Goal: Task Accomplishment & Management: Complete application form

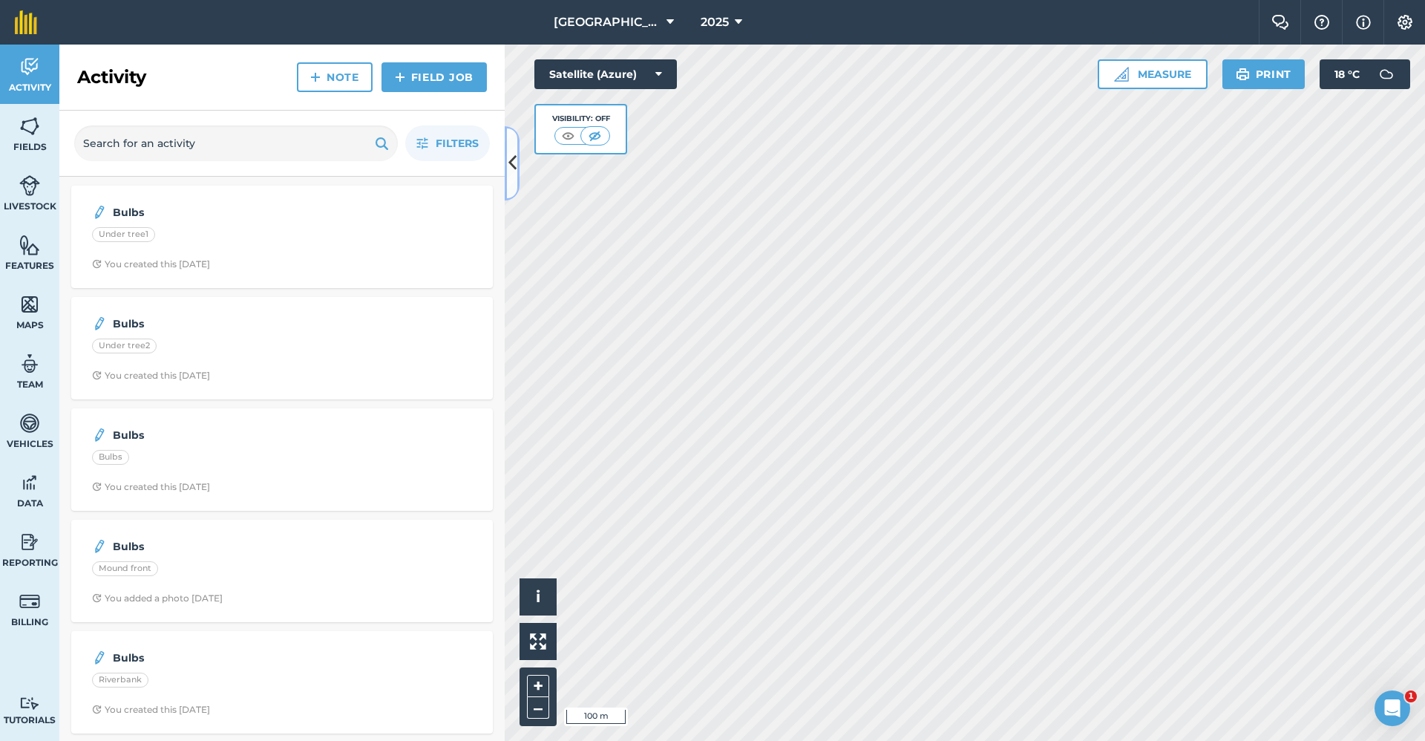
click at [515, 138] on button at bounding box center [512, 163] width 15 height 74
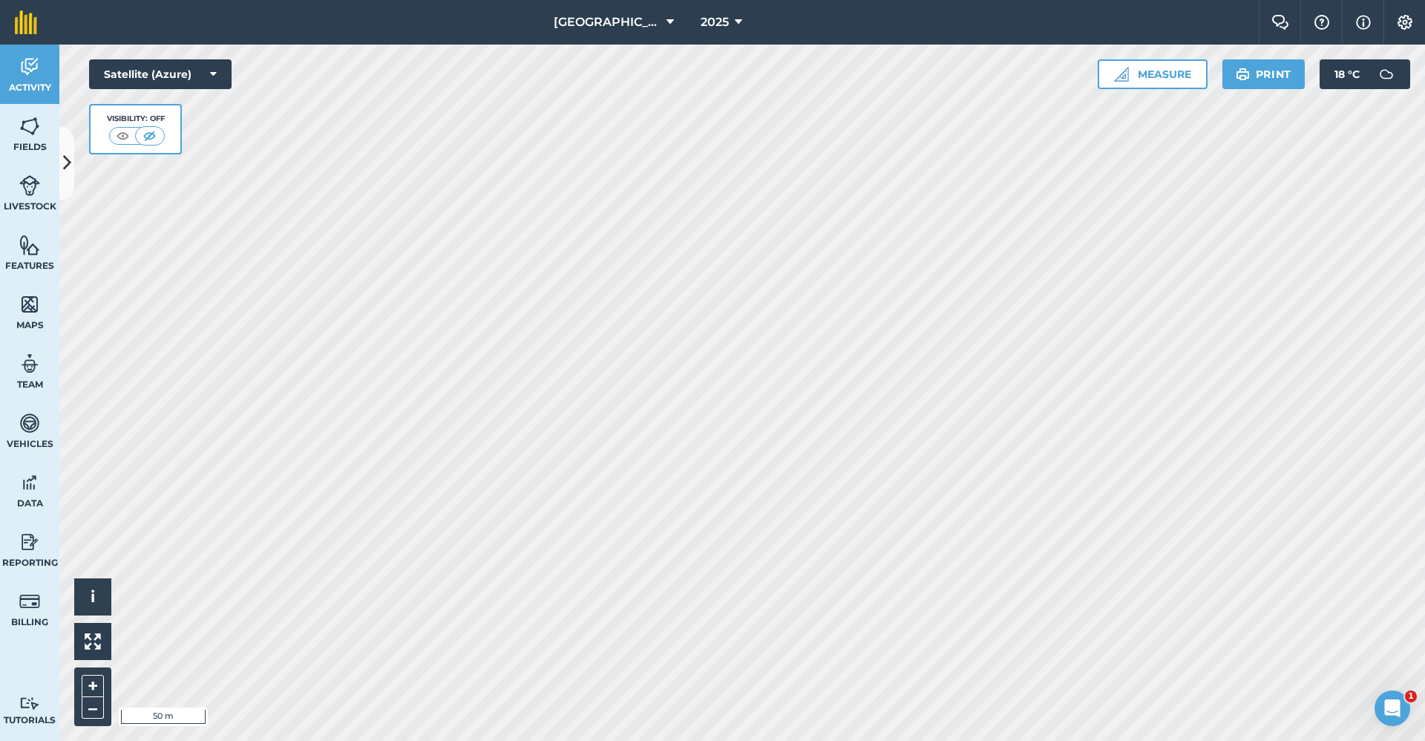
click at [558, 740] on html "Babraham Research Campus (Gardens) 2025 Farm Chat Help Info Settings Babraham R…" at bounding box center [712, 370] width 1425 height 741
click at [40, 135] on link "Fields" at bounding box center [29, 133] width 59 height 59
click at [64, 152] on icon at bounding box center [67, 163] width 8 height 26
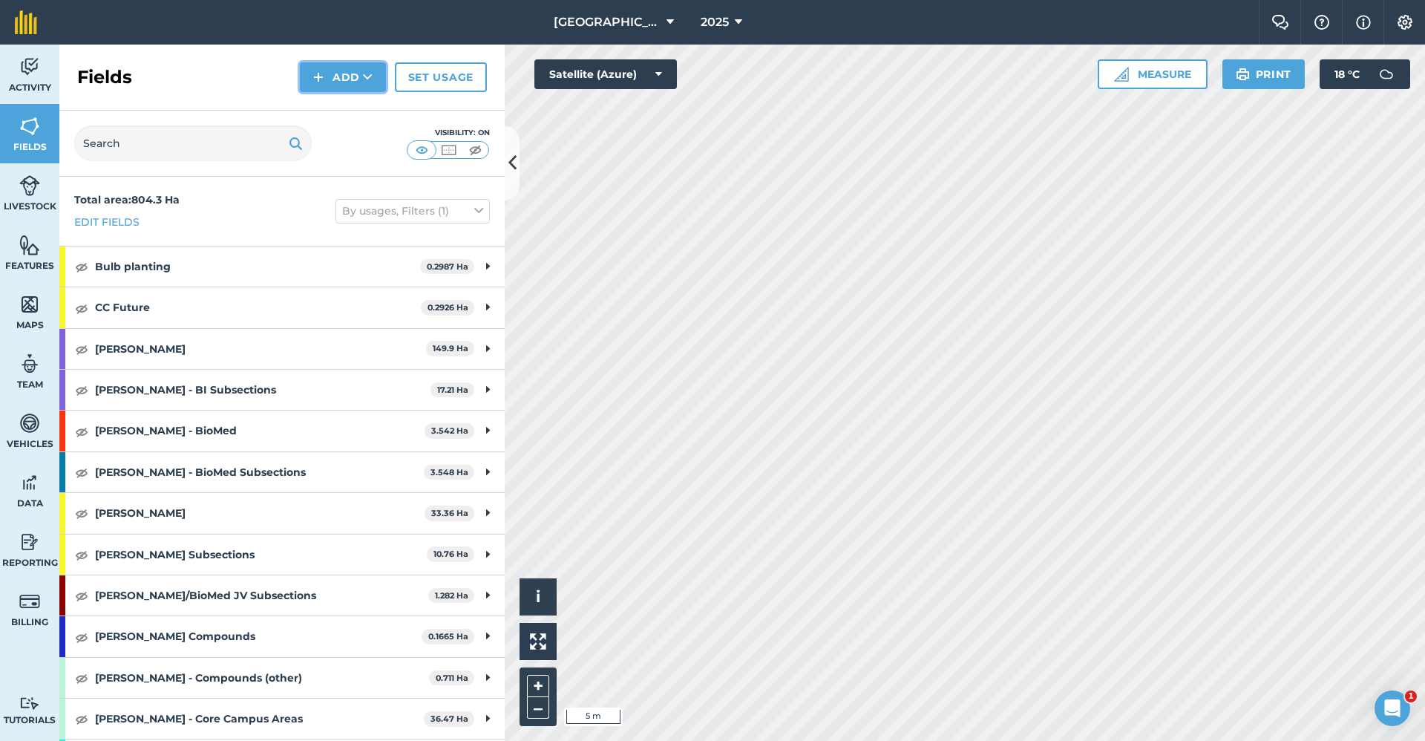
click at [344, 80] on button "Add" at bounding box center [343, 77] width 86 height 30
click at [333, 111] on link "Draw" at bounding box center [343, 110] width 82 height 33
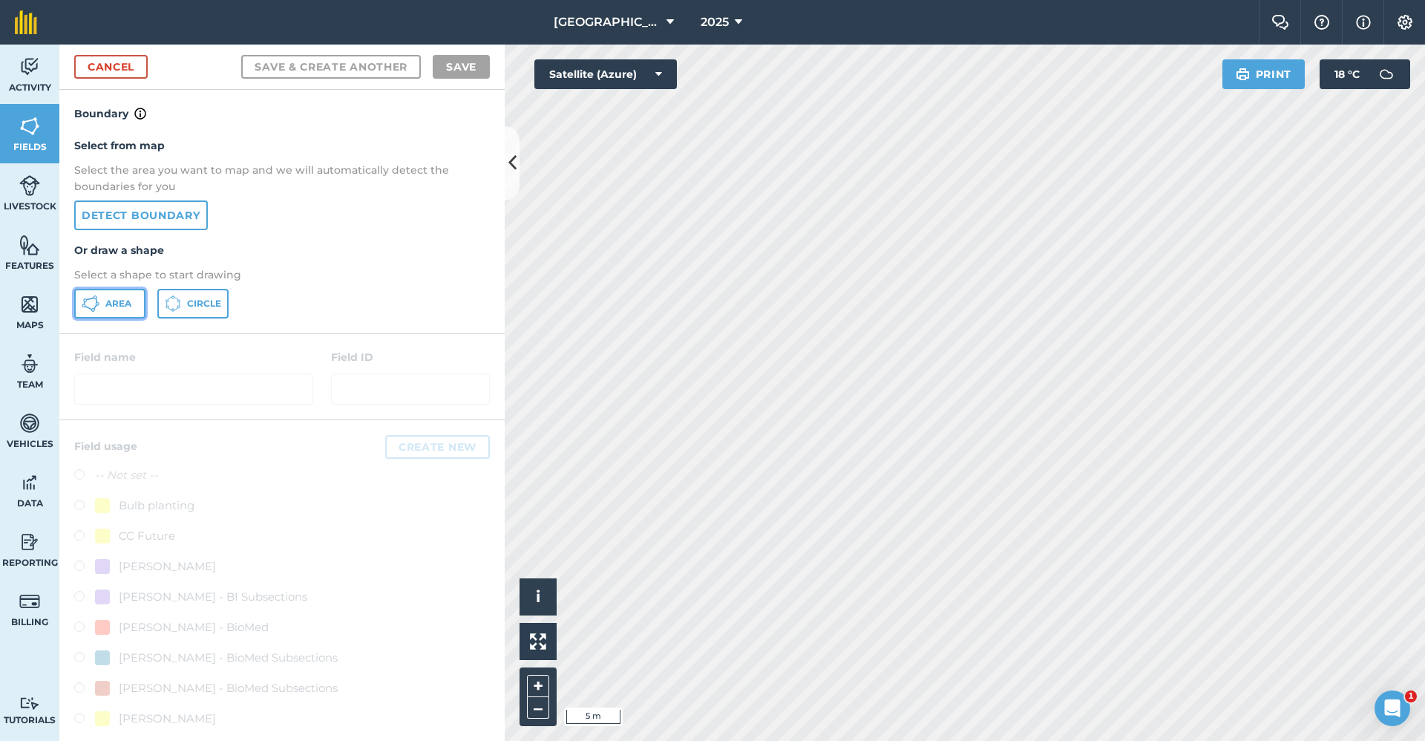
click at [112, 305] on span "Area" at bounding box center [118, 304] width 26 height 12
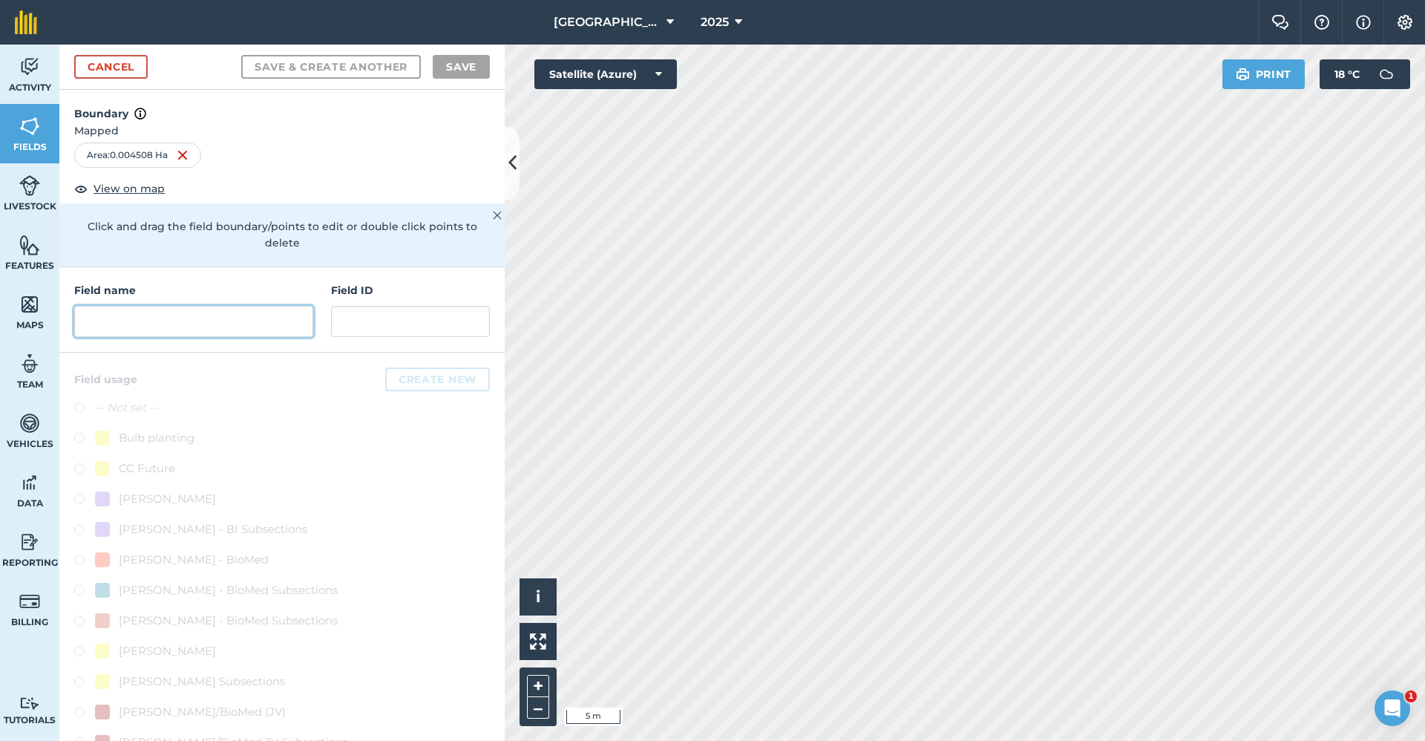
click at [247, 308] on input "text" at bounding box center [193, 321] width 239 height 31
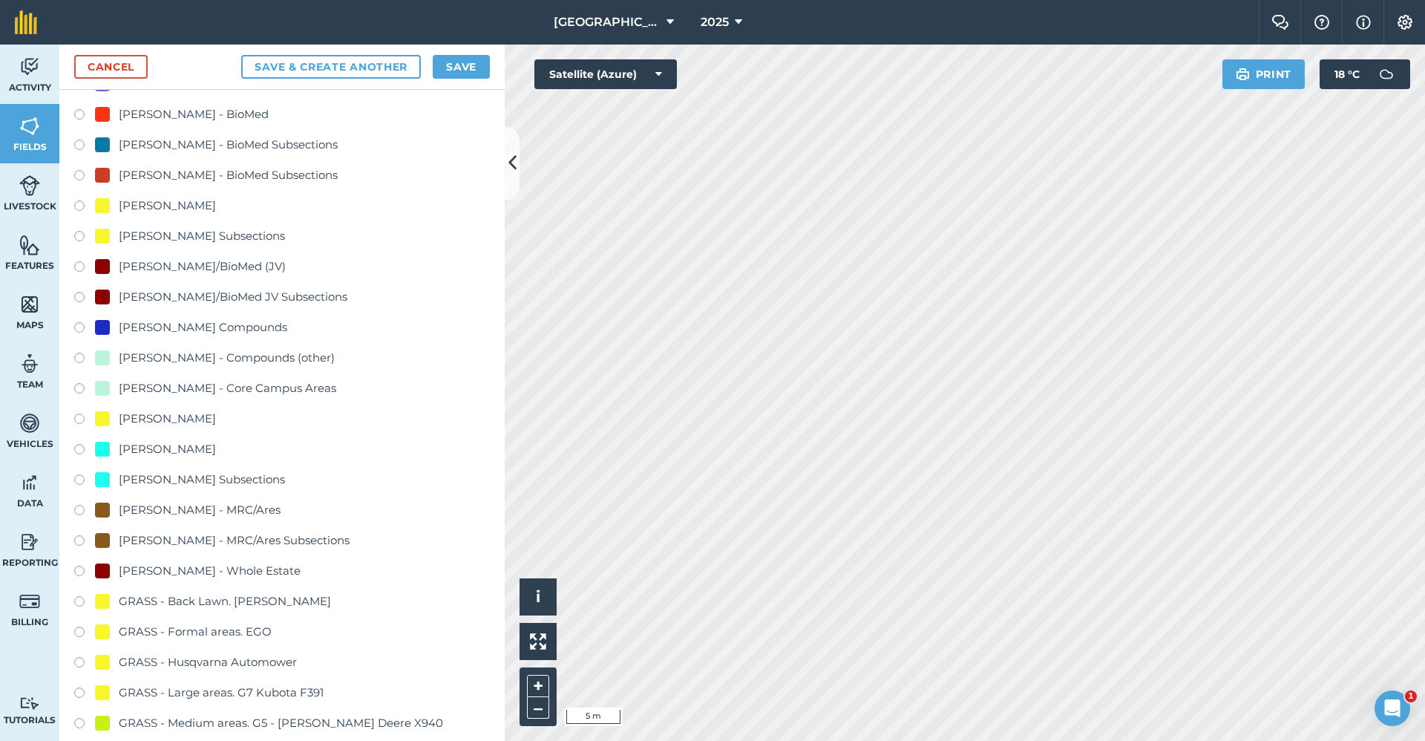
scroll to position [891, 0]
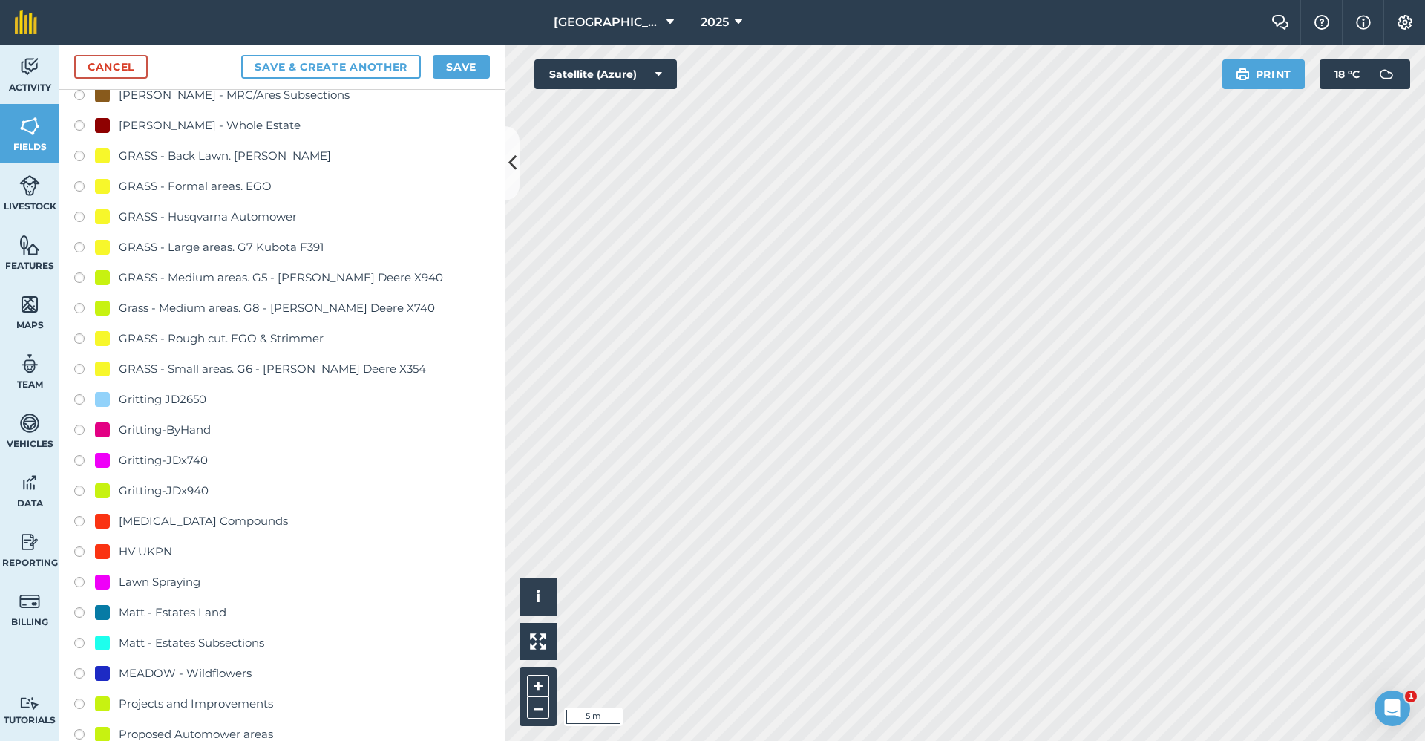
type input "Gritting-ByHand"
click at [171, 423] on div "Gritting-ByHand" at bounding box center [165, 430] width 92 height 18
radio input "true"
click at [457, 70] on button "Save" at bounding box center [461, 67] width 57 height 24
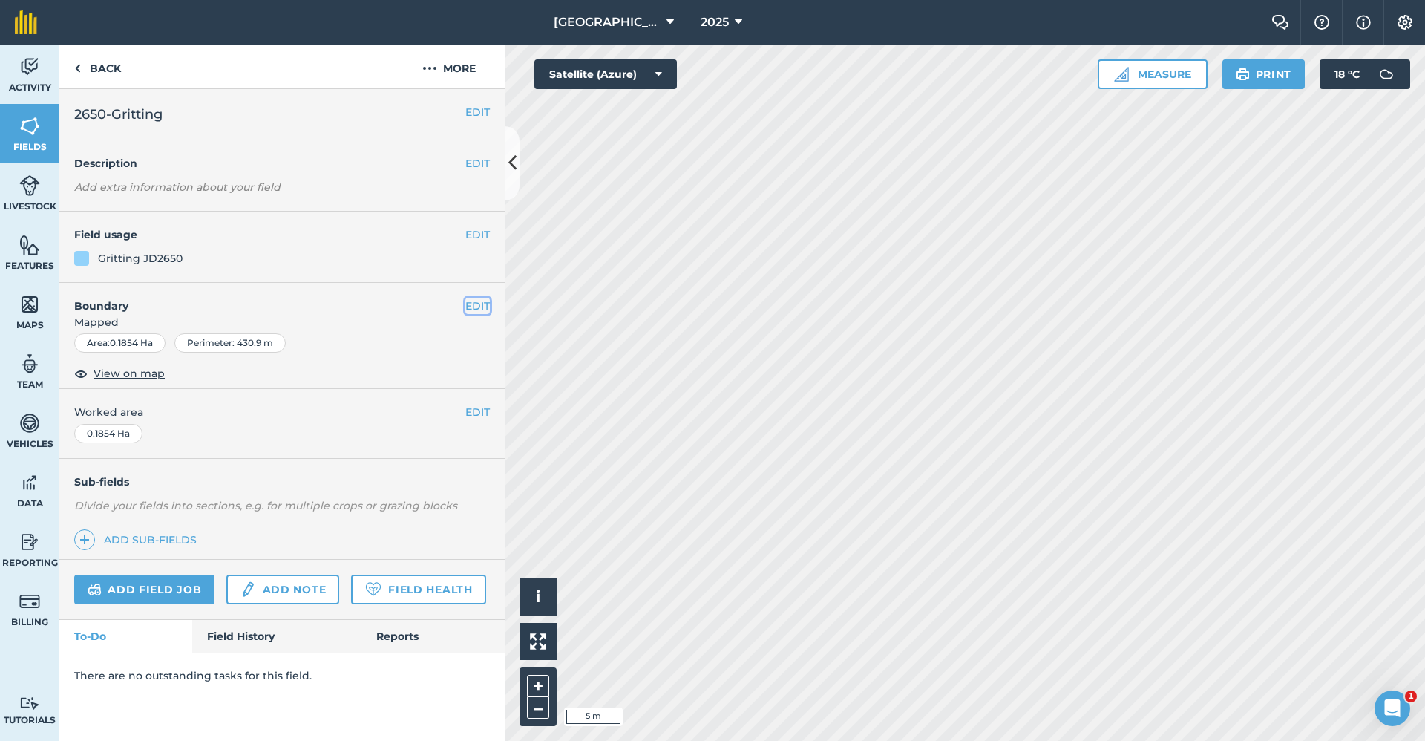
click at [474, 301] on button "EDIT" at bounding box center [477, 306] width 24 height 16
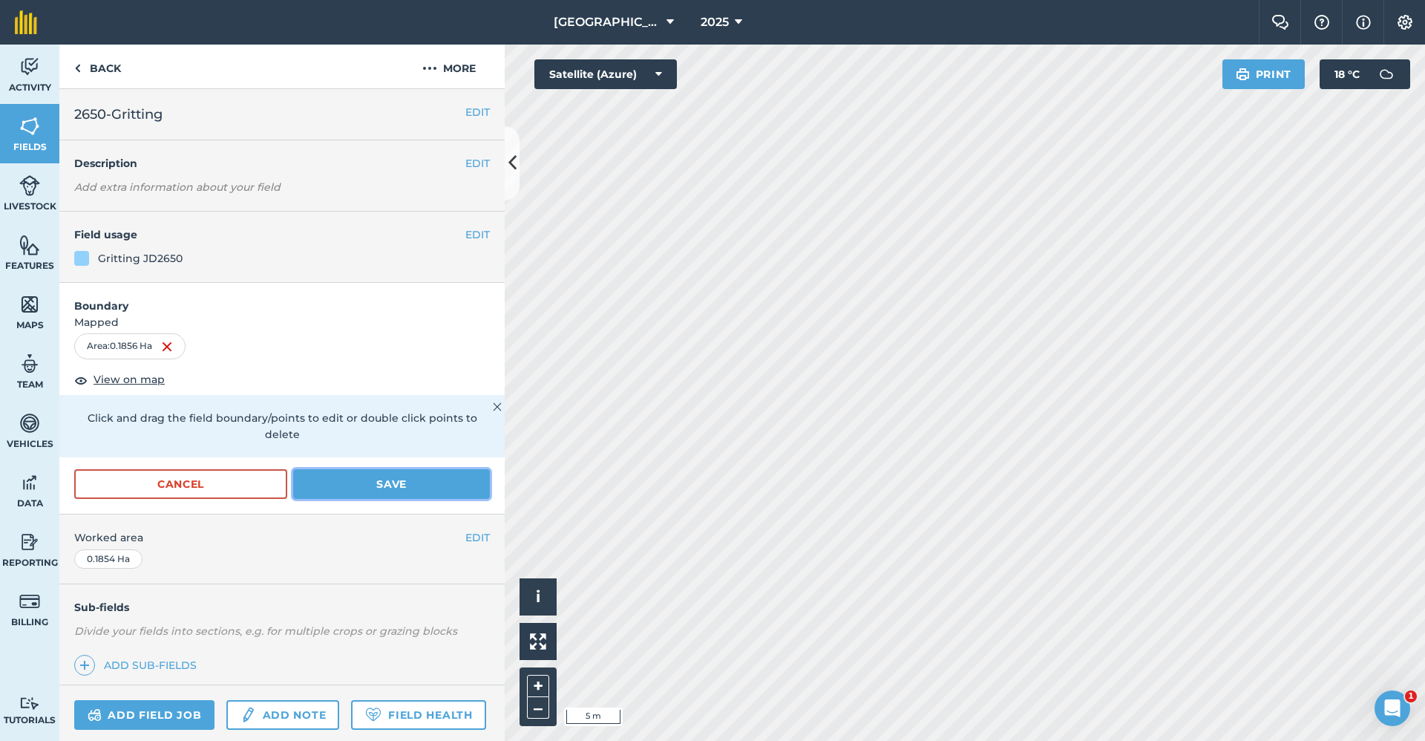
click at [372, 483] on button "Save" at bounding box center [391, 484] width 197 height 30
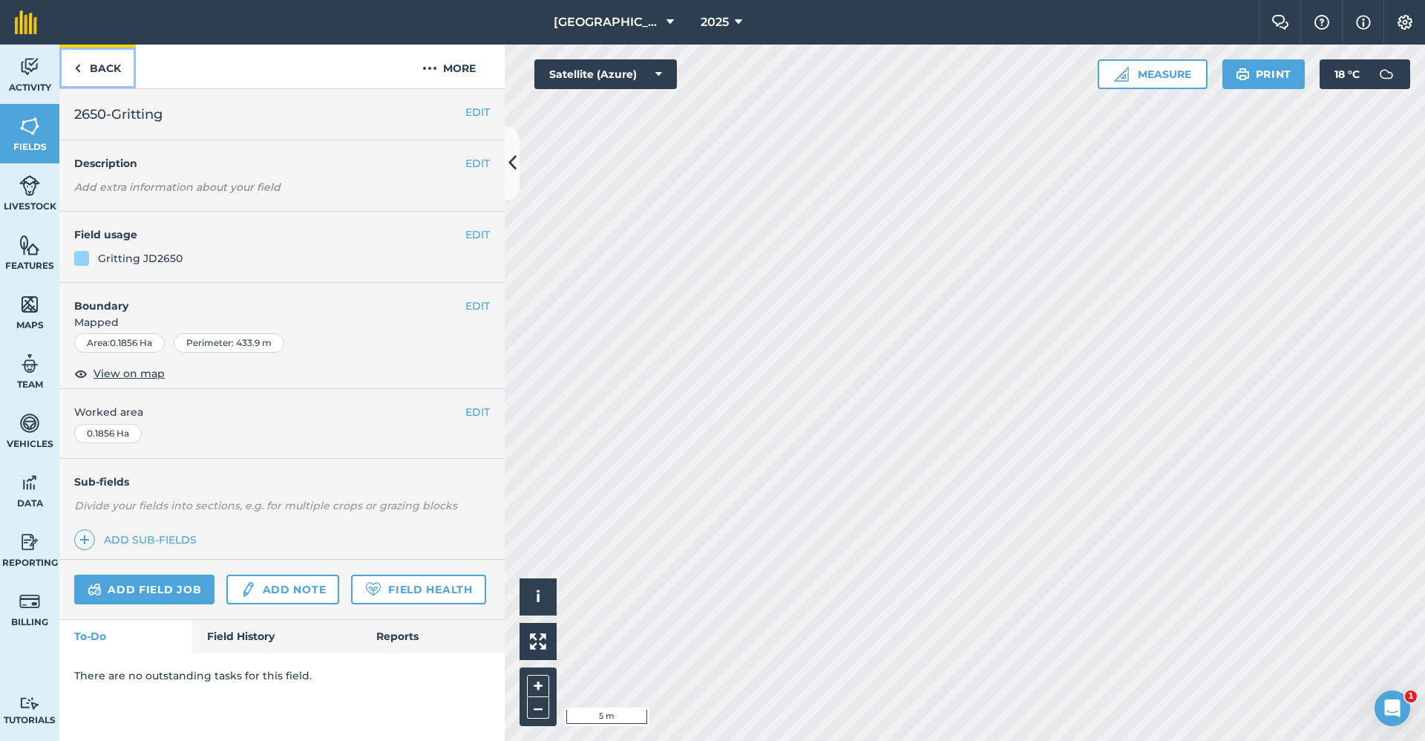
click at [86, 68] on link "Back" at bounding box center [97, 67] width 76 height 44
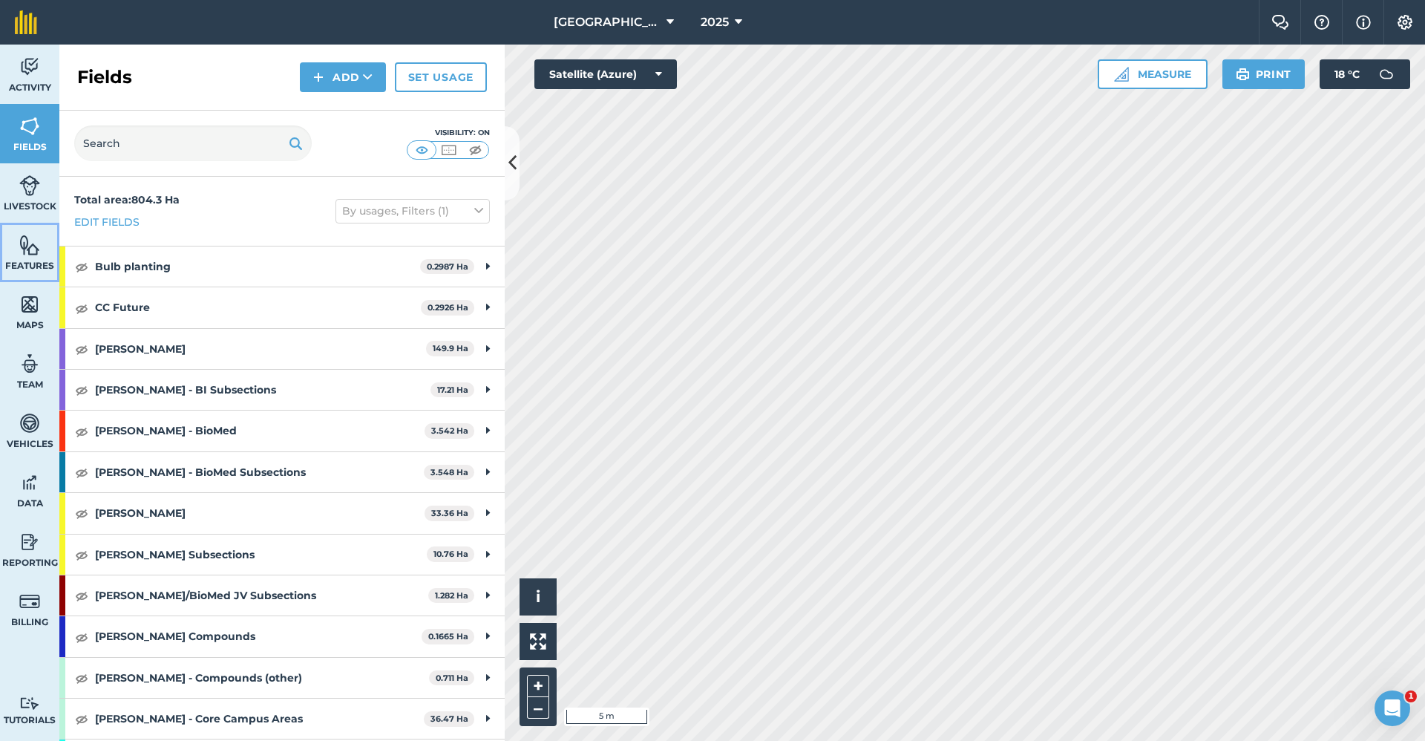
click at [19, 245] on link "Features" at bounding box center [29, 252] width 59 height 59
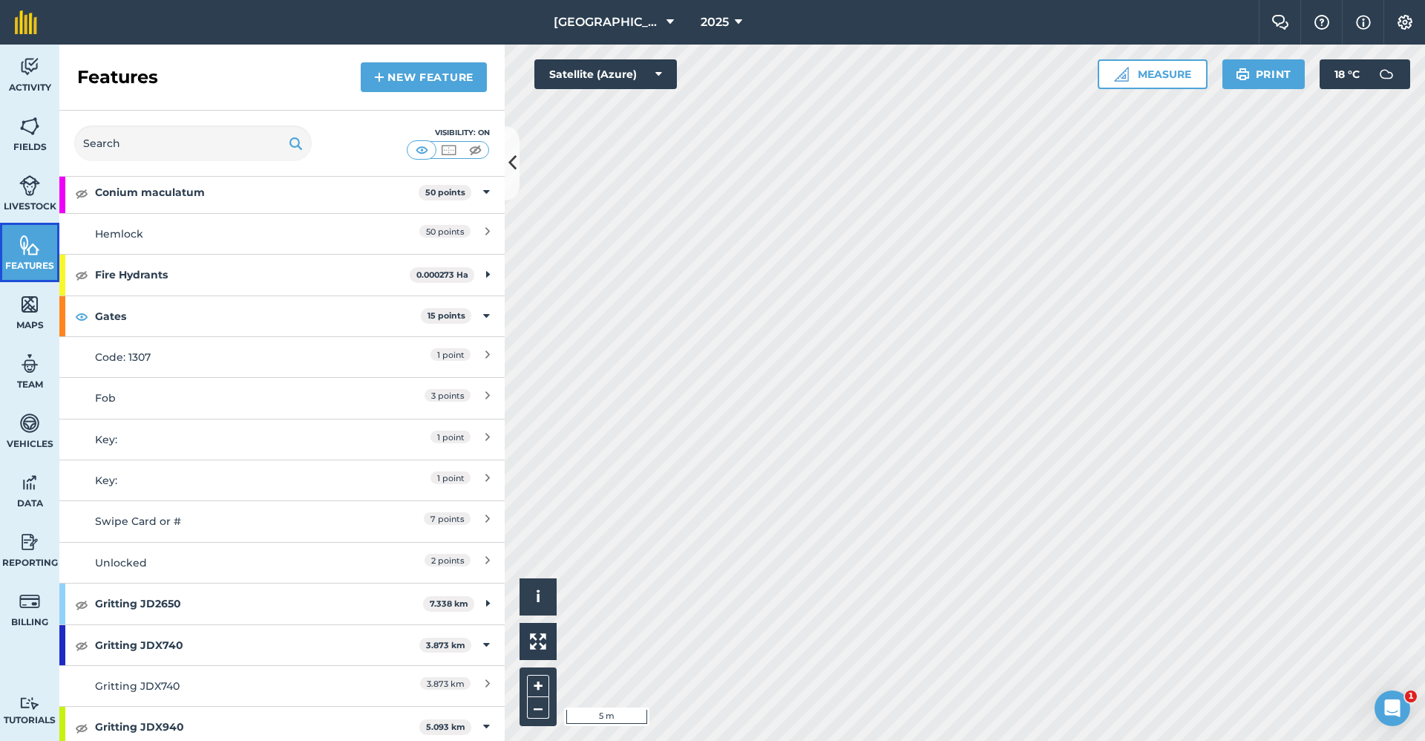
scroll to position [371, 0]
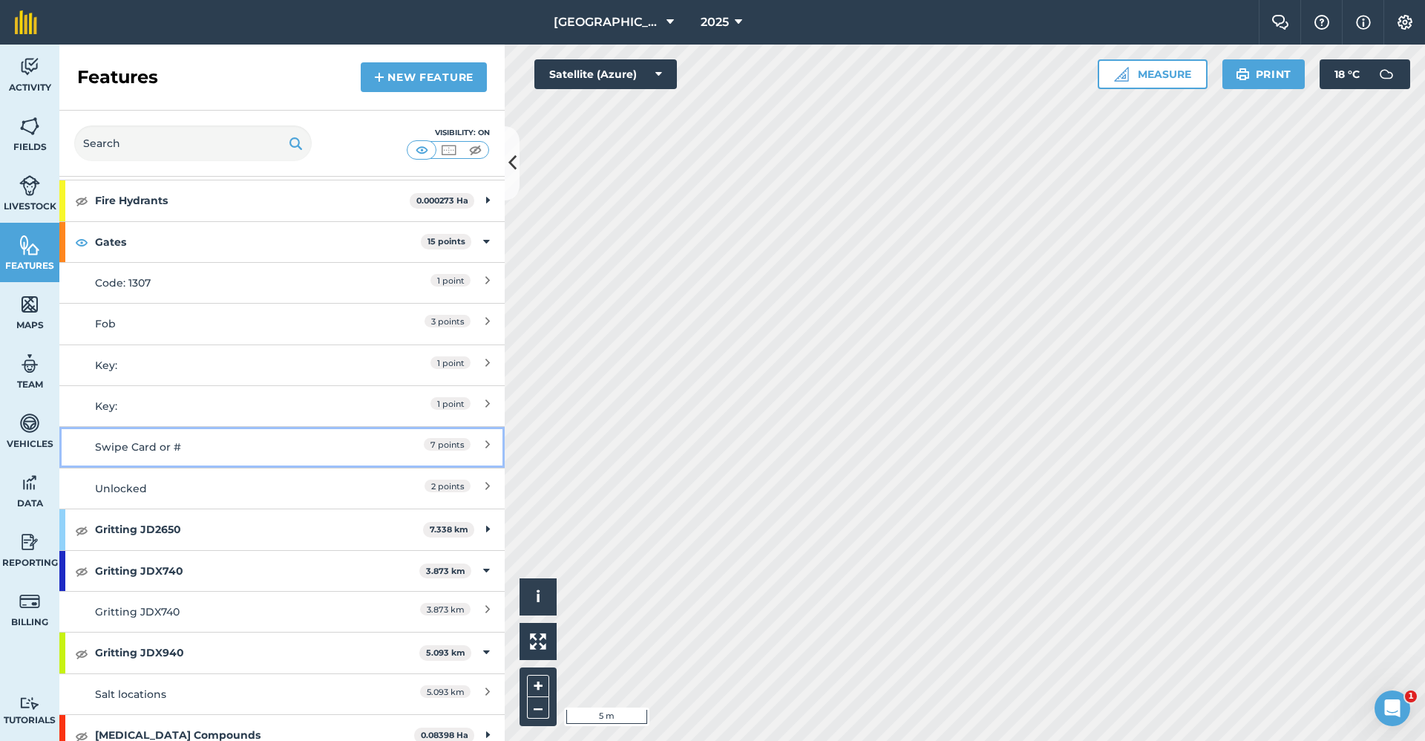
click at [195, 444] on div "Swipe Card or #" at bounding box center [227, 447] width 264 height 16
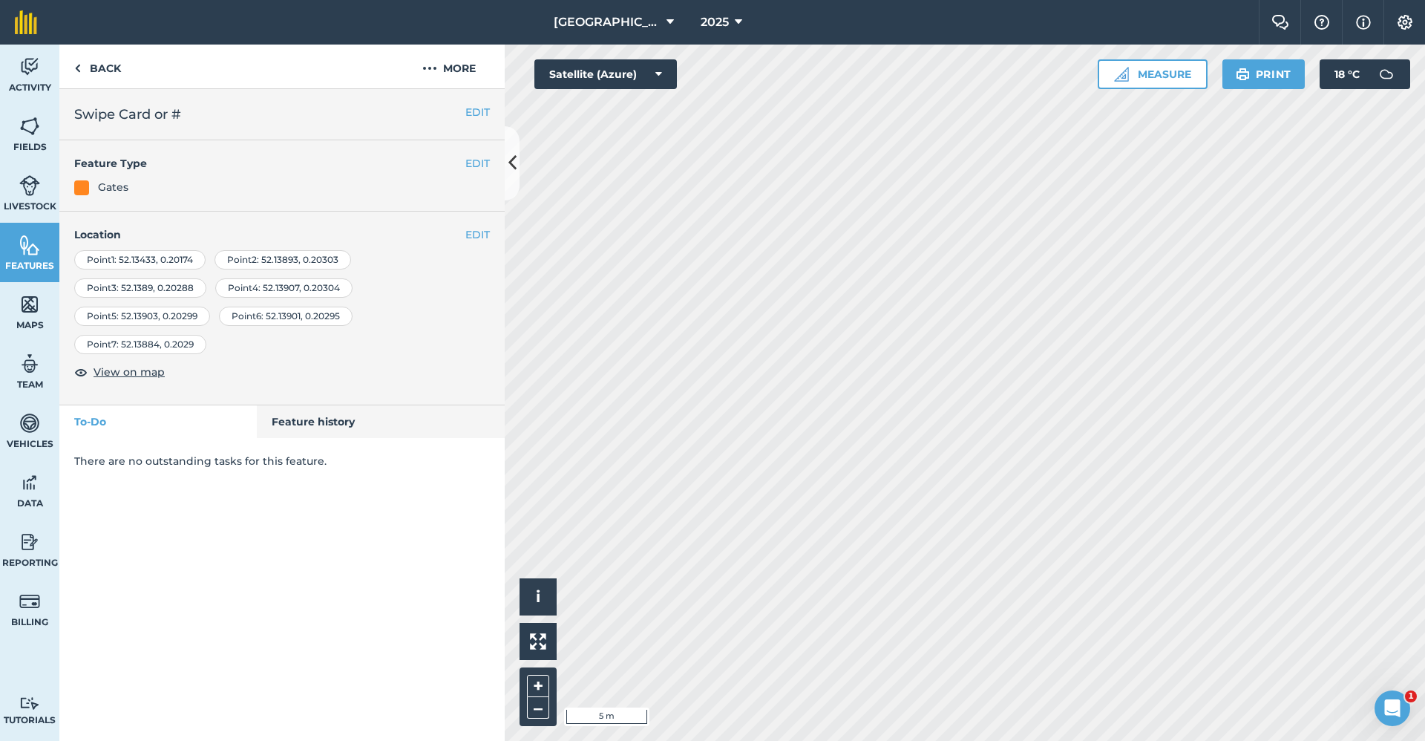
click at [449, 225] on div "EDIT Location Point 1 : [GEOGRAPHIC_DATA] Point 2 : 52.13893 , 0.20303 Point 3 …" at bounding box center [281, 309] width 445 height 194
click at [460, 229] on h4 "Location" at bounding box center [282, 234] width 416 height 16
click at [468, 232] on button "EDIT" at bounding box center [477, 234] width 24 height 16
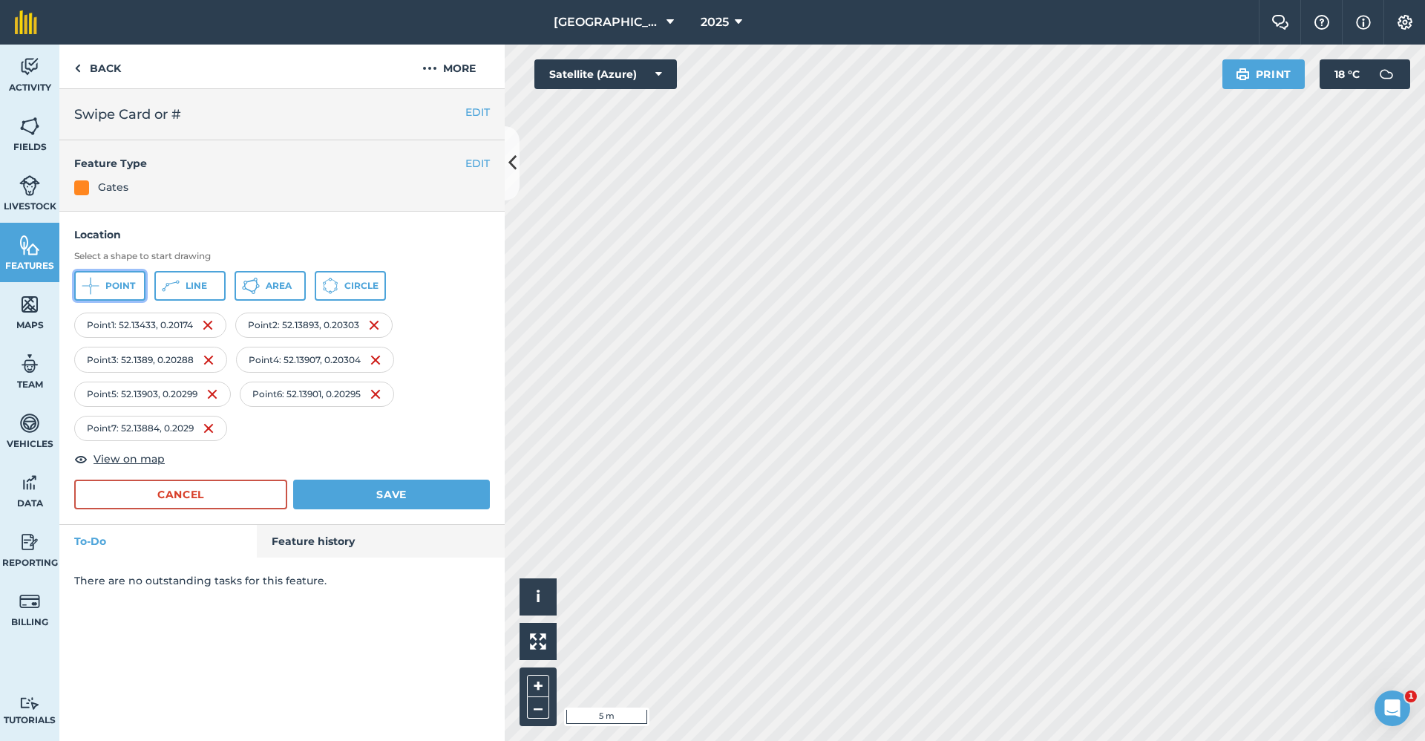
click at [131, 295] on button "Point" at bounding box center [109, 286] width 71 height 30
click at [366, 498] on button "Save" at bounding box center [391, 495] width 197 height 30
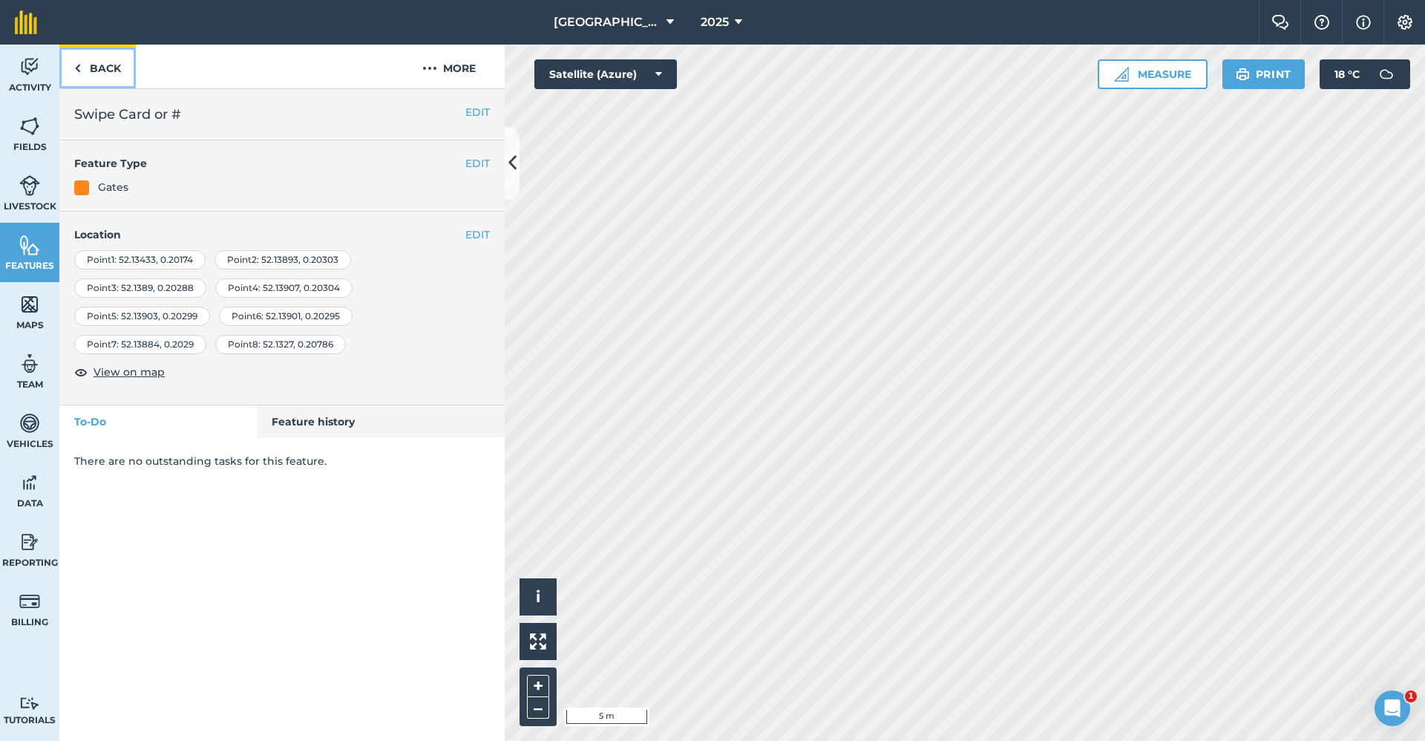
click at [92, 73] on link "Back" at bounding box center [97, 67] width 76 height 44
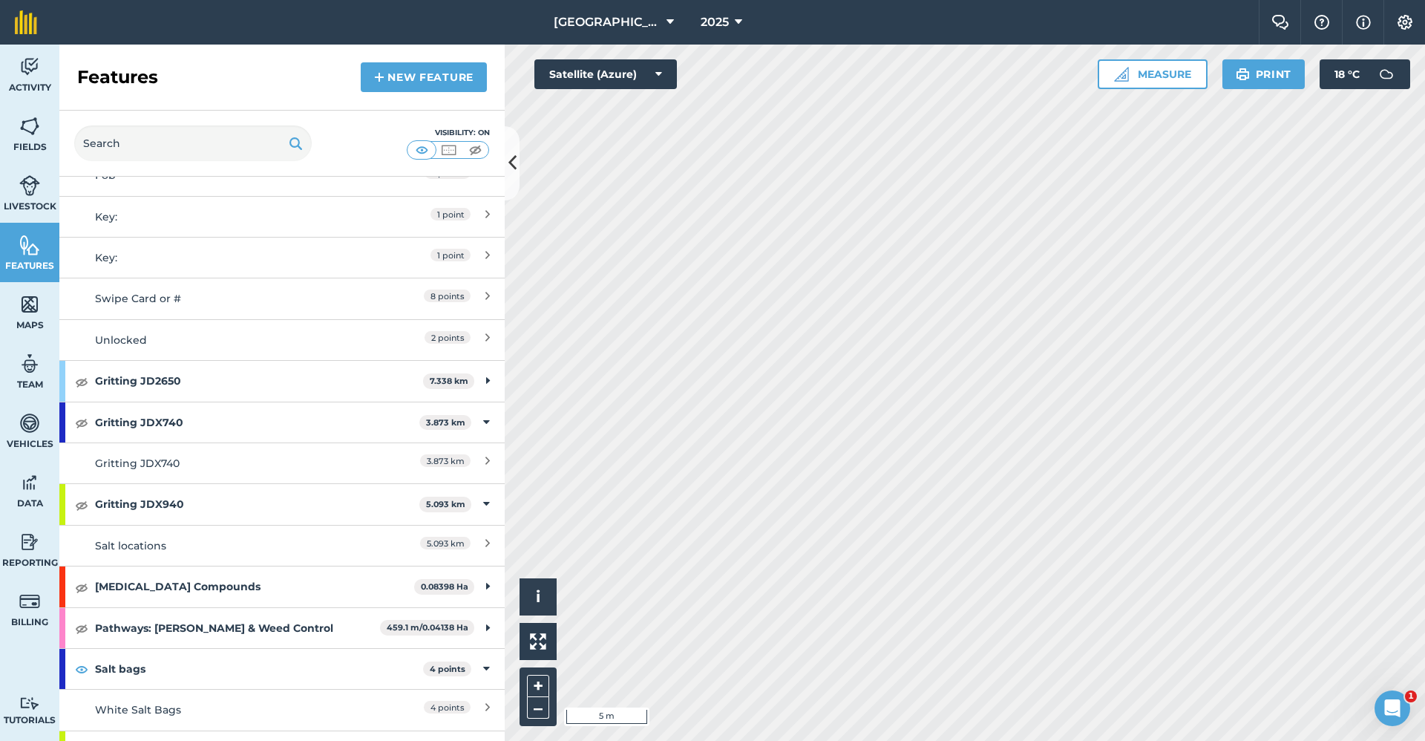
scroll to position [633, 0]
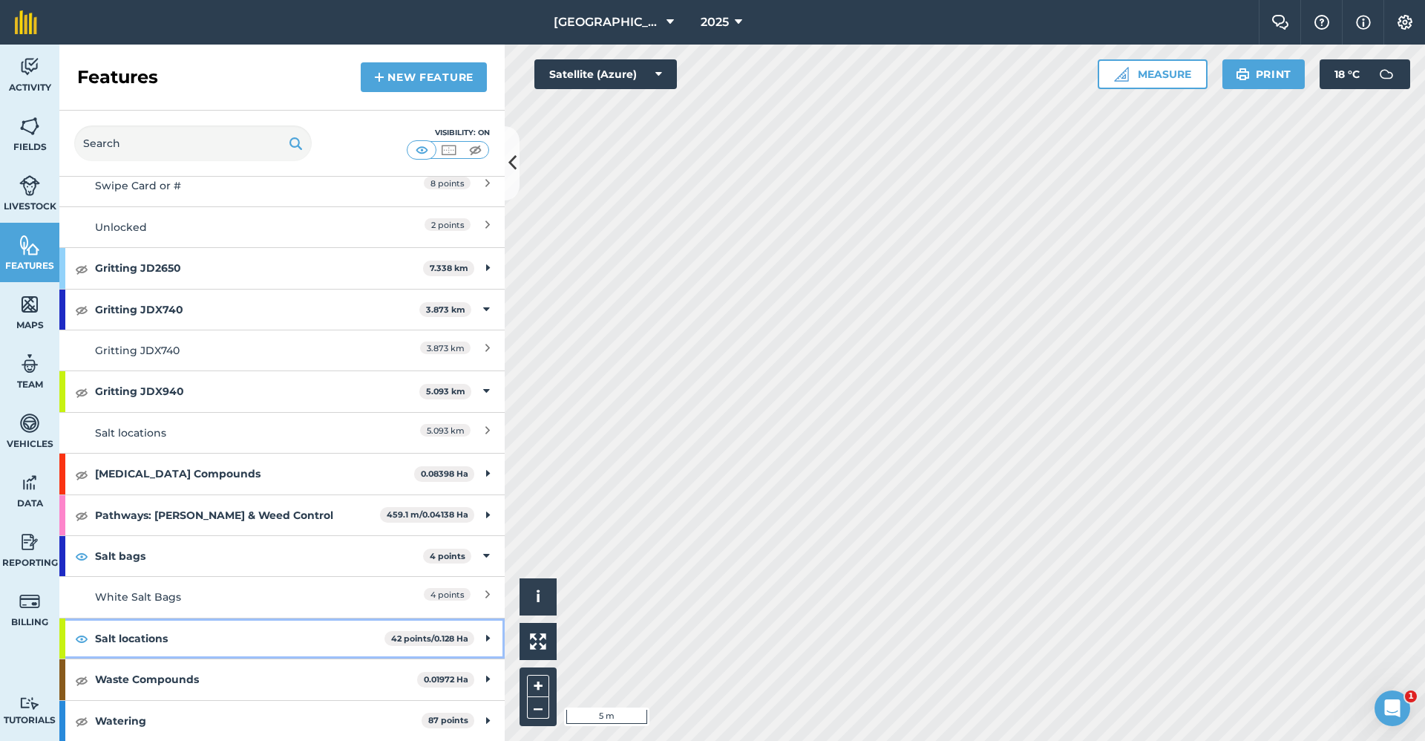
click at [327, 636] on strong "Salt locations" at bounding box center [240, 638] width 290 height 40
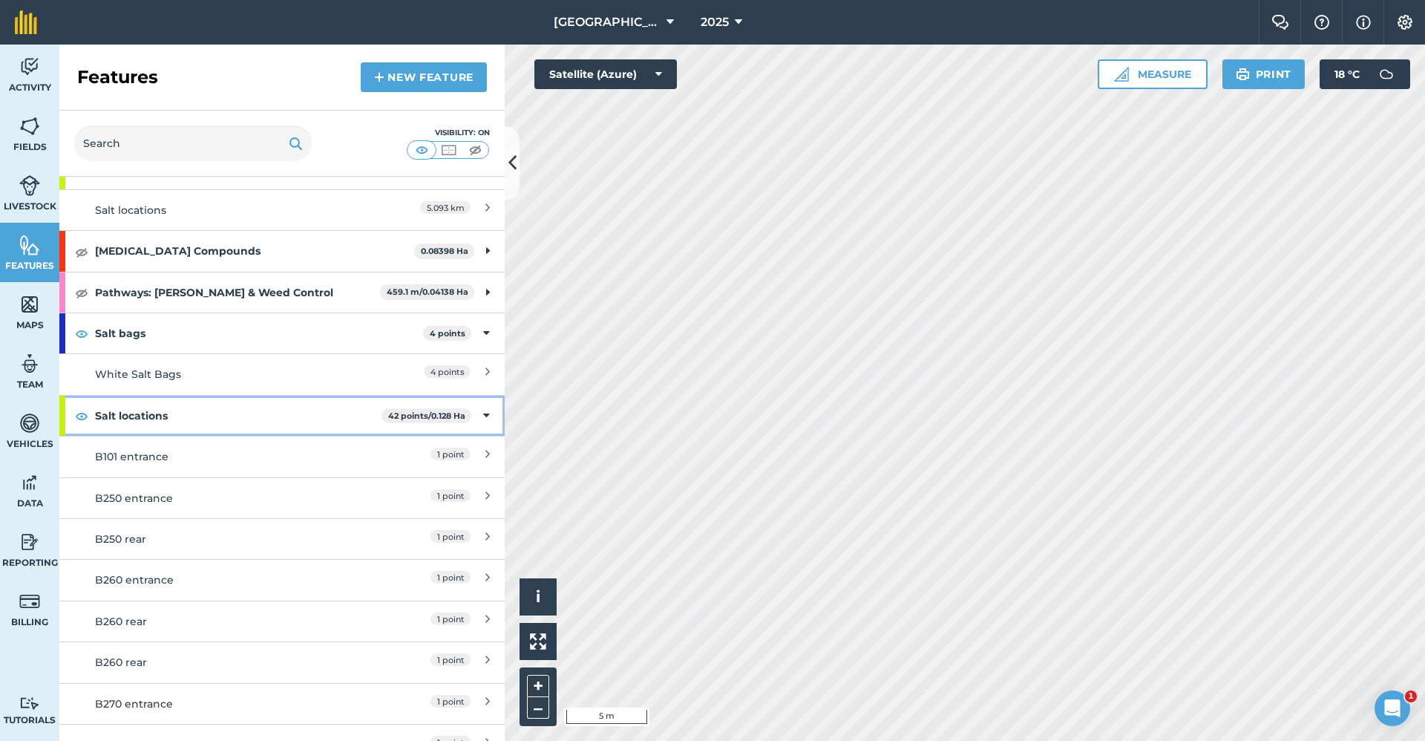
click at [128, 411] on strong "Salt locations" at bounding box center [238, 416] width 287 height 40
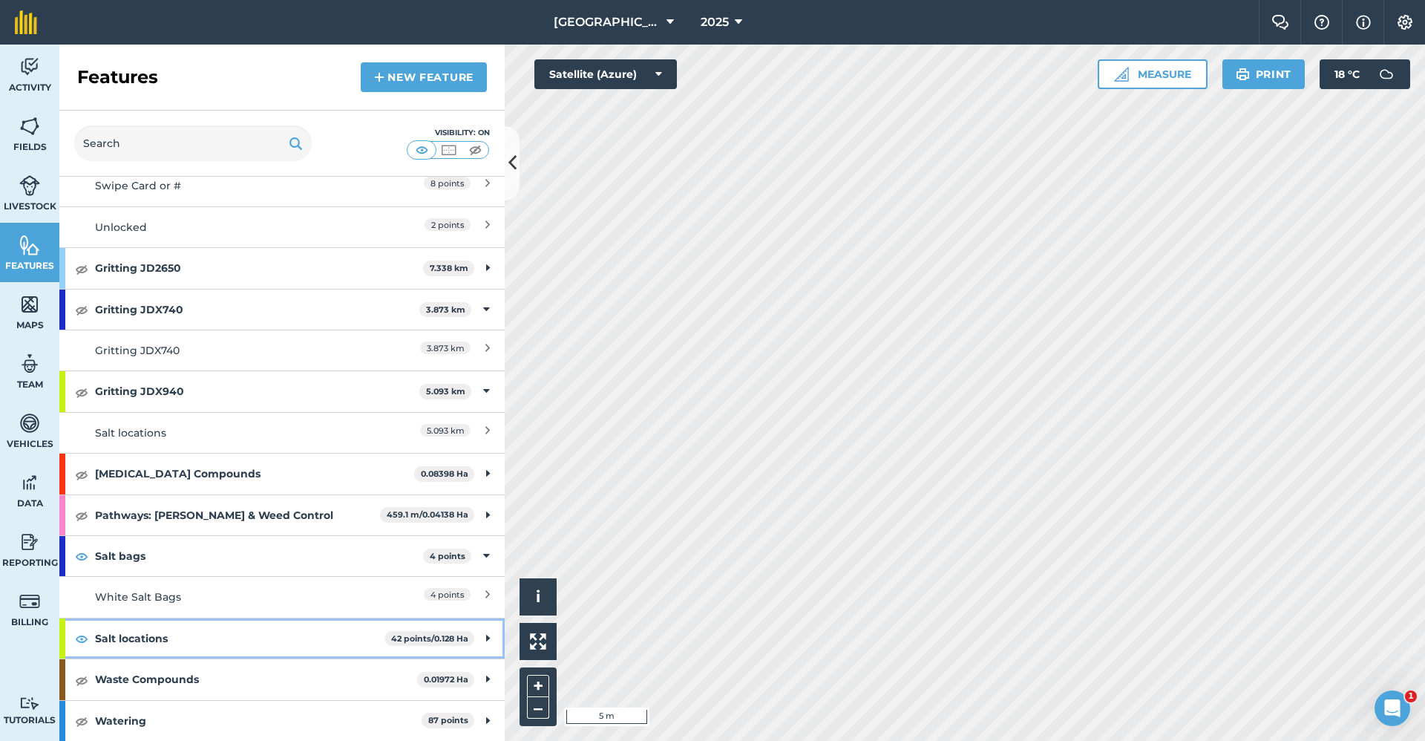
scroll to position [633, 0]
click at [125, 637] on strong "Salt locations" at bounding box center [240, 638] width 290 height 40
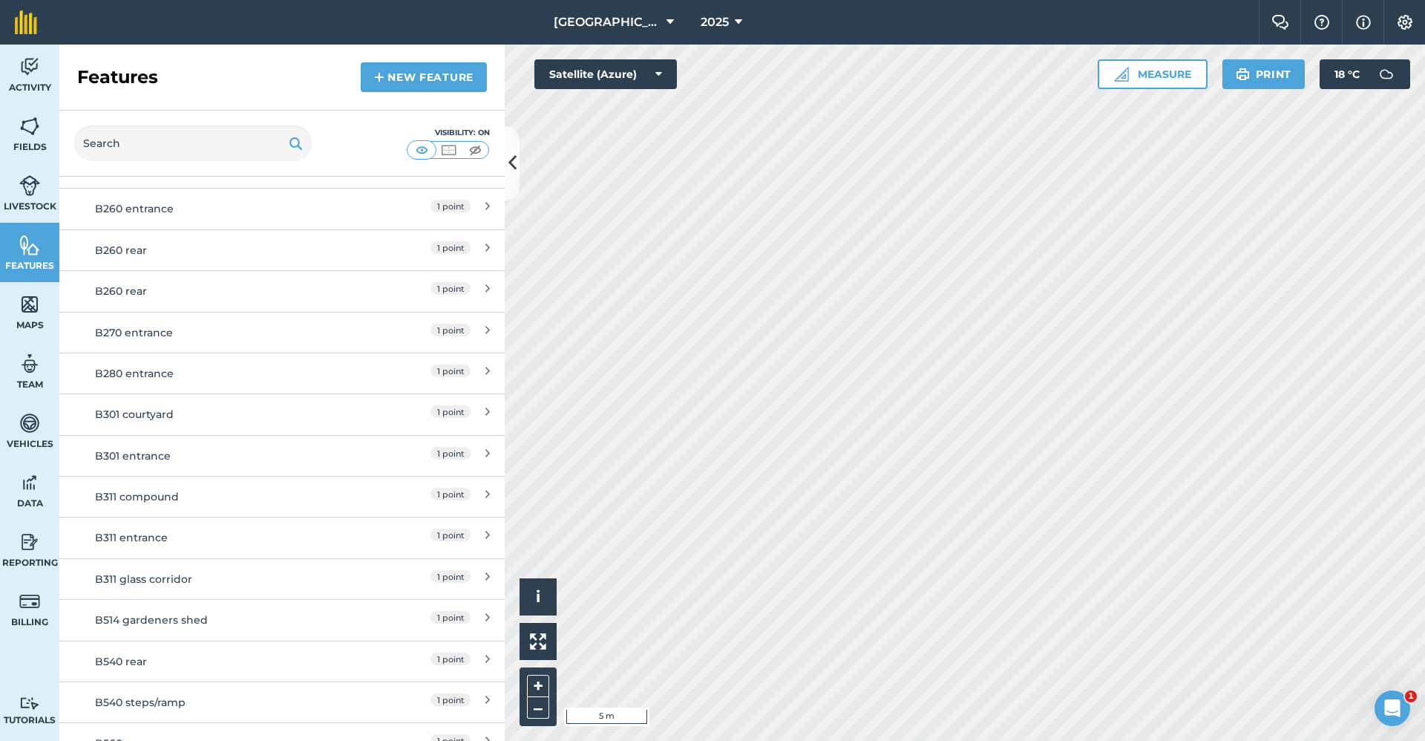
scroll to position [1004, 0]
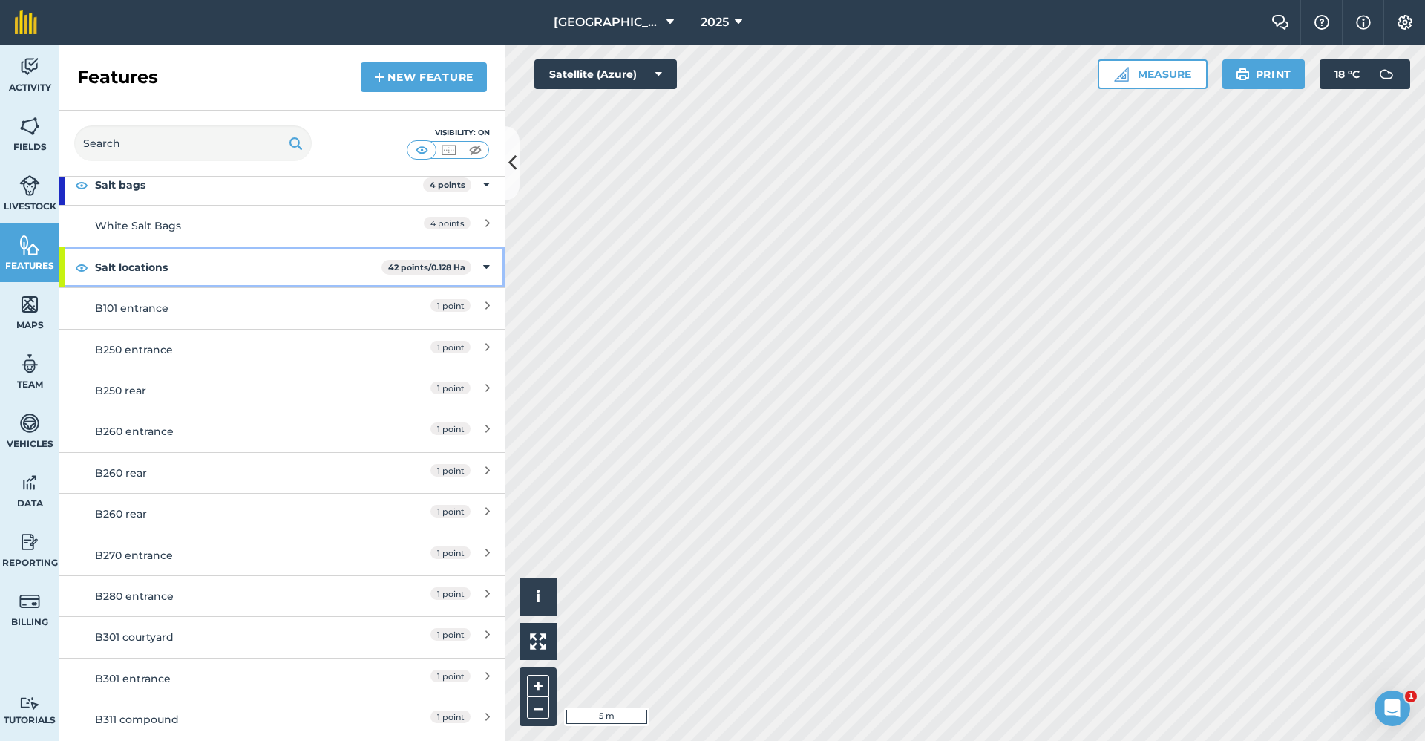
click at [426, 265] on strong "42 points / 0.128 Ha" at bounding box center [426, 267] width 77 height 10
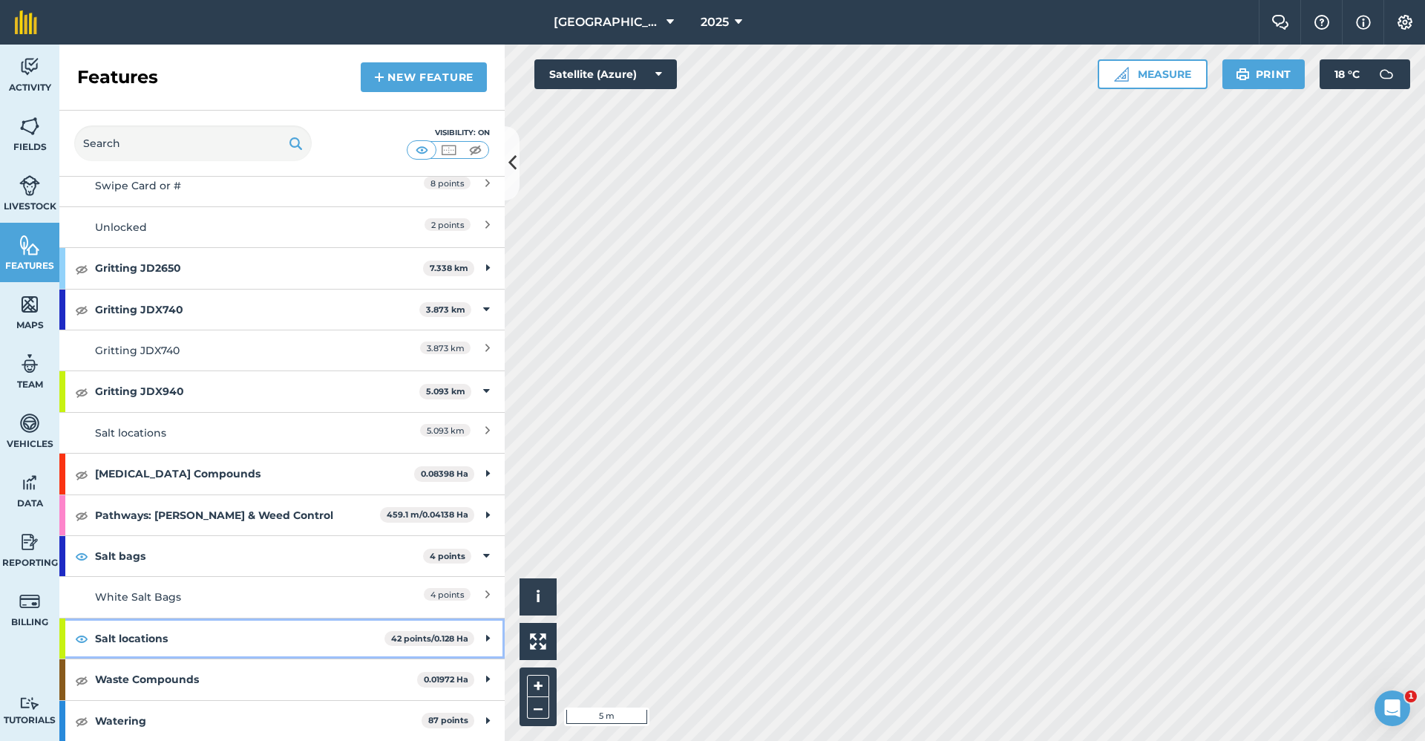
click at [106, 638] on strong "Salt locations" at bounding box center [240, 638] width 290 height 40
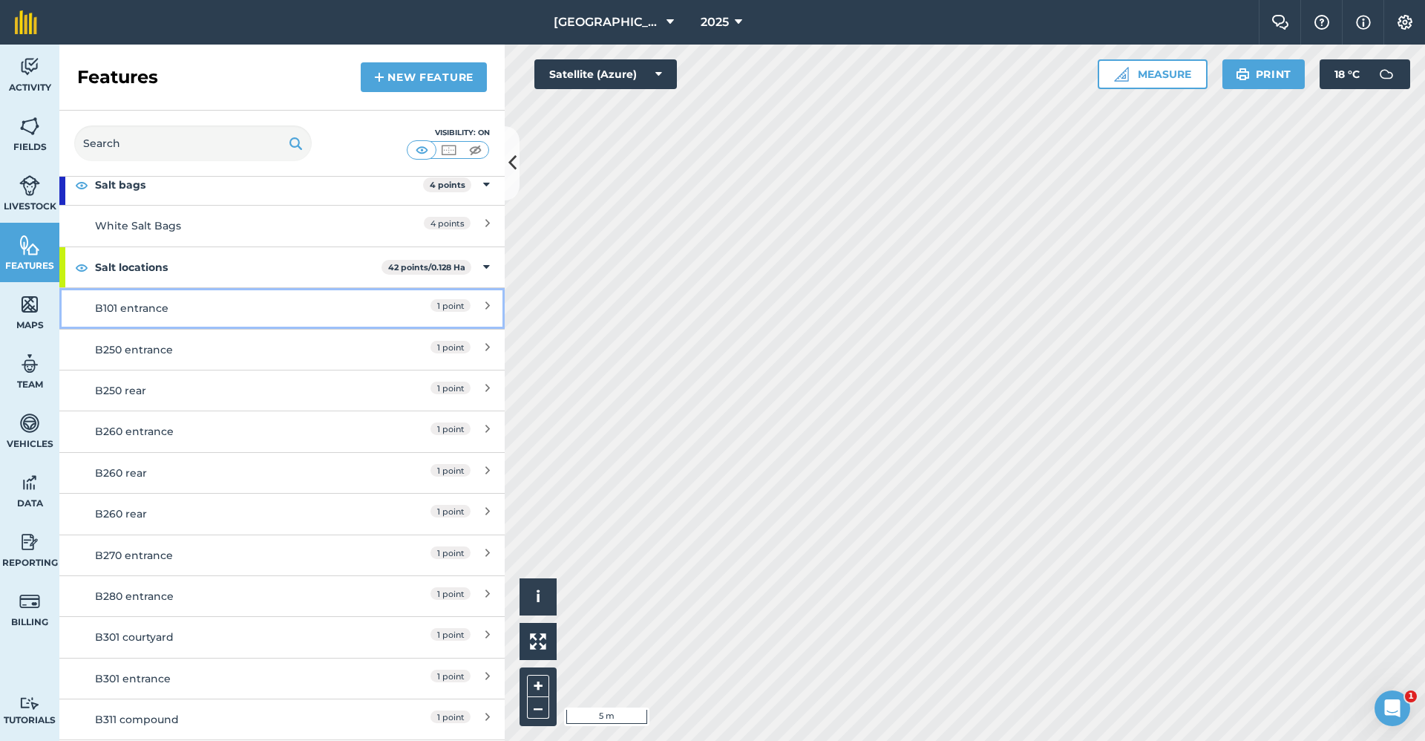
click at [187, 313] on div "B101 entrance" at bounding box center [227, 308] width 264 height 16
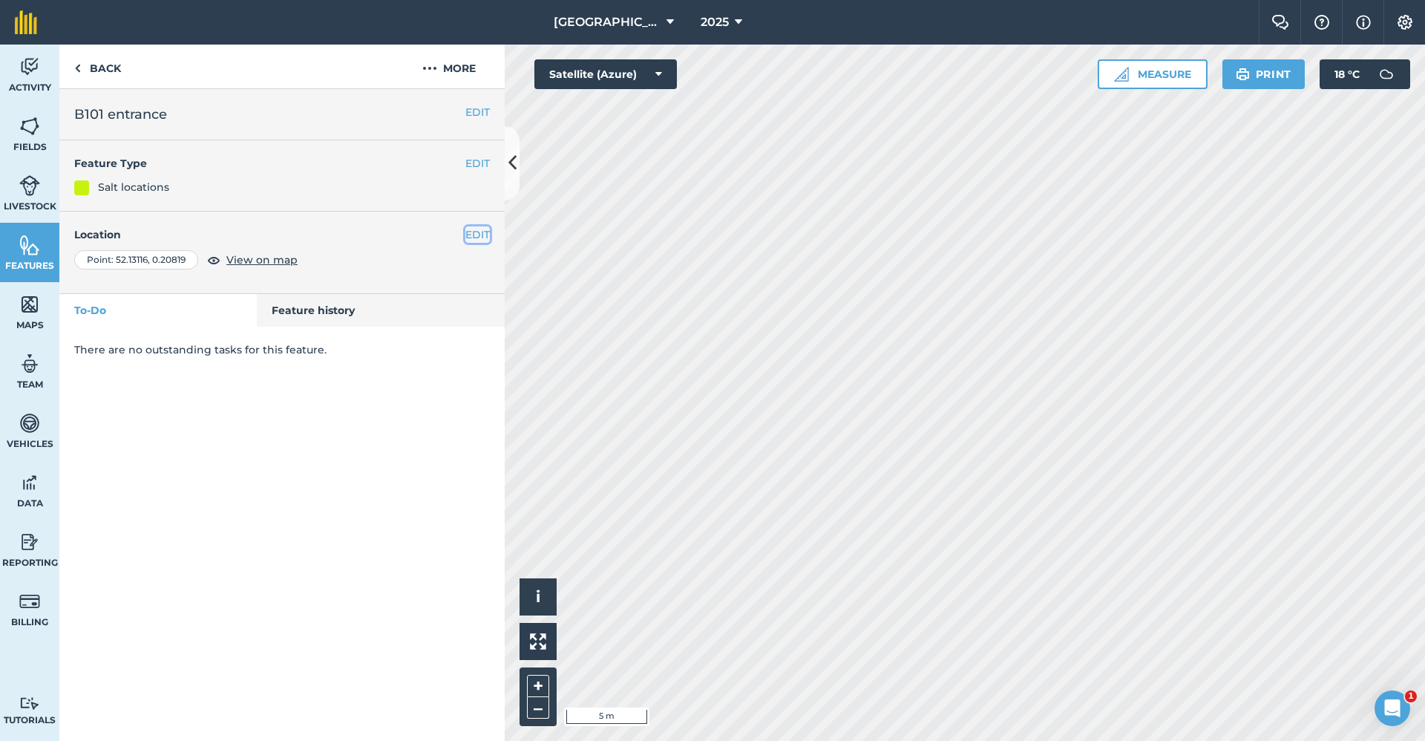
click at [477, 236] on button "EDIT" at bounding box center [477, 234] width 24 height 16
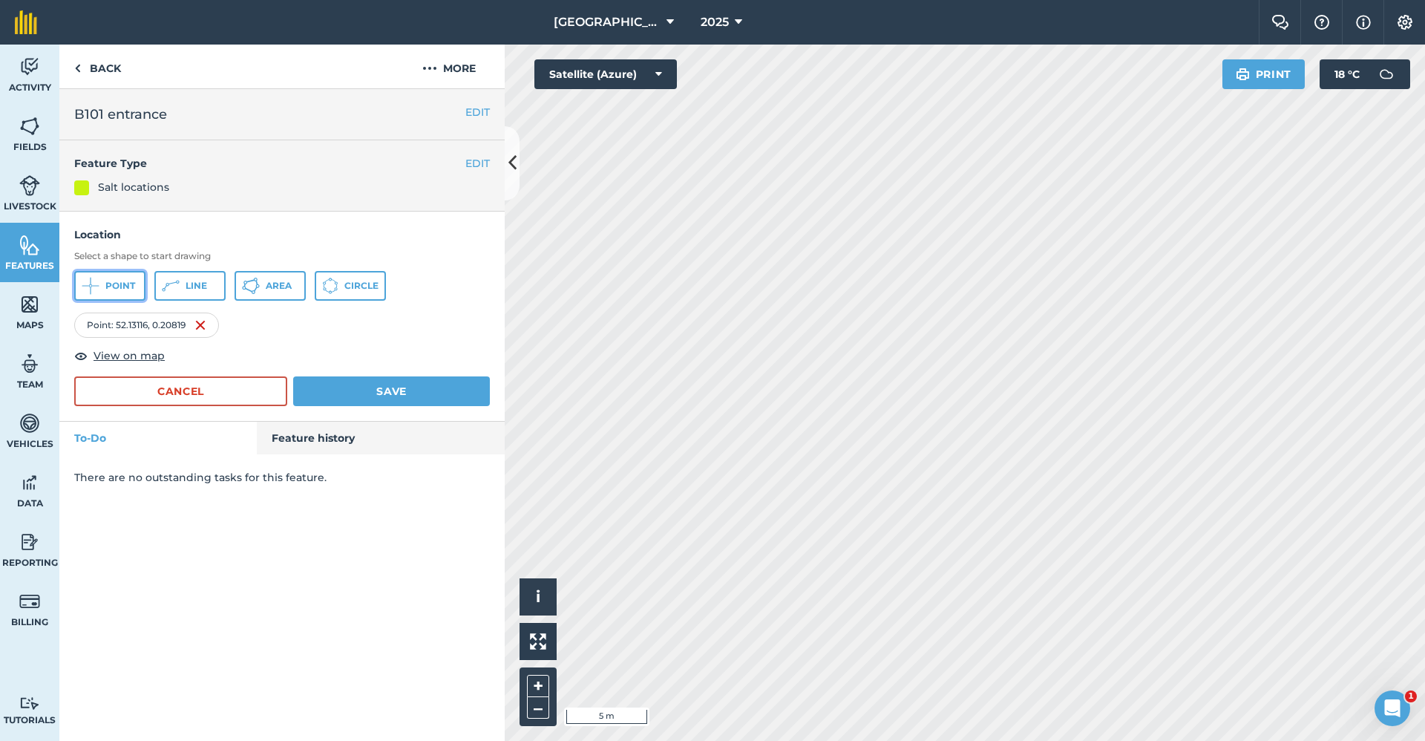
click at [123, 280] on span "Point" at bounding box center [120, 286] width 30 height 12
click at [104, 280] on button "Point" at bounding box center [109, 286] width 71 height 30
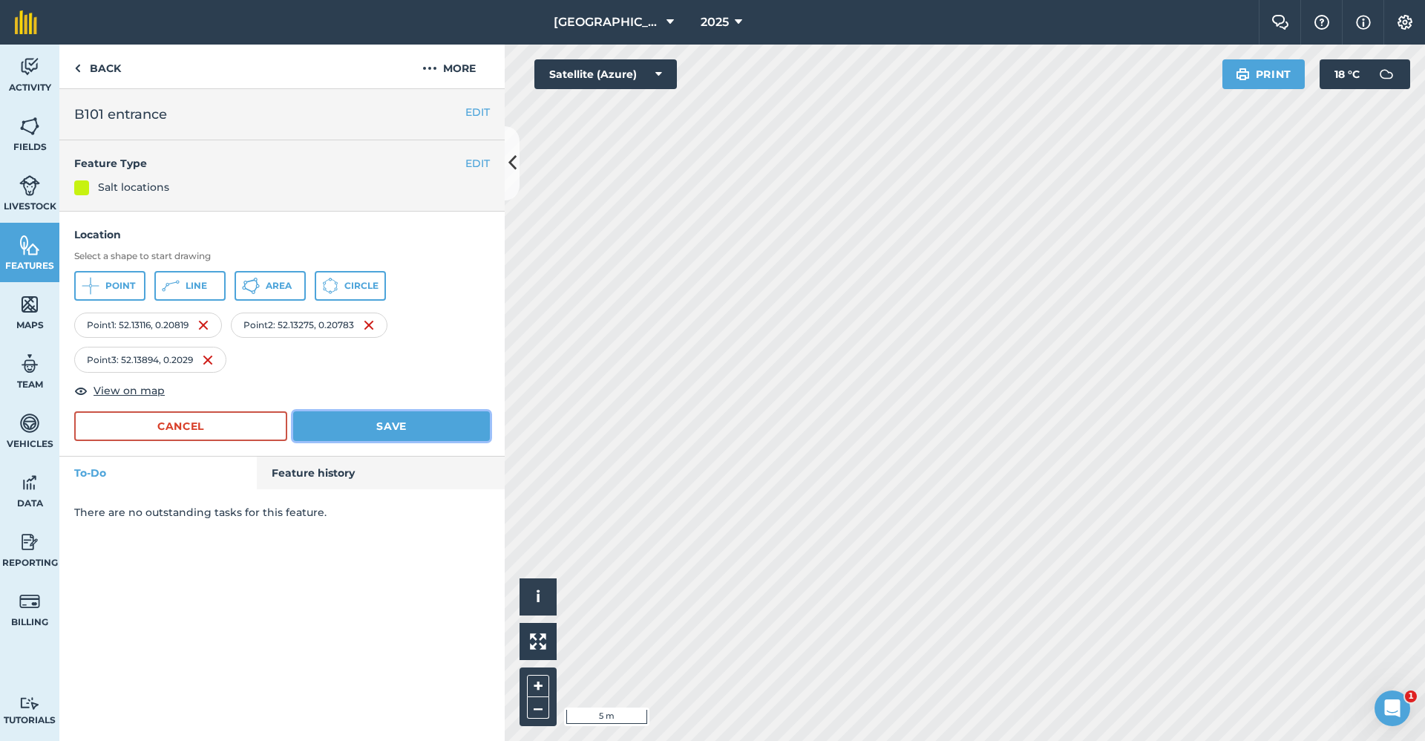
click at [405, 436] on button "Save" at bounding box center [391, 426] width 197 height 30
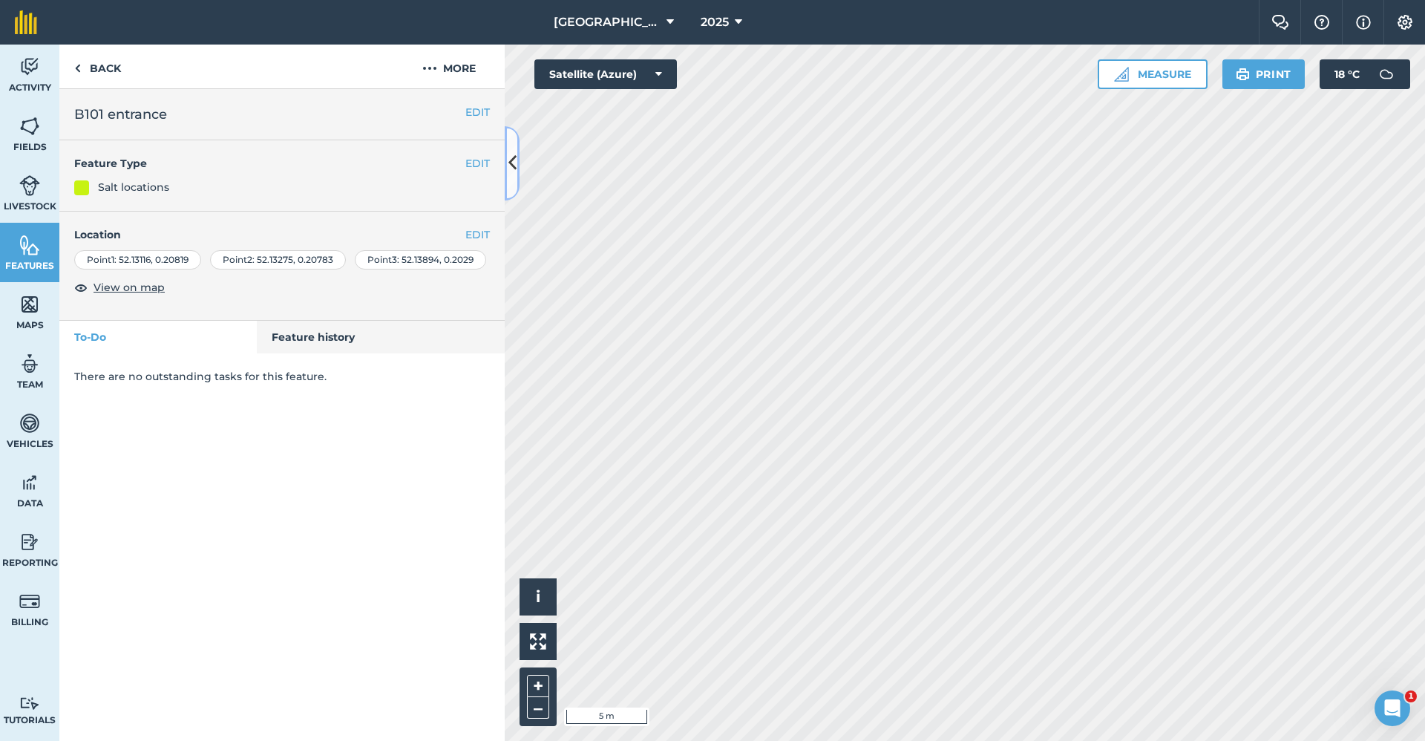
click at [514, 155] on icon at bounding box center [513, 163] width 8 height 26
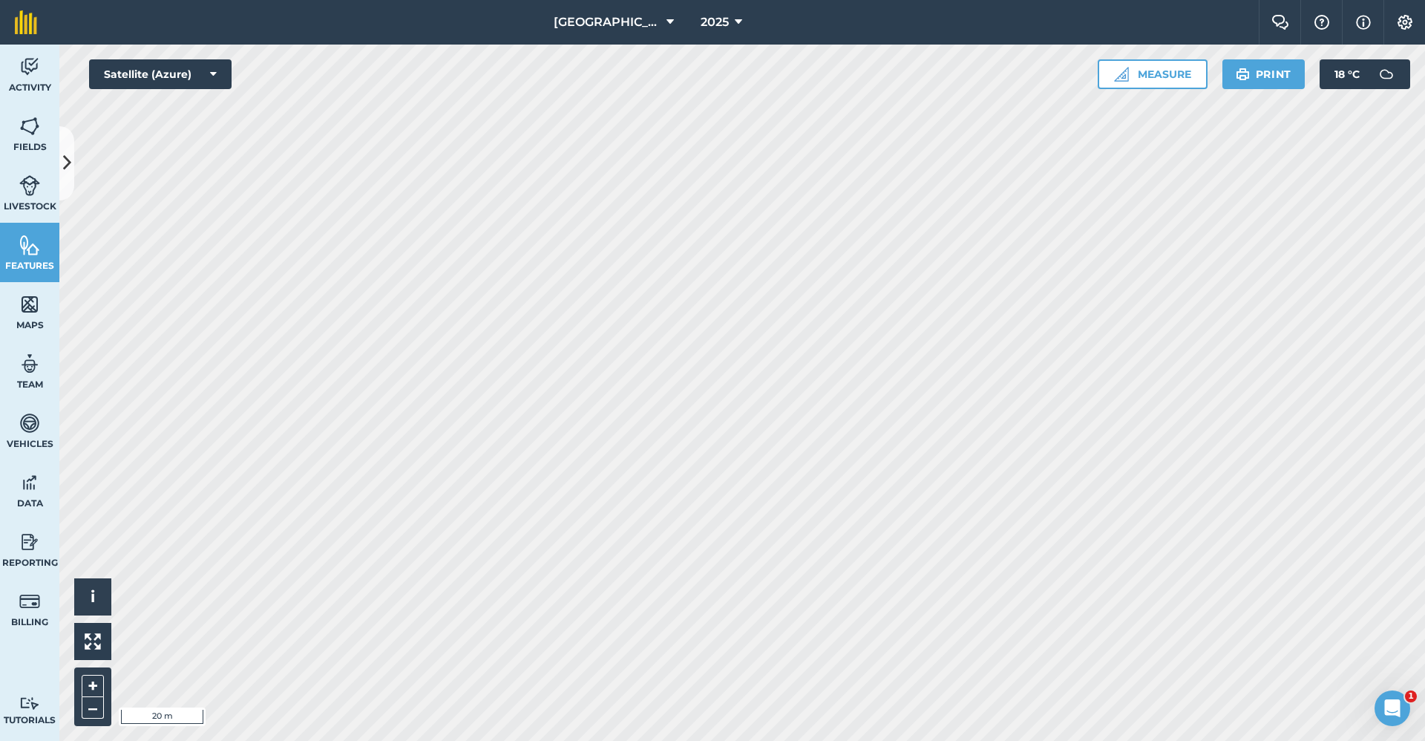
click at [610, 0] on html "Babraham Research Campus (Gardens) 2025 Farm Chat Help Info Settings Babraham R…" at bounding box center [712, 370] width 1425 height 741
click at [61, 174] on button at bounding box center [66, 163] width 15 height 74
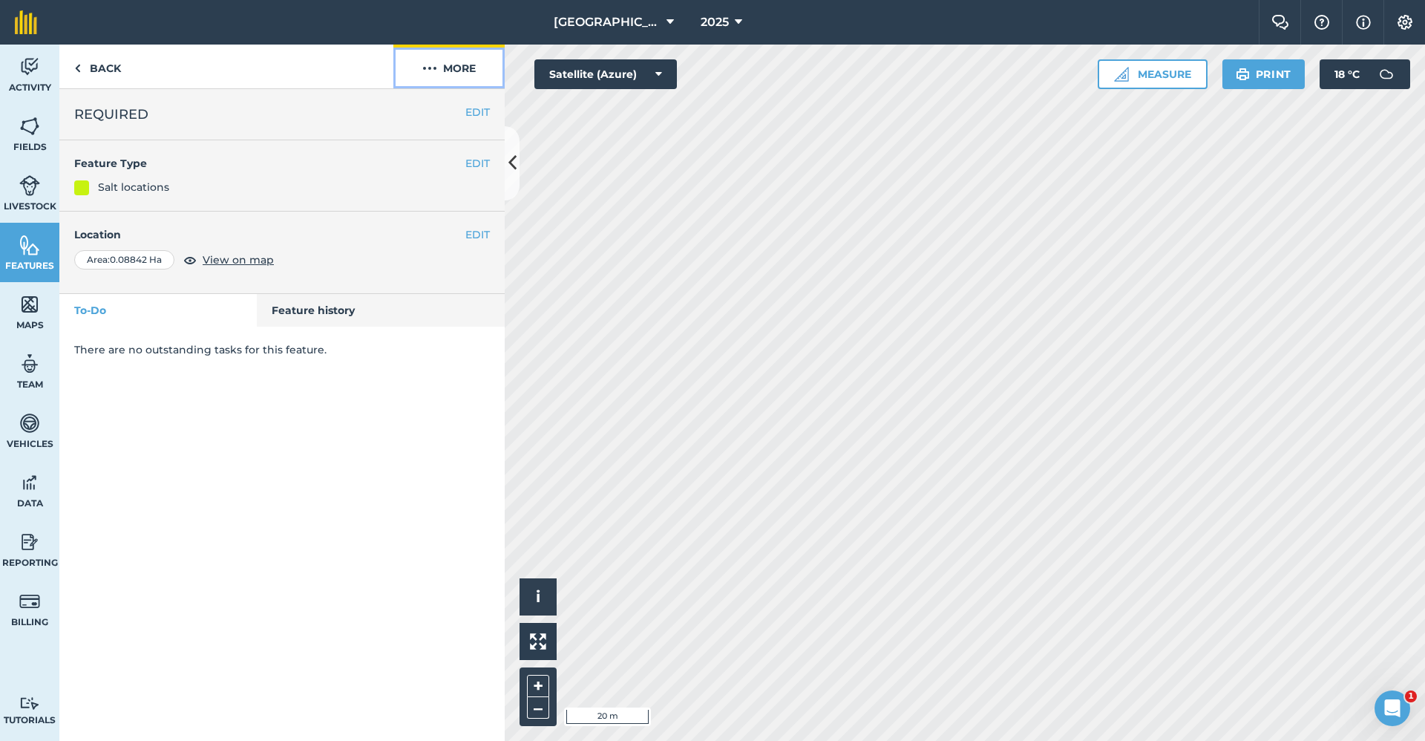
click at [466, 72] on button "More" at bounding box center [448, 67] width 111 height 44
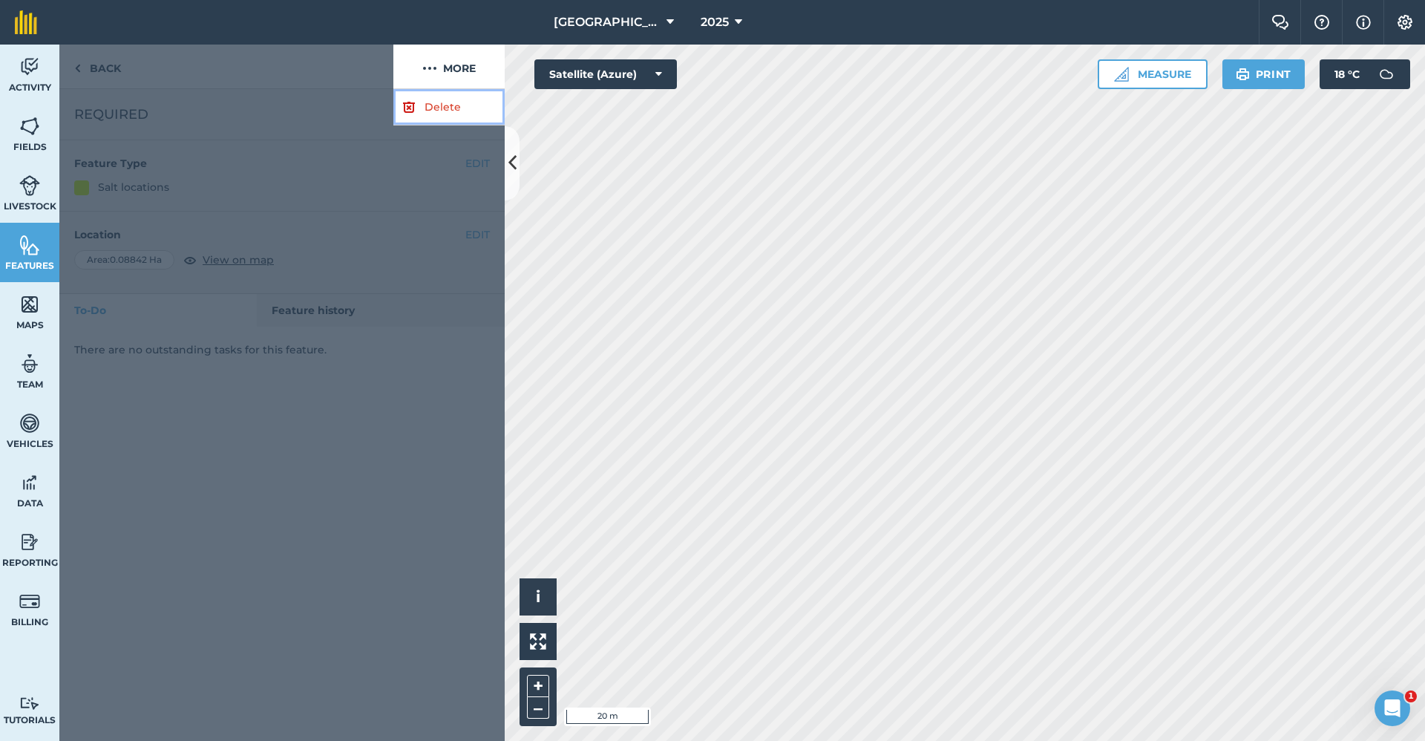
click at [448, 99] on link "Delete" at bounding box center [448, 107] width 111 height 36
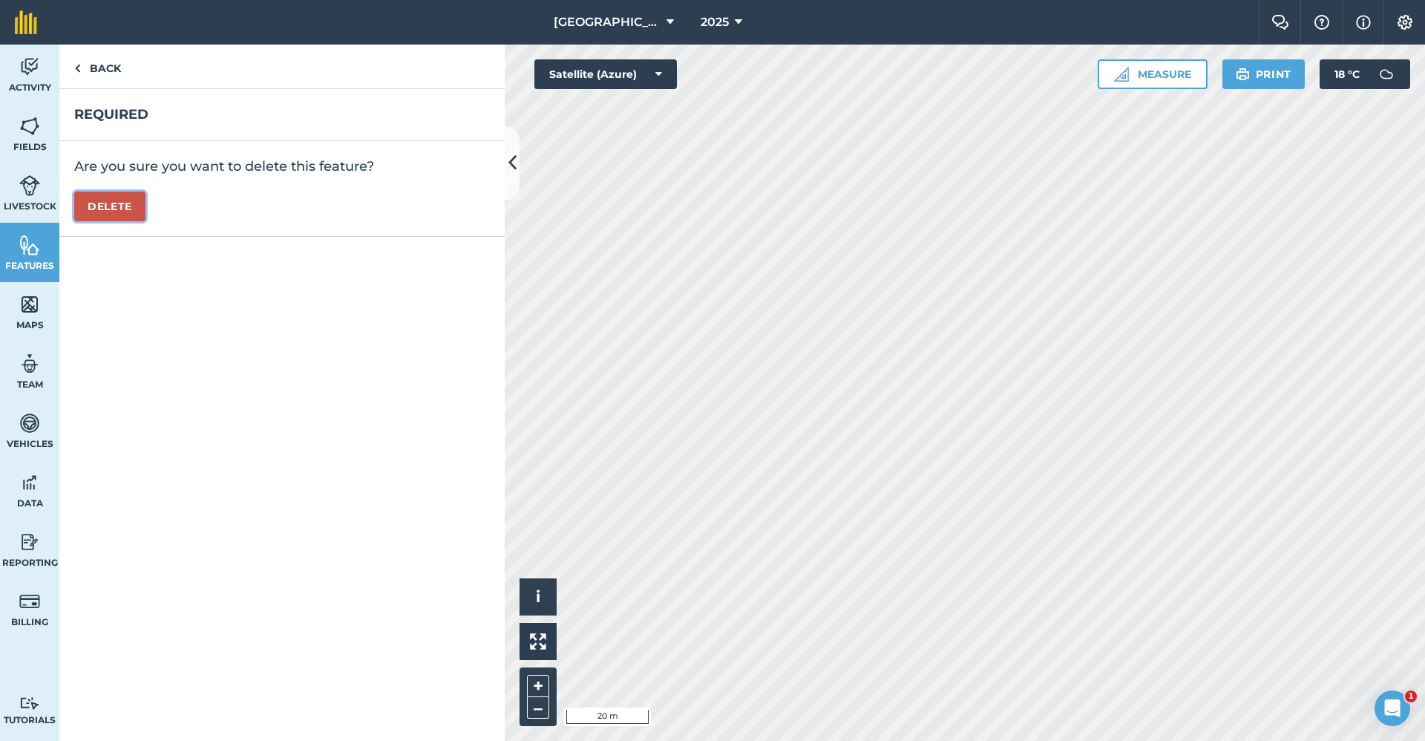
click at [109, 207] on button "Delete" at bounding box center [109, 207] width 71 height 30
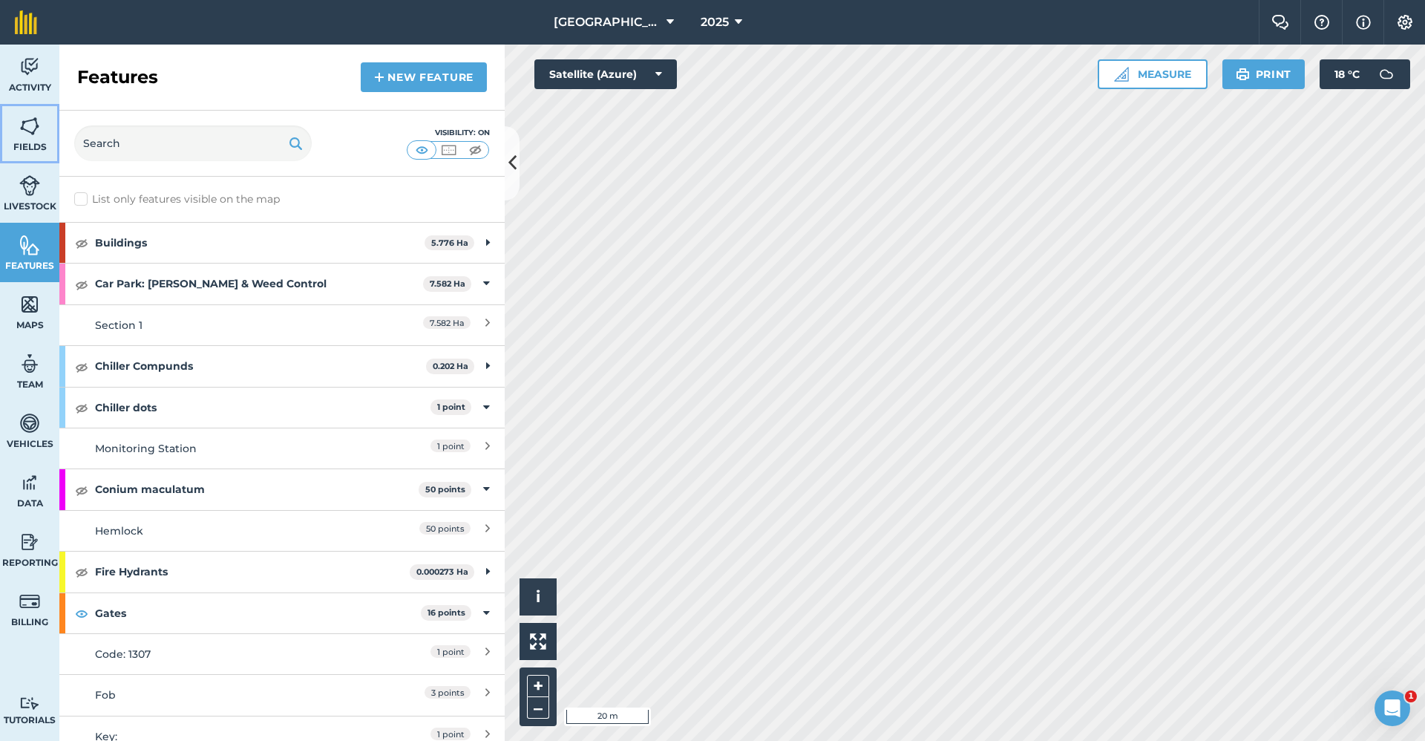
click at [15, 141] on span "Fields" at bounding box center [29, 147] width 59 height 12
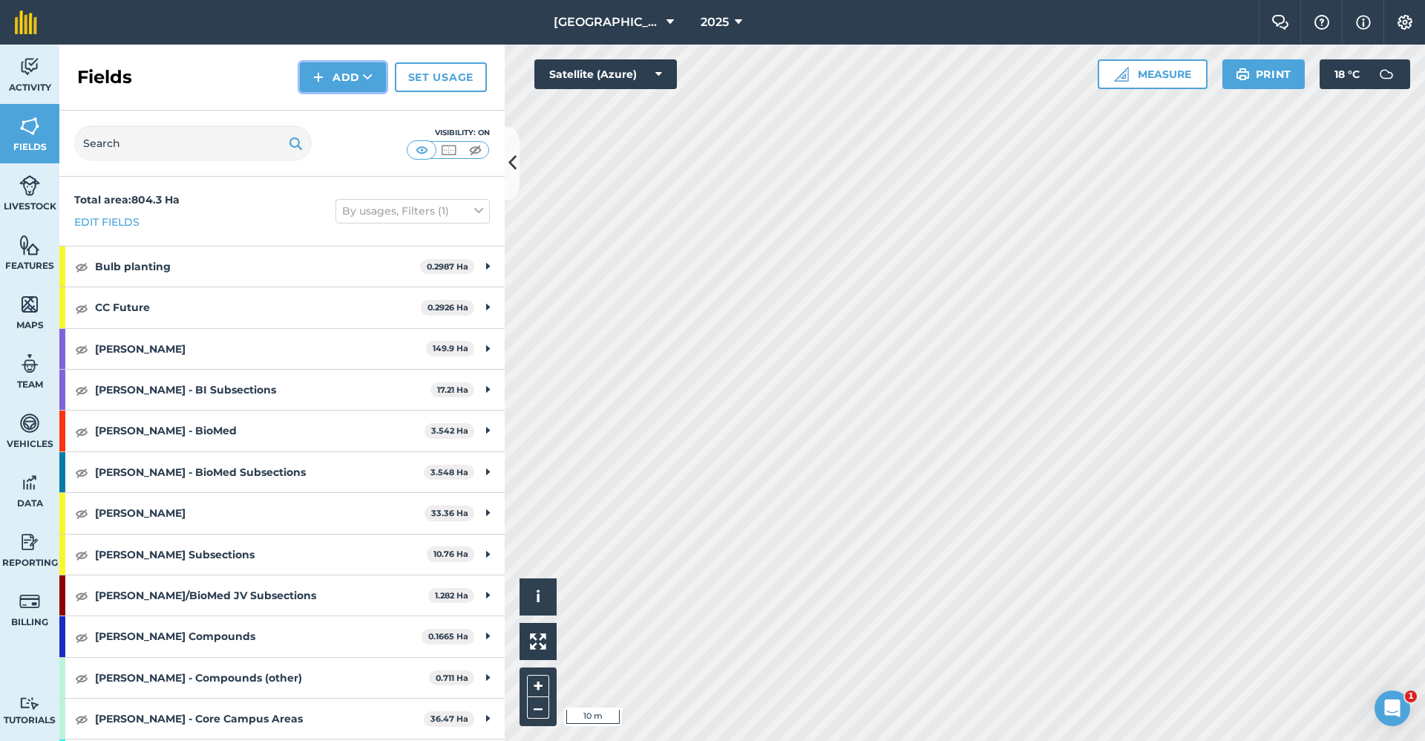
click at [348, 77] on button "Add" at bounding box center [343, 77] width 86 height 30
click at [339, 101] on link "Draw" at bounding box center [343, 110] width 82 height 33
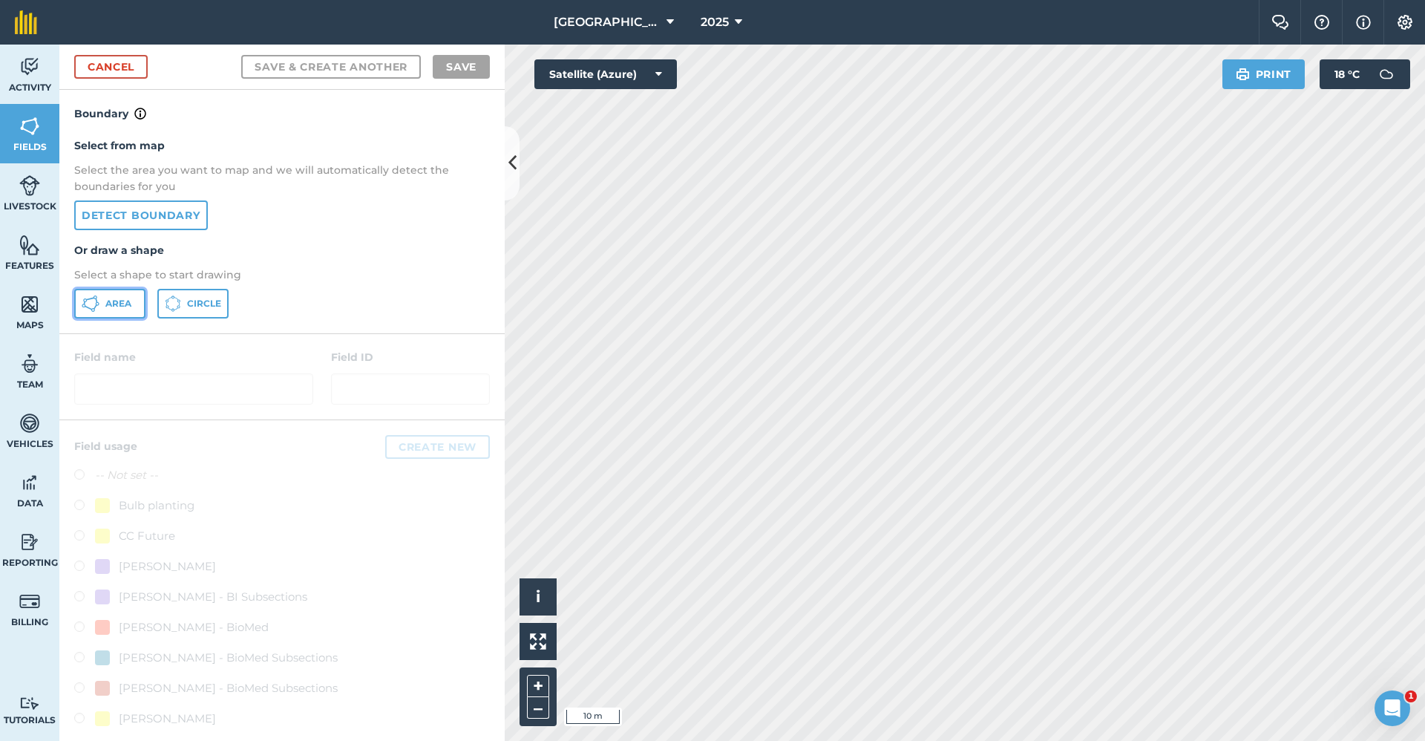
click at [132, 301] on button "Area" at bounding box center [109, 304] width 71 height 30
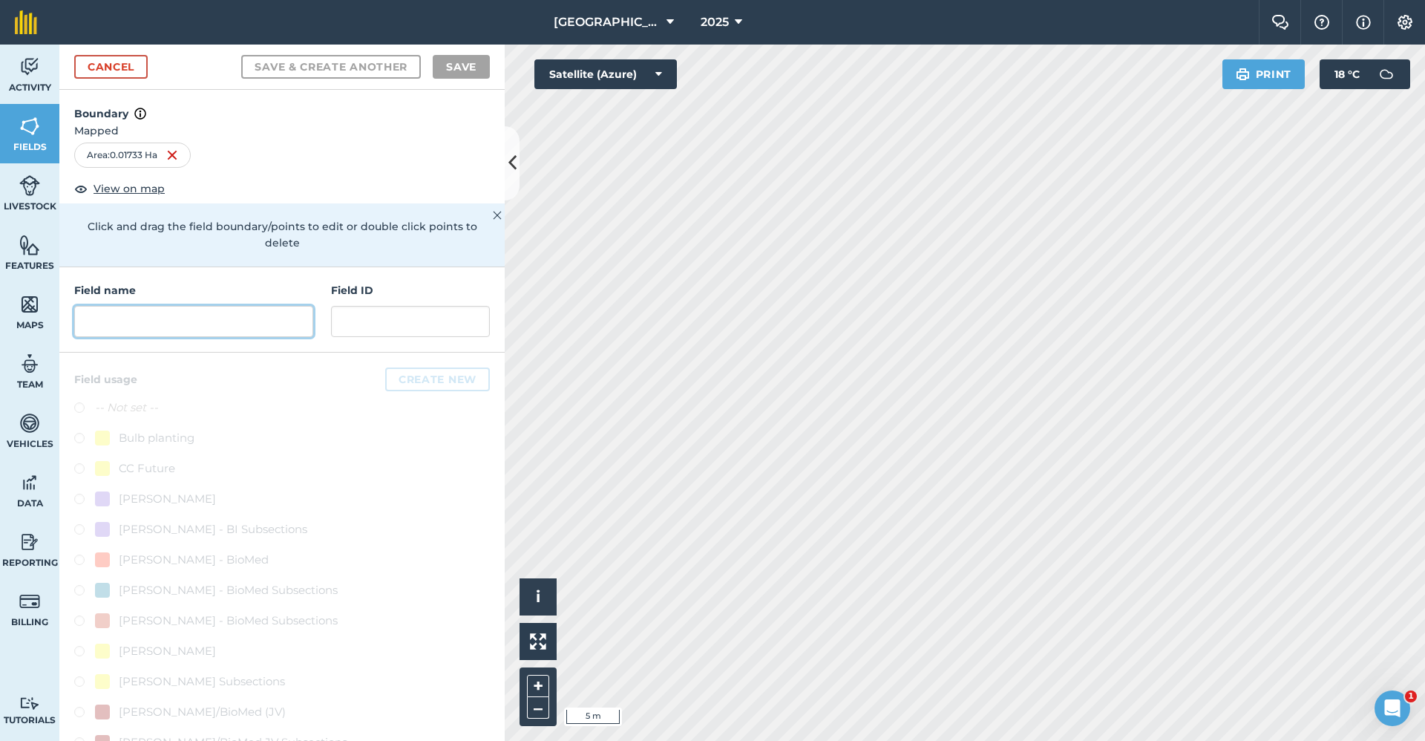
click at [248, 327] on input "text" at bounding box center [193, 321] width 239 height 31
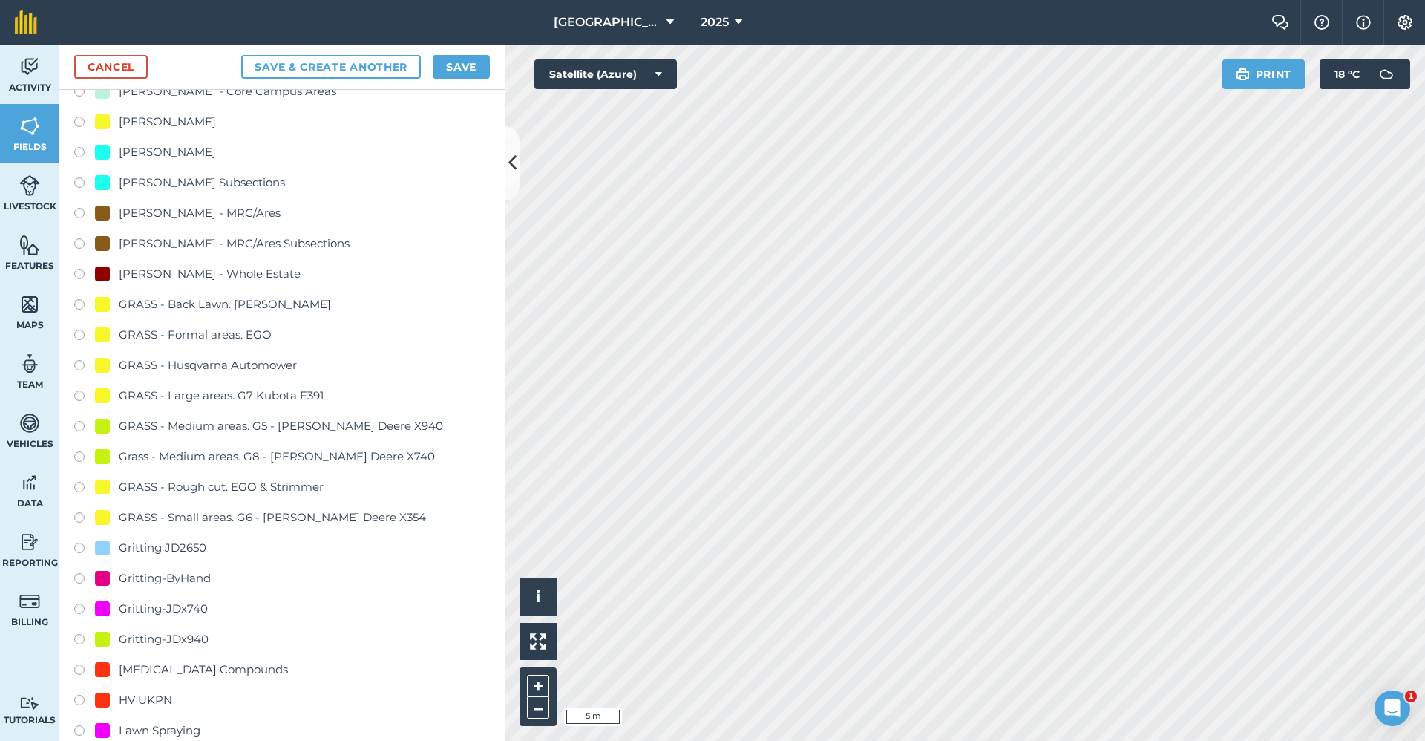
scroll to position [891, 0]
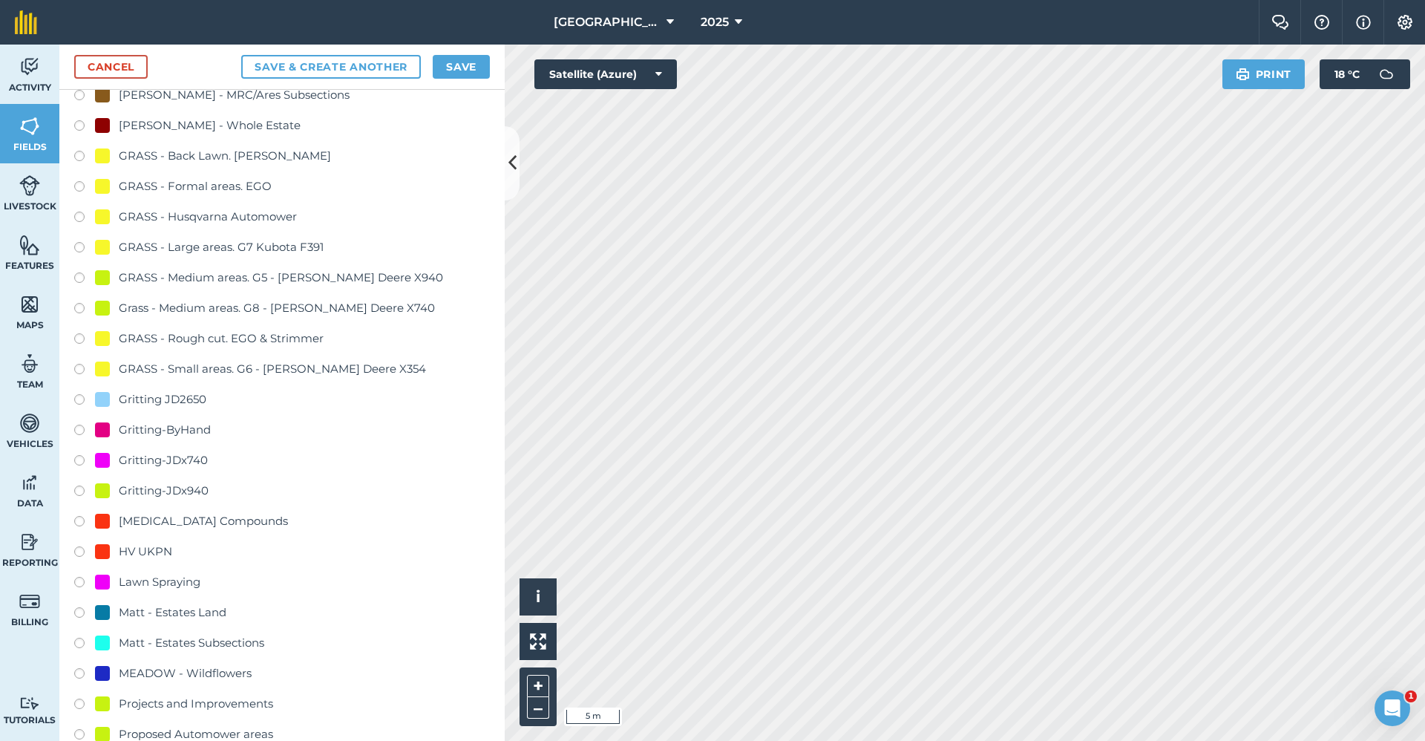
type input "Gritting-x940"
click at [181, 489] on div "Gritting-JDx940" at bounding box center [164, 491] width 90 height 18
radio input "true"
click at [455, 76] on button "Save" at bounding box center [461, 67] width 57 height 24
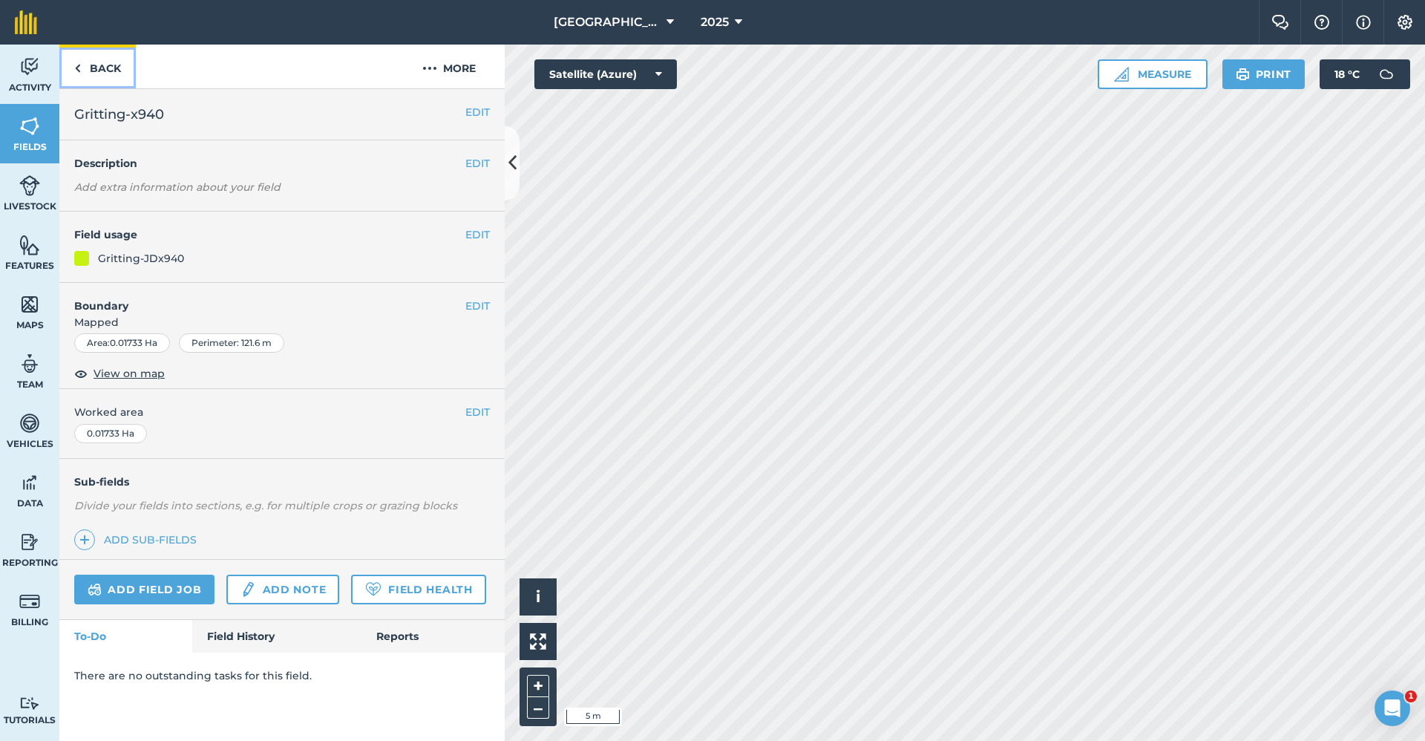
click at [89, 65] on link "Back" at bounding box center [97, 67] width 76 height 44
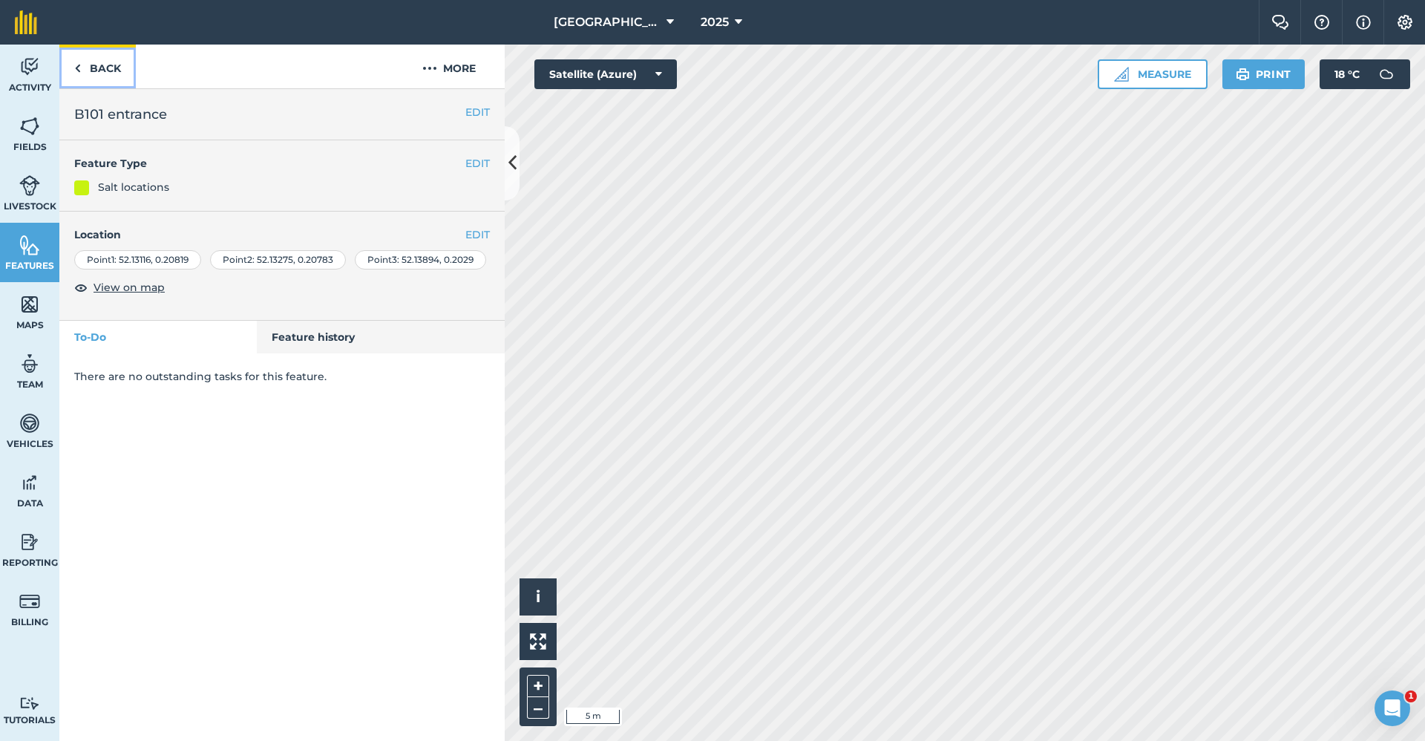
click at [110, 79] on link "Back" at bounding box center [97, 67] width 76 height 44
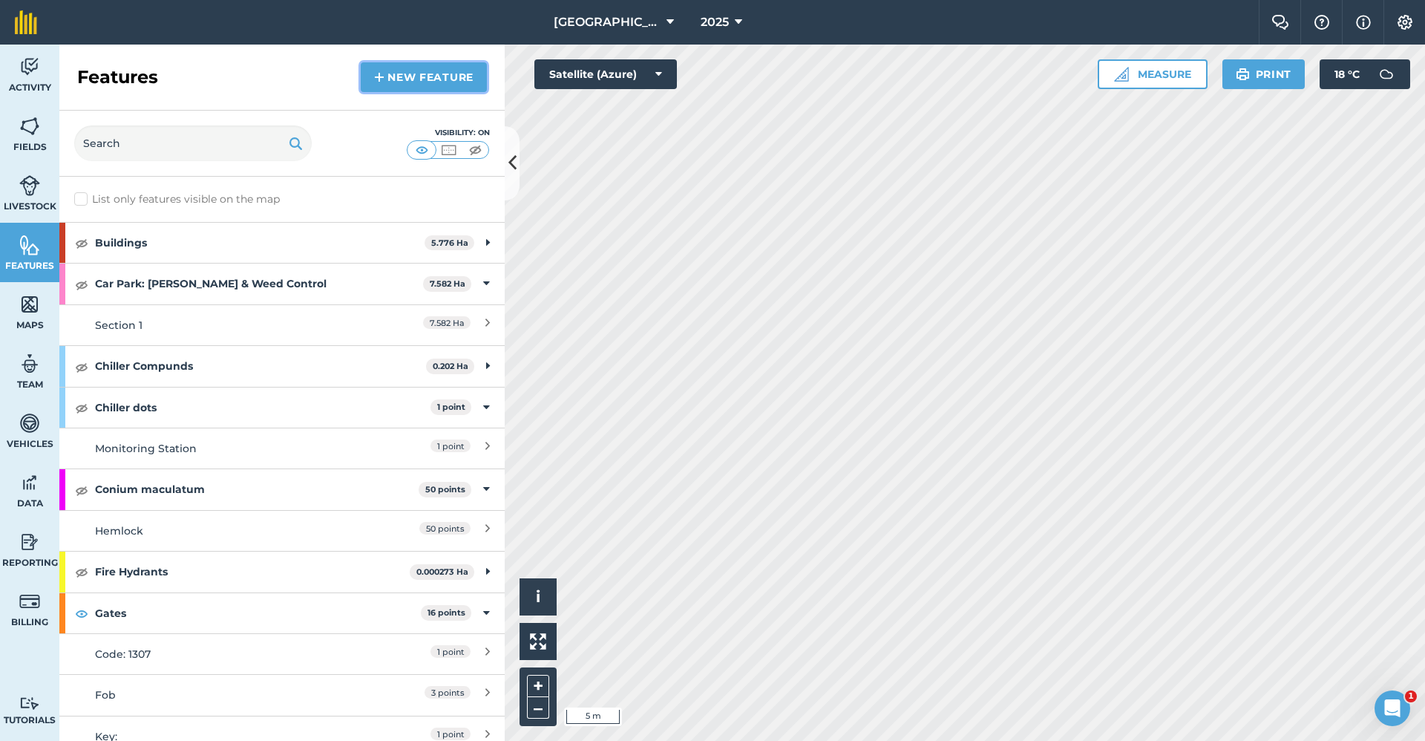
click at [455, 76] on link "New feature" at bounding box center [424, 77] width 126 height 30
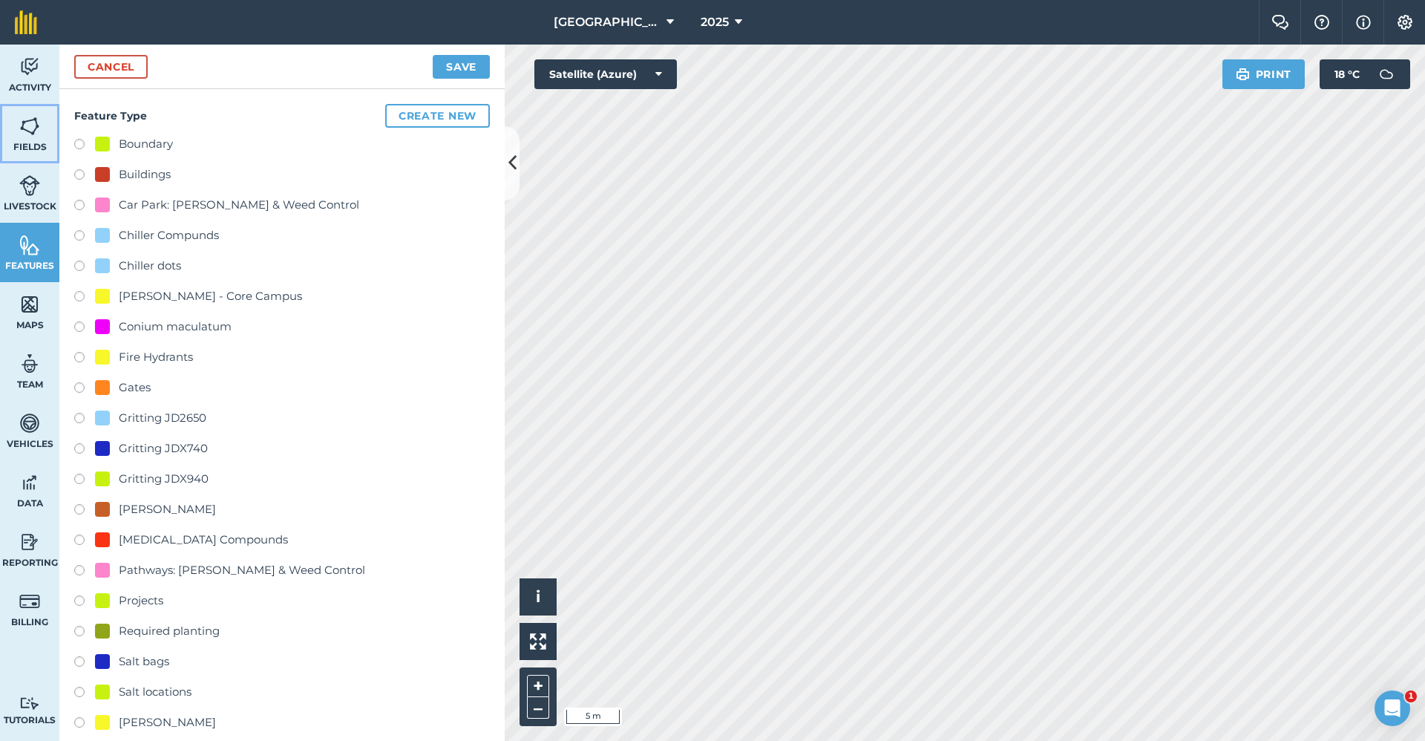
click at [48, 130] on link "Fields" at bounding box center [29, 133] width 59 height 59
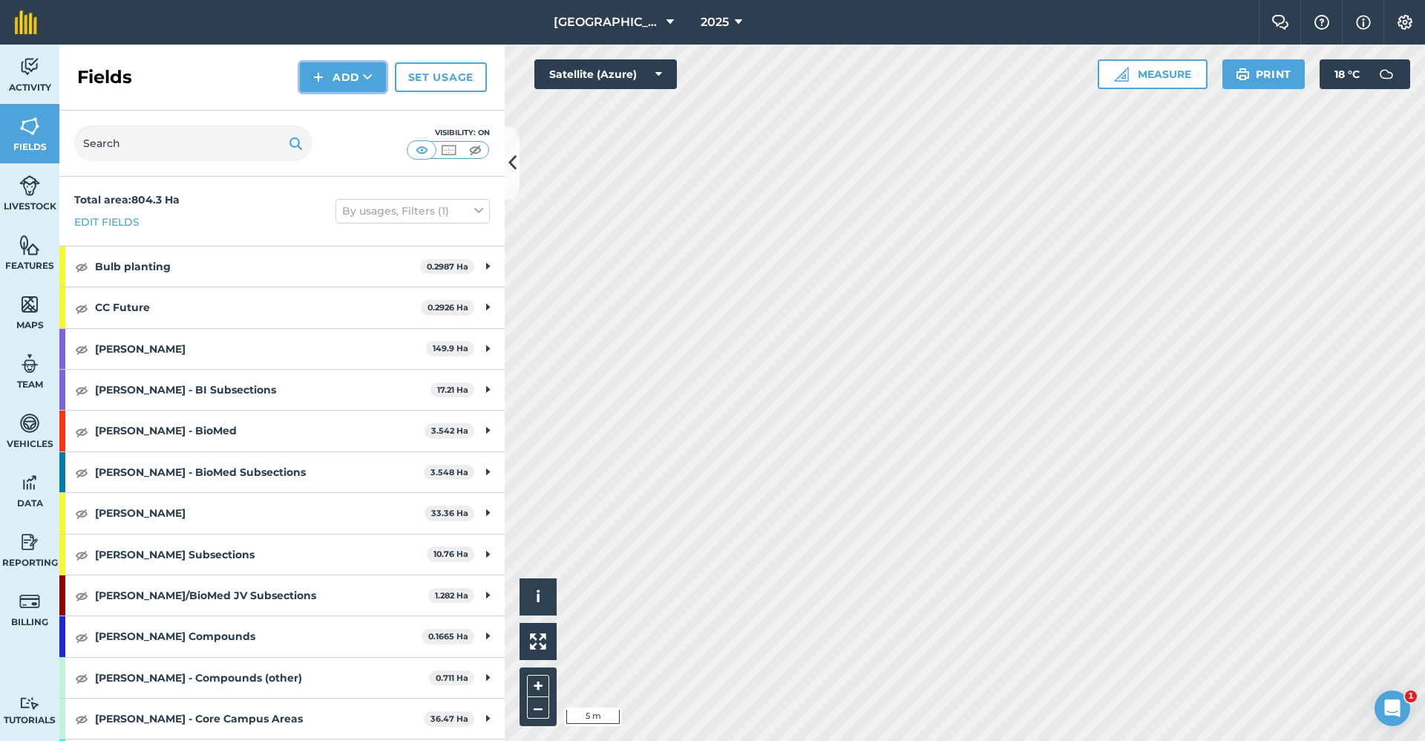
click at [347, 86] on button "Add" at bounding box center [343, 77] width 86 height 30
click at [343, 108] on link "Draw" at bounding box center [343, 110] width 82 height 33
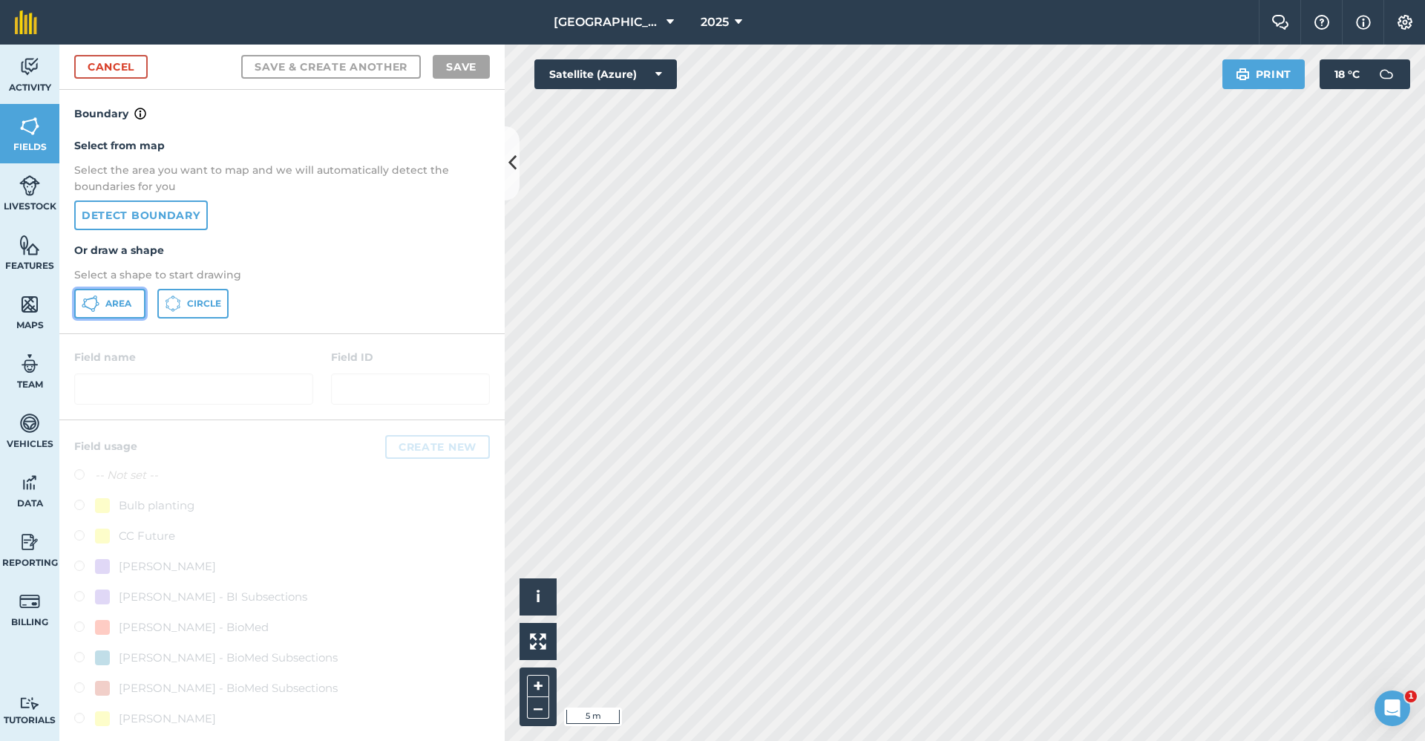
click at [128, 296] on button "Area" at bounding box center [109, 304] width 71 height 30
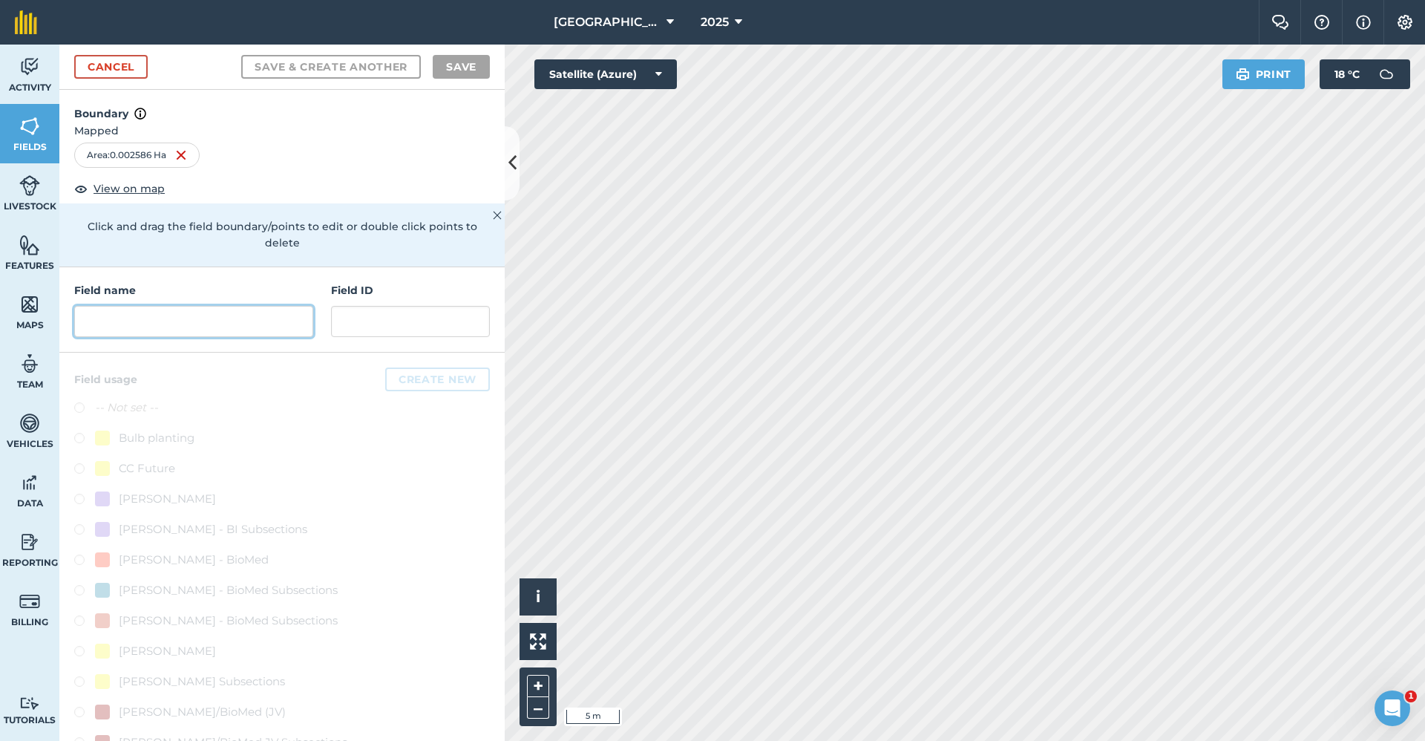
click at [170, 327] on input "text" at bounding box center [193, 321] width 239 height 31
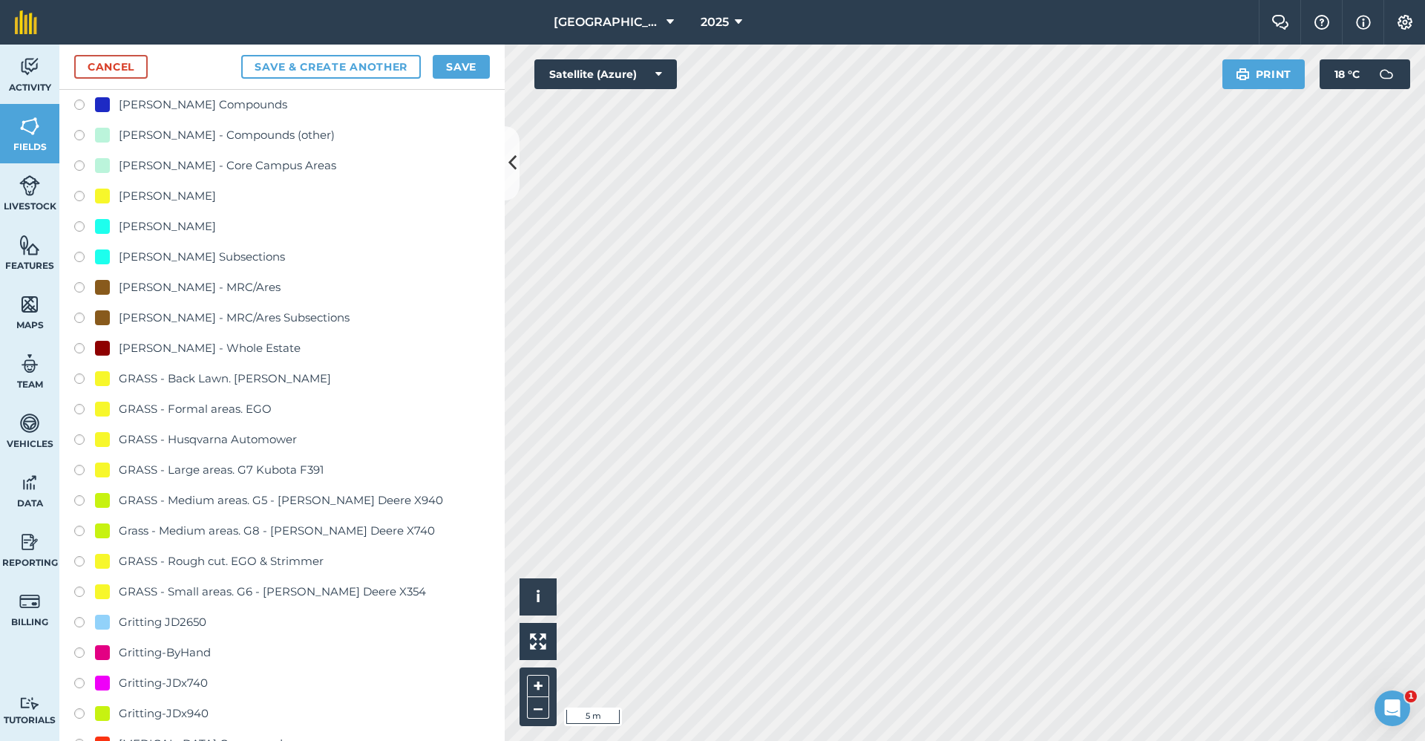
scroll to position [817, 0]
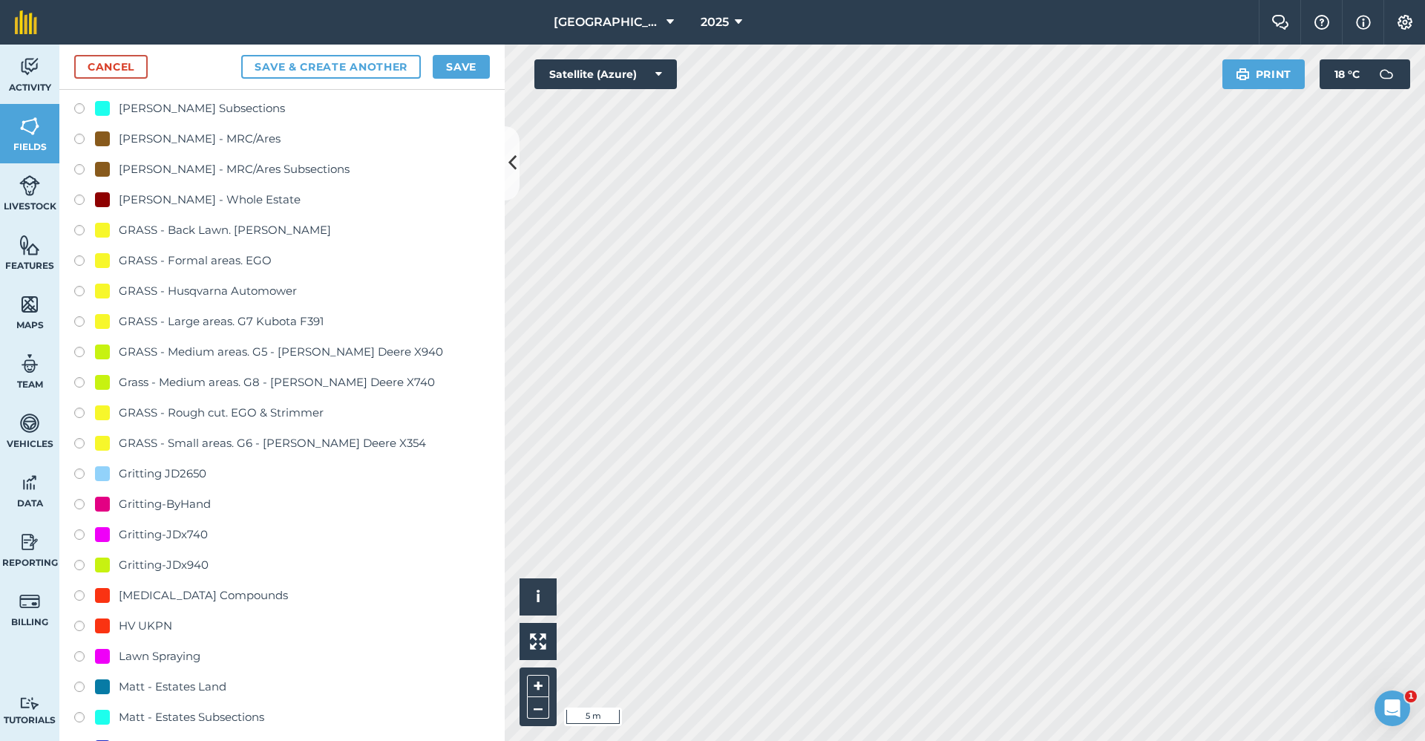
type input "Gritting-x940"
click at [180, 563] on div "Gritting-JDx940" at bounding box center [164, 565] width 90 height 18
radio input "true"
click at [465, 59] on button "Save" at bounding box center [461, 67] width 57 height 24
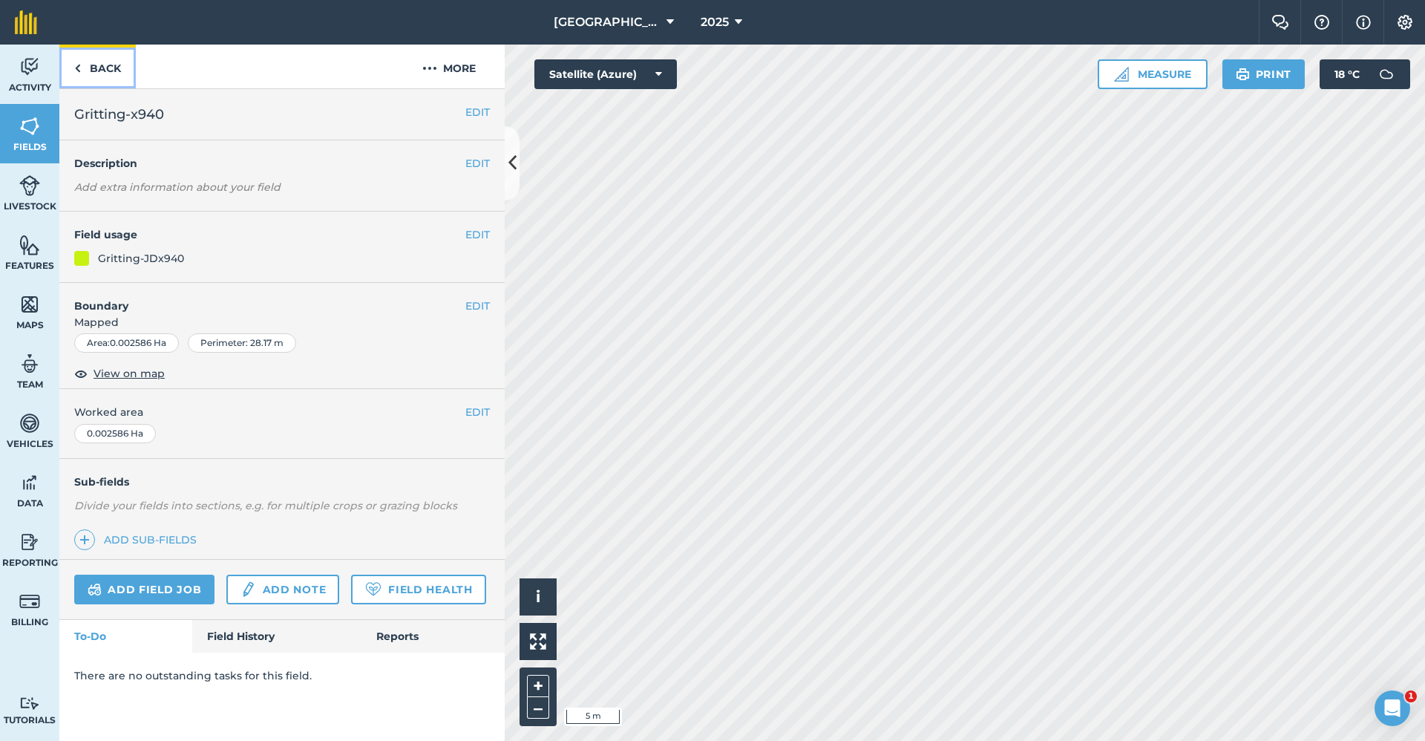
click at [108, 69] on link "Back" at bounding box center [97, 67] width 76 height 44
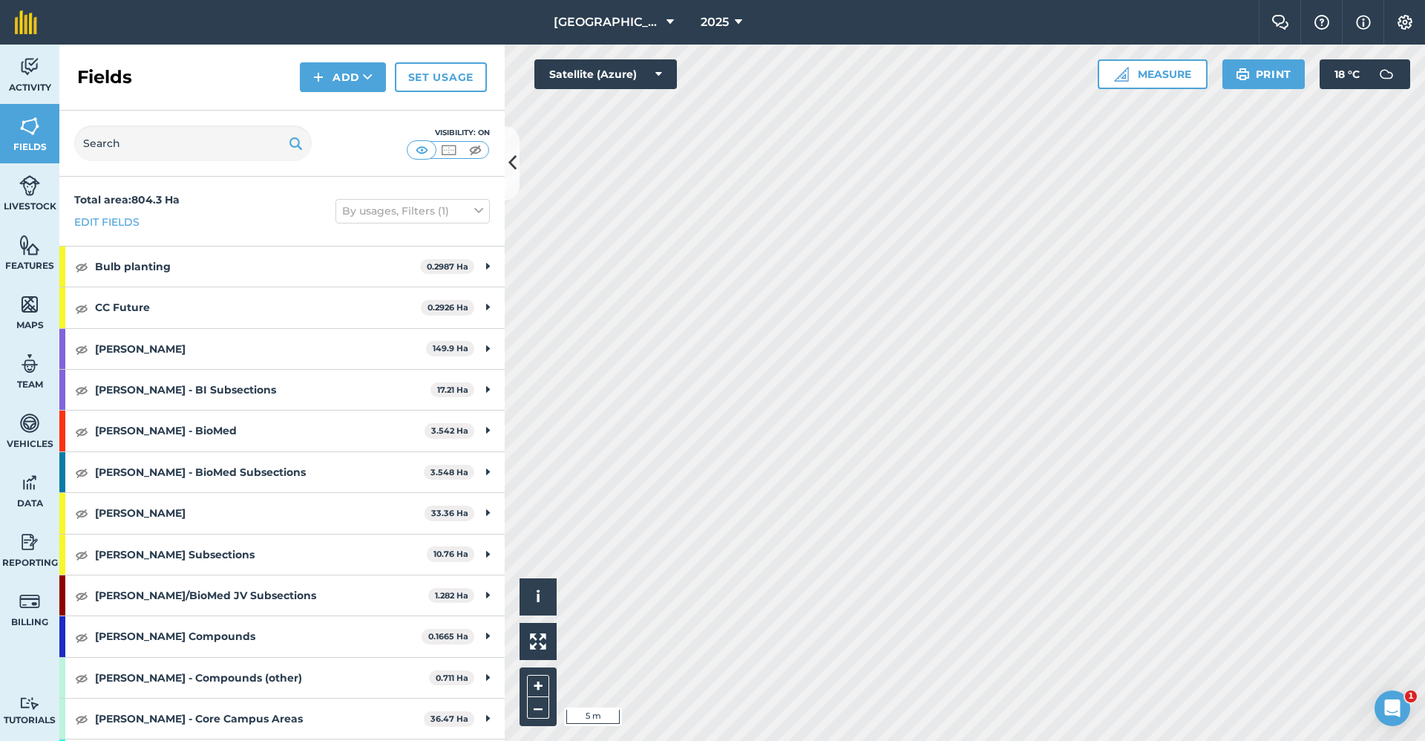
click at [390, 71] on div "Add" at bounding box center [347, 77] width 95 height 30
click at [334, 79] on button "Add" at bounding box center [343, 77] width 86 height 30
click at [327, 98] on link "Draw" at bounding box center [343, 110] width 82 height 33
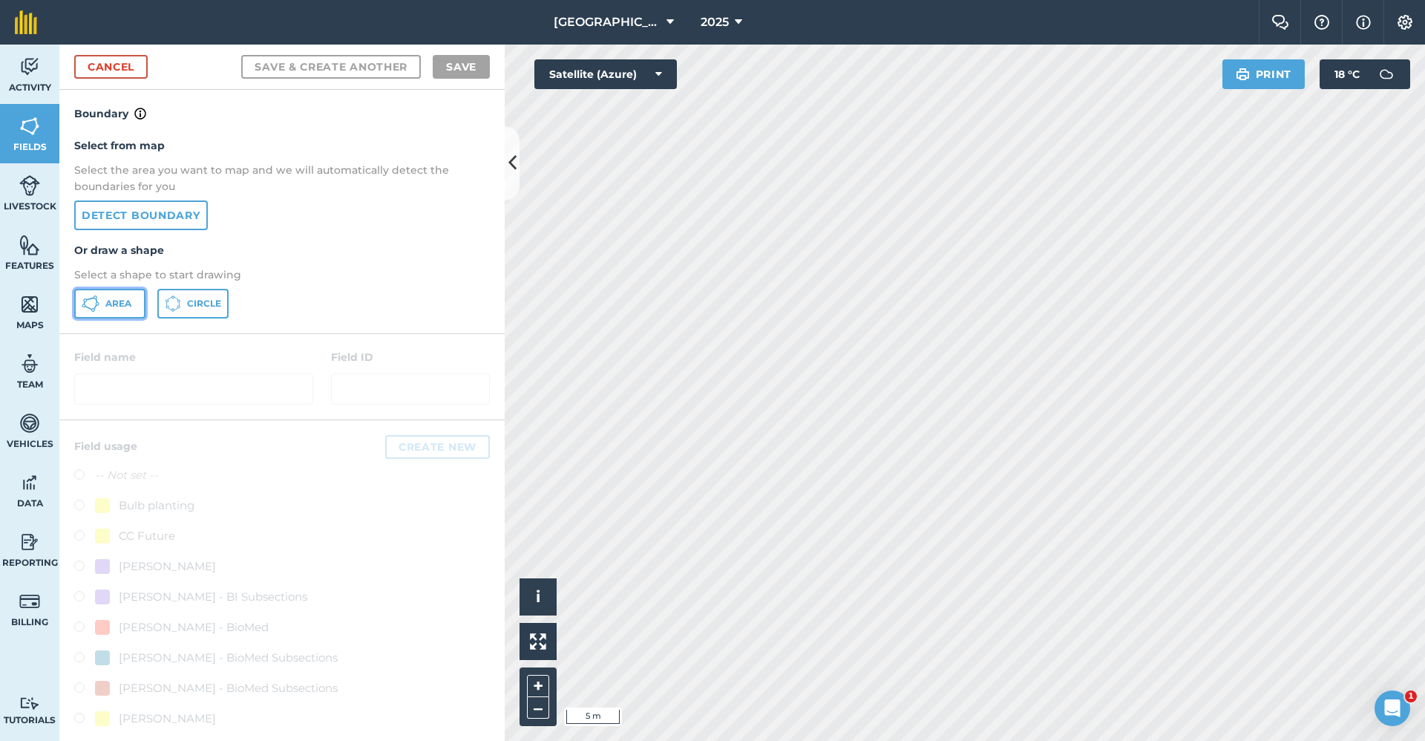
click at [108, 312] on button "Area" at bounding box center [109, 304] width 71 height 30
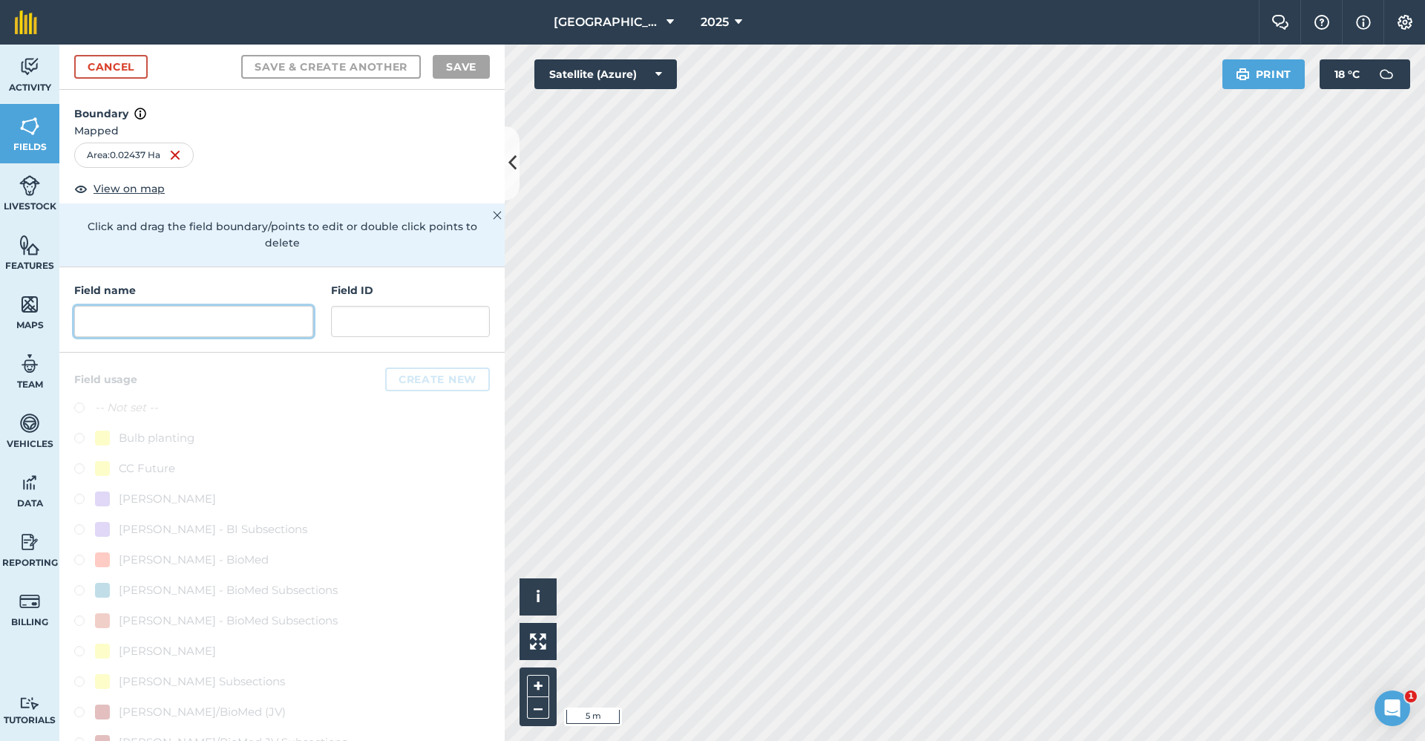
click at [142, 317] on input "text" at bounding box center [193, 321] width 239 height 31
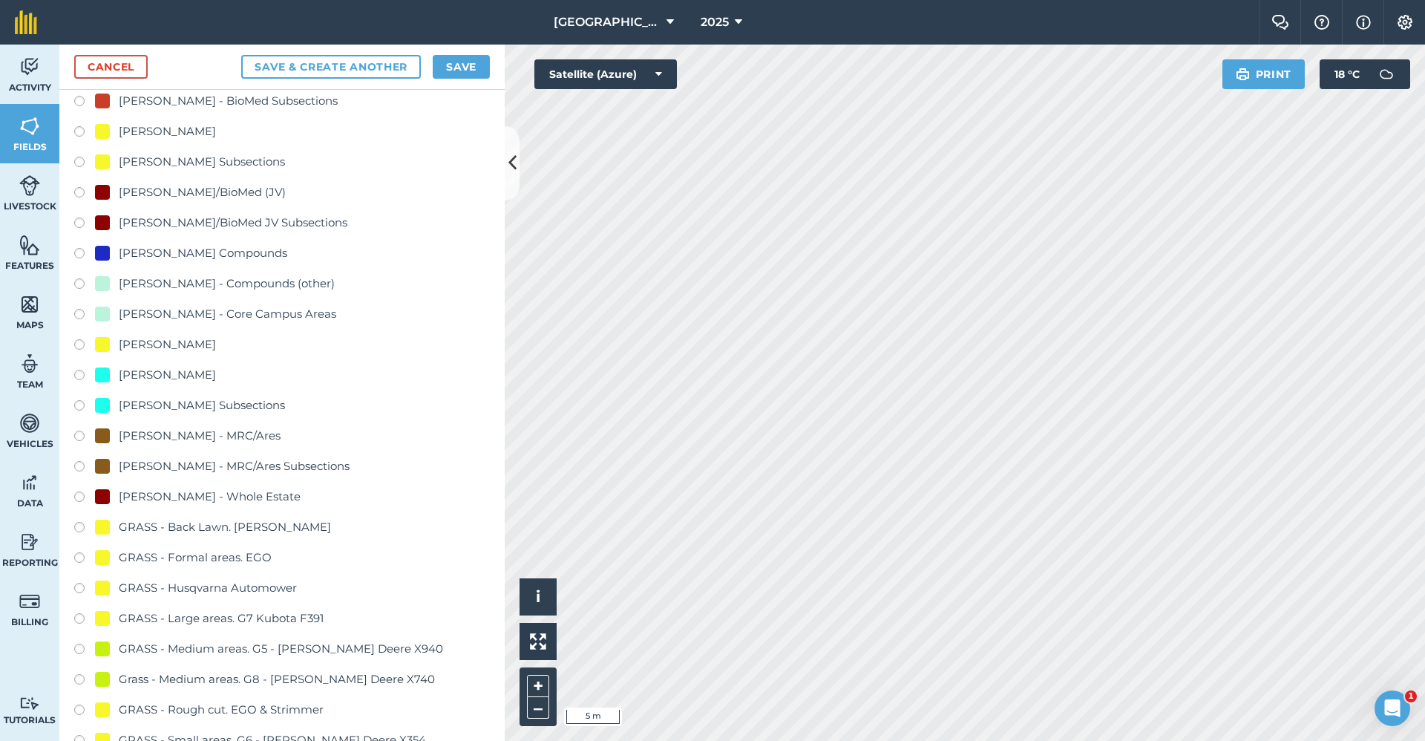
scroll to position [891, 0]
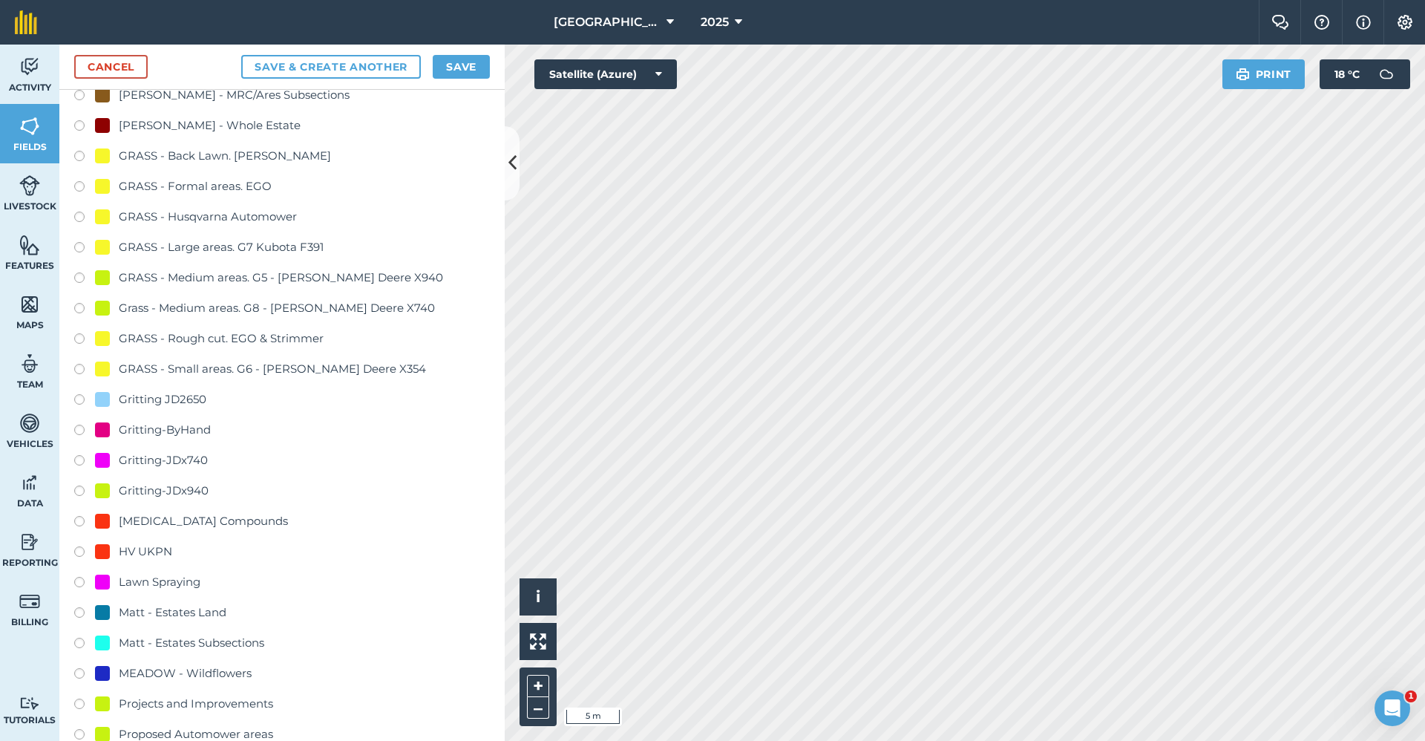
type input "Gritting-x940"
click at [166, 468] on div "Gritting-JDx740" at bounding box center [163, 460] width 89 height 18
radio input "true"
click at [162, 494] on div "Gritting-JDx940" at bounding box center [164, 491] width 90 height 18
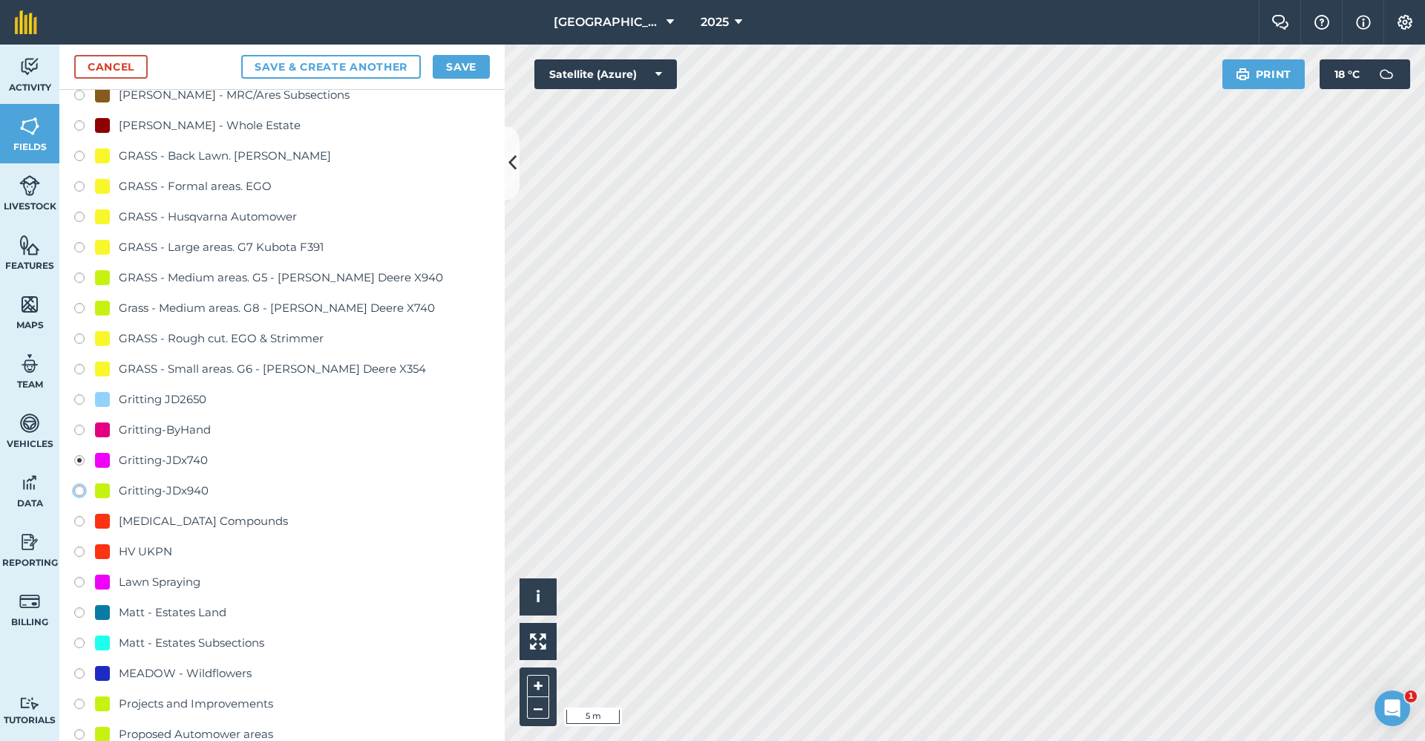
radio input "true"
click at [471, 59] on button "Save" at bounding box center [461, 67] width 57 height 24
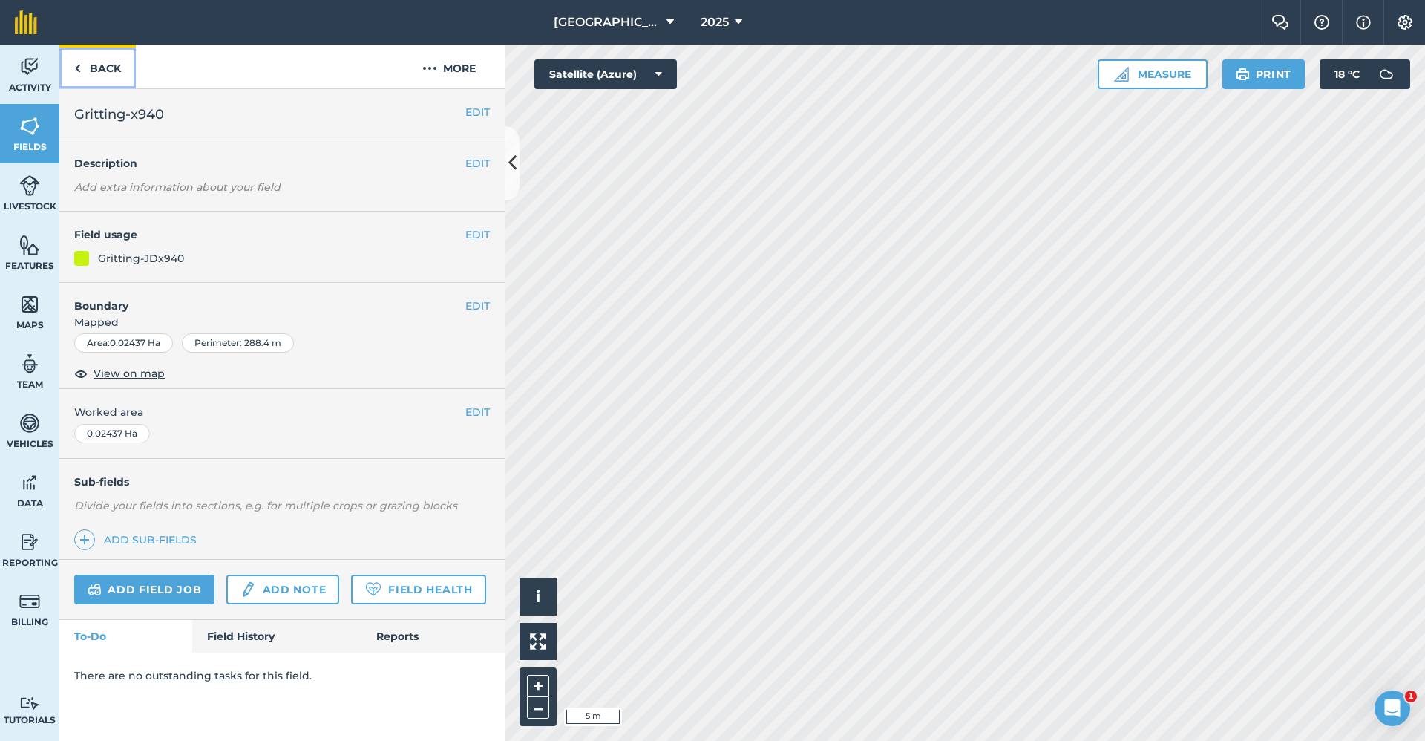
click at [85, 70] on link "Back" at bounding box center [97, 67] width 76 height 44
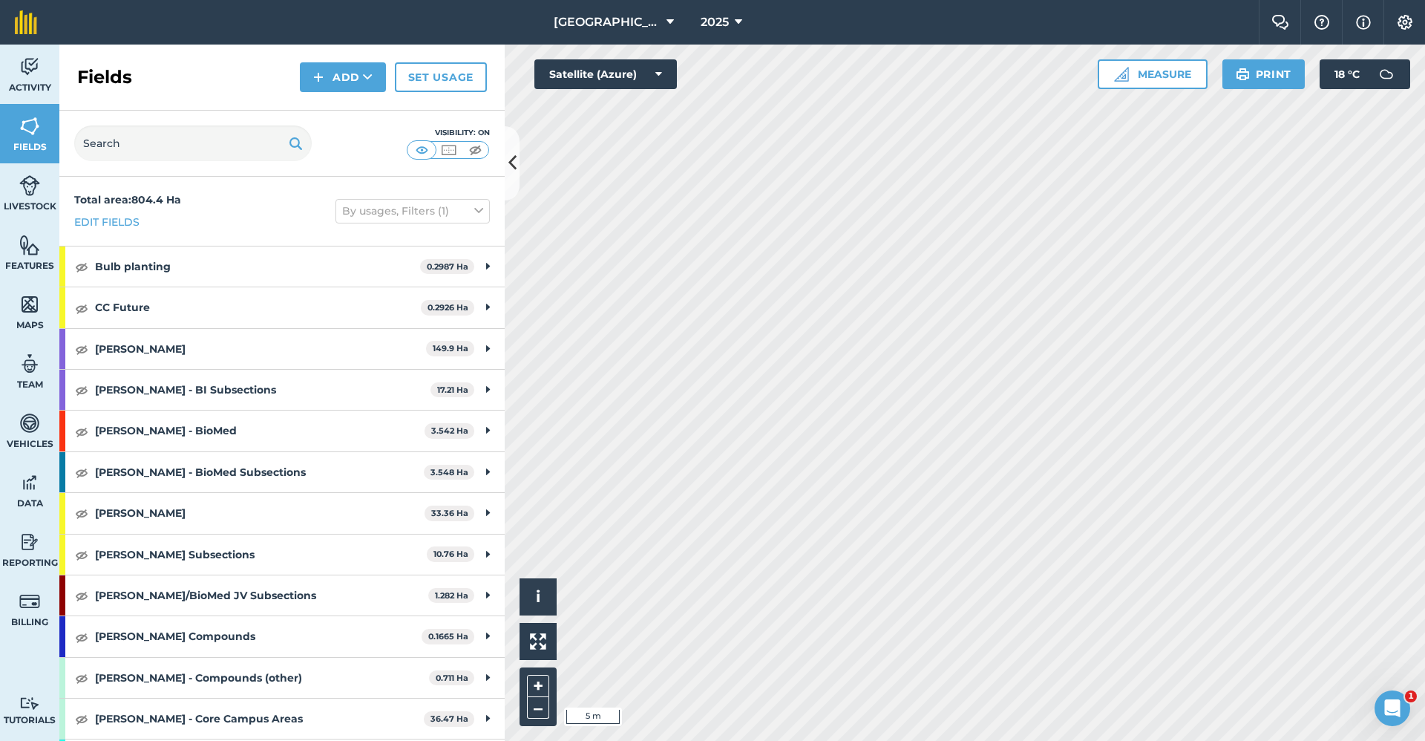
click at [372, 94] on div "Fields Add Set usage" at bounding box center [281, 78] width 445 height 66
click at [358, 81] on button "Add" at bounding box center [343, 77] width 86 height 30
click at [342, 105] on link "Draw" at bounding box center [343, 110] width 82 height 33
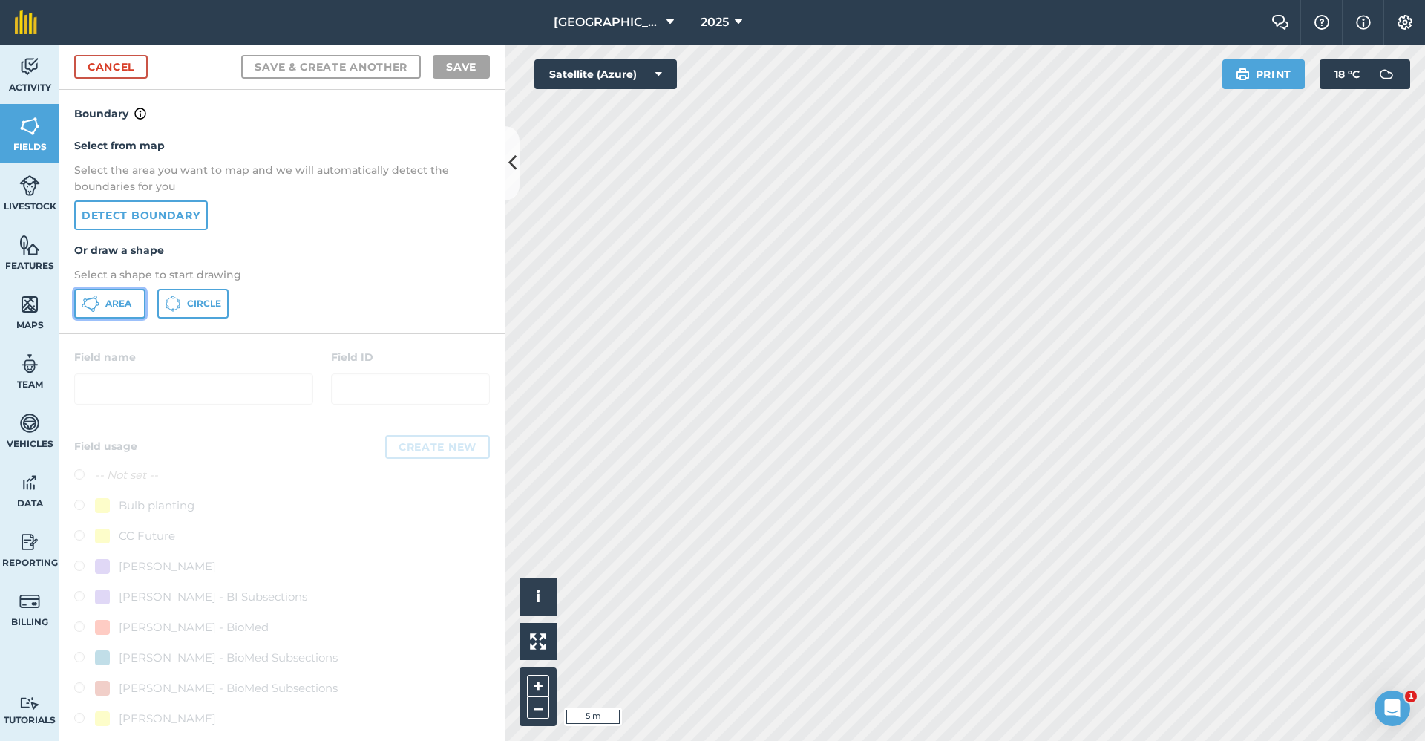
click at [107, 295] on button "Area" at bounding box center [109, 304] width 71 height 30
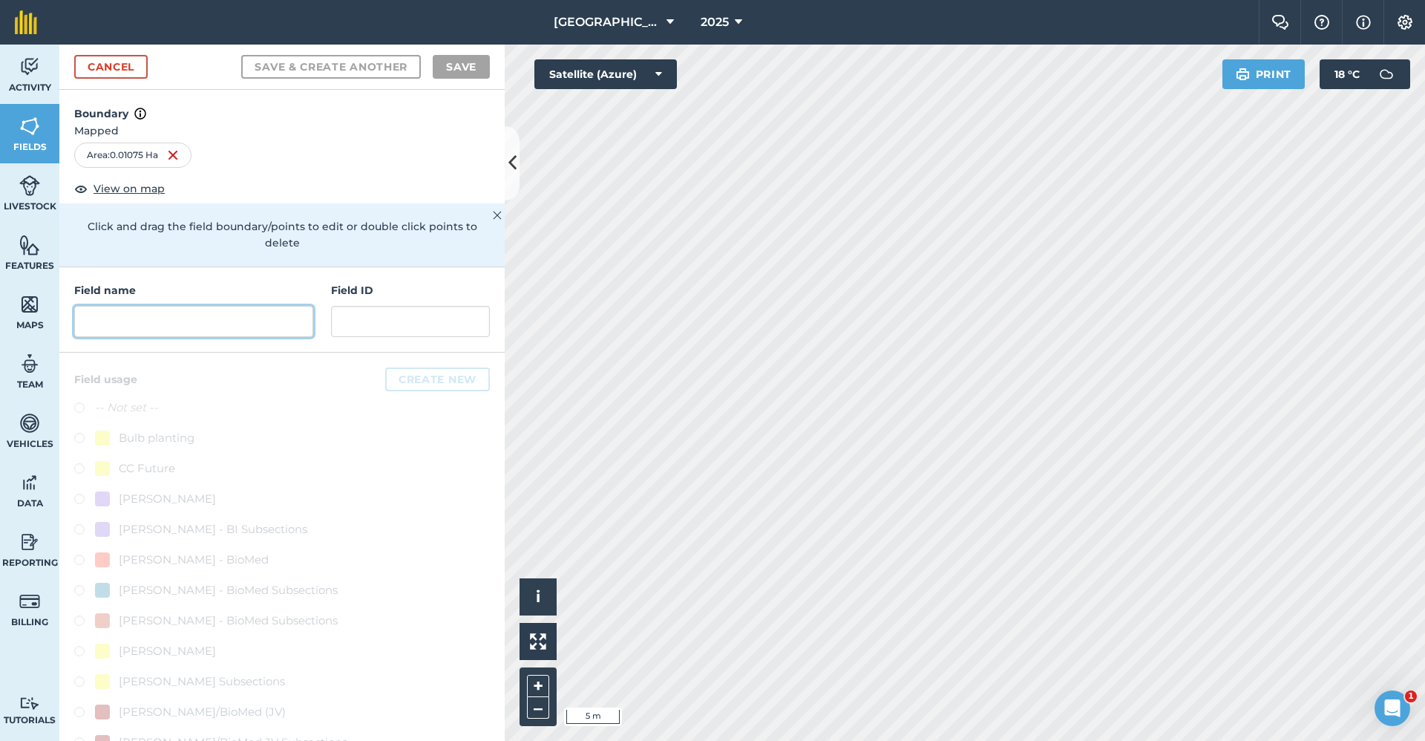
click at [164, 324] on input "text" at bounding box center [193, 321] width 239 height 31
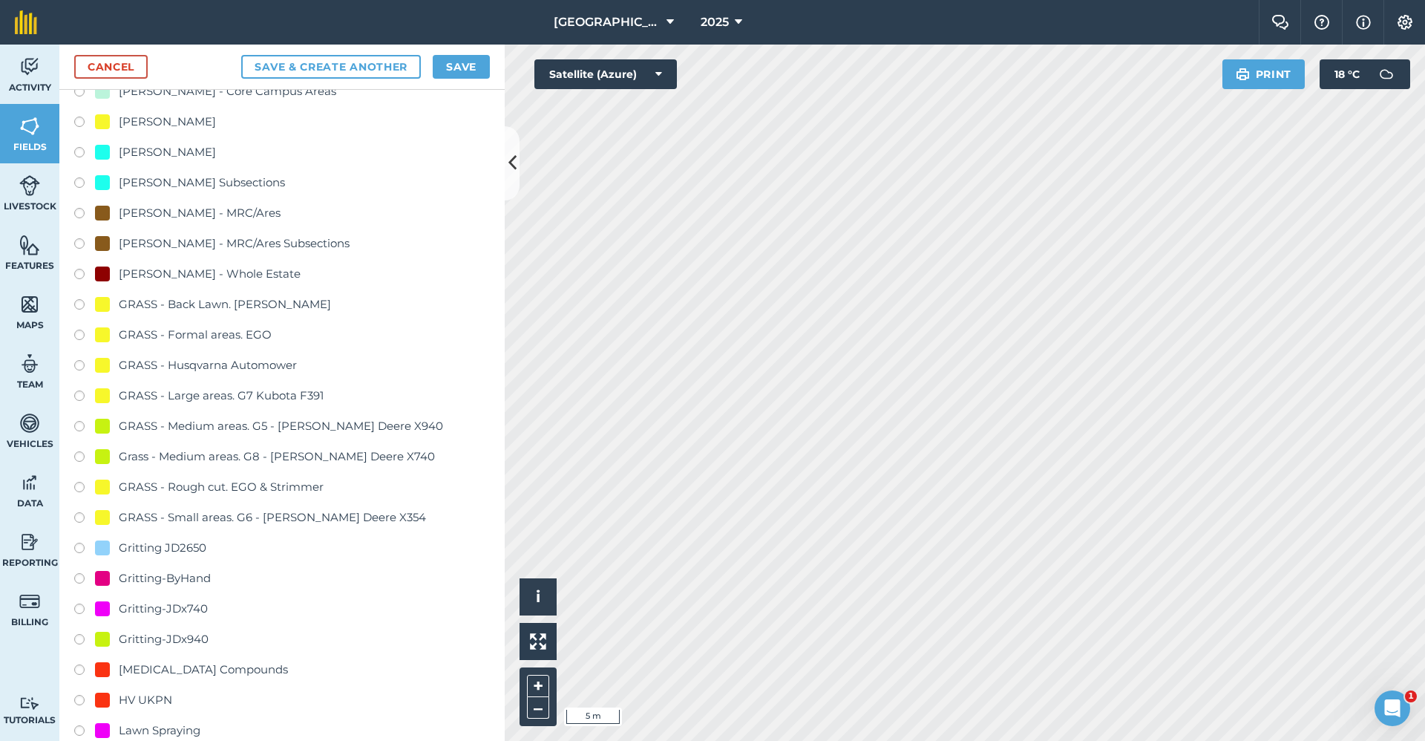
scroll to position [817, 0]
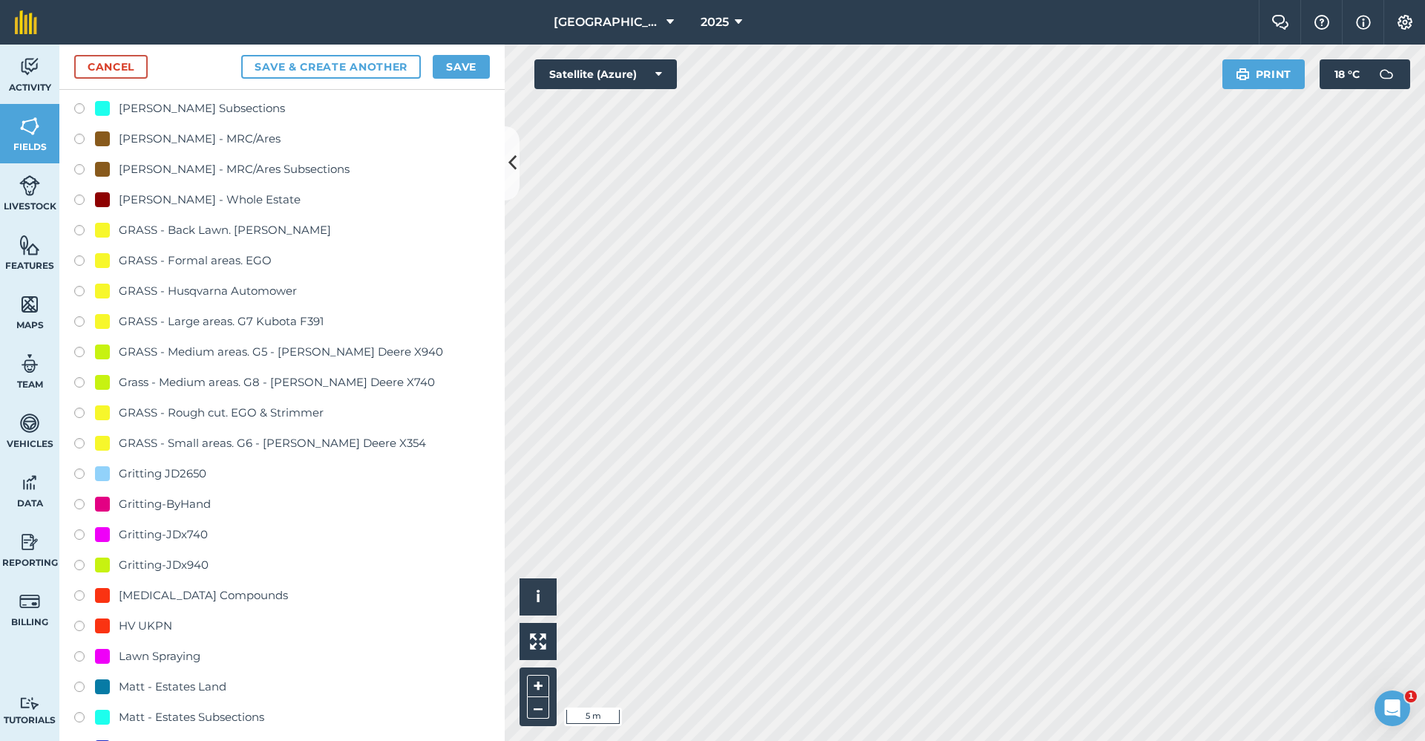
type input "Gritting-ByHand"
click at [192, 500] on div "Gritting-ByHand" at bounding box center [165, 504] width 92 height 18
radio input "true"
click at [468, 65] on button "Save" at bounding box center [461, 67] width 57 height 24
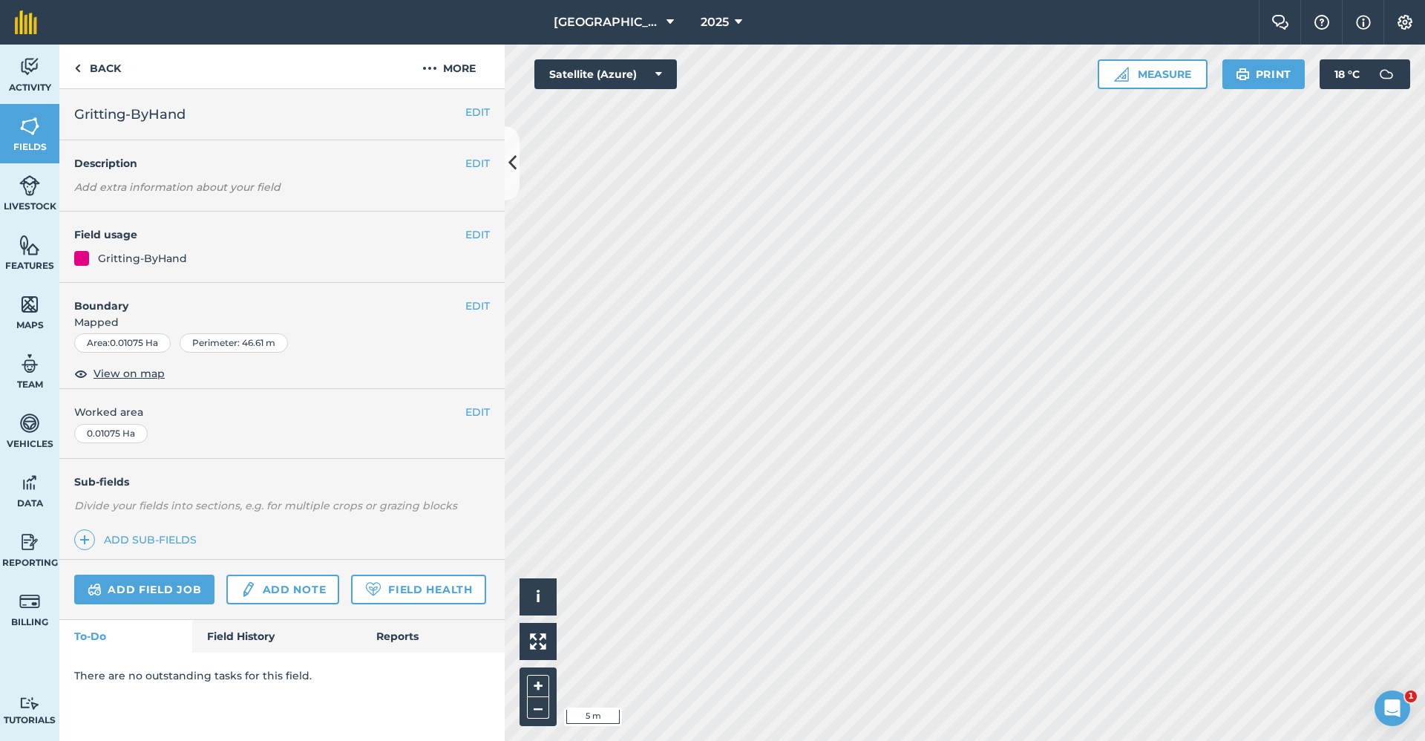
click at [817, 26] on div "Babraham Research Campus (Gardens) 2025 Farm Chat Help Info Settings Babraham R…" at bounding box center [712, 370] width 1425 height 741
click at [116, 60] on link "Back" at bounding box center [97, 67] width 76 height 44
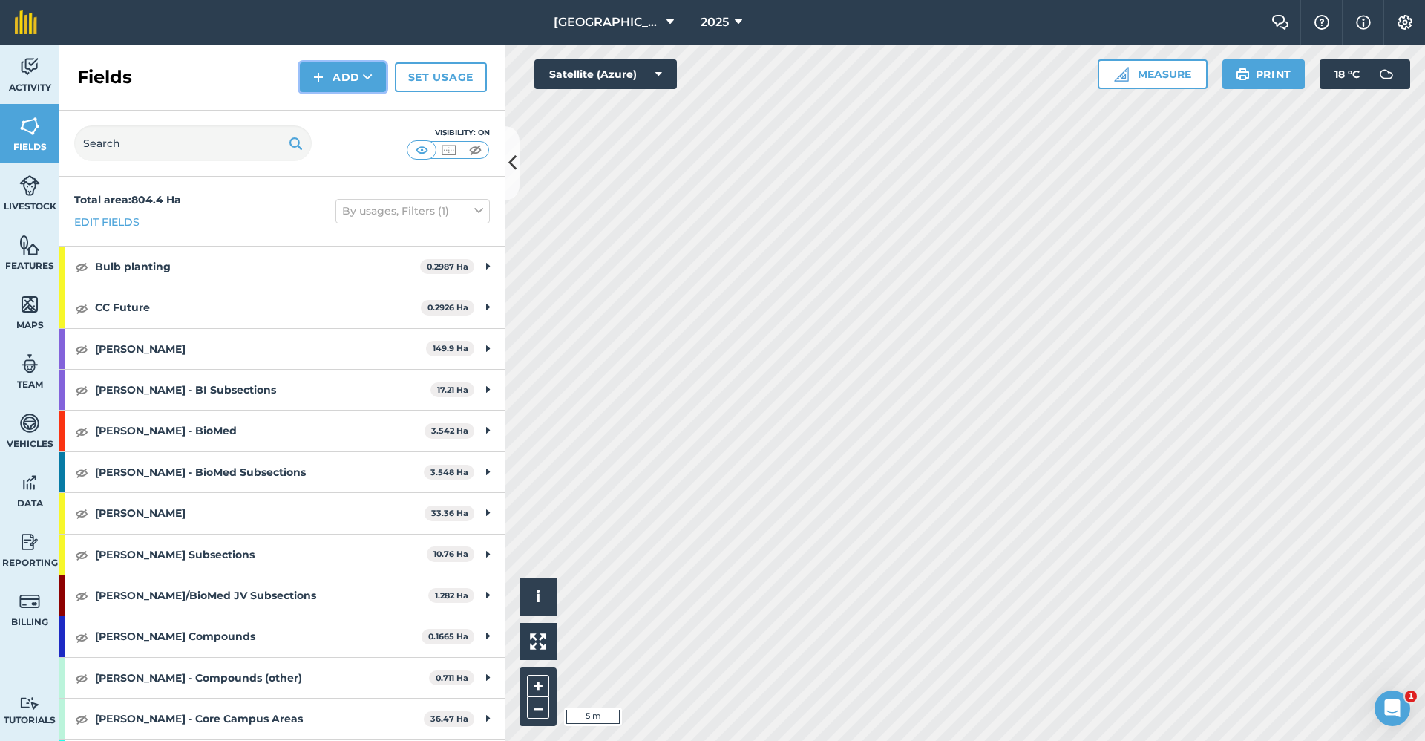
click at [338, 77] on button "Add" at bounding box center [343, 77] width 86 height 30
click at [327, 99] on link "Draw" at bounding box center [343, 110] width 82 height 33
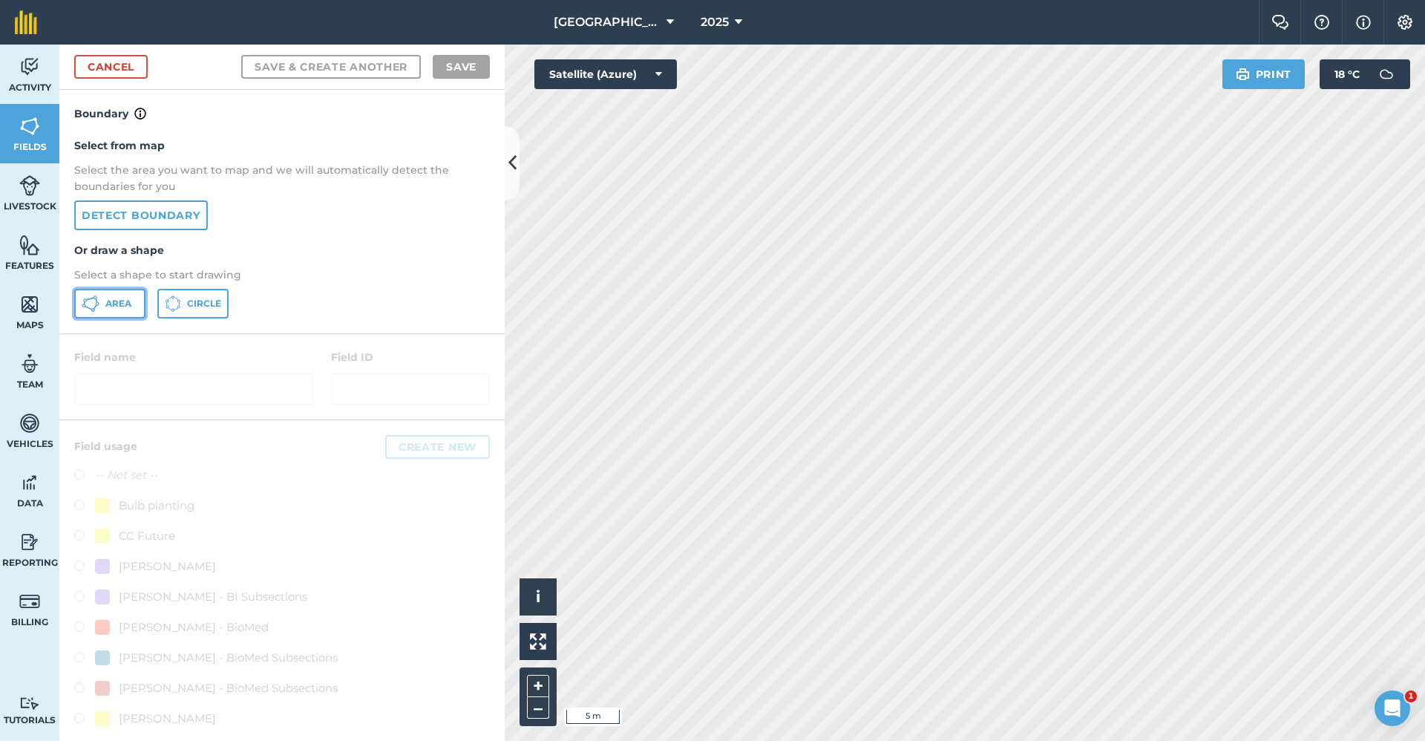
click at [89, 293] on button "Area" at bounding box center [109, 304] width 71 height 30
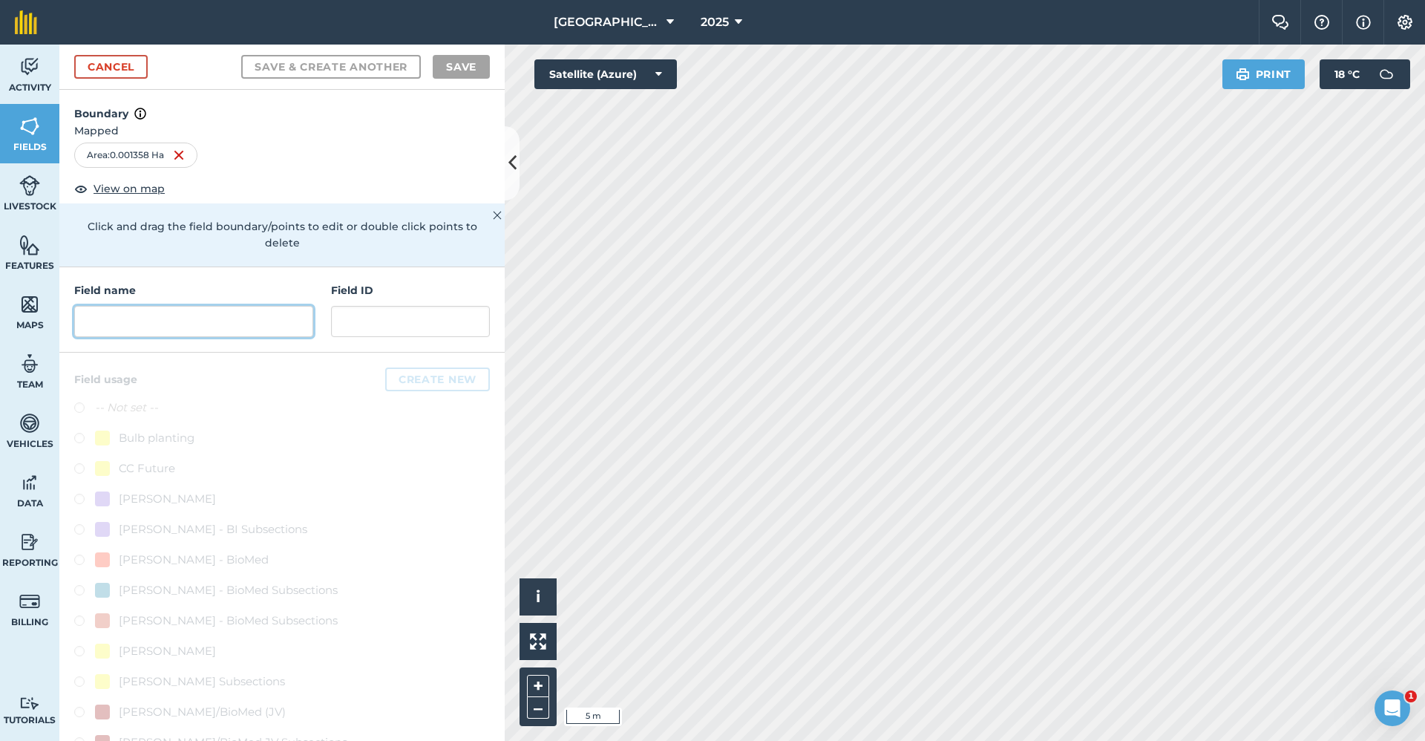
drag, startPoint x: 202, startPoint y: 334, endPoint x: 181, endPoint y: 334, distance: 20.8
click at [203, 334] on input "text" at bounding box center [193, 321] width 239 height 31
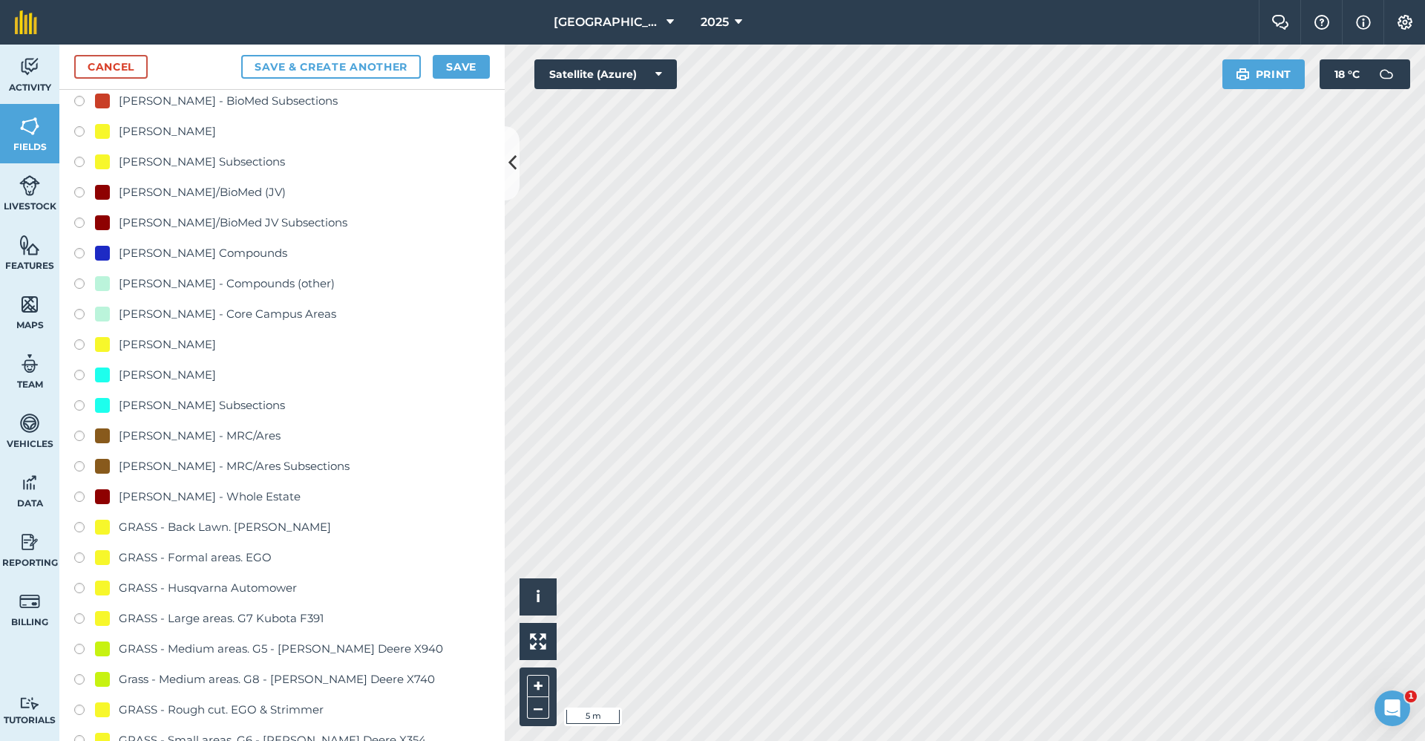
scroll to position [817, 0]
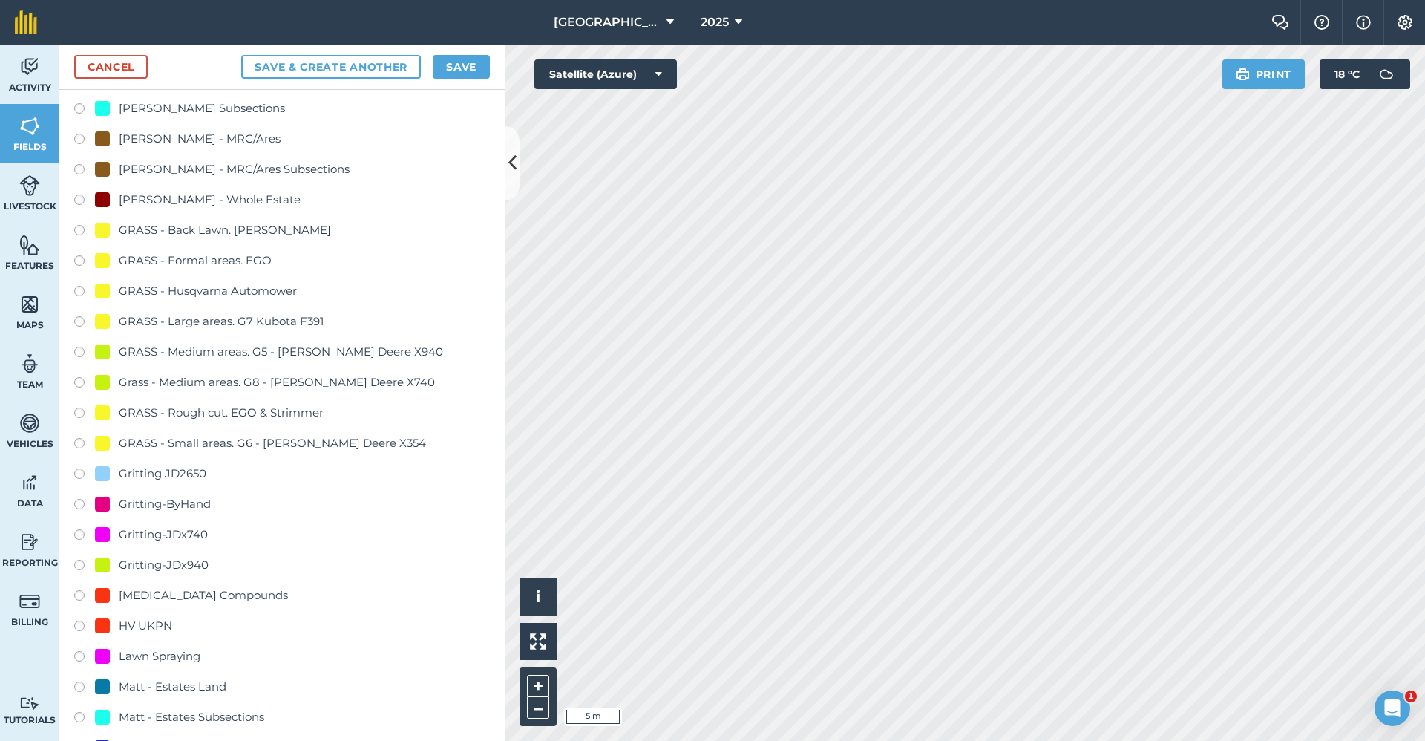
type input "Gritting-ByHand"
click at [202, 511] on div "Gritting-ByHand" at bounding box center [165, 504] width 92 height 18
radio input "true"
click at [463, 73] on button "Save" at bounding box center [461, 67] width 57 height 24
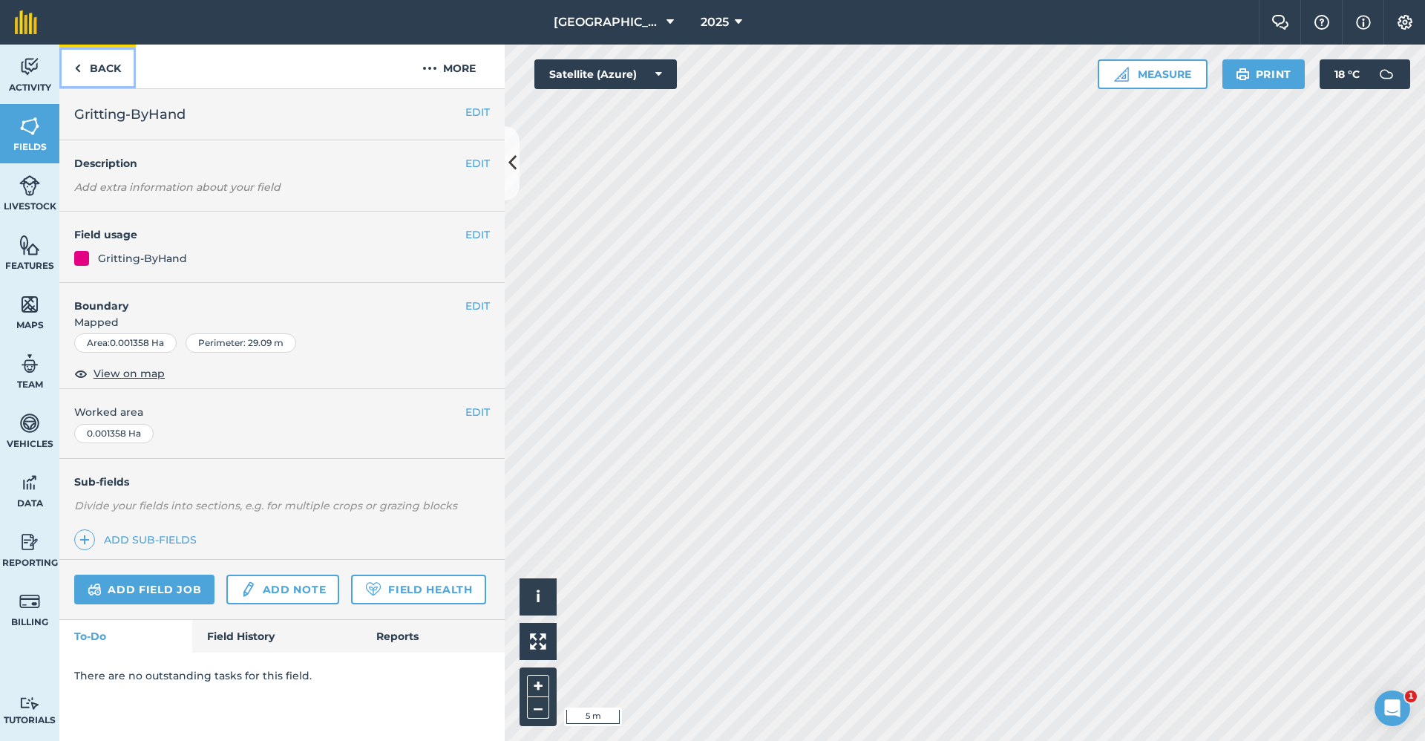
click at [114, 66] on link "Back" at bounding box center [97, 67] width 76 height 44
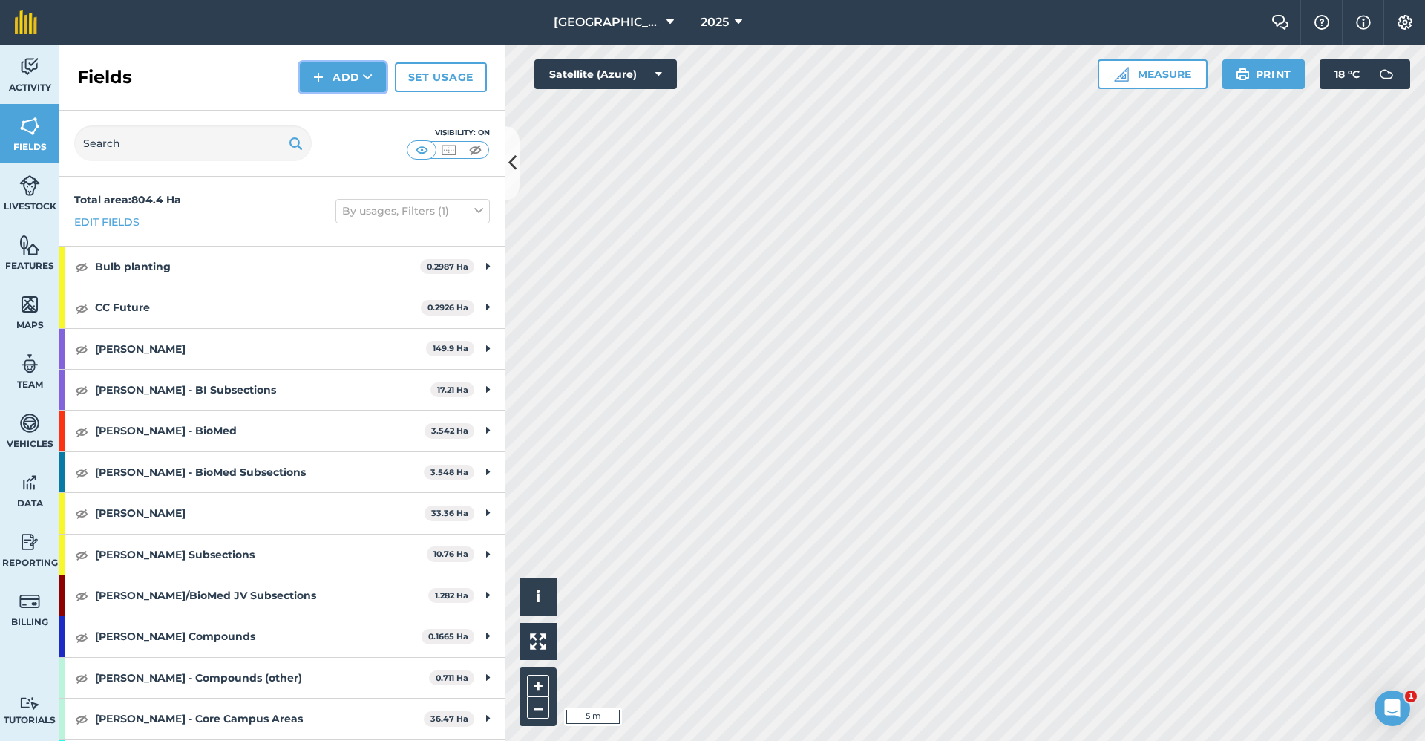
click at [358, 79] on button "Add" at bounding box center [343, 77] width 86 height 30
click at [347, 114] on link "Draw" at bounding box center [343, 110] width 82 height 33
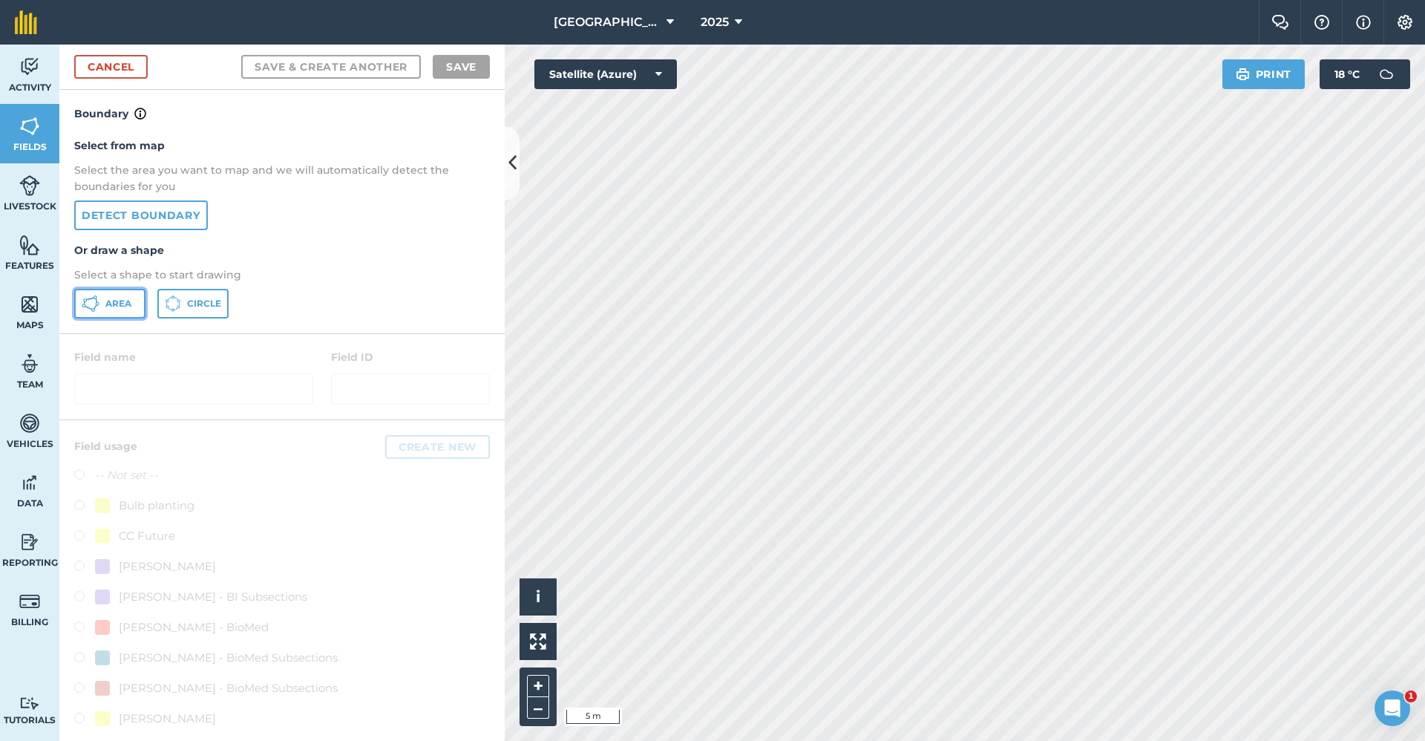
click at [112, 310] on span "Area" at bounding box center [118, 304] width 26 height 12
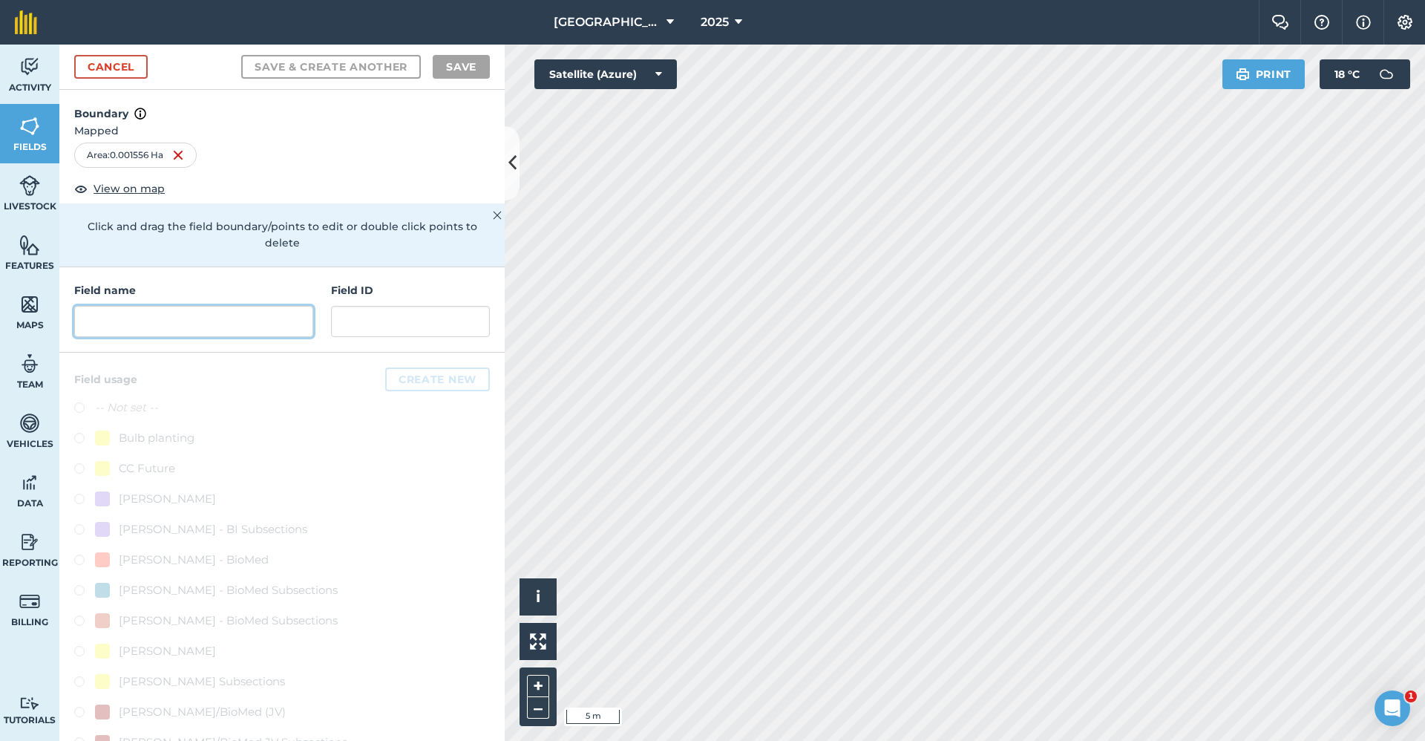
click at [264, 321] on input "text" at bounding box center [193, 321] width 239 height 31
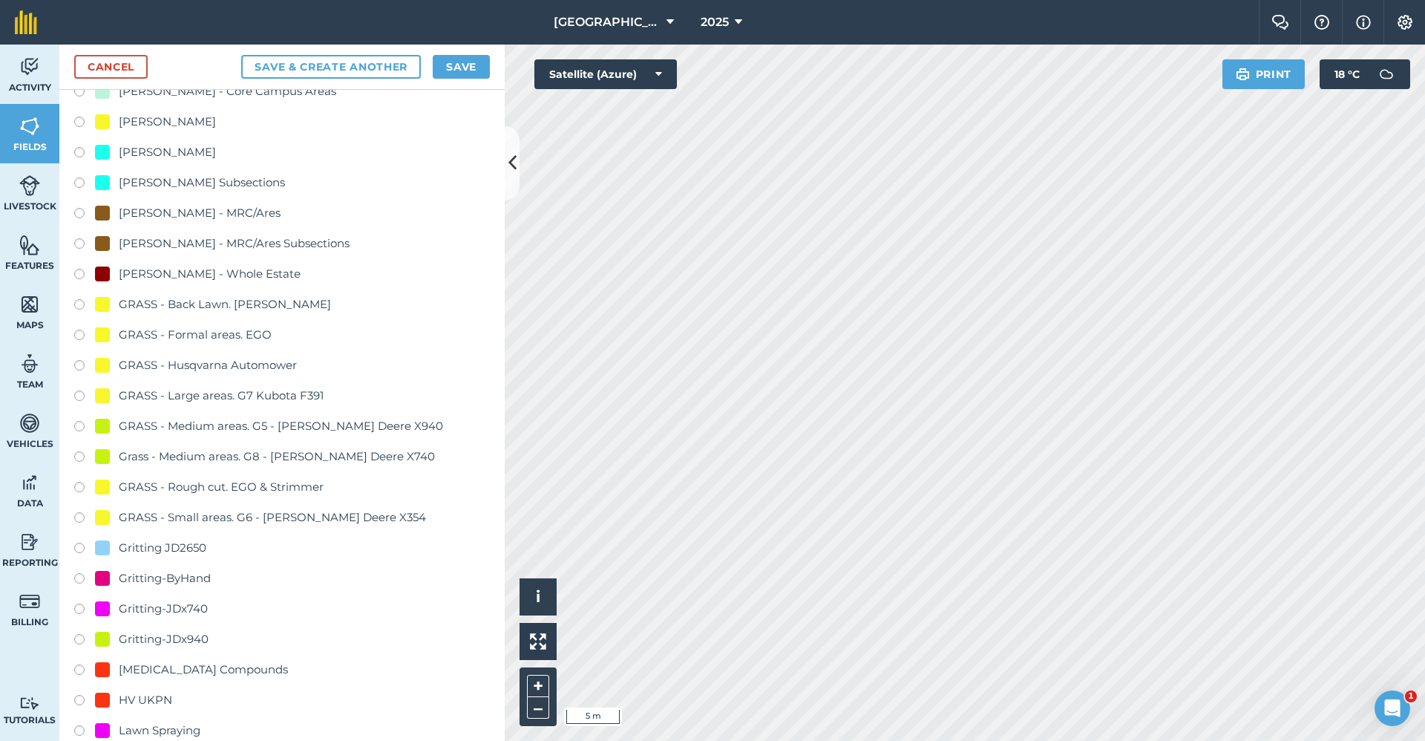
scroll to position [817, 0]
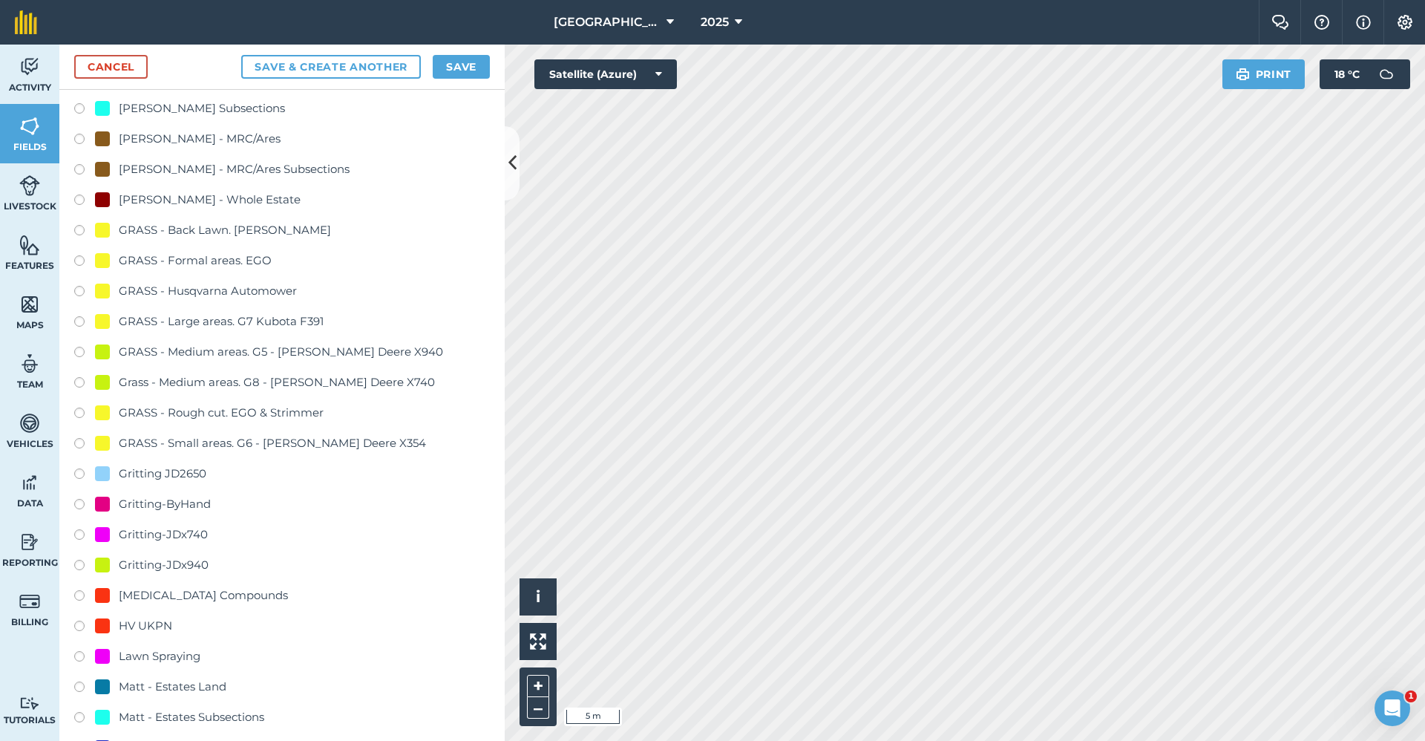
type input "Gritting-ByHand"
click at [120, 506] on div "Gritting-ByHand" at bounding box center [153, 504] width 116 height 18
radio input "true"
click at [469, 68] on button "Save" at bounding box center [461, 67] width 57 height 24
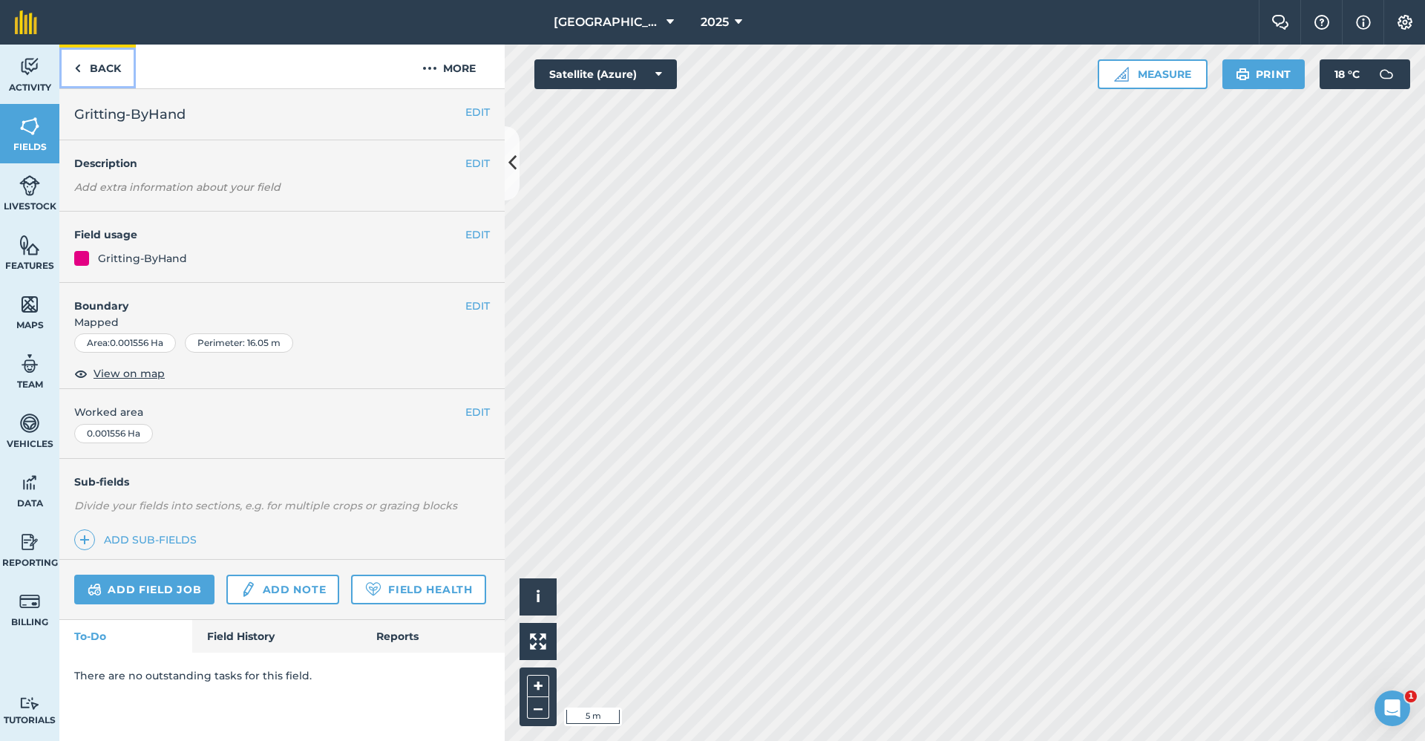
click at [131, 64] on link "Back" at bounding box center [97, 67] width 76 height 44
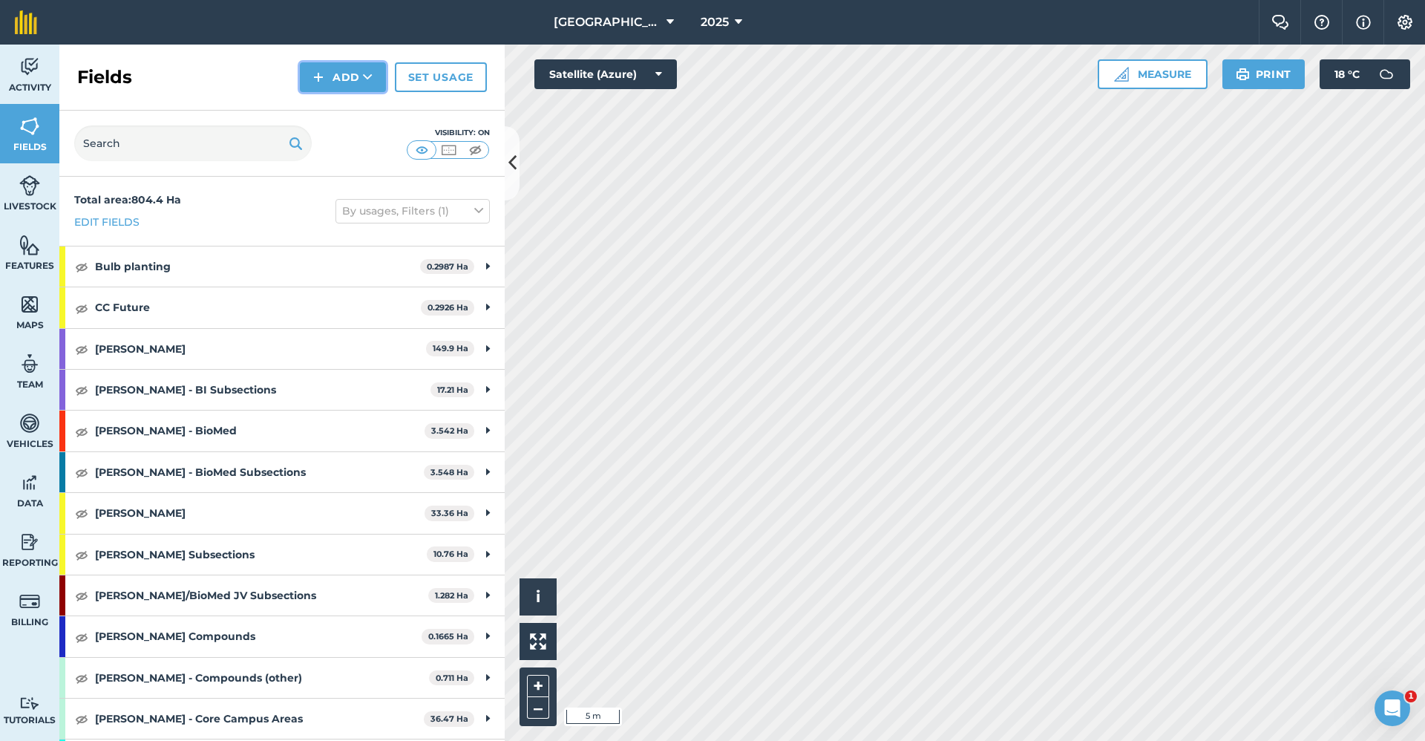
click at [355, 77] on button "Add" at bounding box center [343, 77] width 86 height 30
click at [348, 108] on link "Draw" at bounding box center [343, 110] width 82 height 33
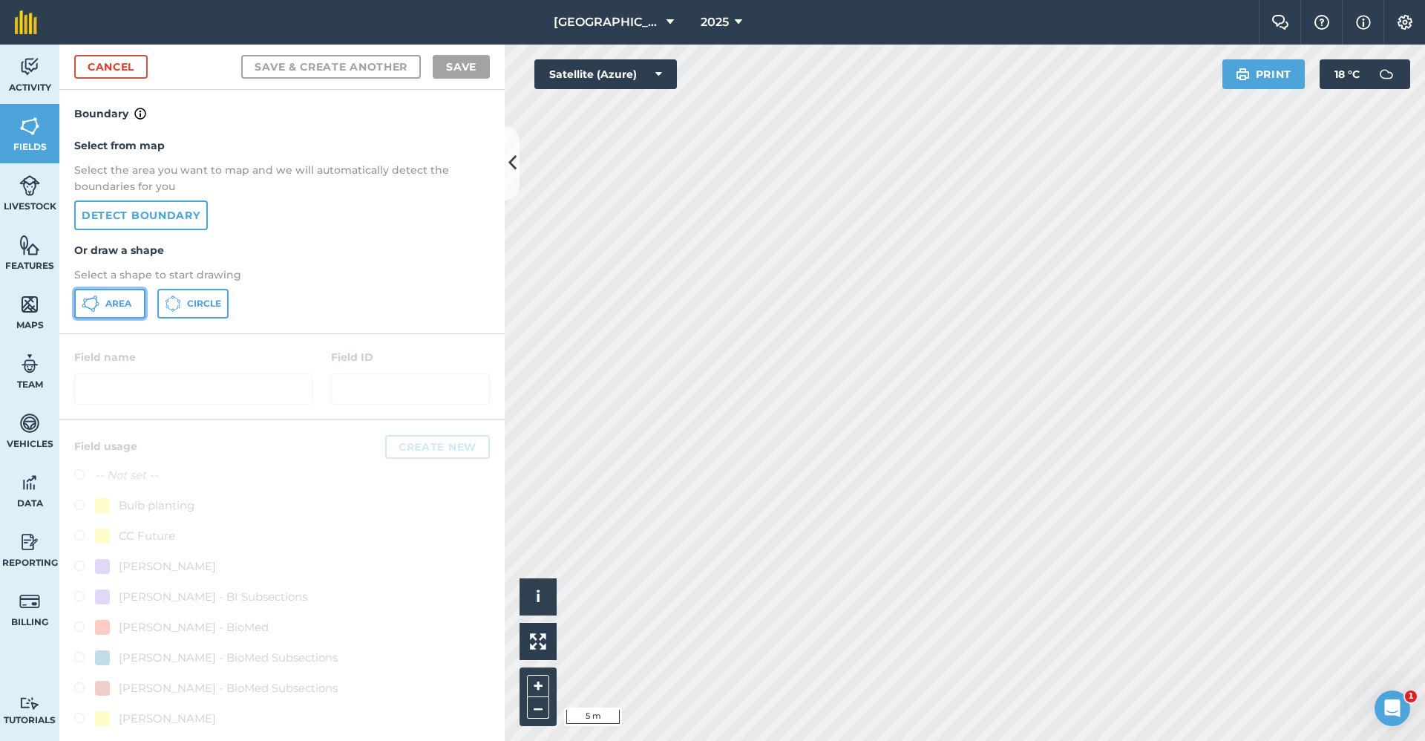
click at [105, 304] on button "Area" at bounding box center [109, 304] width 71 height 30
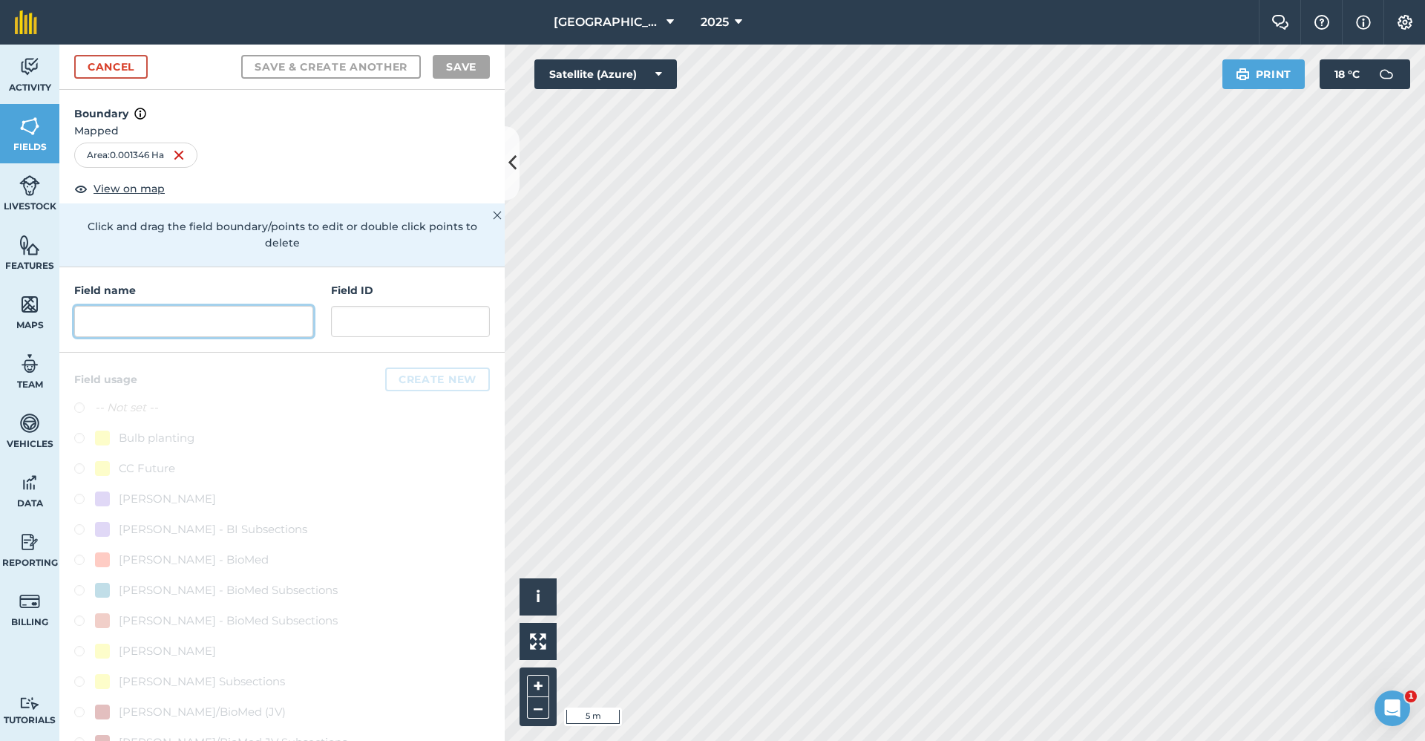
click at [195, 321] on input "text" at bounding box center [193, 321] width 239 height 31
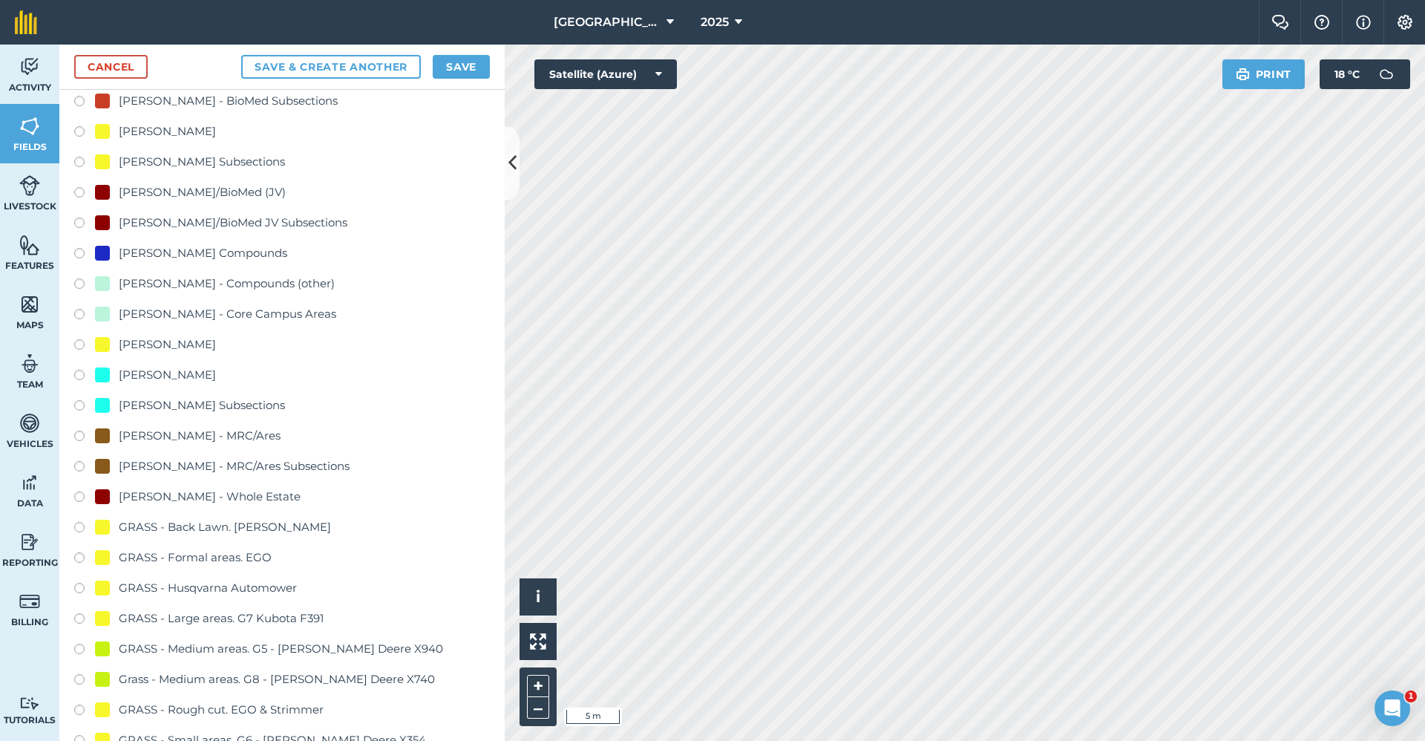
scroll to position [891, 0]
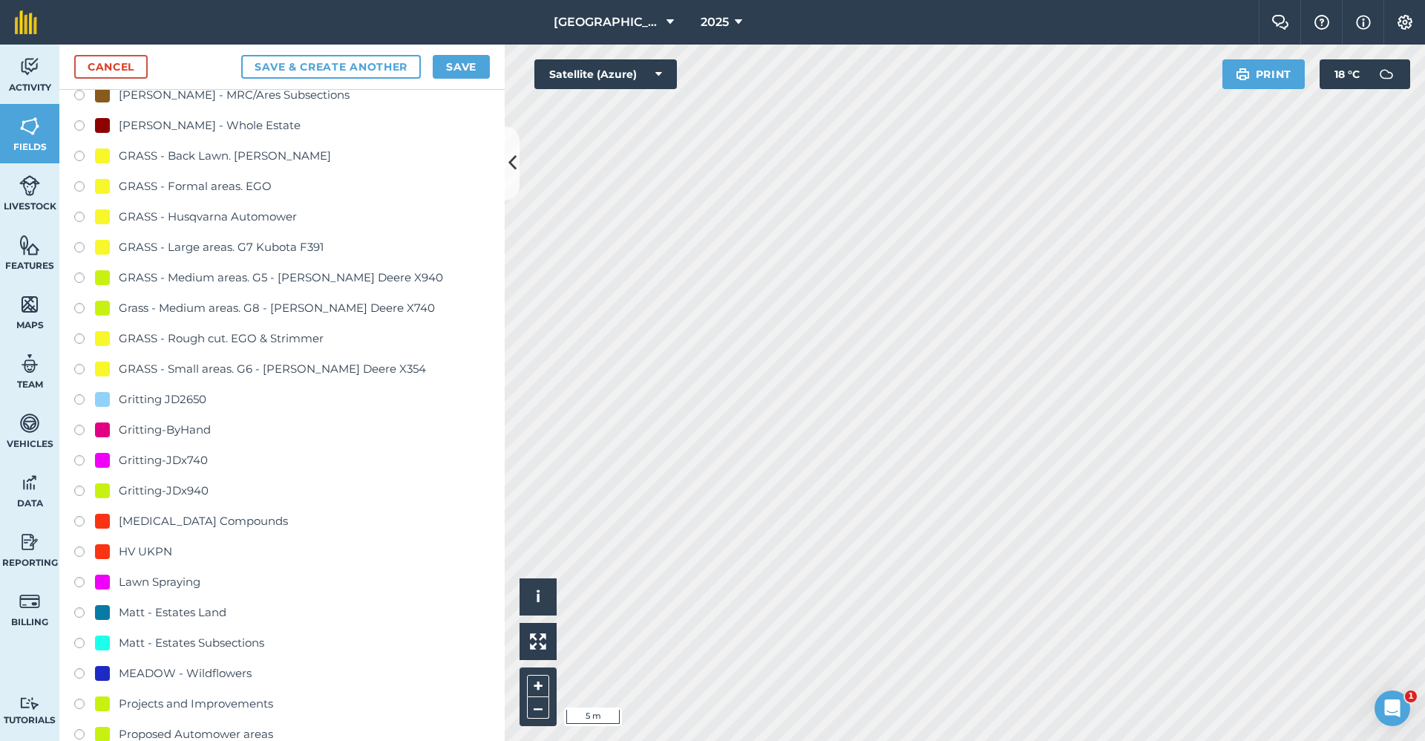
type input "Gritting-ByHand"
click at [209, 432] on div "Gritting-ByHand" at bounding box center [165, 430] width 92 height 18
radio input "true"
click at [209, 432] on div "Gritting-ByHand" at bounding box center [165, 430] width 92 height 18
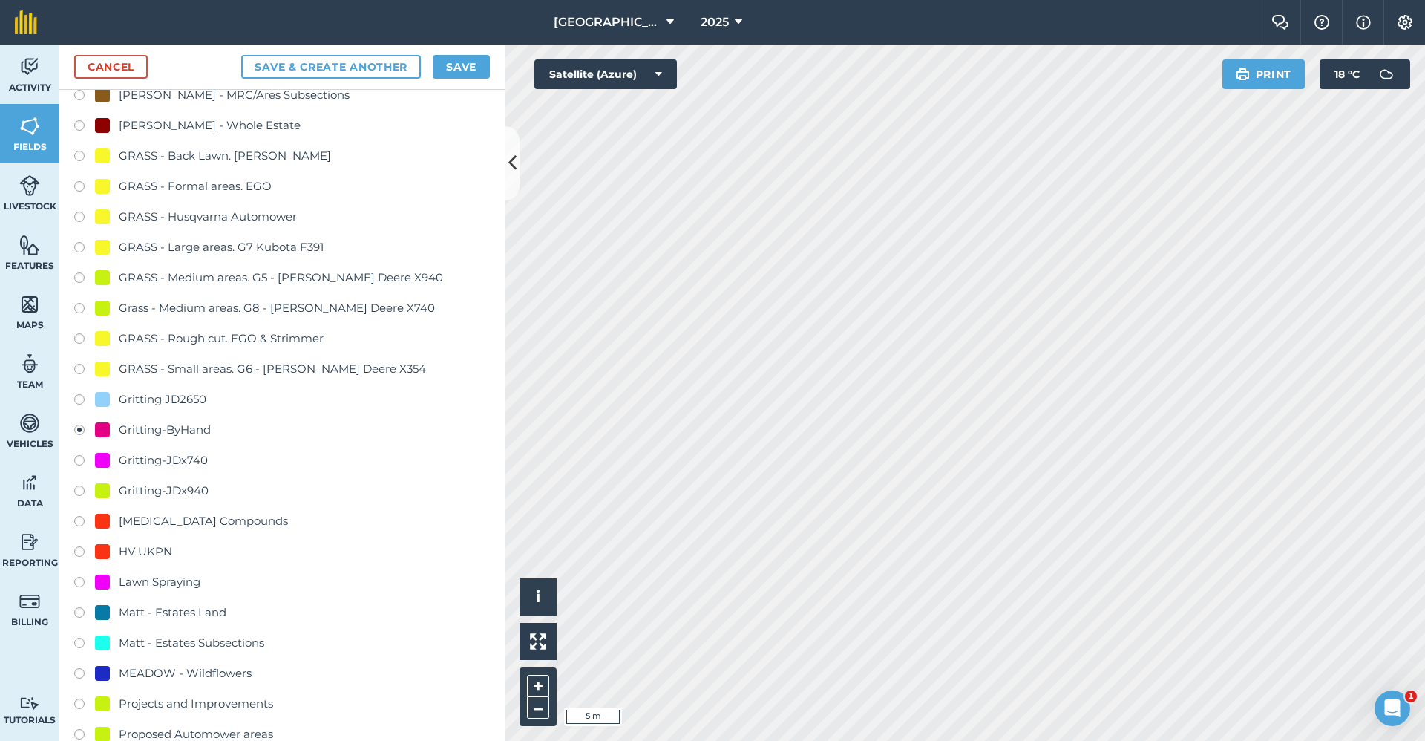
click at [451, 70] on button "Save" at bounding box center [461, 67] width 57 height 24
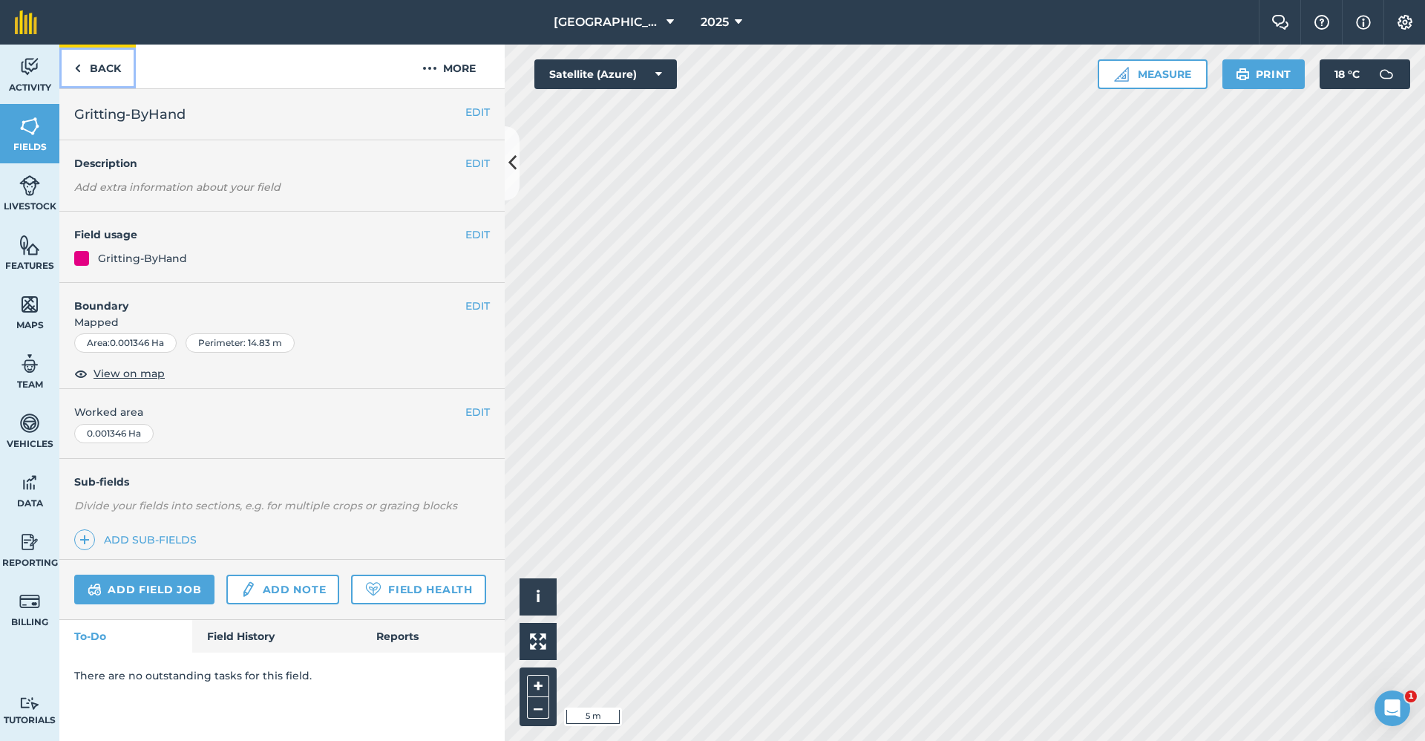
click at [119, 70] on link "Back" at bounding box center [97, 67] width 76 height 44
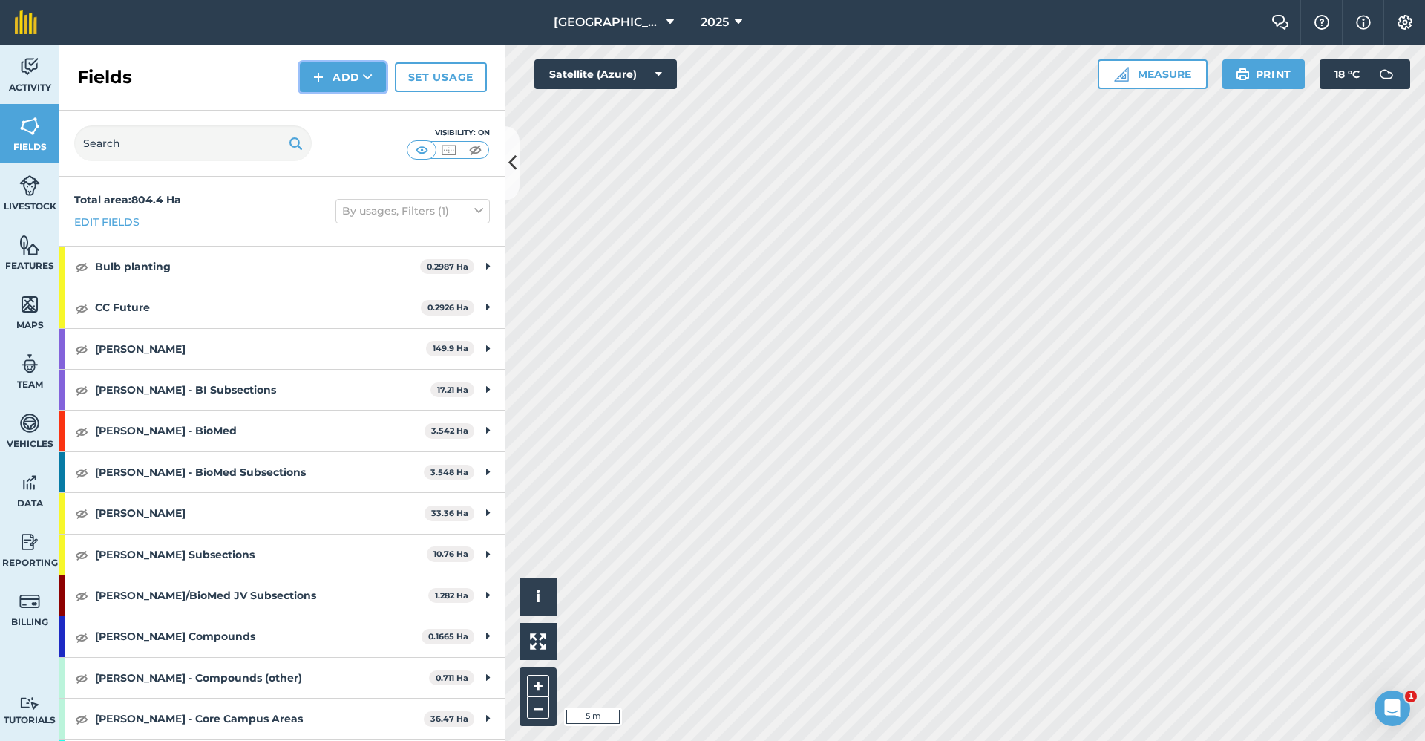
click at [366, 81] on icon at bounding box center [368, 77] width 10 height 15
click at [365, 102] on link "Draw" at bounding box center [343, 110] width 82 height 33
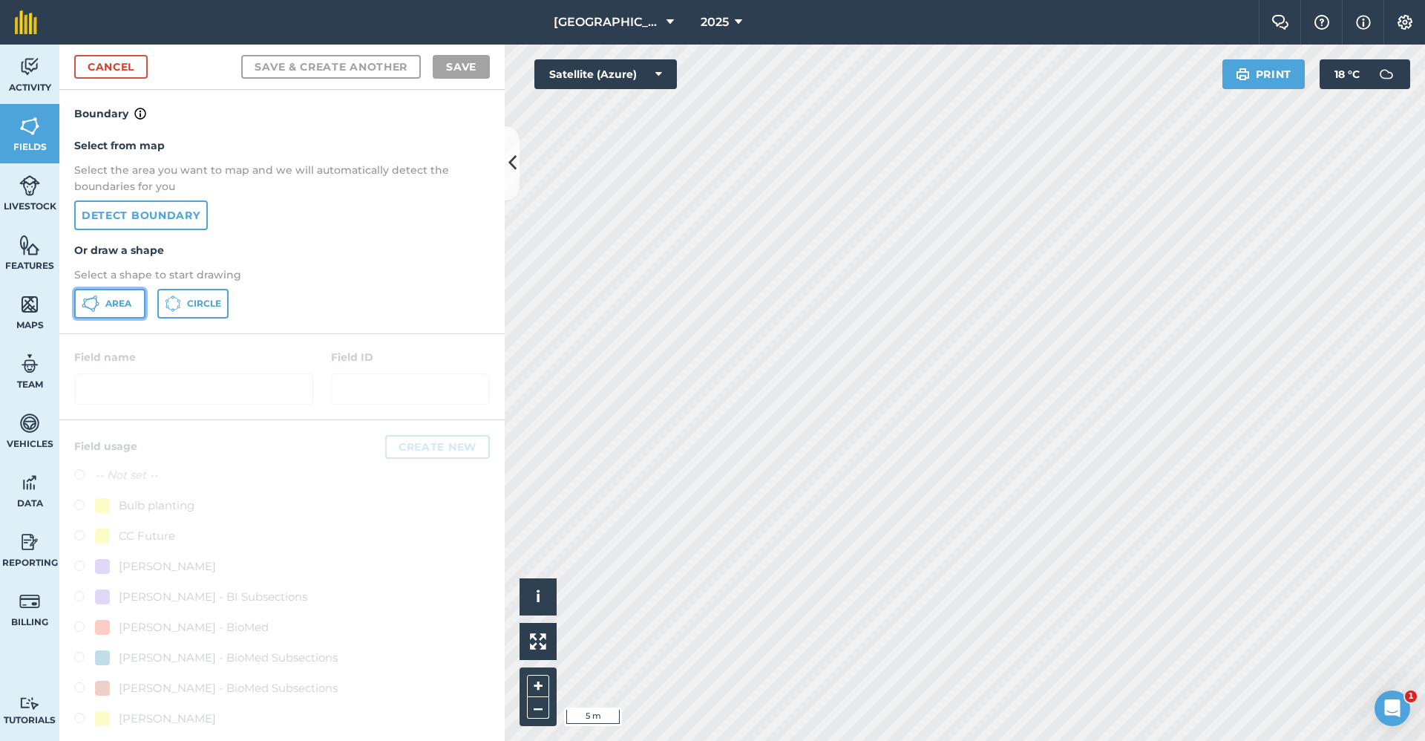
click at [105, 299] on button "Area" at bounding box center [109, 304] width 71 height 30
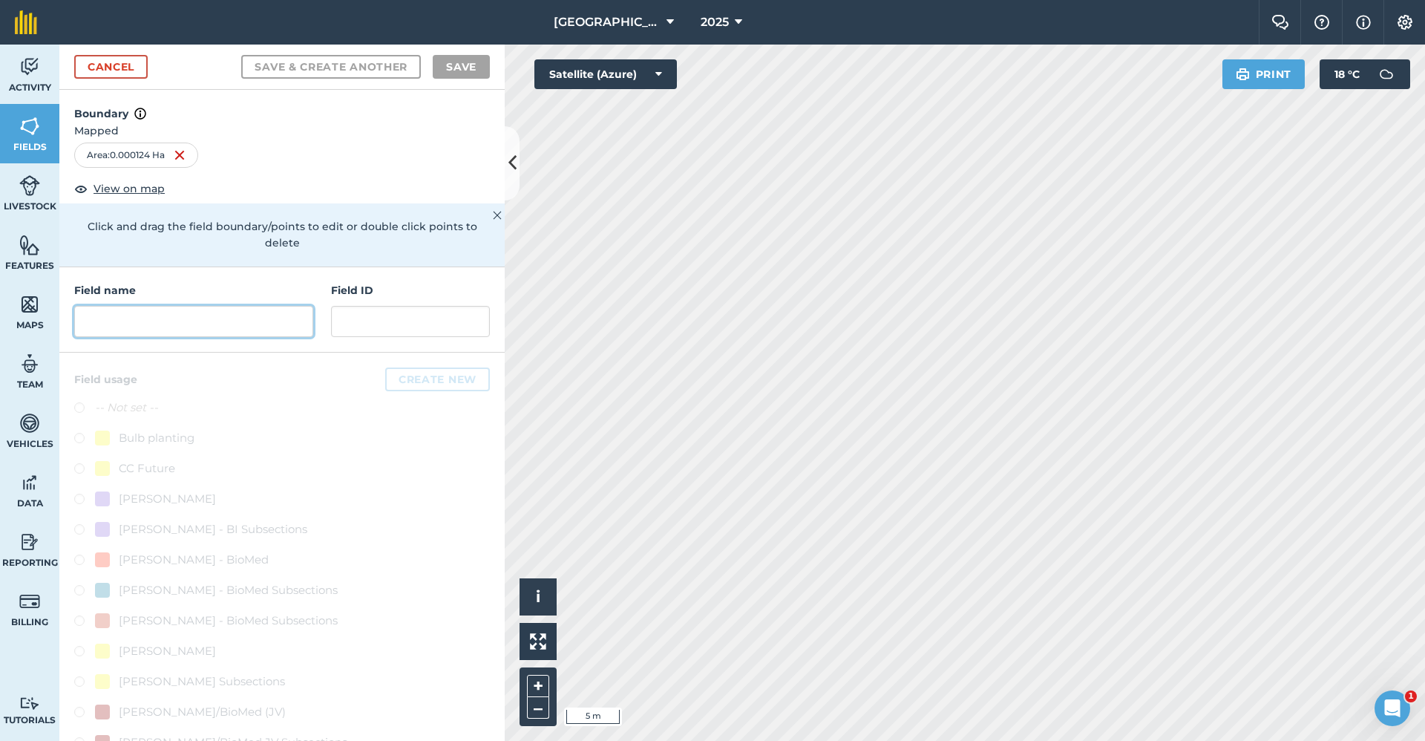
click at [195, 313] on input "text" at bounding box center [193, 321] width 239 height 31
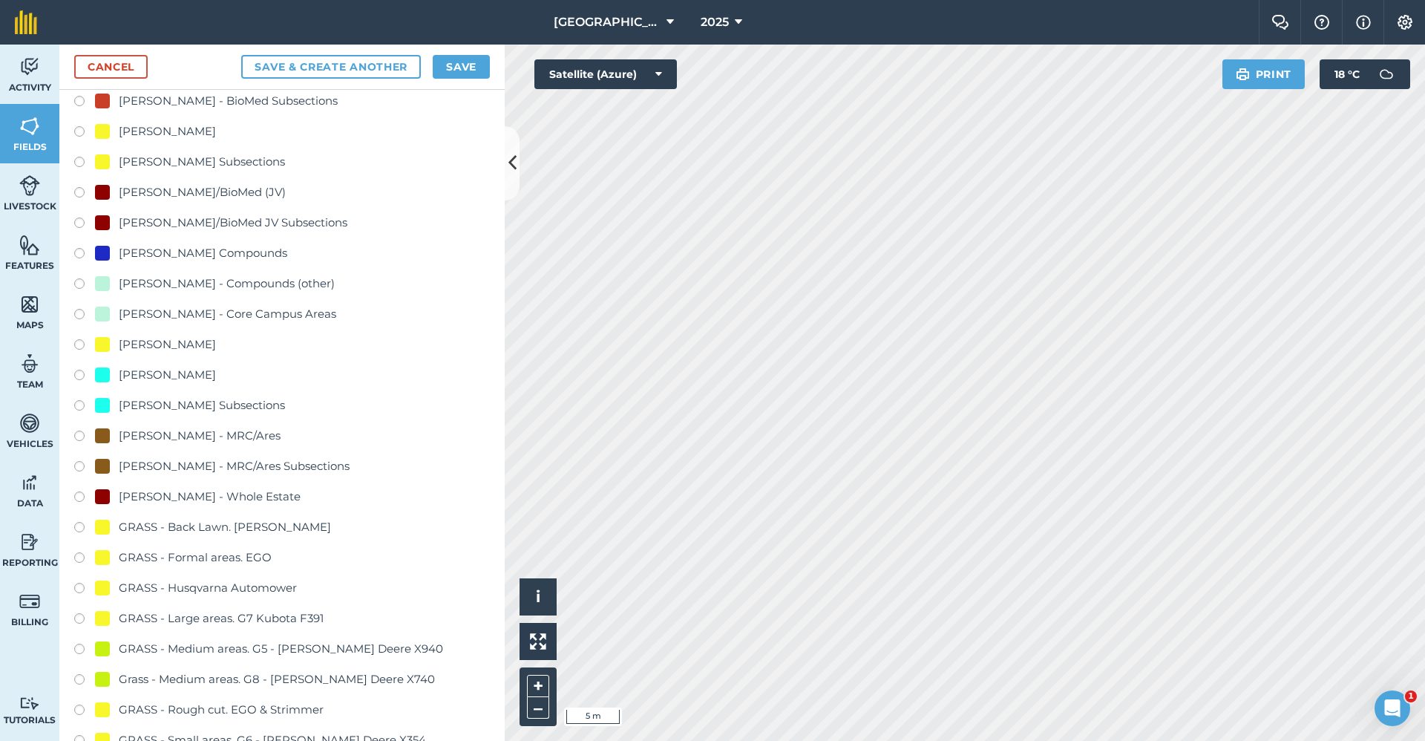
scroll to position [742, 0]
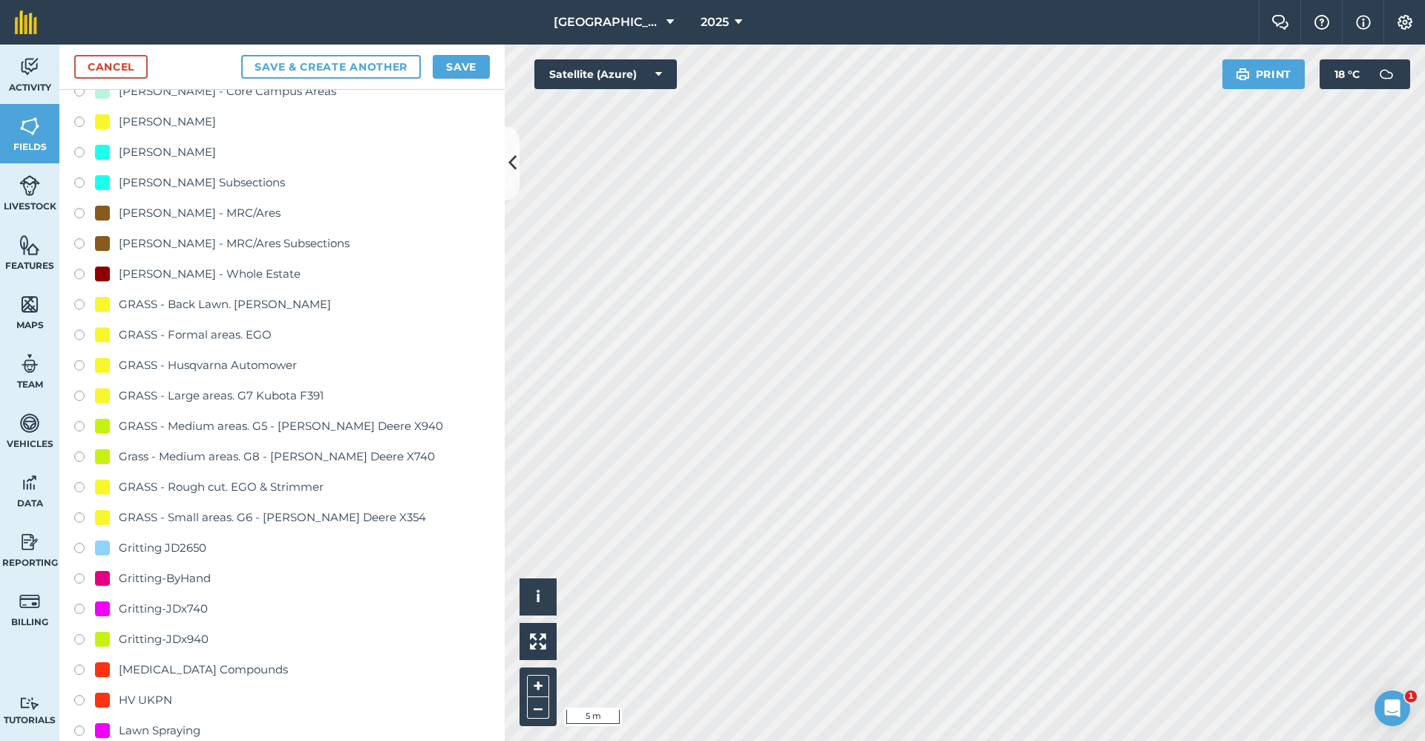
type input "Gritting-ByHand"
click at [202, 566] on div "-- Not set -- Bulb planting CC Future [PERSON_NAME] - BI [PERSON_NAME] - BI Sub…" at bounding box center [282, 488] width 416 height 1665
click at [200, 572] on div "Gritting-ByHand" at bounding box center [165, 578] width 92 height 18
radio input "true"
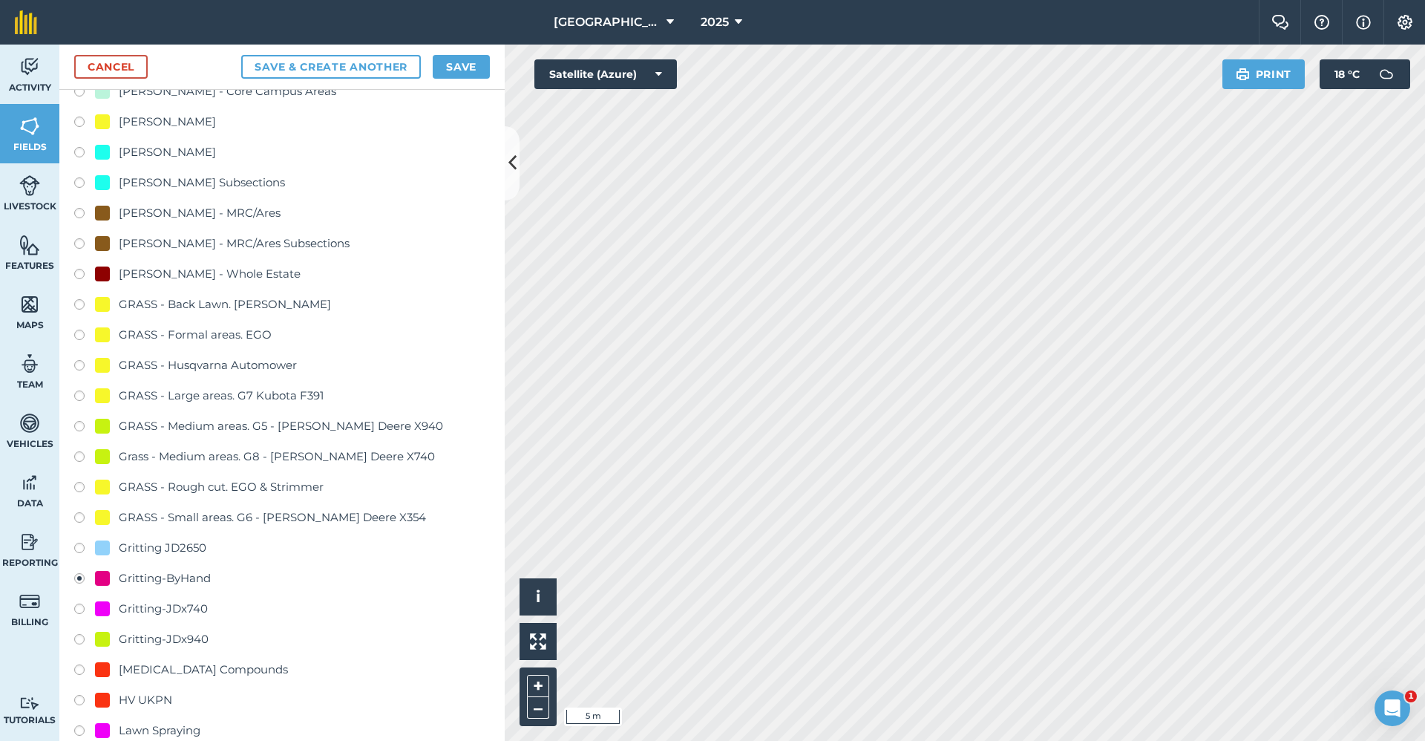
click at [488, 54] on div "Cancel Save & Create Another Save" at bounding box center [281, 67] width 445 height 45
drag, startPoint x: 488, startPoint y: 54, endPoint x: 481, endPoint y: 63, distance: 11.1
click at [481, 63] on button "Save" at bounding box center [461, 67] width 57 height 24
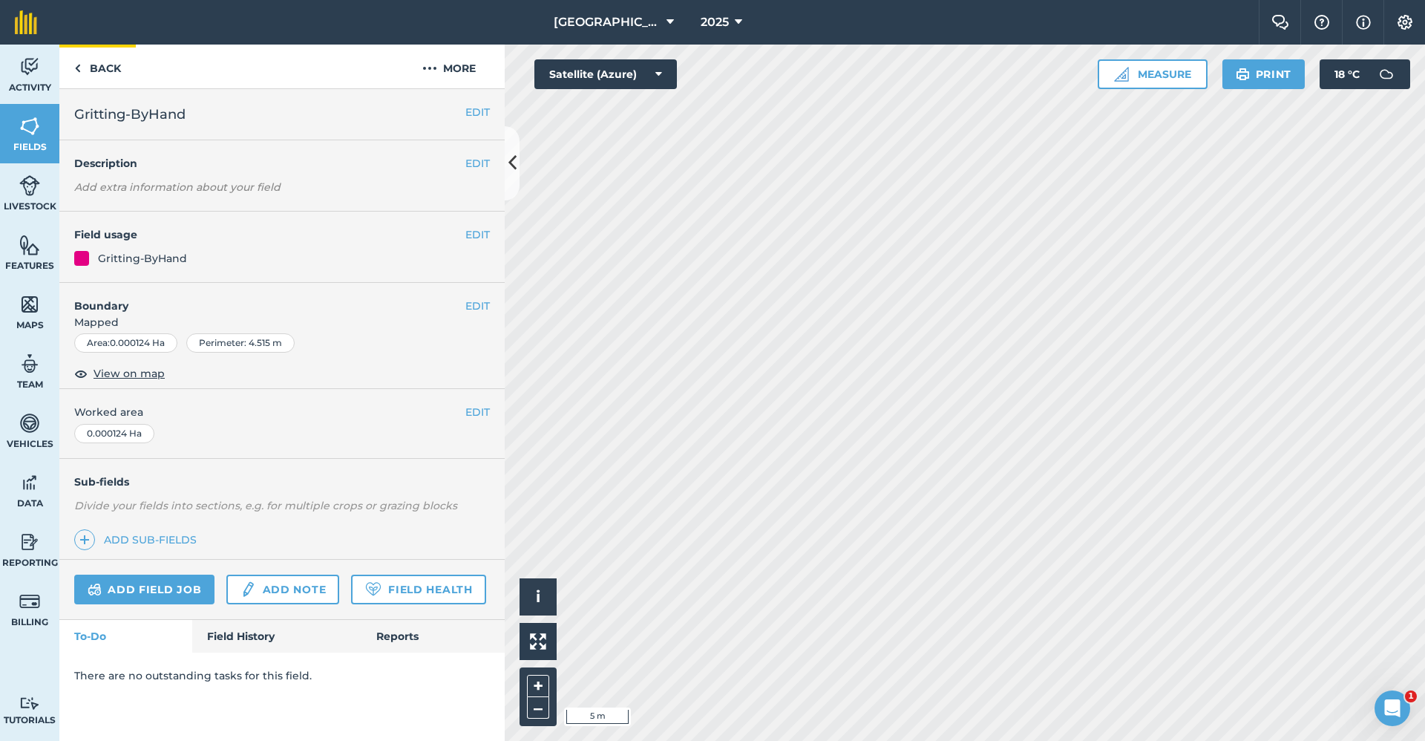
click at [99, 87] on div "Back More EDIT Gritting-ByHand EDIT Description Add extra information about you…" at bounding box center [281, 393] width 445 height 696
drag, startPoint x: 102, startPoint y: 84, endPoint x: 106, endPoint y: 65, distance: 19.1
click at [106, 65] on link "Back" at bounding box center [97, 67] width 76 height 44
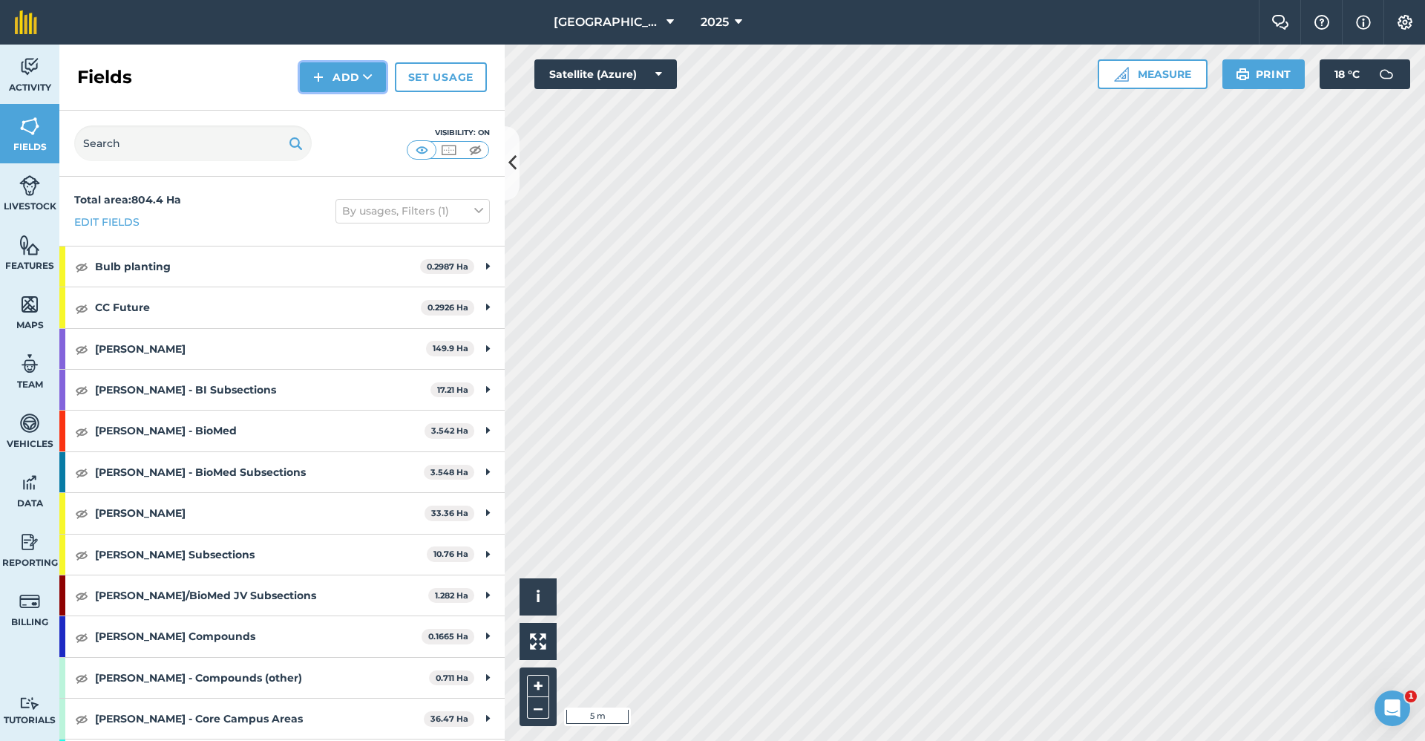
click at [335, 68] on button "Add" at bounding box center [343, 77] width 86 height 30
click at [338, 102] on link "Draw" at bounding box center [343, 110] width 82 height 33
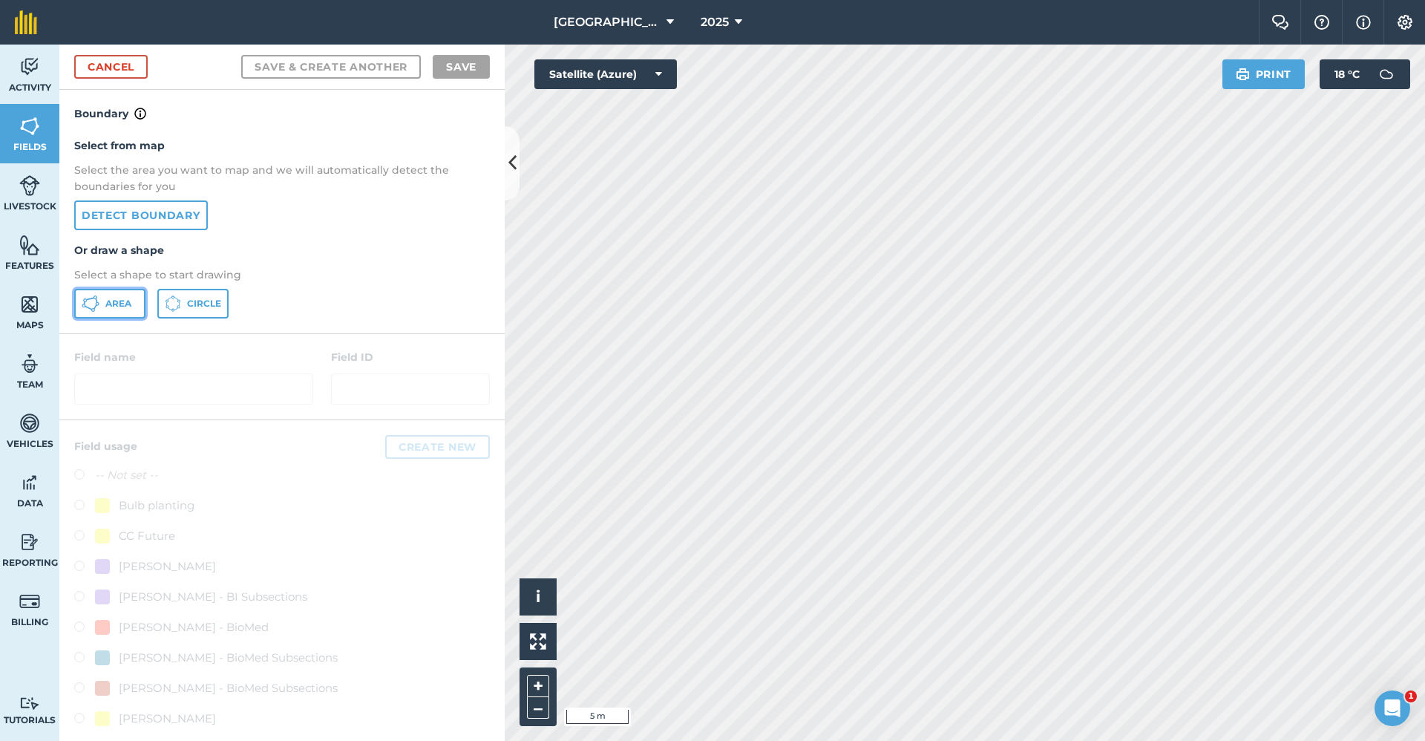
click at [122, 306] on span "Area" at bounding box center [118, 304] width 26 height 12
click at [145, 68] on link "Cancel" at bounding box center [110, 67] width 73 height 24
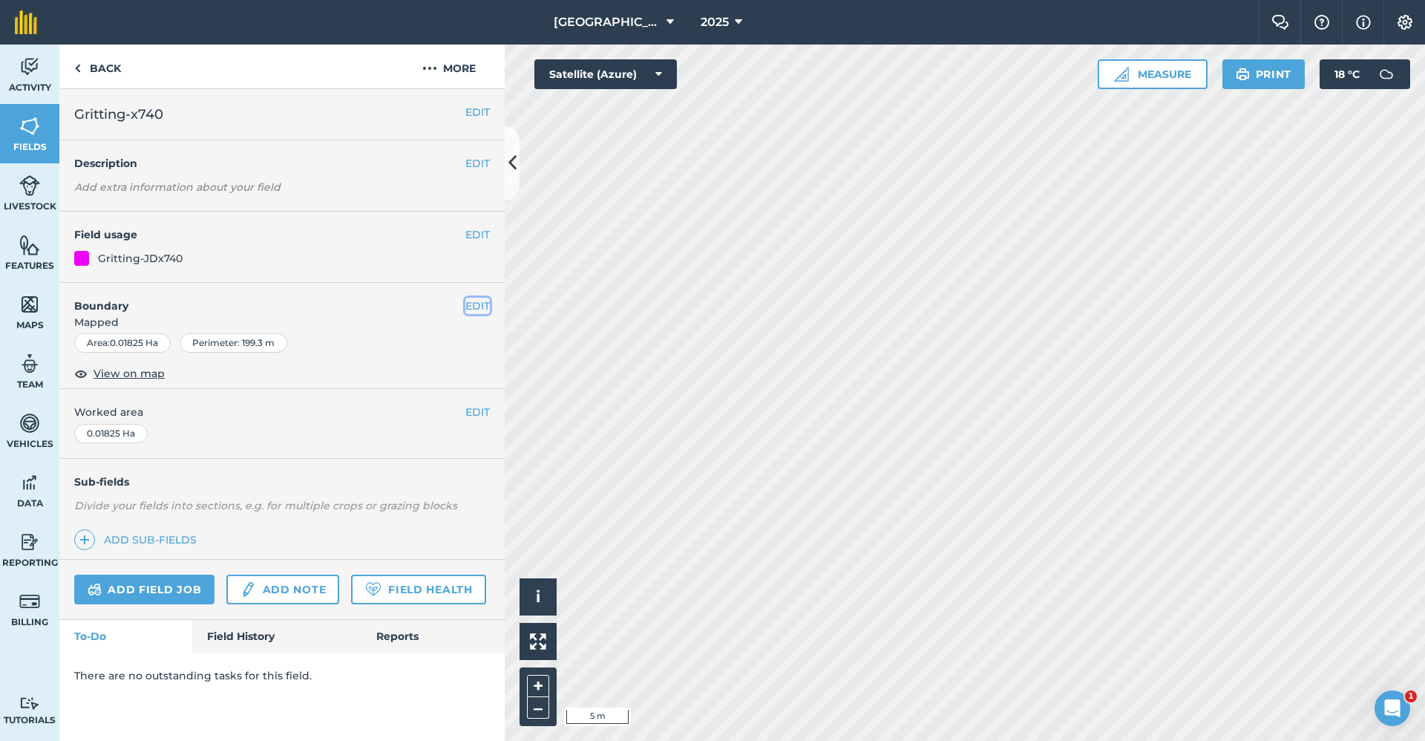
click at [480, 303] on button "EDIT" at bounding box center [477, 306] width 24 height 16
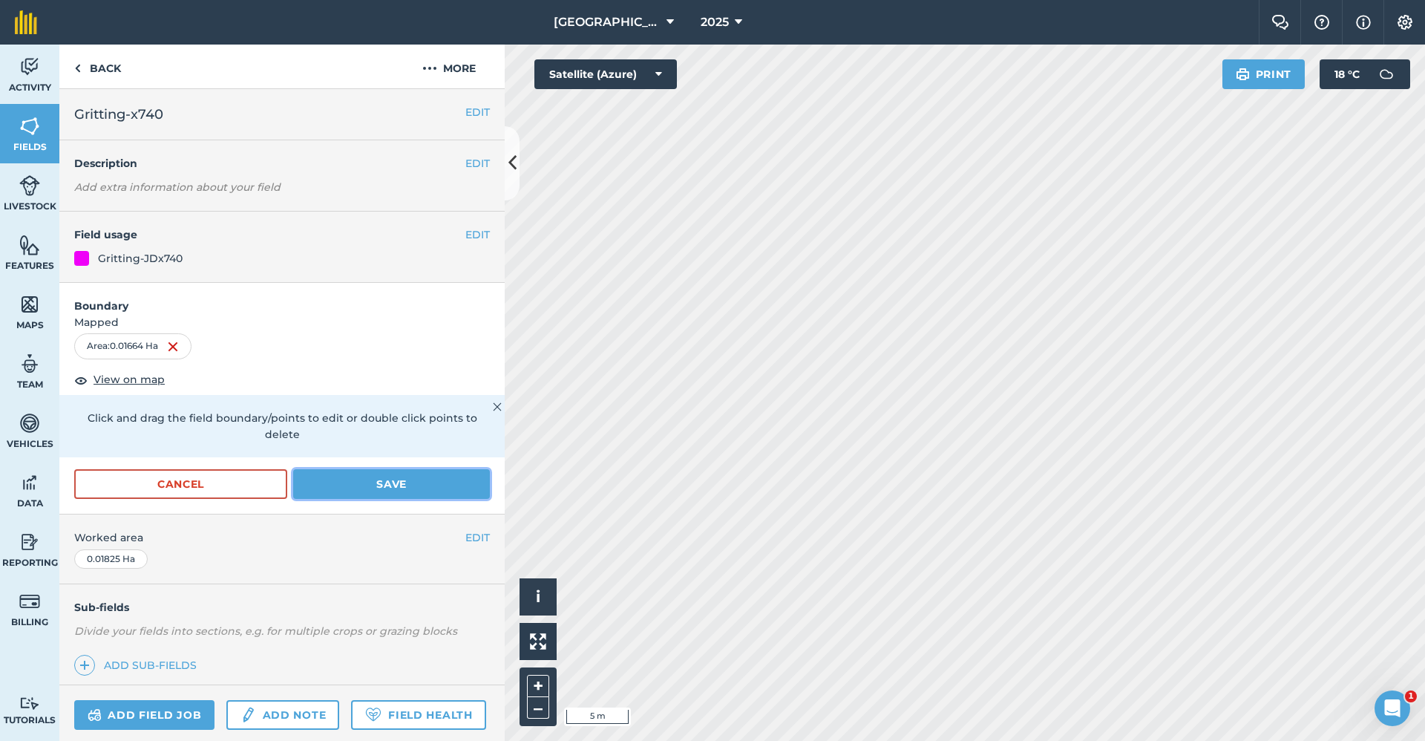
click at [373, 480] on button "Save" at bounding box center [391, 484] width 197 height 30
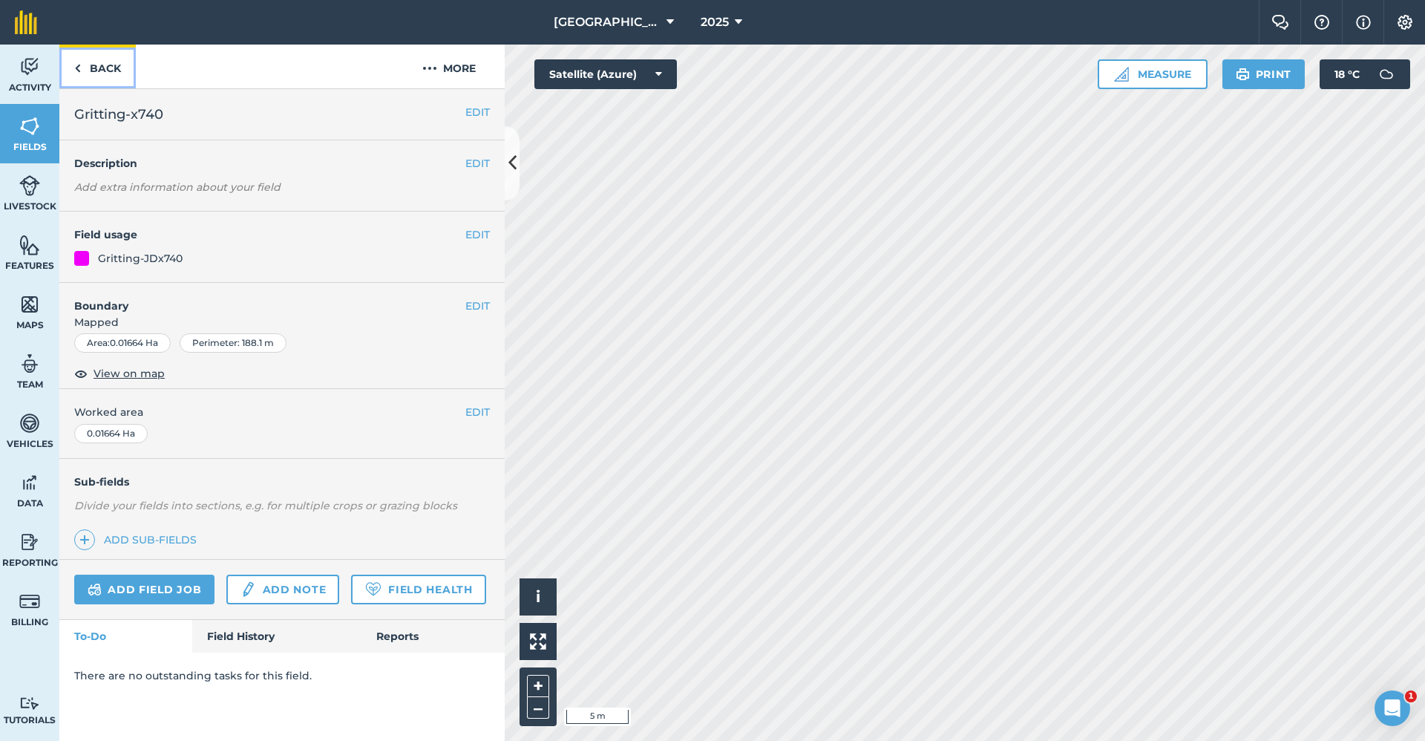
click at [102, 68] on link "Back" at bounding box center [97, 67] width 76 height 44
click at [466, 308] on button "EDIT" at bounding box center [477, 306] width 24 height 16
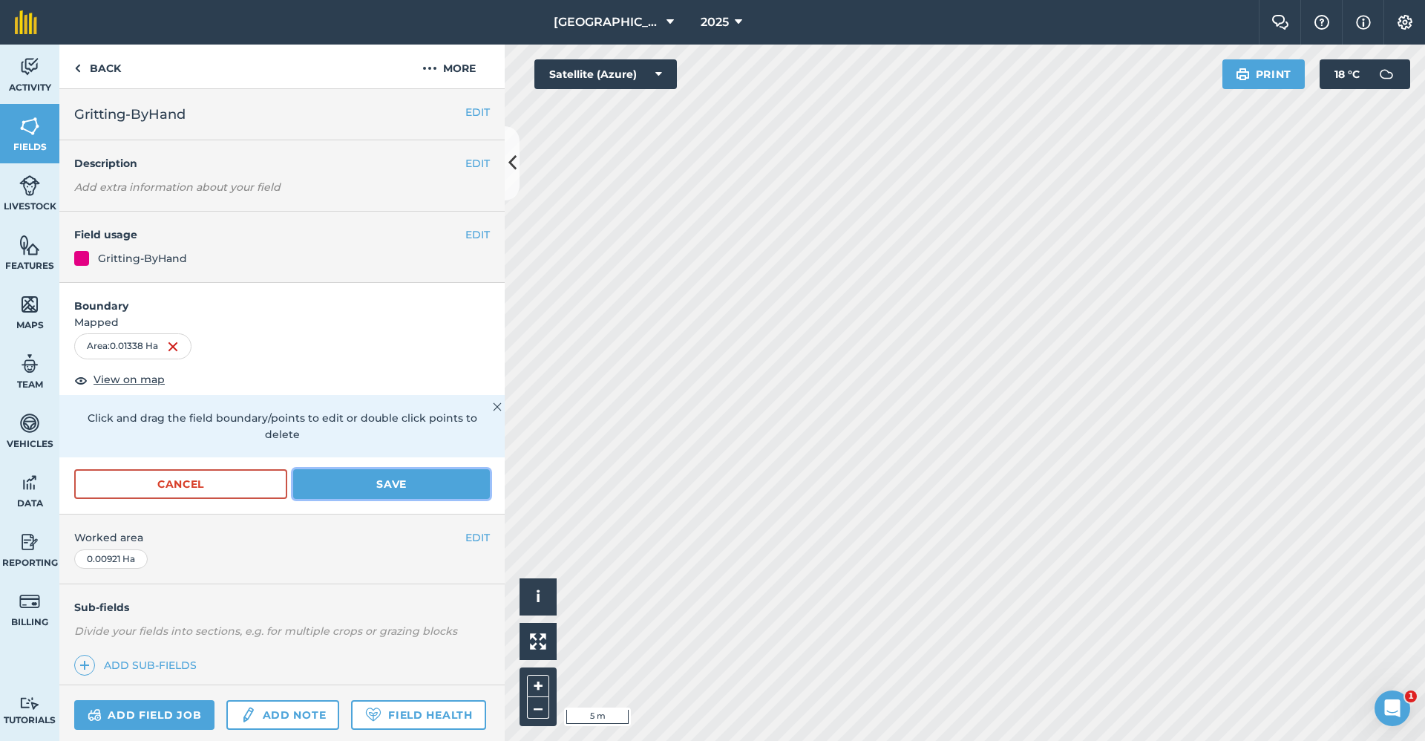
click at [349, 480] on button "Save" at bounding box center [391, 484] width 197 height 30
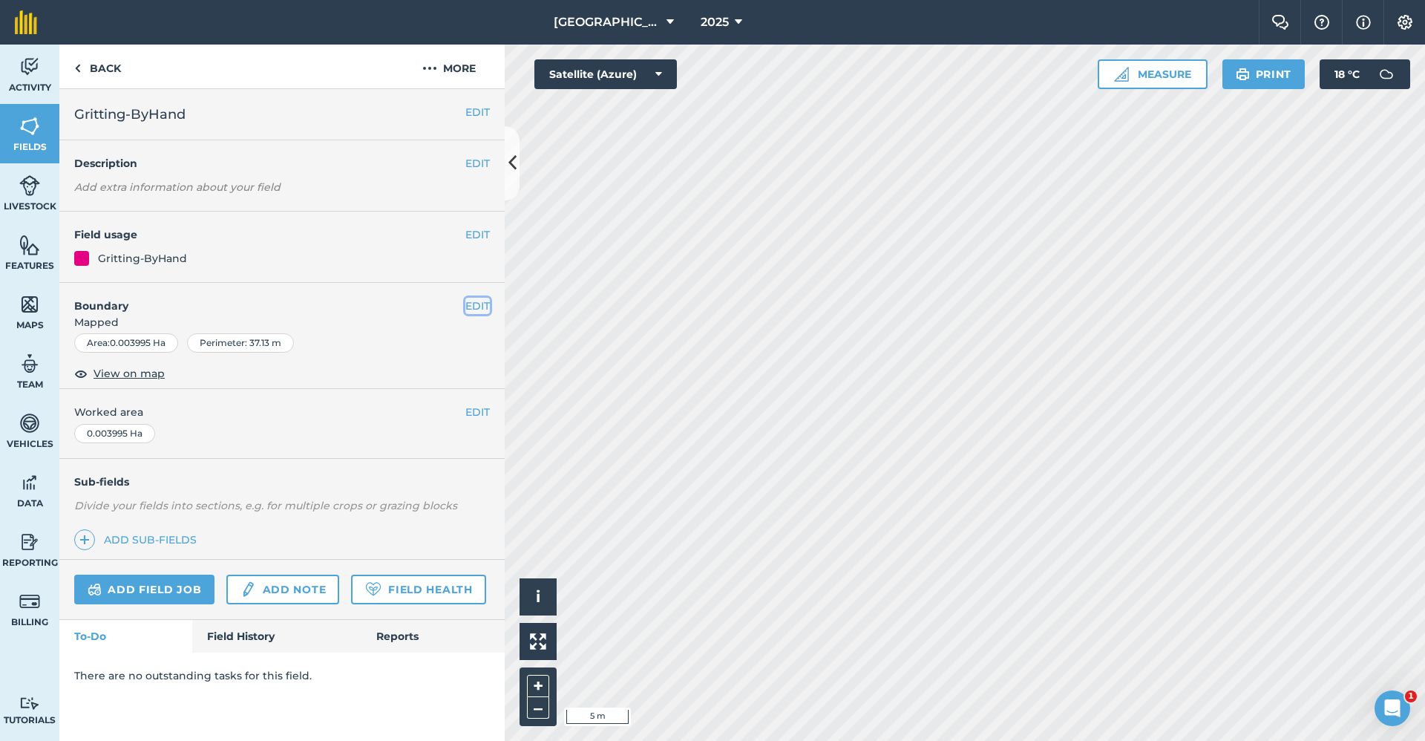
click at [471, 307] on button "EDIT" at bounding box center [477, 306] width 24 height 16
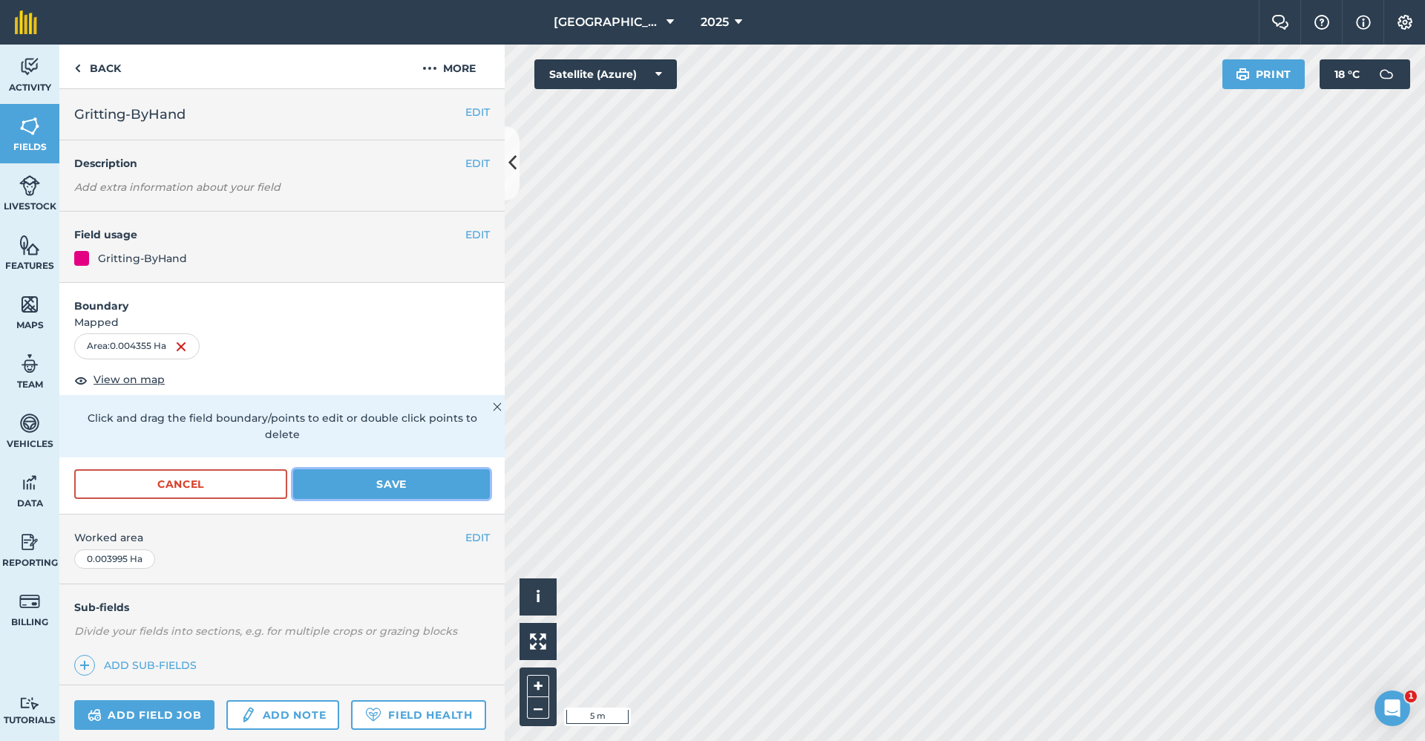
click at [390, 488] on button "Save" at bounding box center [391, 484] width 197 height 30
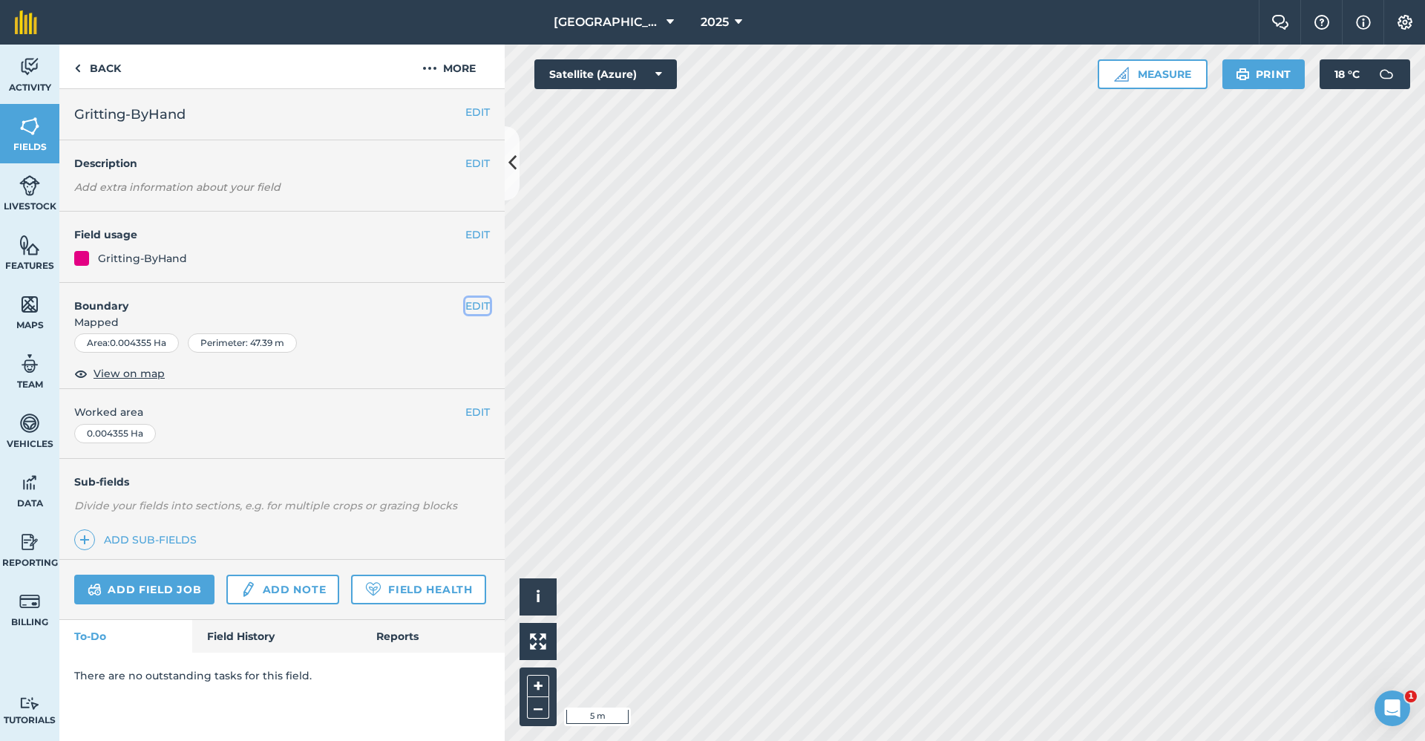
click at [474, 307] on button "EDIT" at bounding box center [477, 306] width 24 height 16
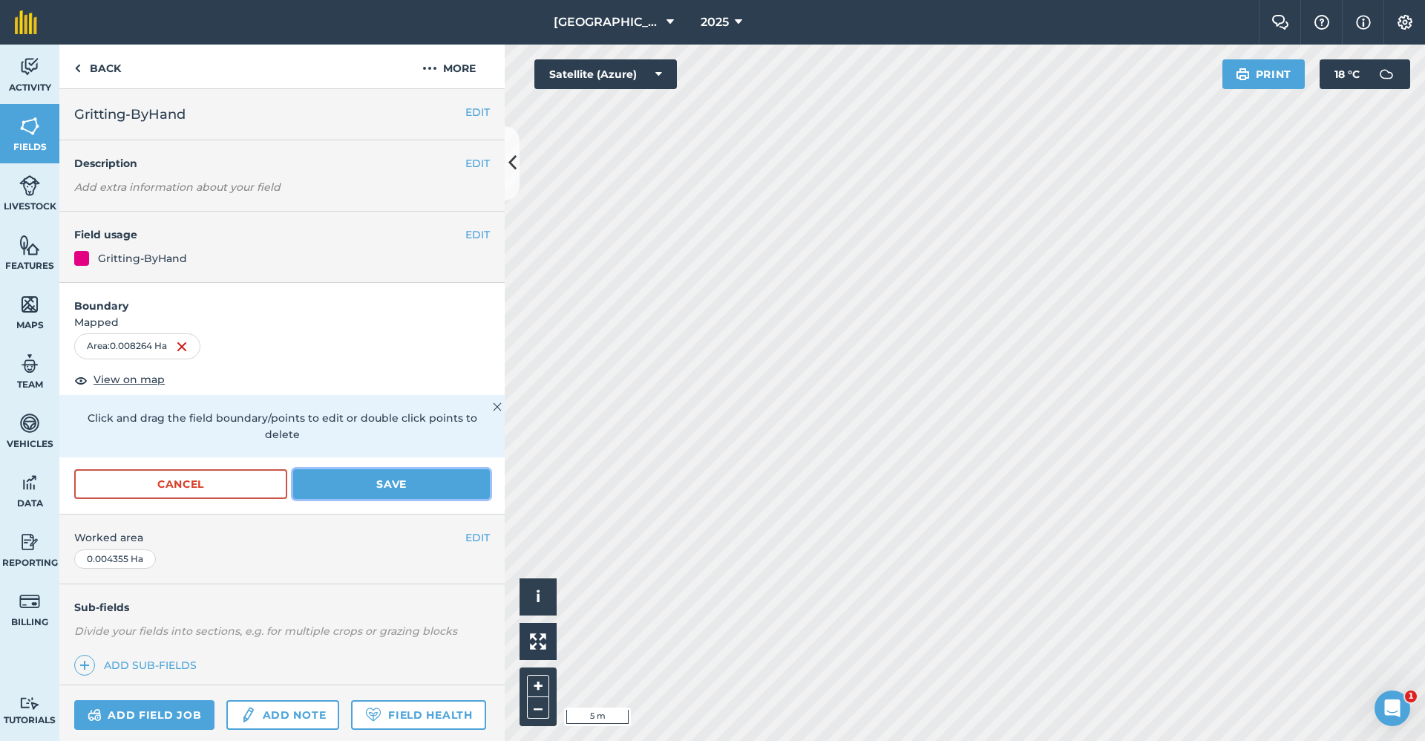
click at [353, 488] on button "Save" at bounding box center [391, 484] width 197 height 30
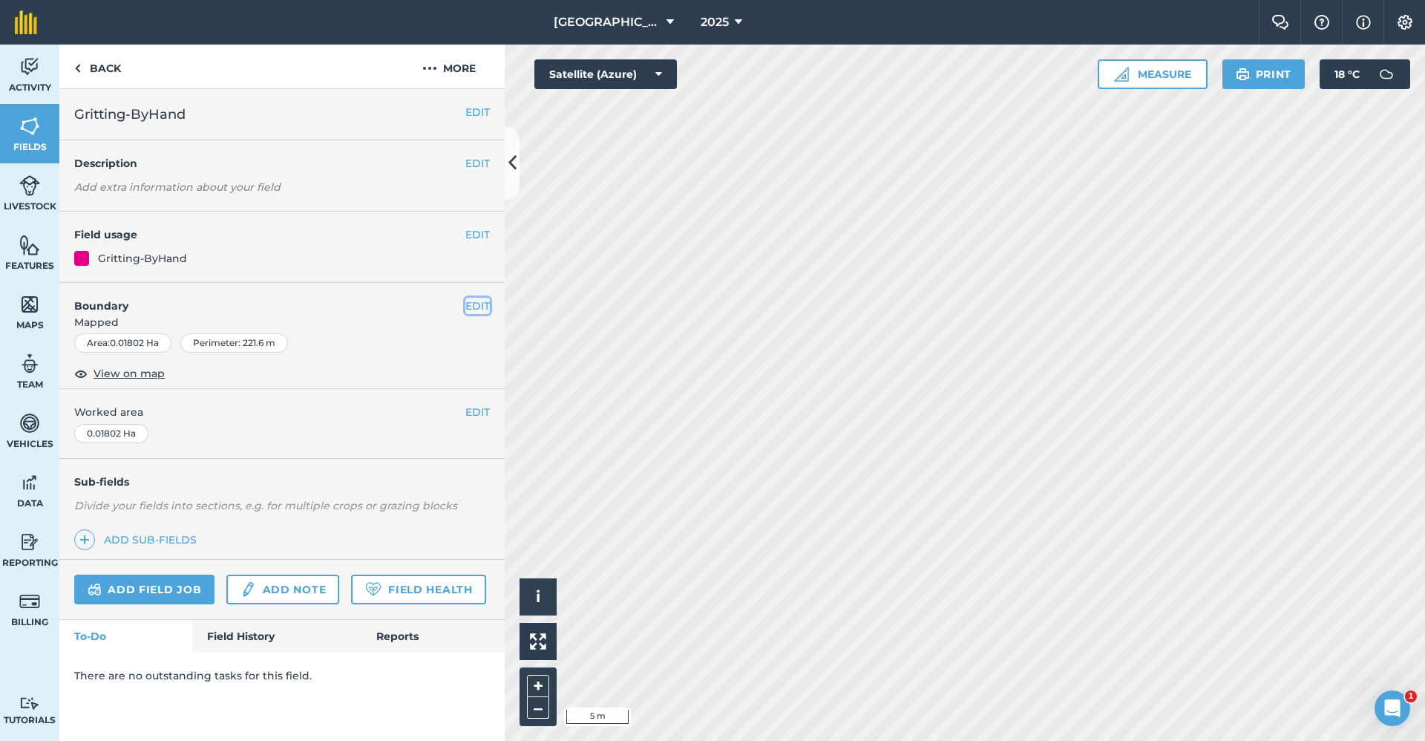
click at [474, 301] on button "EDIT" at bounding box center [477, 306] width 24 height 16
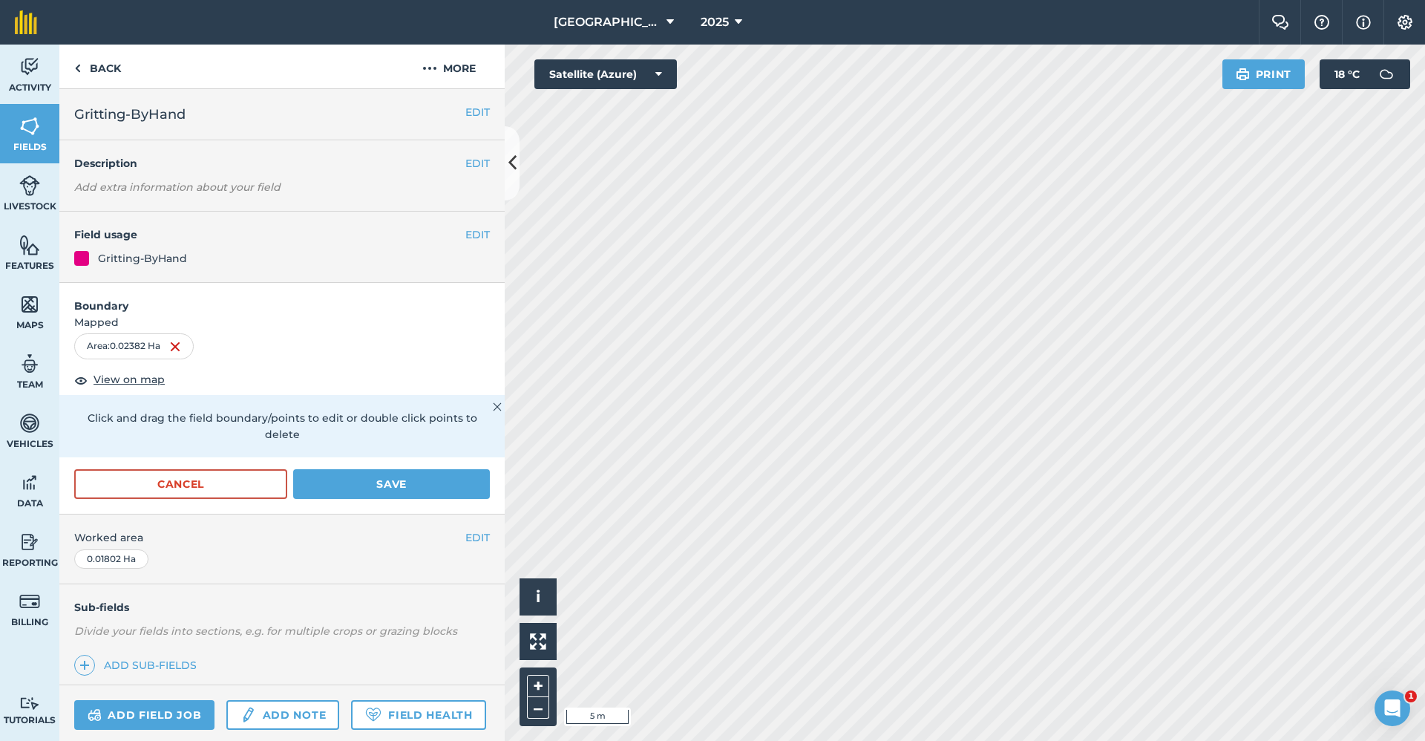
click at [302, 500] on div "Cancel Save" at bounding box center [281, 491] width 445 height 45
click at [316, 486] on button "Save" at bounding box center [391, 484] width 197 height 30
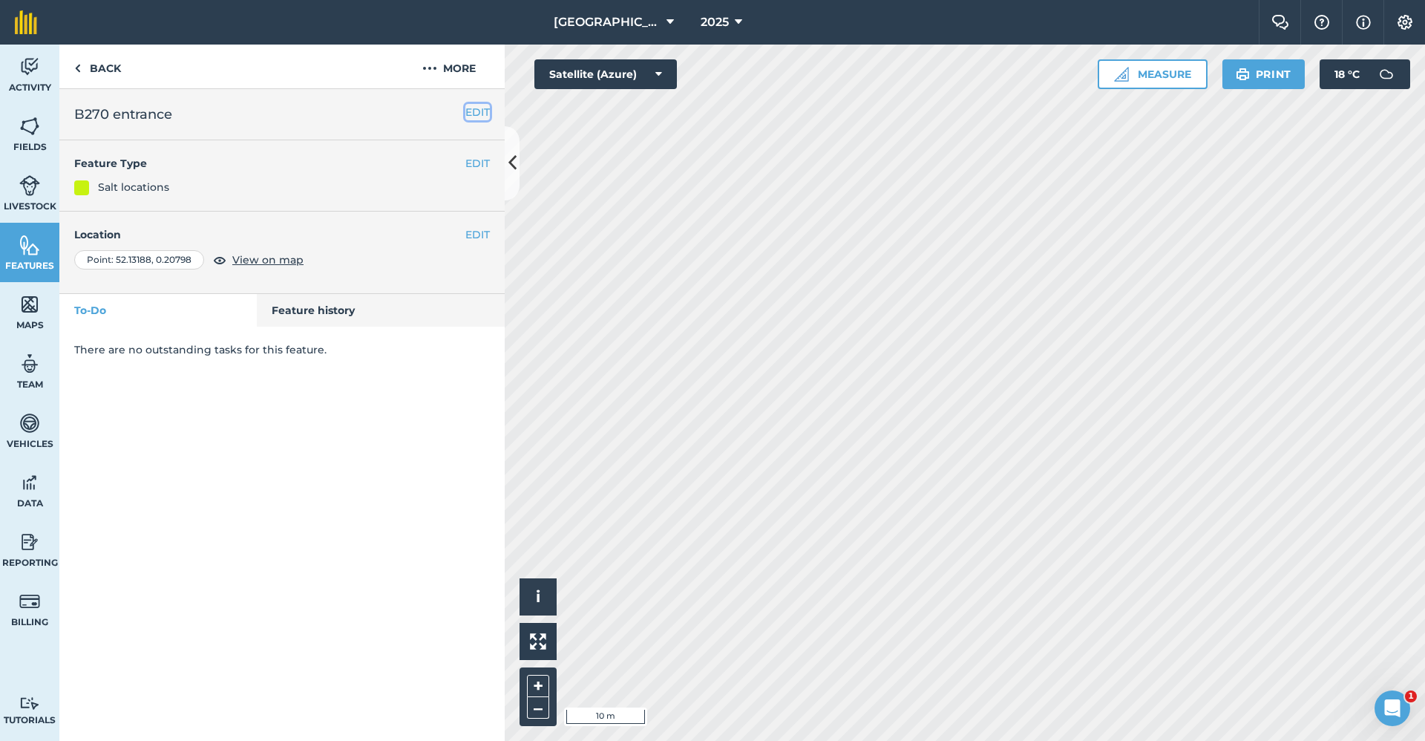
click at [473, 113] on button "EDIT" at bounding box center [477, 112] width 24 height 16
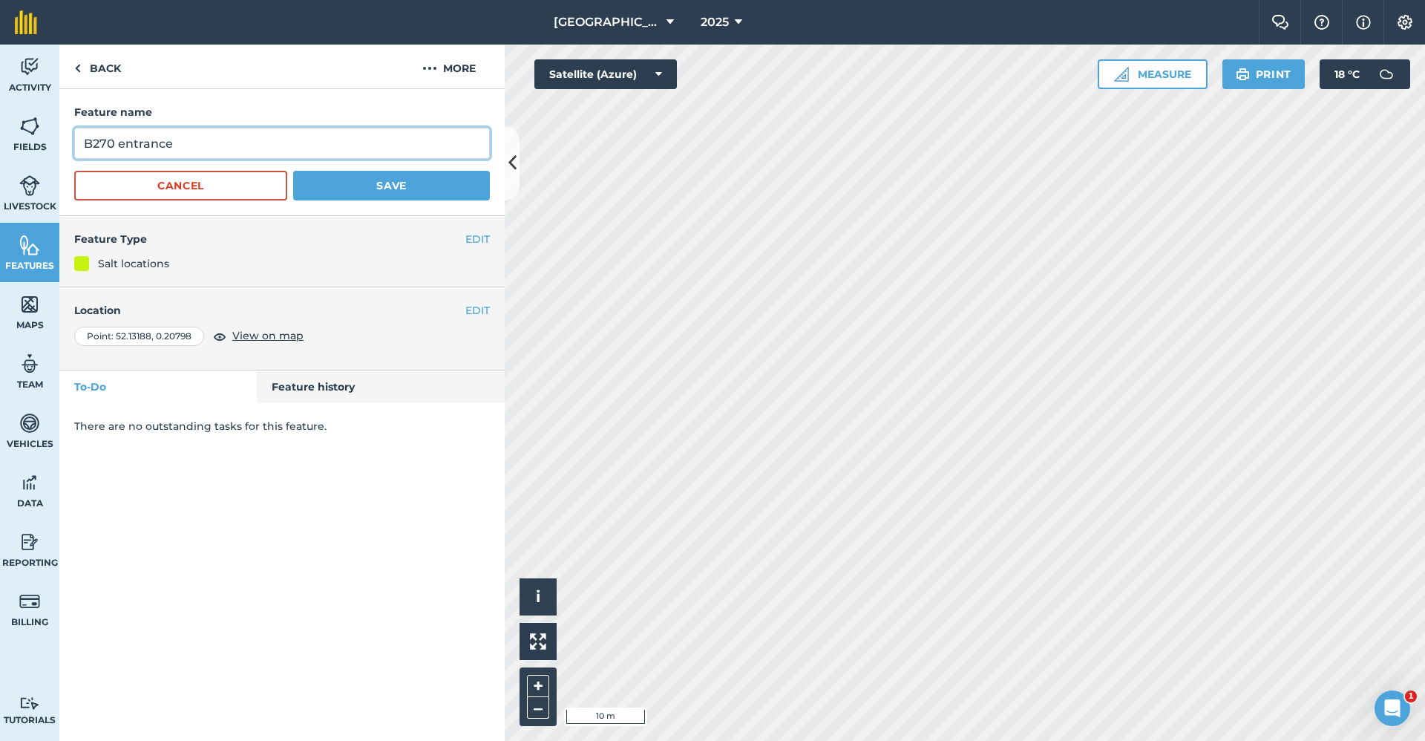
drag, startPoint x: 199, startPoint y: 136, endPoint x: 2, endPoint y: 137, distance: 196.7
click at [2, 137] on div "Activity Fields Livestock Features Maps Team Vehicles Data Reporting Billing Tu…" at bounding box center [712, 393] width 1425 height 696
type input "Salt Box"
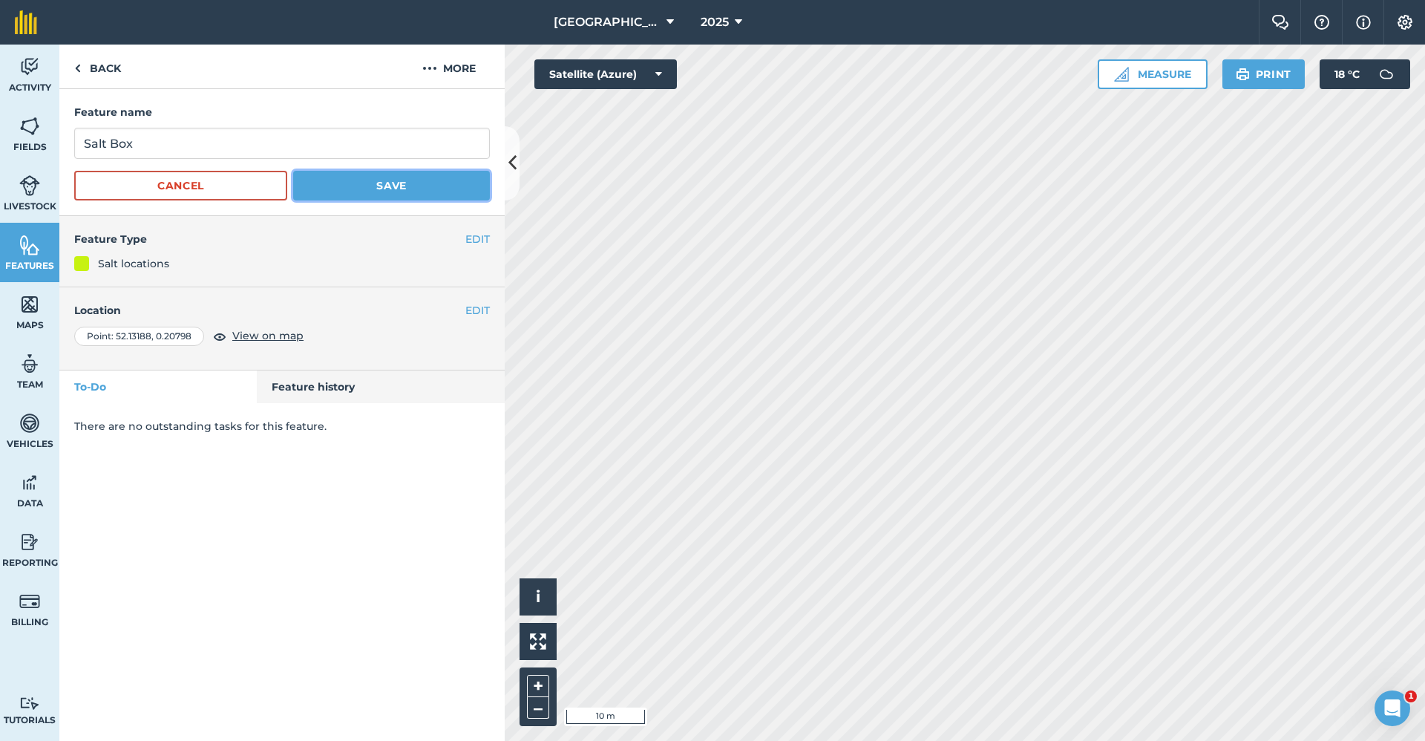
click at [411, 189] on button "Save" at bounding box center [391, 186] width 197 height 30
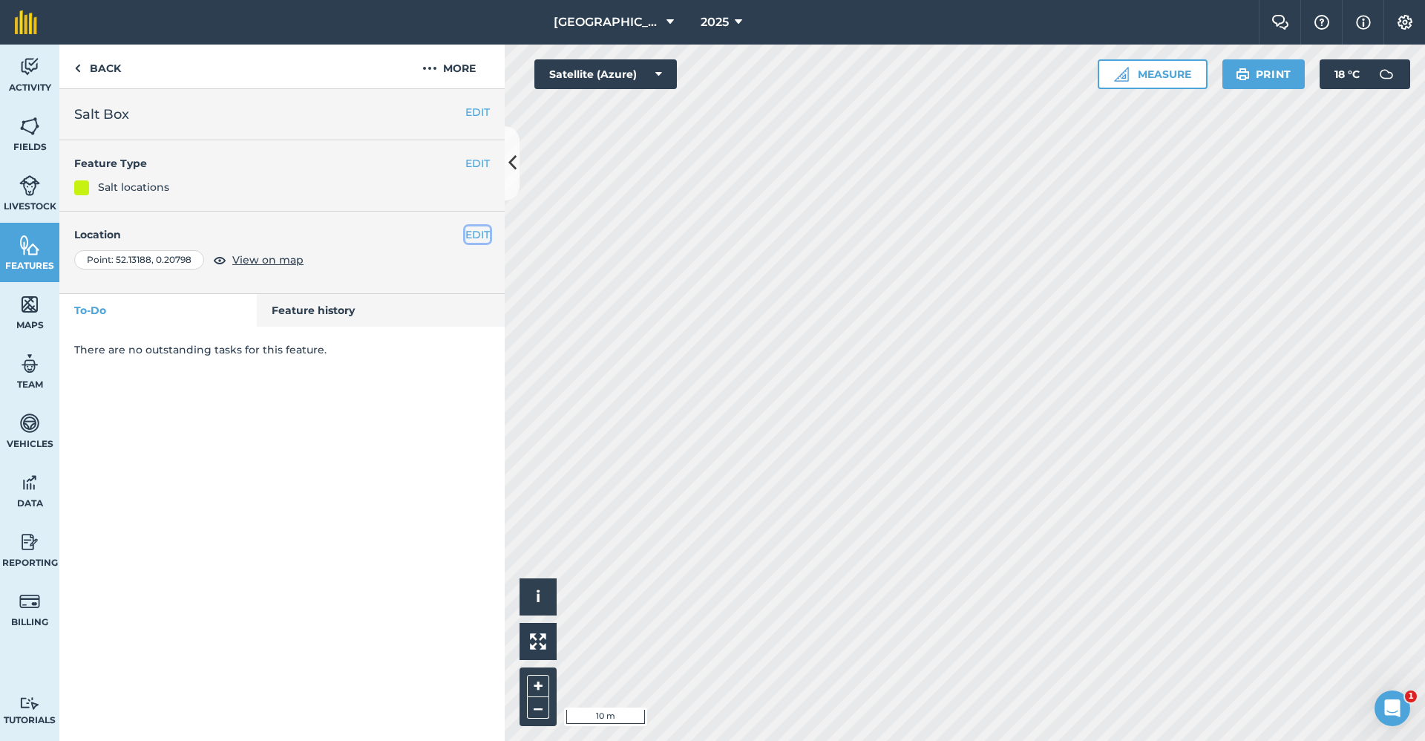
click at [480, 241] on button "EDIT" at bounding box center [477, 234] width 24 height 16
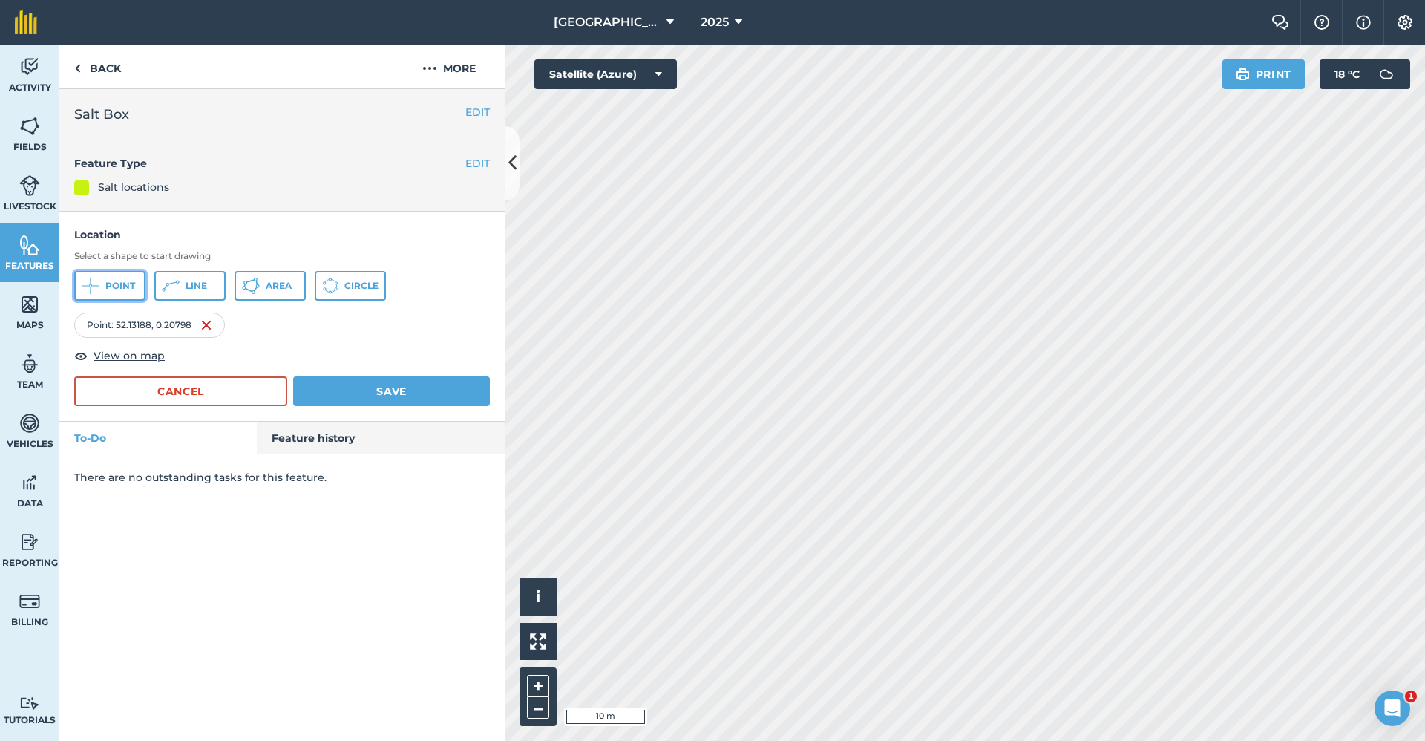
click at [130, 292] on span "Point" at bounding box center [120, 286] width 30 height 12
click at [376, 319] on img at bounding box center [373, 325] width 12 height 18
click at [330, 388] on button "Save" at bounding box center [391, 391] width 197 height 30
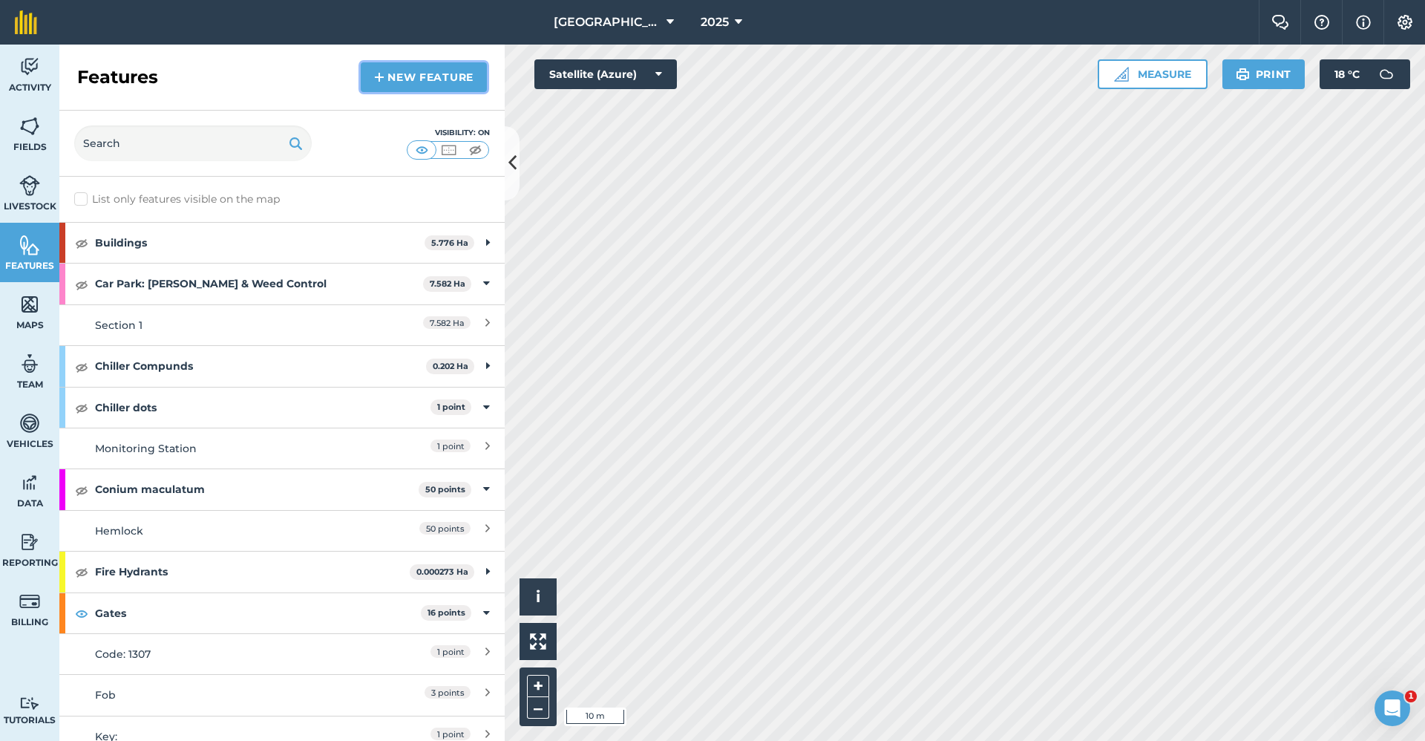
click at [411, 82] on link "New feature" at bounding box center [424, 77] width 126 height 30
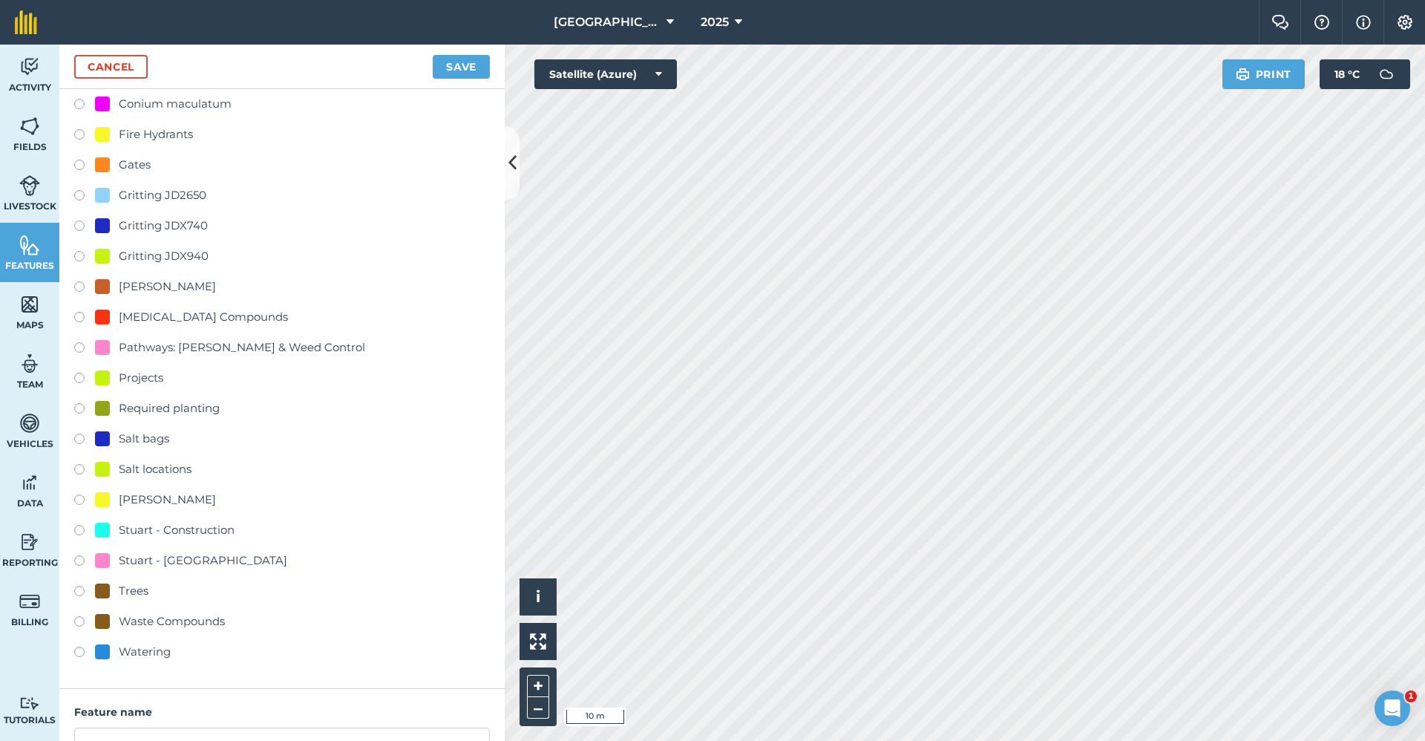
scroll to position [297, 0]
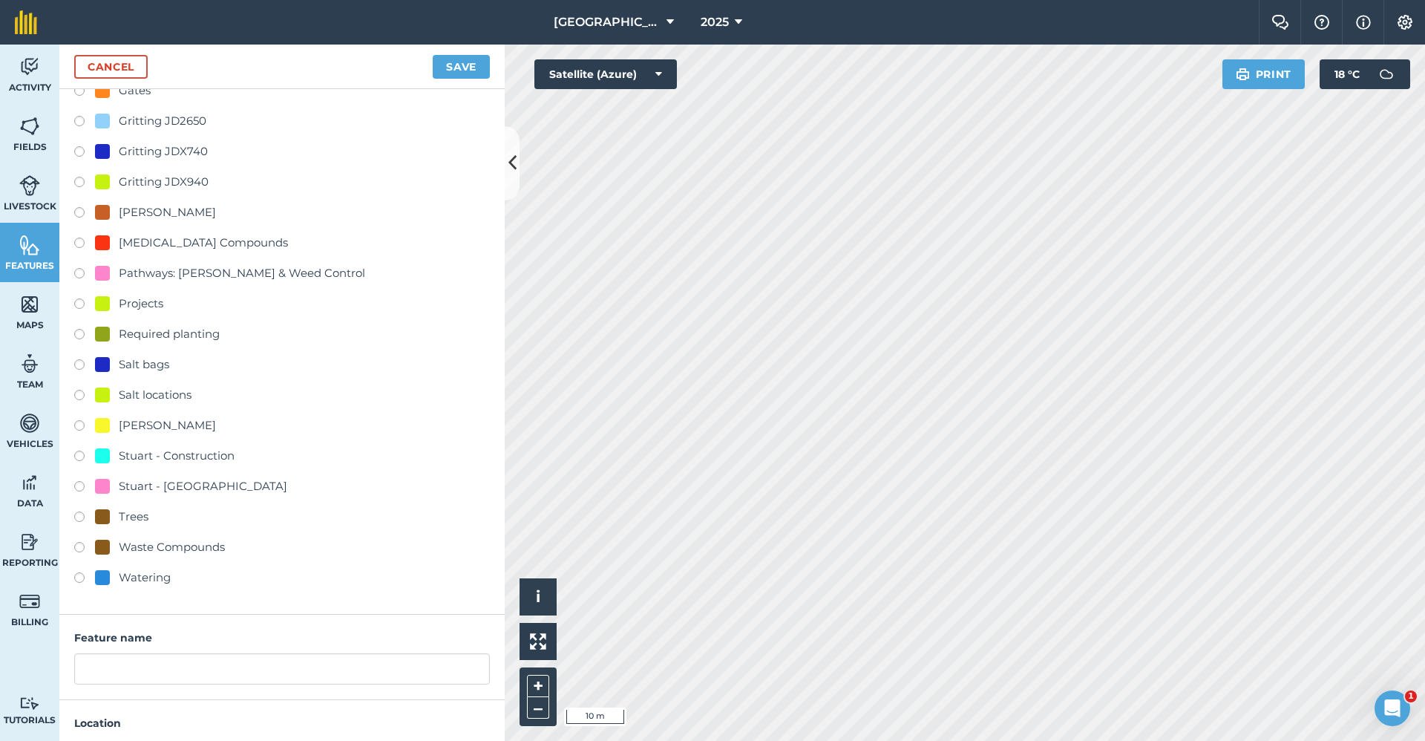
click at [128, 399] on div "Salt locations" at bounding box center [155, 395] width 73 height 18
radio input "true"
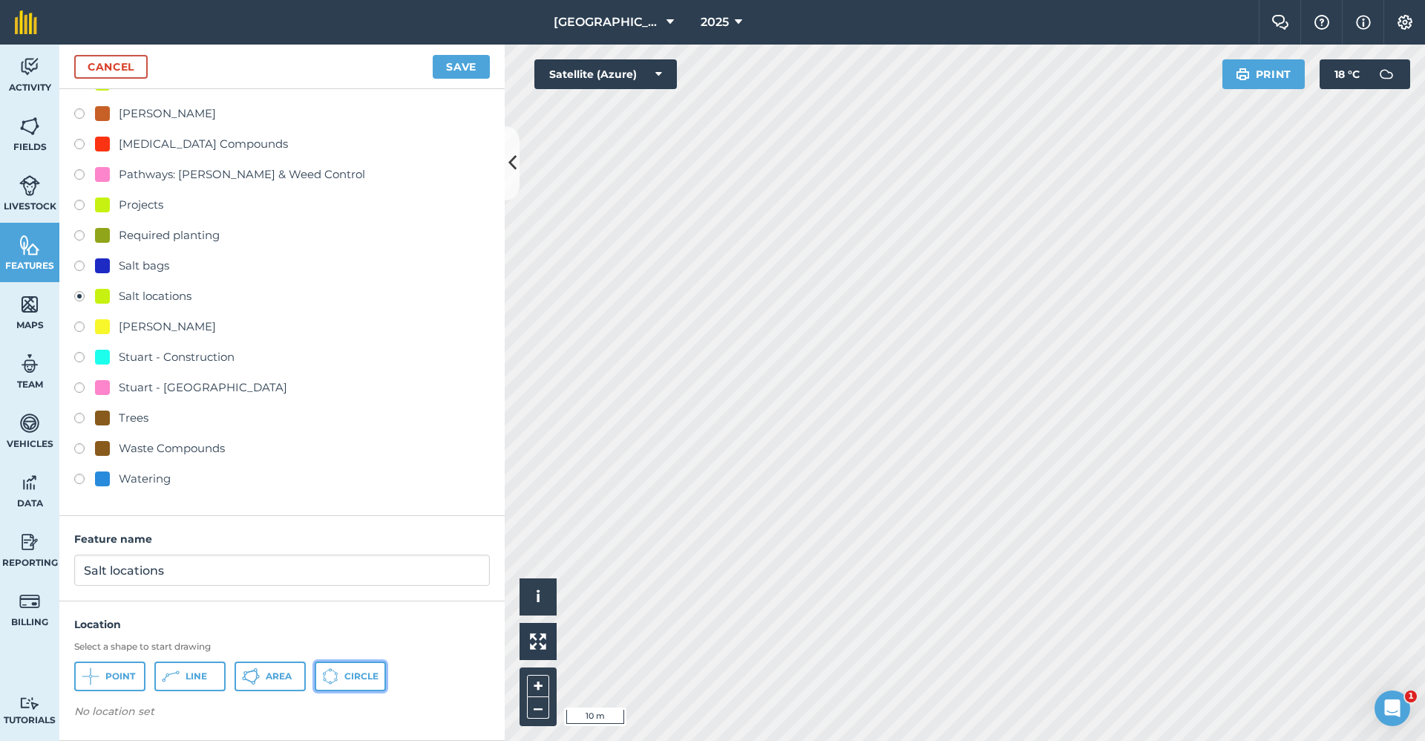
click at [344, 681] on button "Circle" at bounding box center [350, 676] width 71 height 30
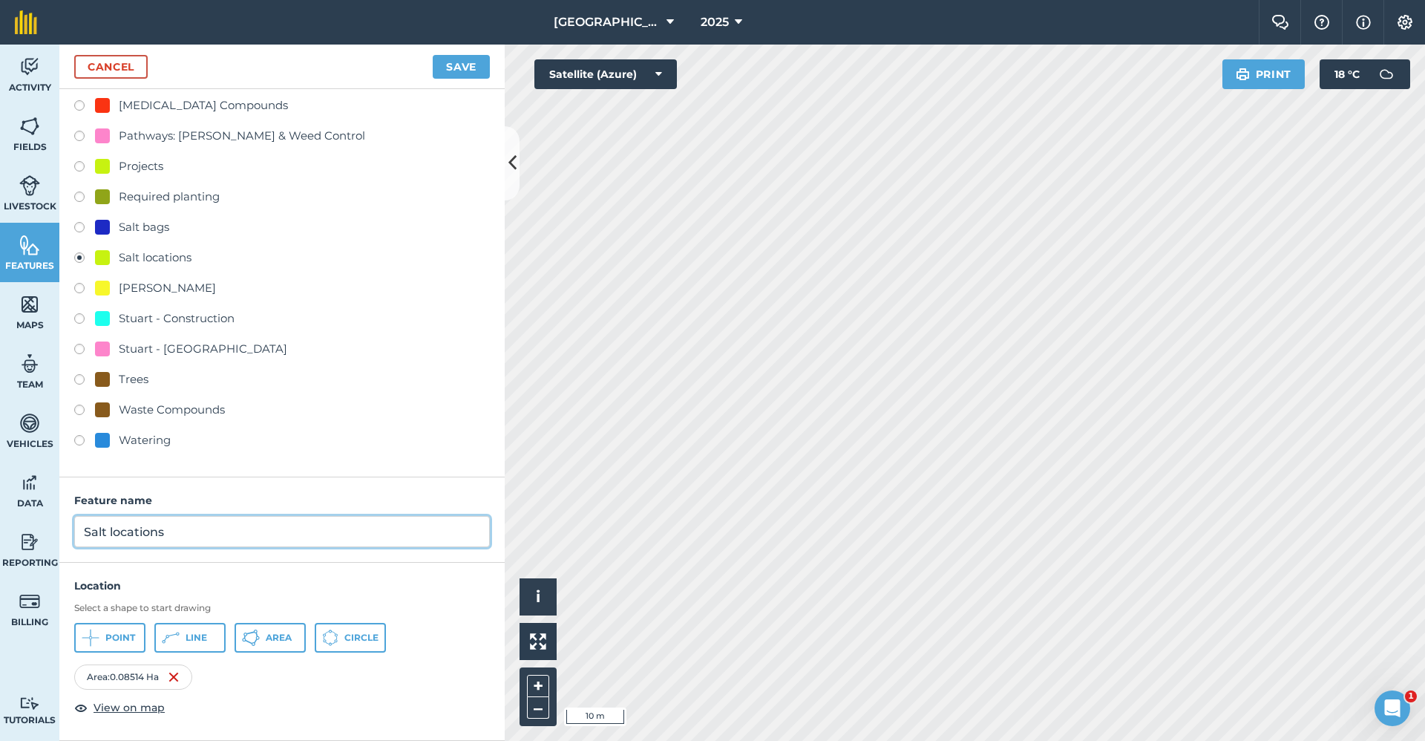
drag, startPoint x: 221, startPoint y: 542, endPoint x: -349, endPoint y: 539, distance: 570.2
click at [0, 539] on html "Babraham Research Campus (Gardens) 2025 Farm Chat Help Info Settings Babraham R…" at bounding box center [712, 370] width 1425 height 741
type input "REQUIRED"
click at [477, 76] on button "Save" at bounding box center [461, 67] width 57 height 24
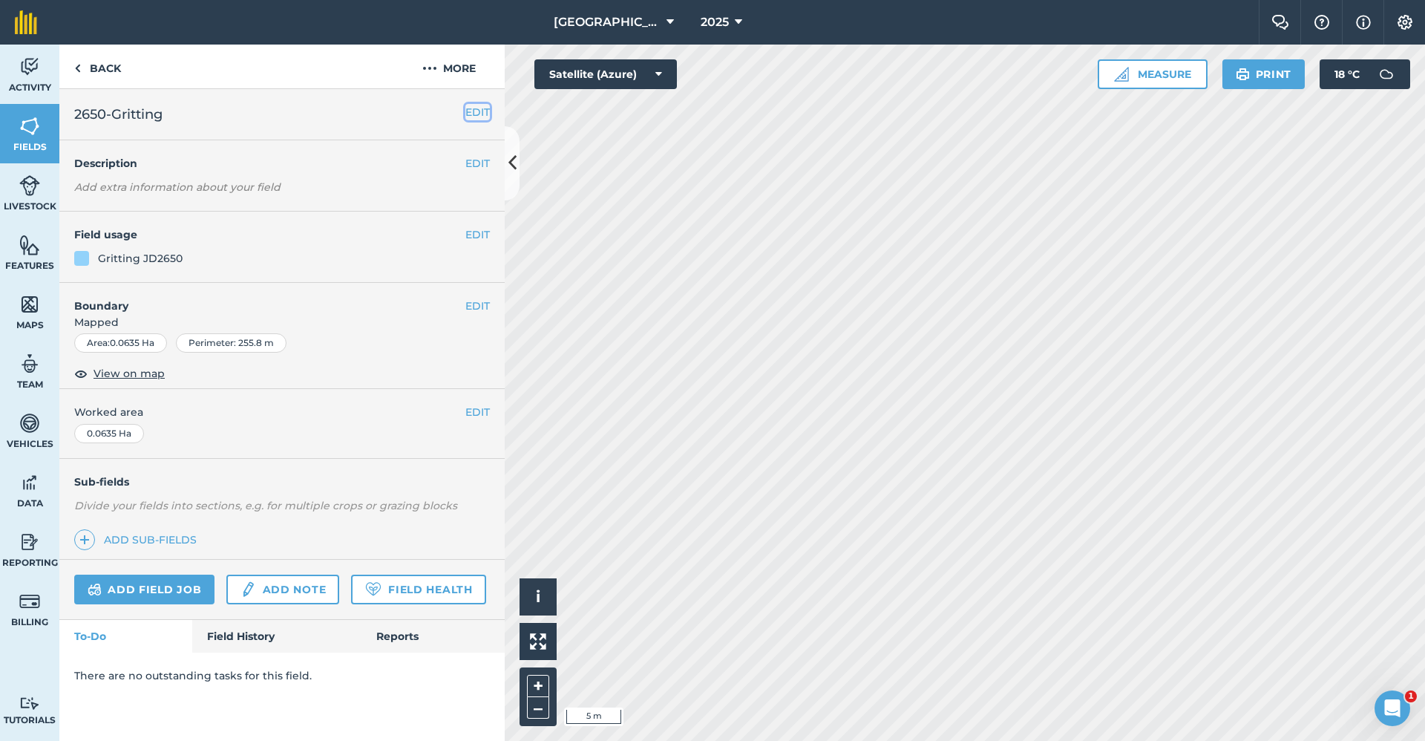
click at [469, 115] on button "EDIT" at bounding box center [477, 112] width 24 height 16
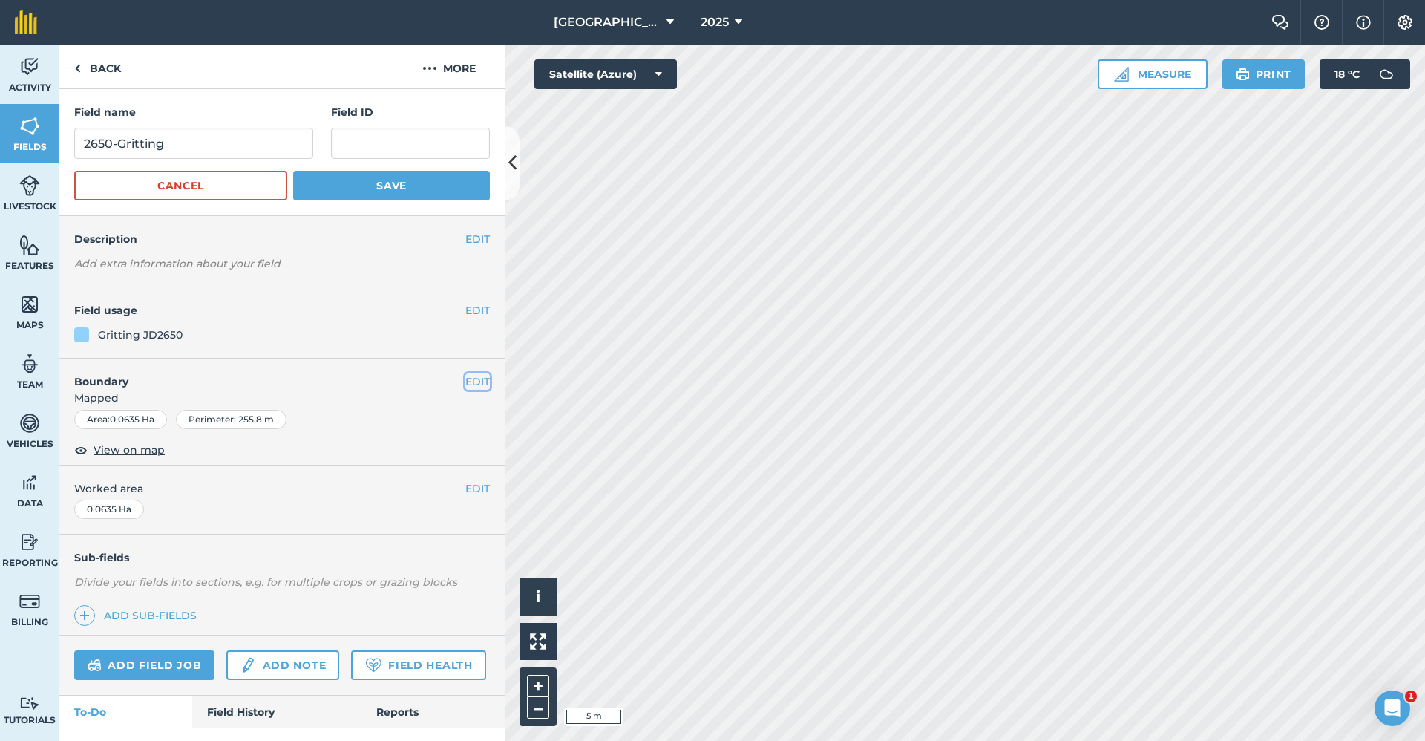
click at [465, 379] on button "EDIT" at bounding box center [477, 381] width 24 height 16
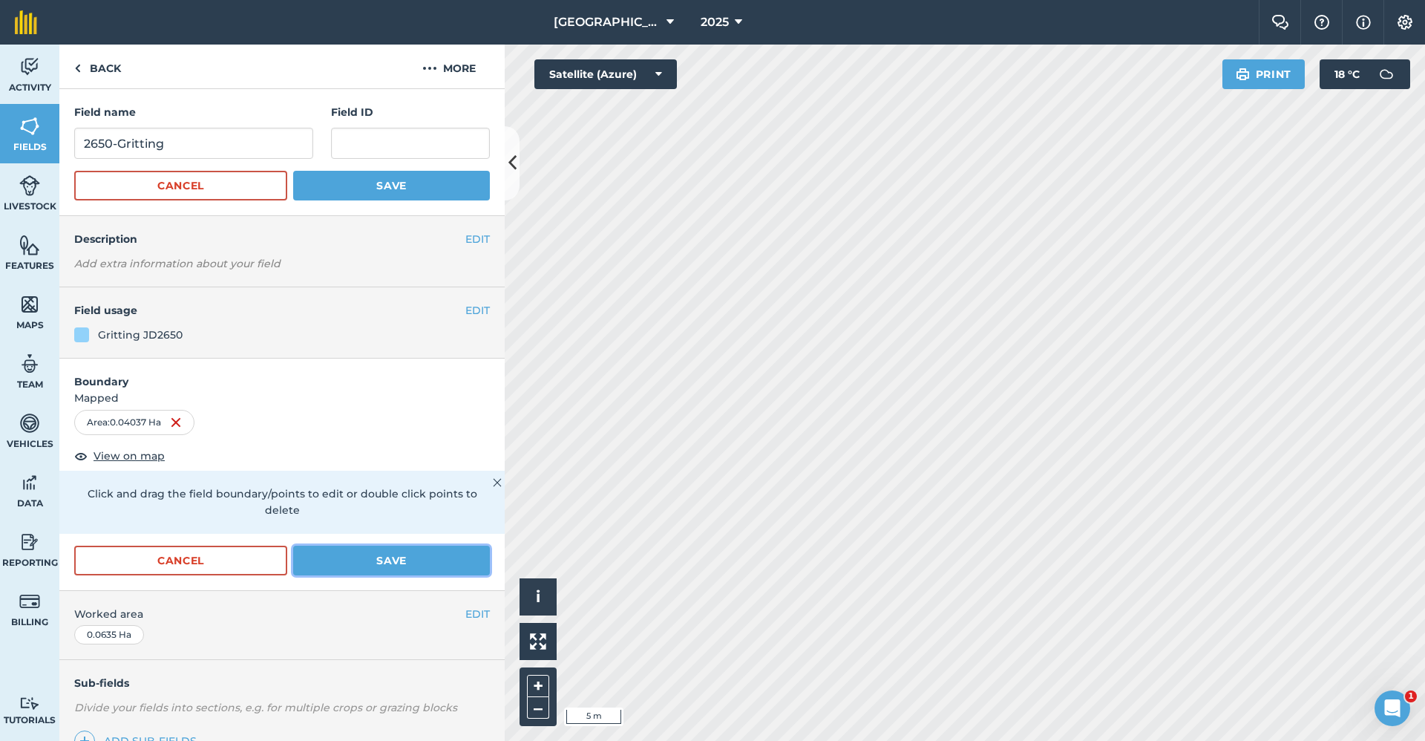
click at [376, 566] on button "Save" at bounding box center [391, 561] width 197 height 30
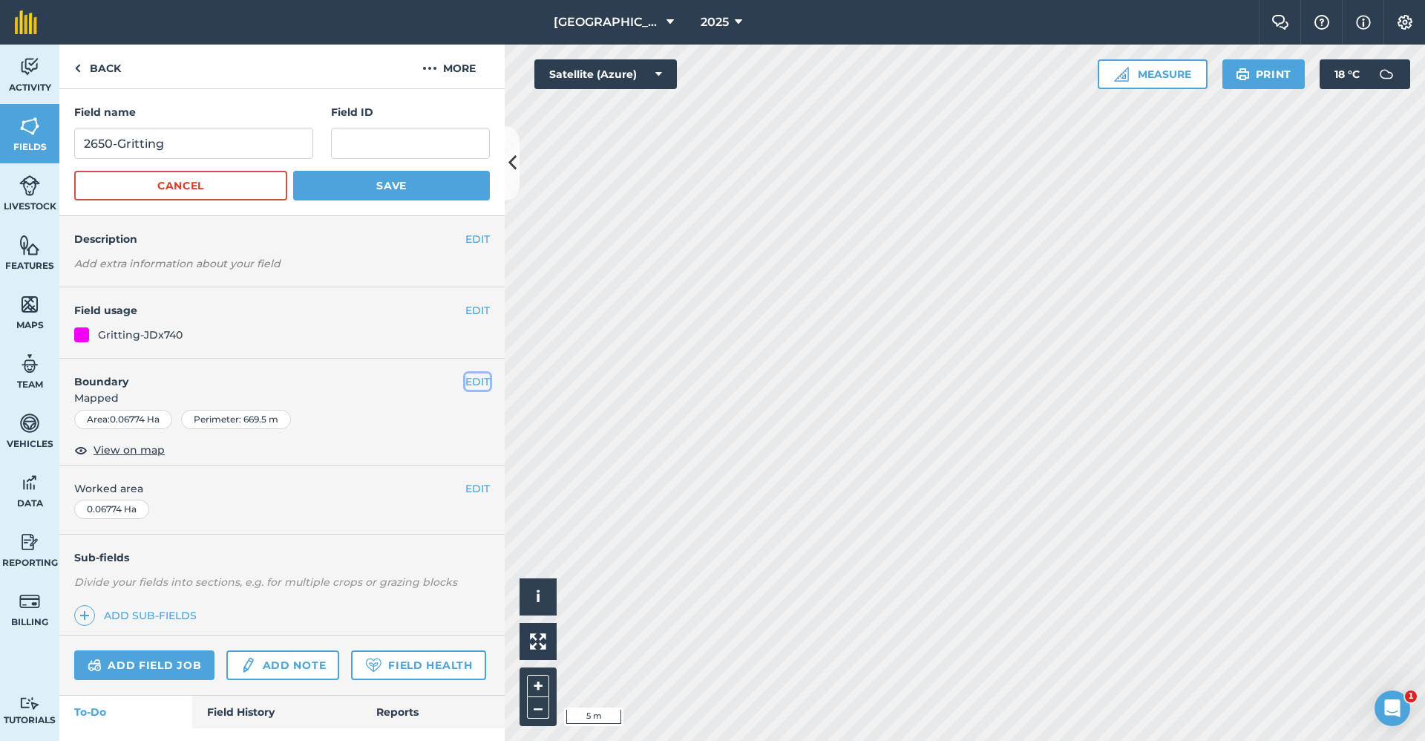
click at [465, 387] on button "EDIT" at bounding box center [477, 381] width 24 height 16
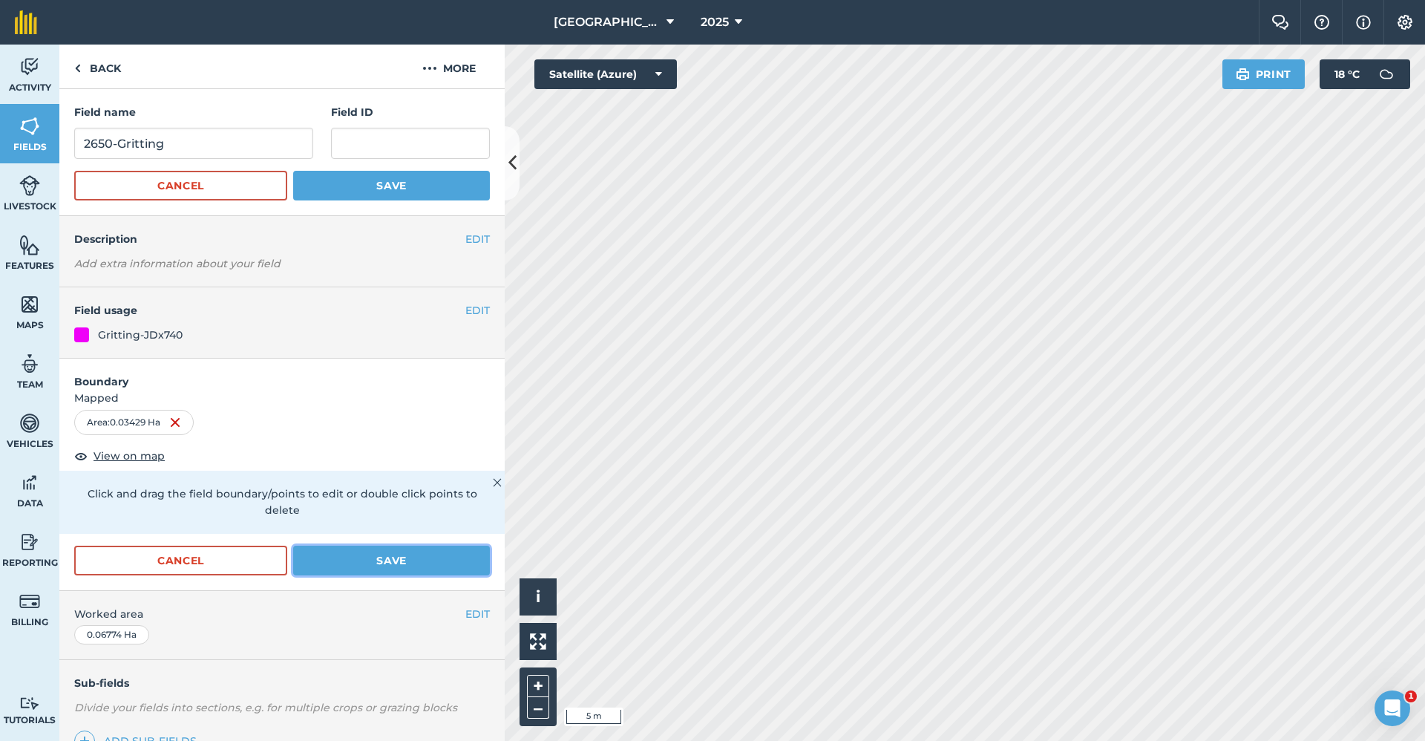
click at [370, 568] on button "Save" at bounding box center [391, 561] width 197 height 30
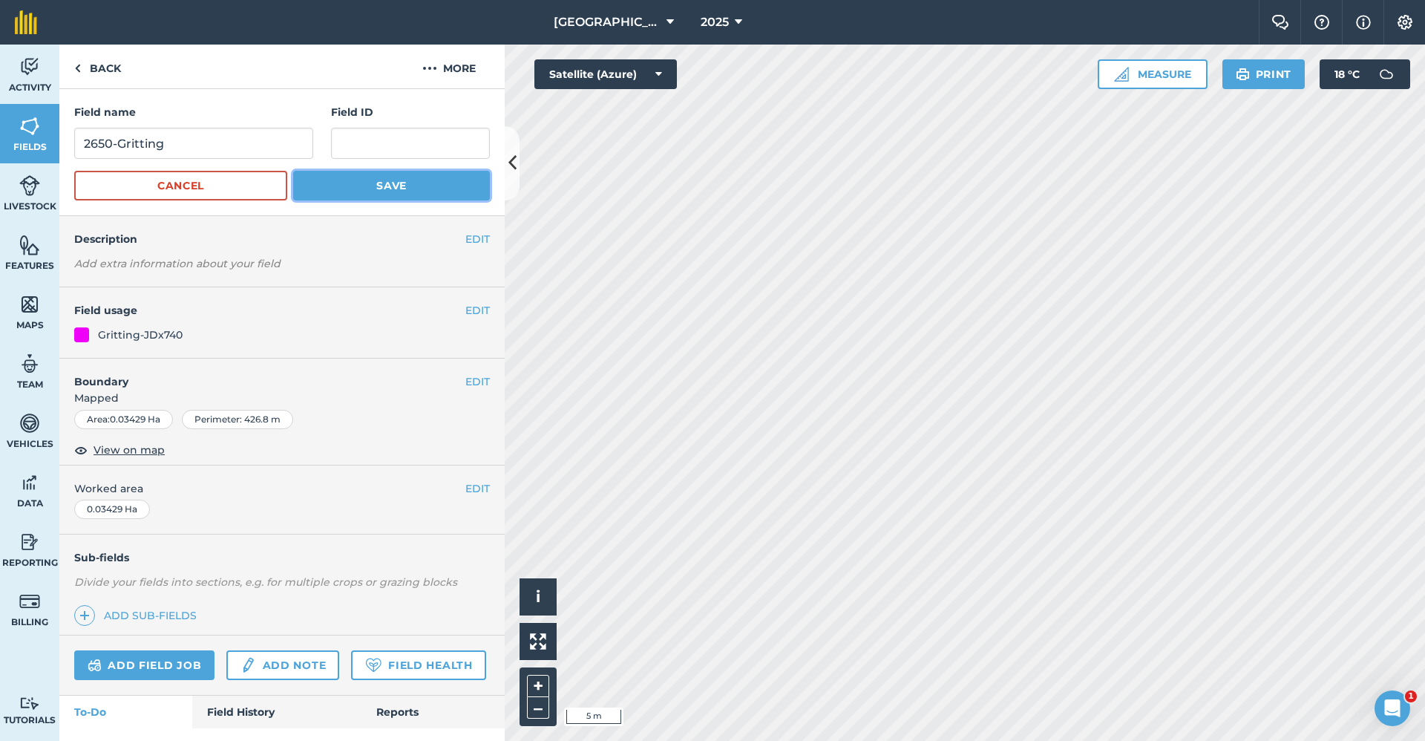
click at [327, 186] on button "Save" at bounding box center [391, 186] width 197 height 30
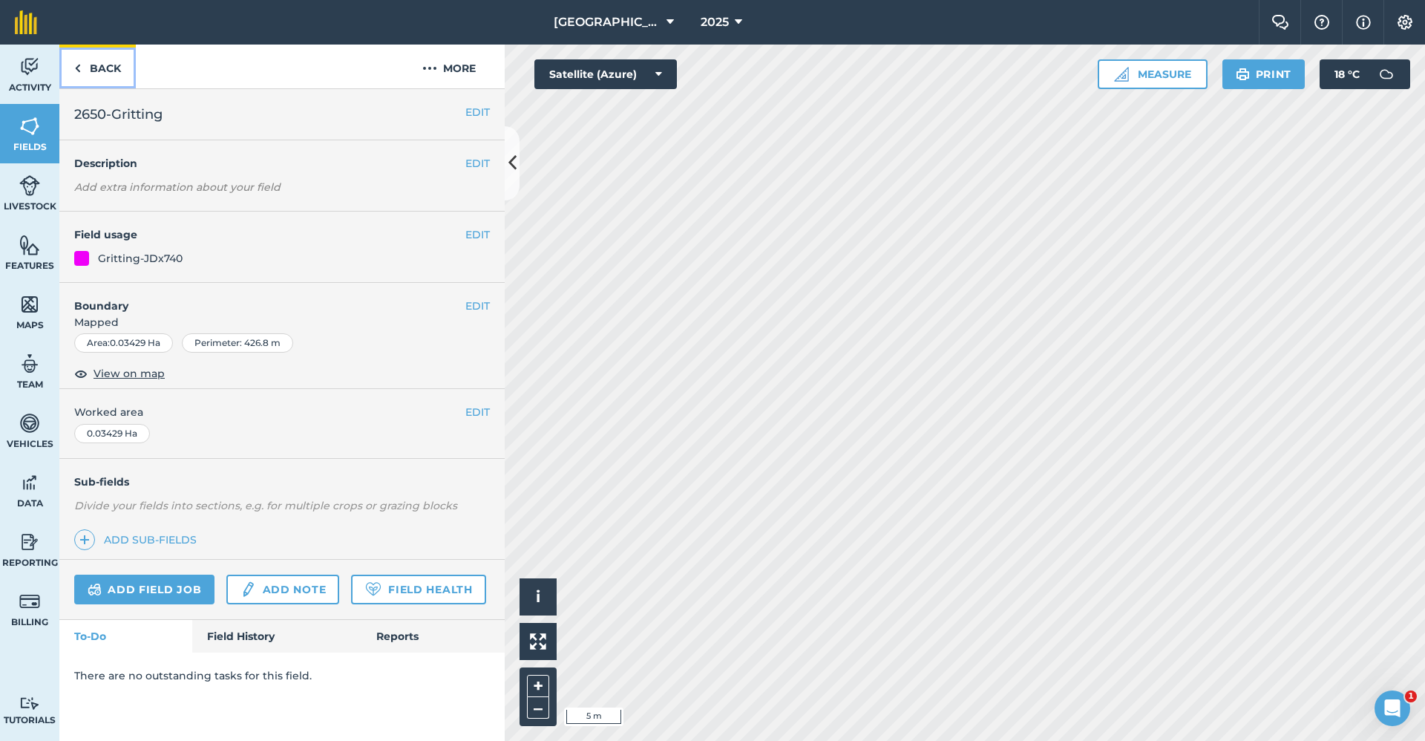
click at [111, 70] on link "Back" at bounding box center [97, 67] width 76 height 44
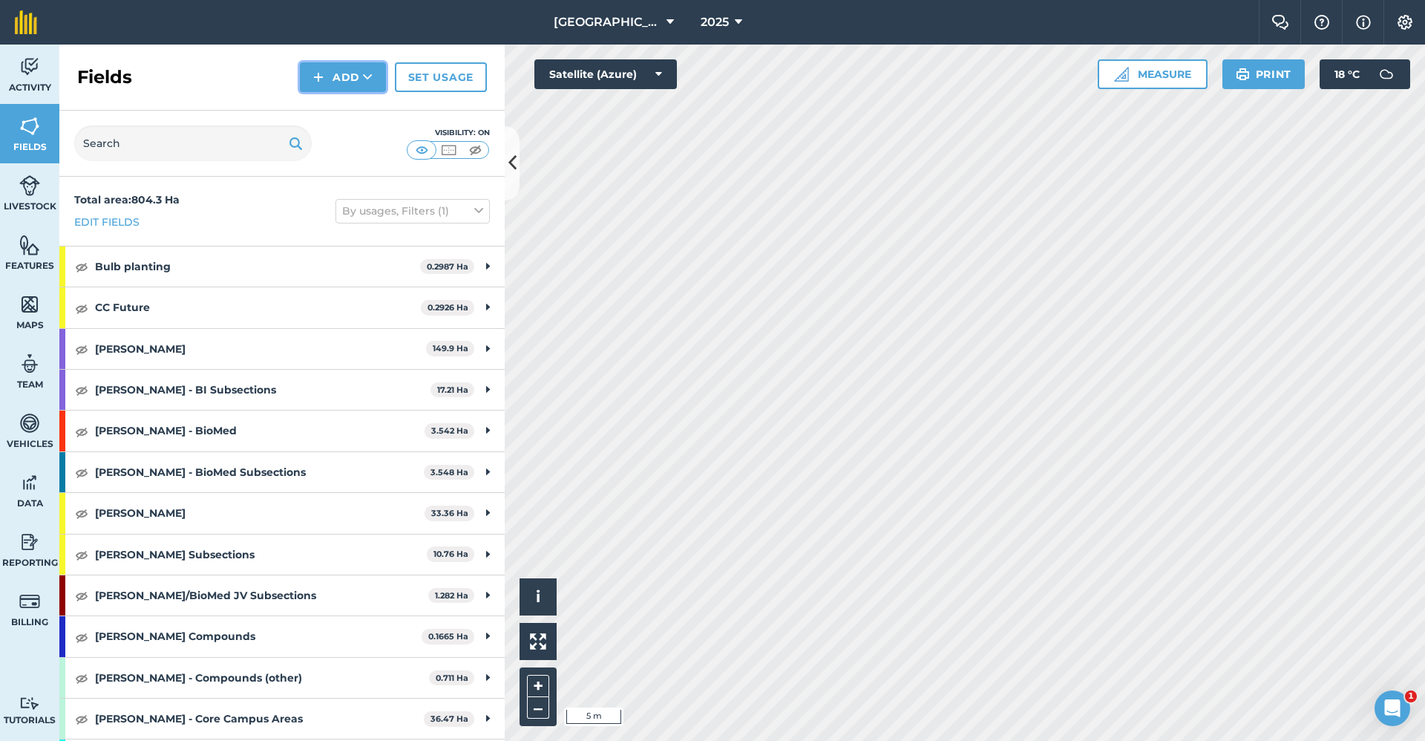
click at [352, 82] on button "Add" at bounding box center [343, 77] width 86 height 30
click at [336, 113] on link "Draw" at bounding box center [343, 110] width 82 height 33
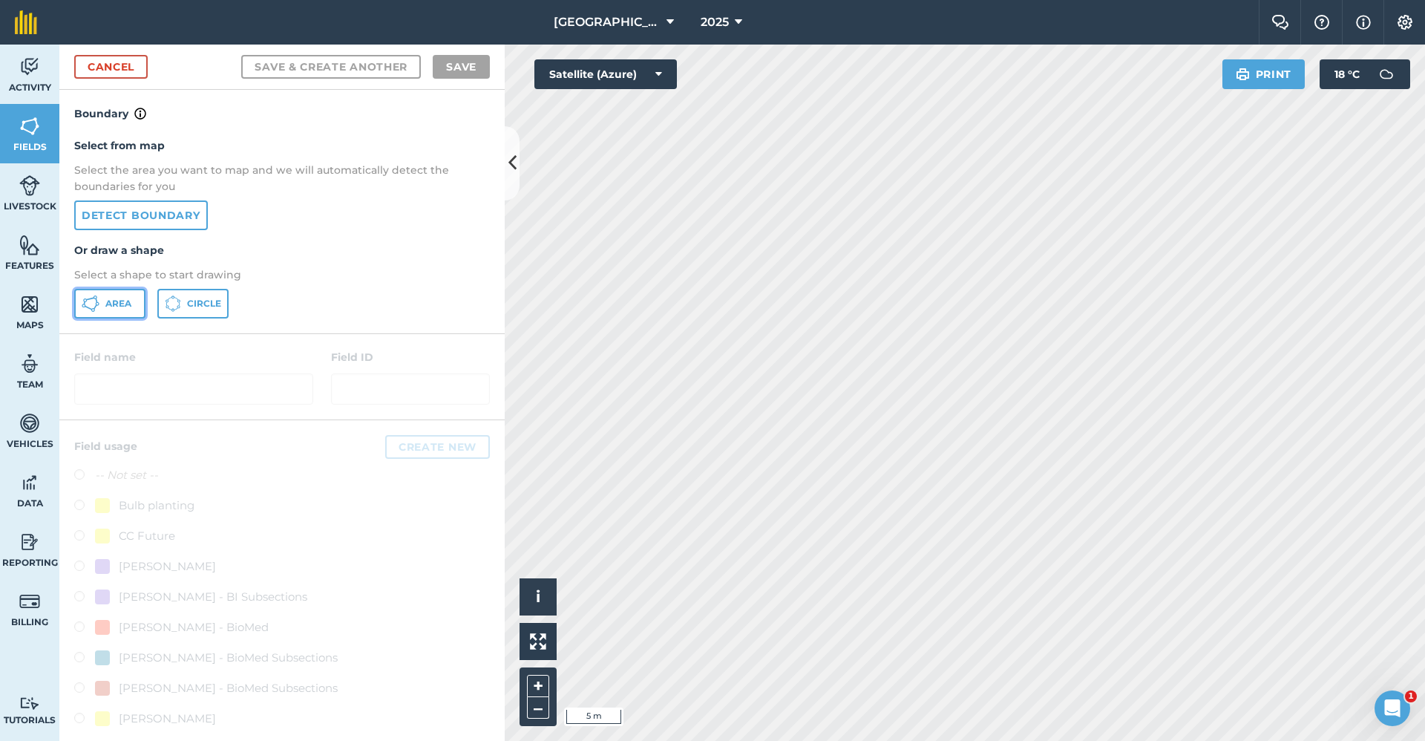
click at [124, 311] on button "Area" at bounding box center [109, 304] width 71 height 30
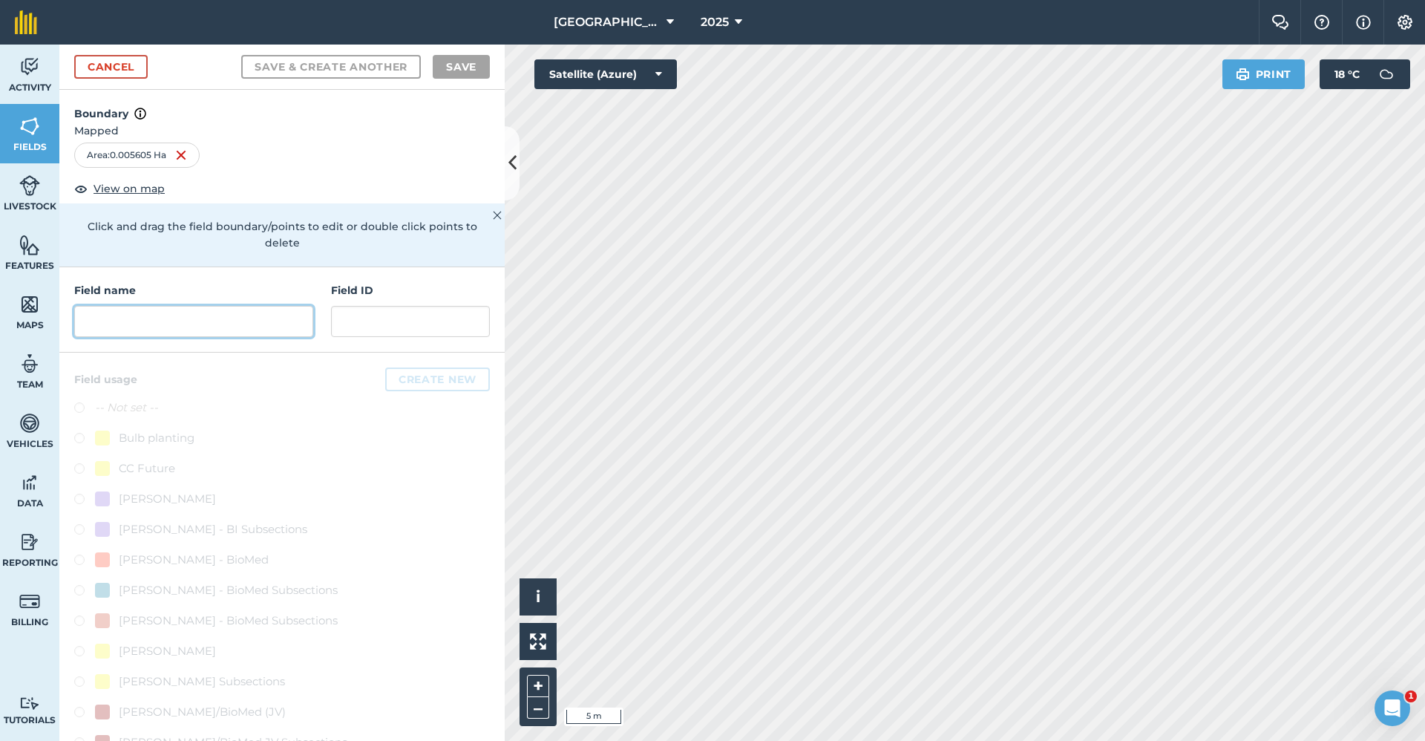
click at [209, 327] on input "text" at bounding box center [193, 321] width 239 height 31
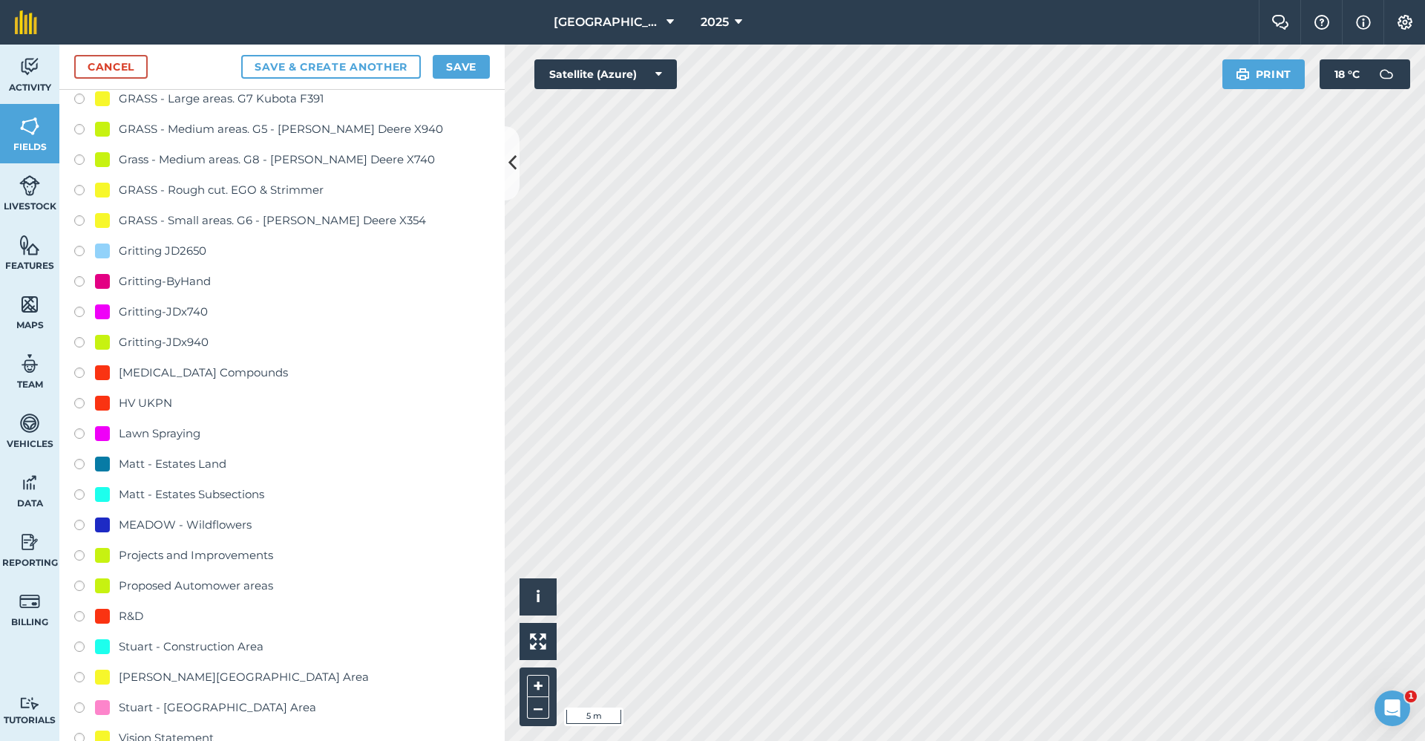
scroll to position [965, 0]
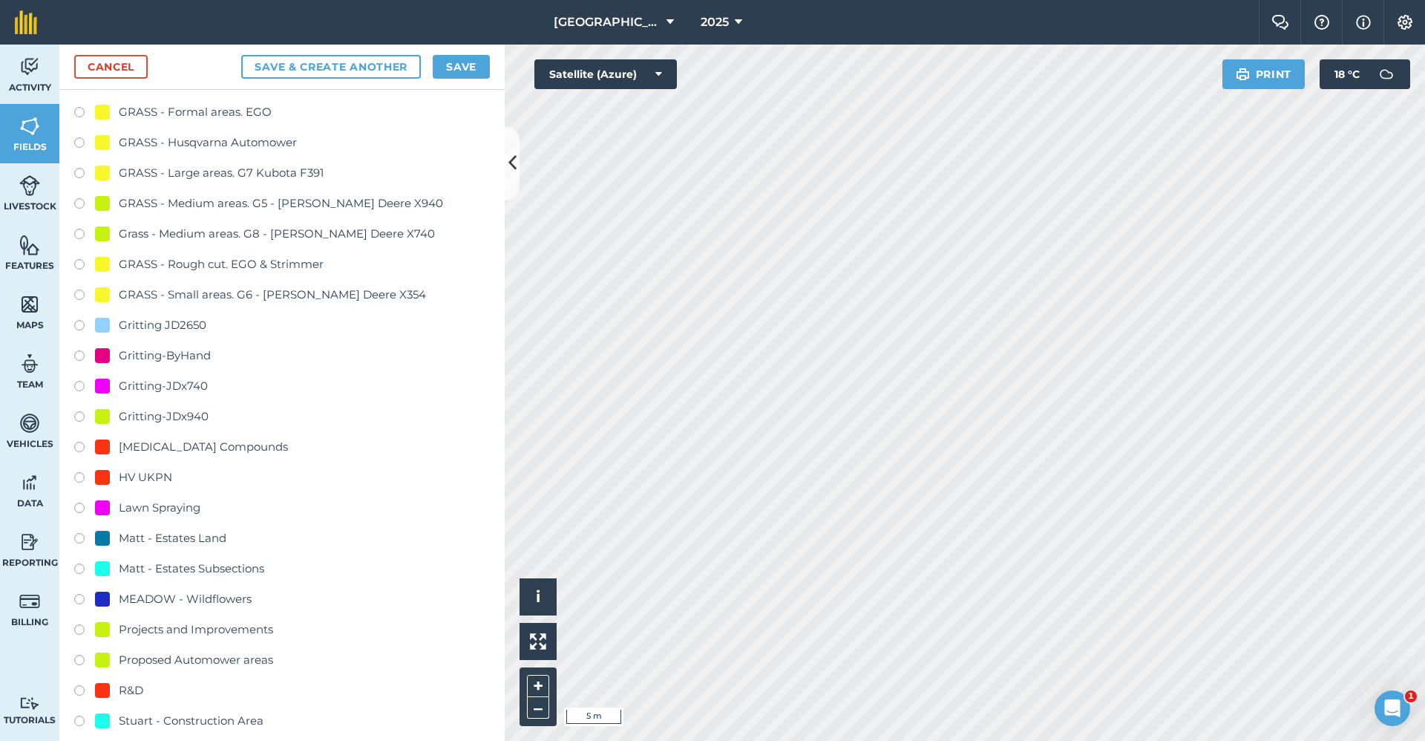
type input "Gritting-ByHand"
click at [203, 358] on div "Gritting-ByHand" at bounding box center [165, 356] width 92 height 18
radio input "true"
click at [474, 69] on button "Save" at bounding box center [461, 67] width 57 height 24
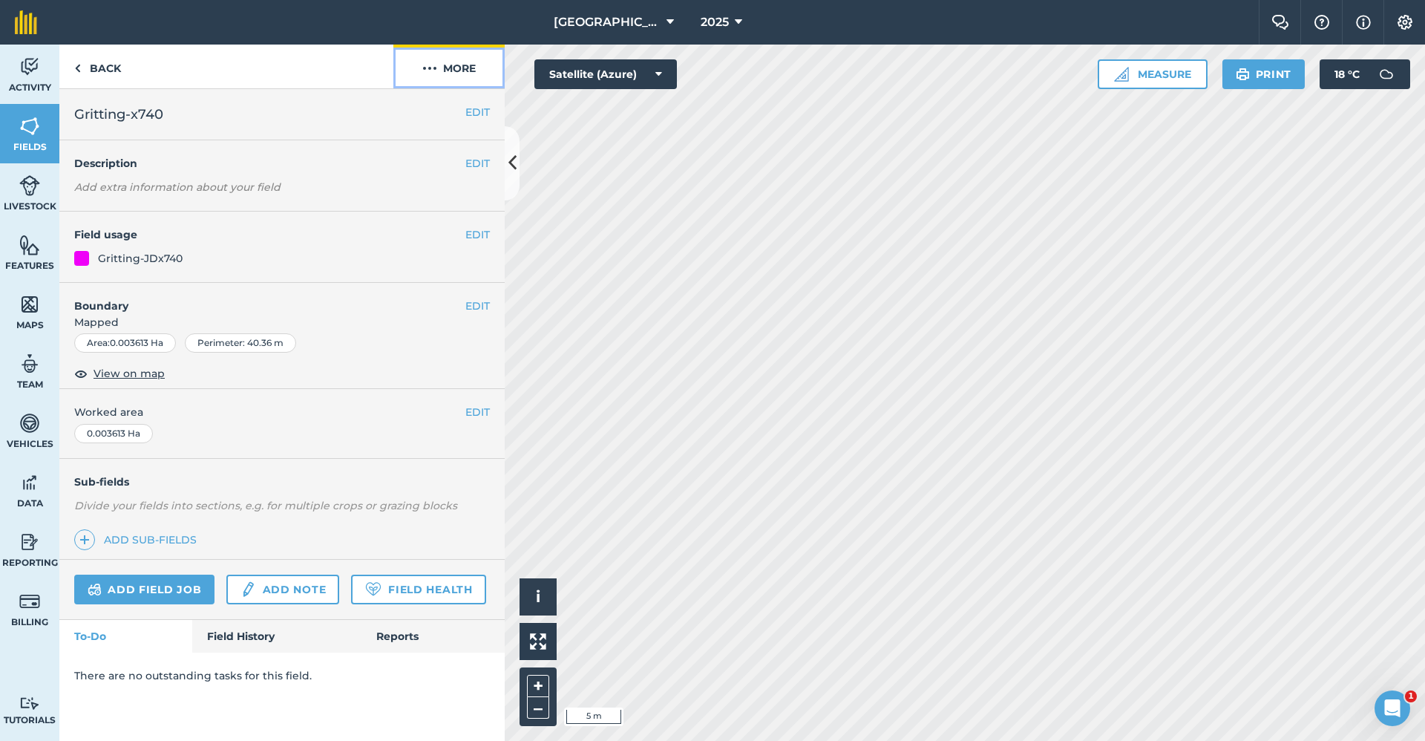
click at [459, 77] on button "More" at bounding box center [448, 67] width 111 height 44
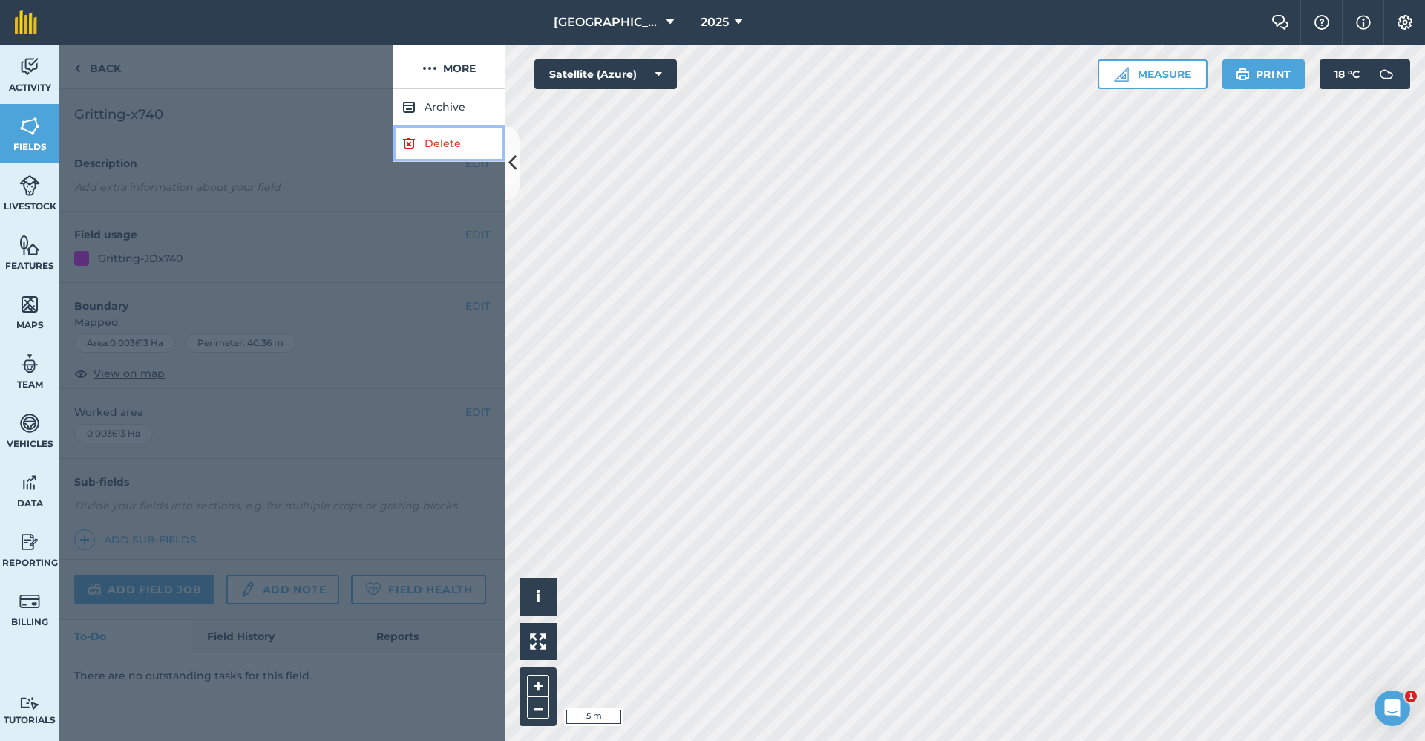
click at [455, 147] on link "Delete" at bounding box center [448, 143] width 111 height 36
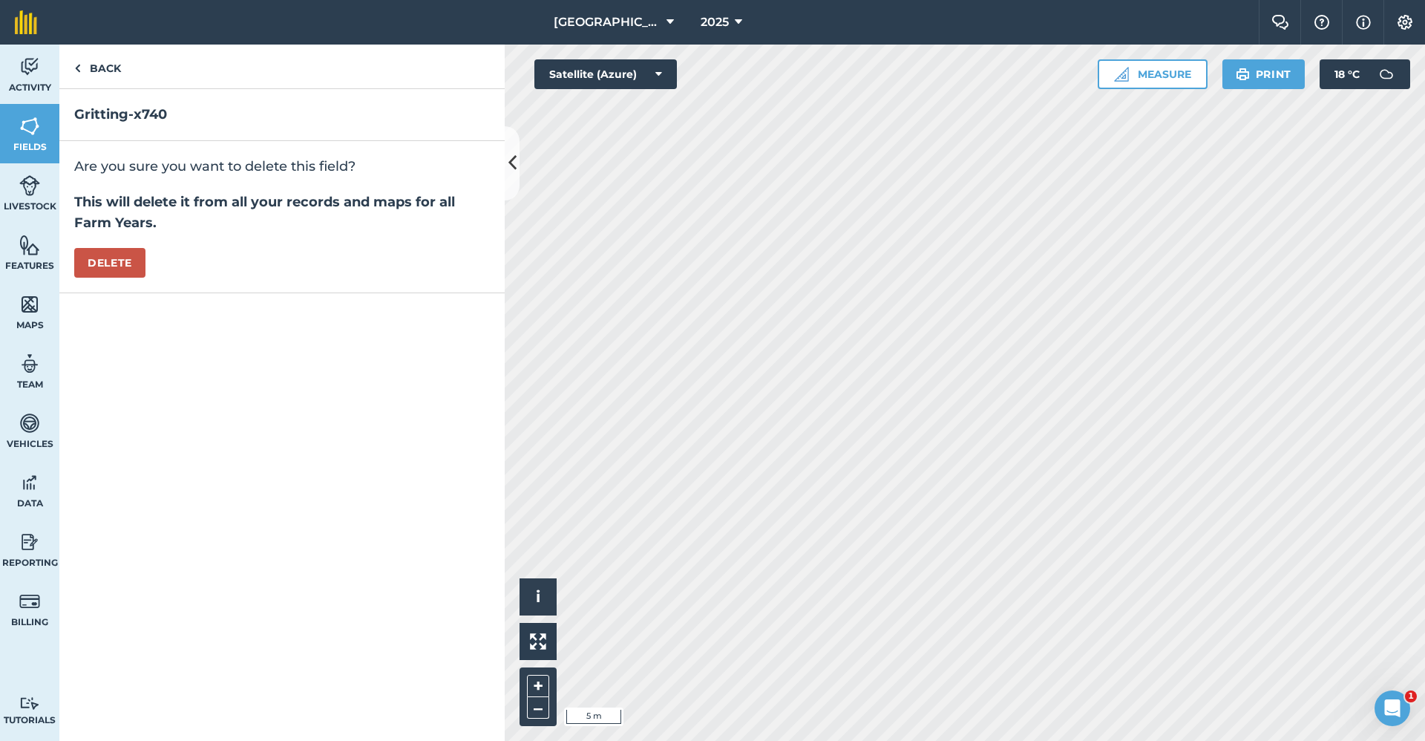
click at [122, 246] on div "Are you sure you want to delete this field? This will delete it from all your r…" at bounding box center [281, 217] width 445 height 152
click at [127, 262] on button "Delete" at bounding box center [109, 263] width 71 height 30
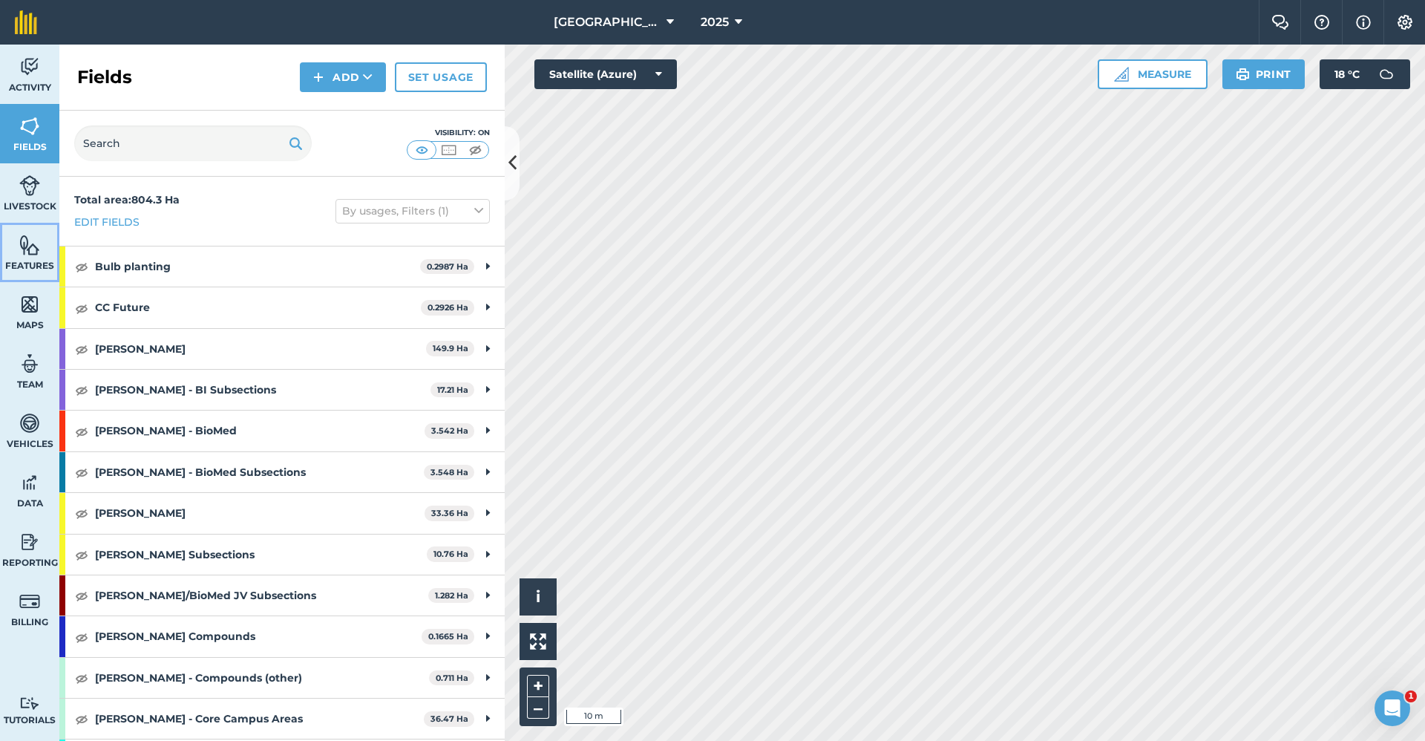
click at [19, 243] on img at bounding box center [29, 245] width 21 height 22
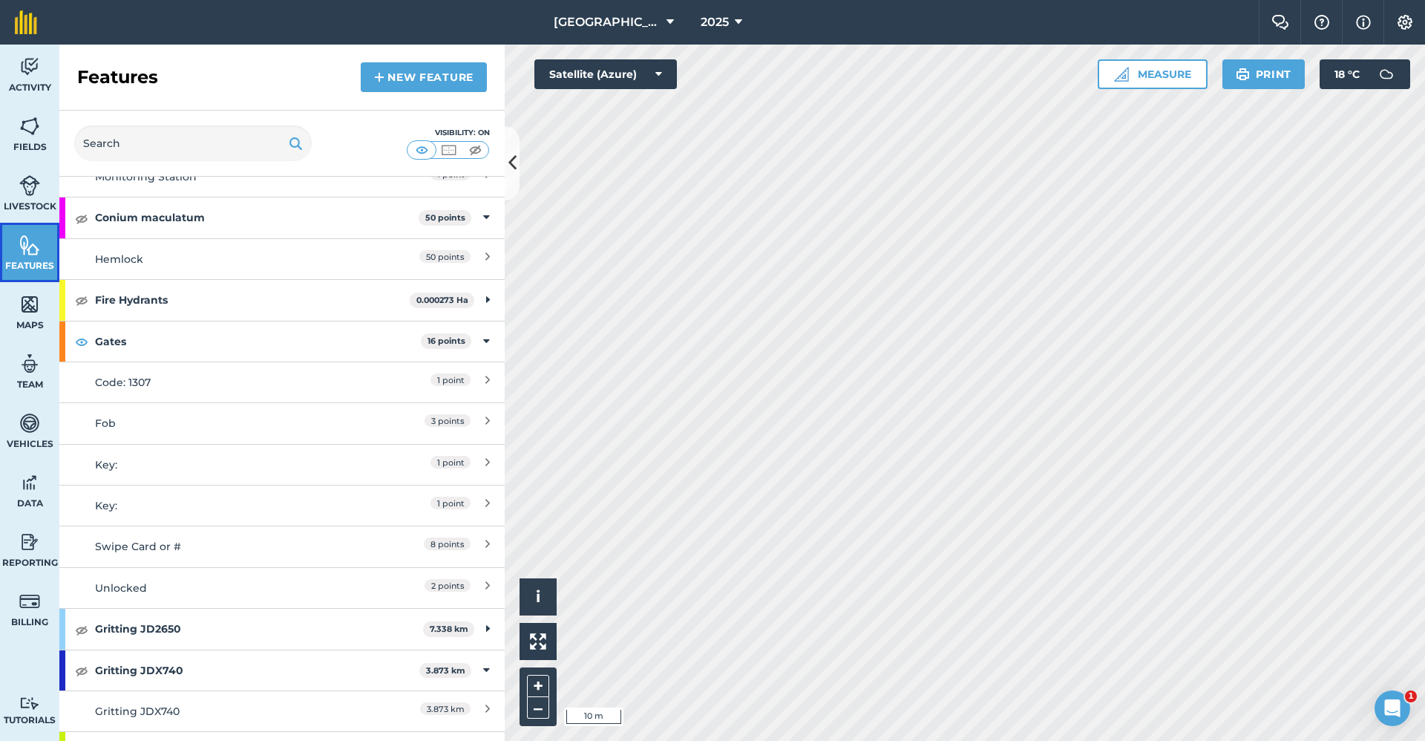
scroll to position [197, 0]
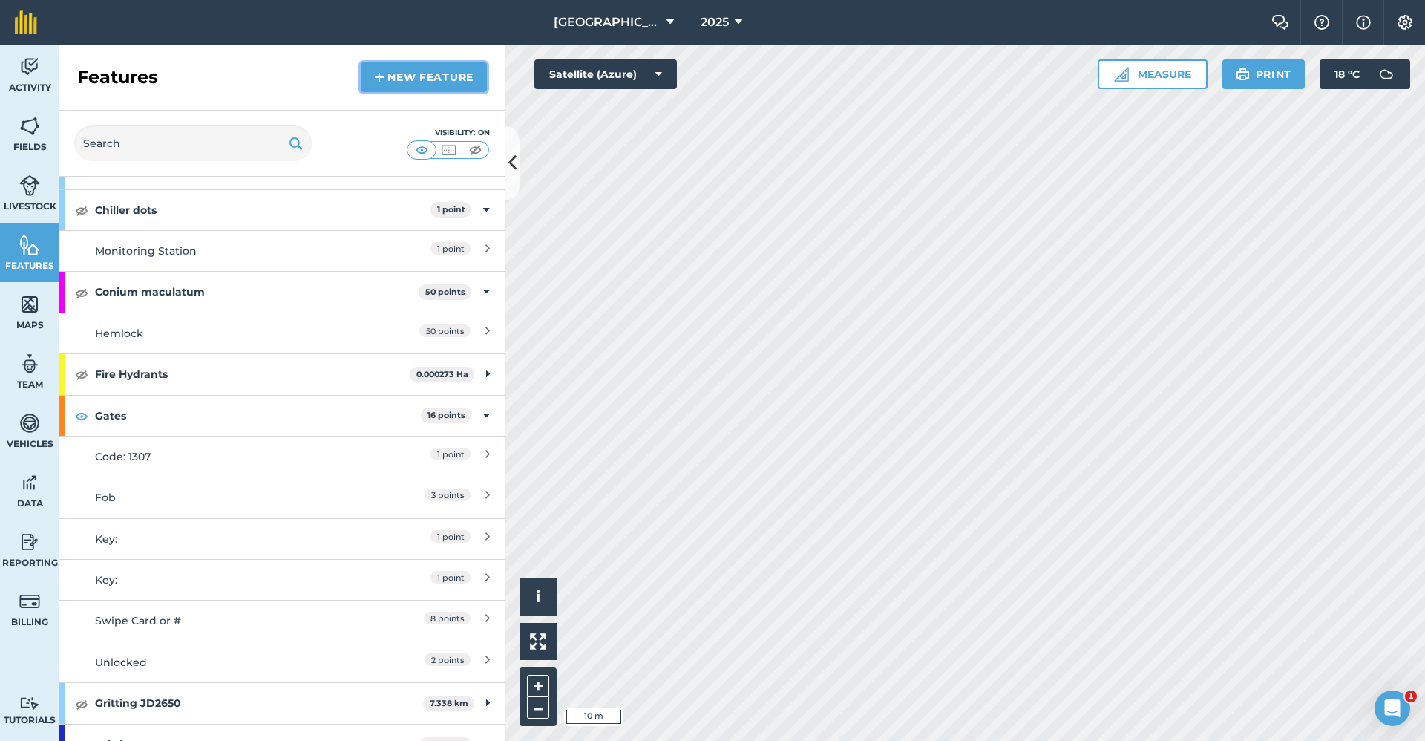
click at [416, 79] on link "New feature" at bounding box center [424, 77] width 126 height 30
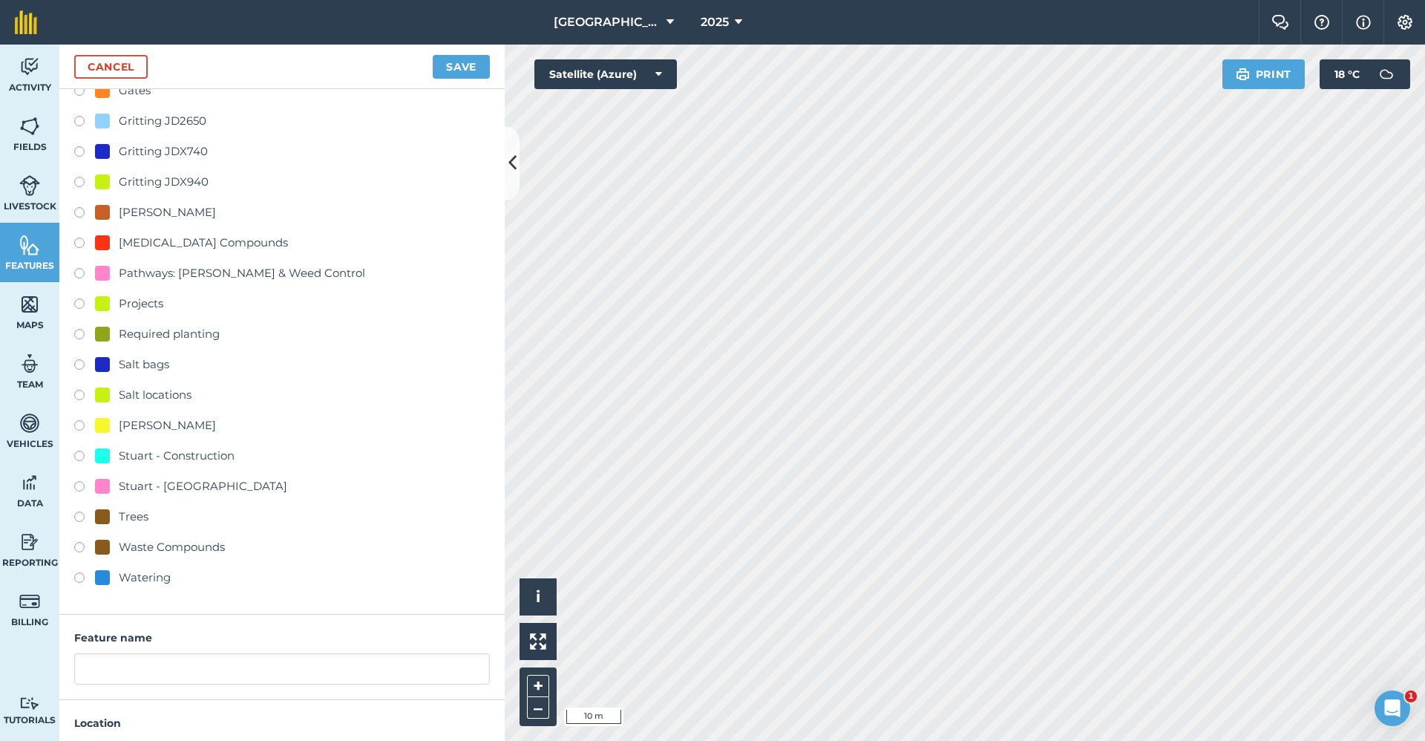
scroll to position [396, 0]
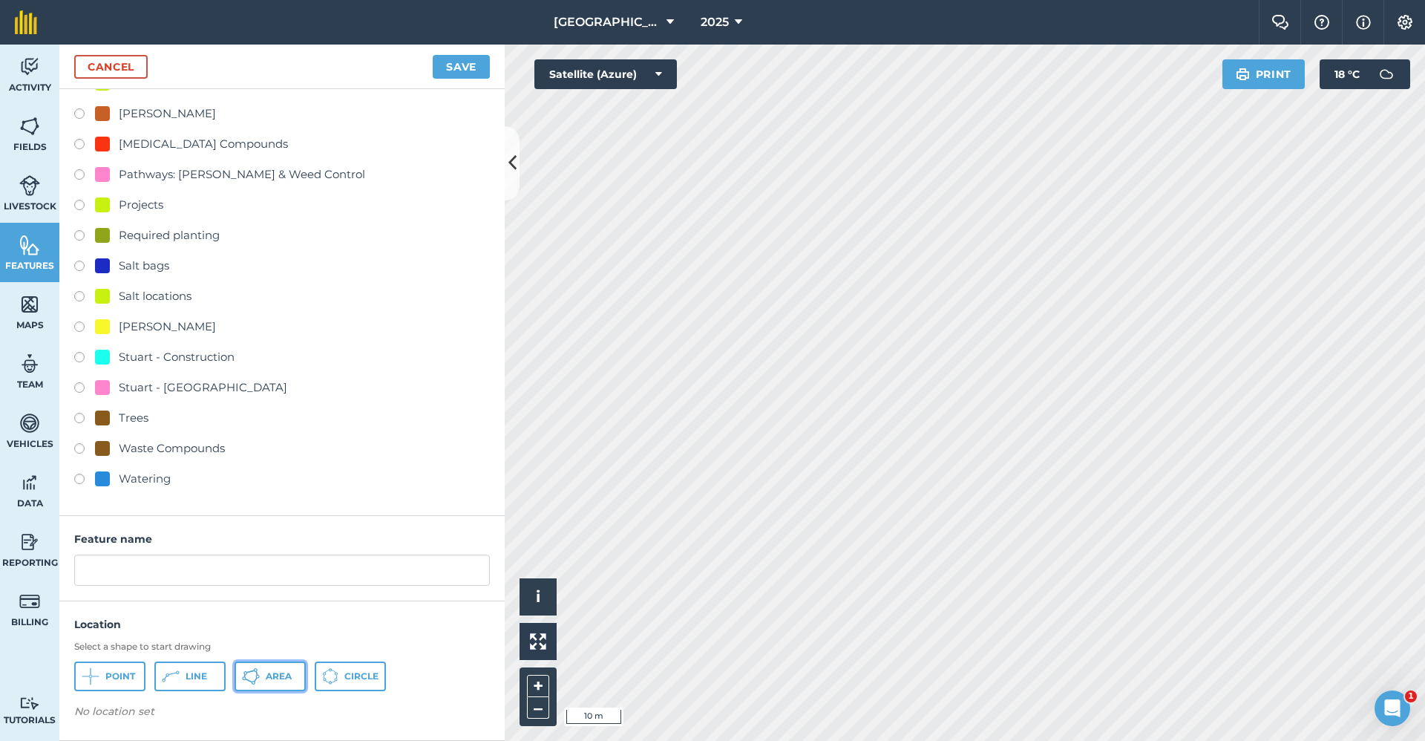
click at [257, 679] on icon at bounding box center [251, 676] width 18 height 18
click at [182, 572] on input "text" at bounding box center [282, 570] width 416 height 31
type input "Demolition"
click at [455, 62] on button "Save" at bounding box center [461, 67] width 57 height 24
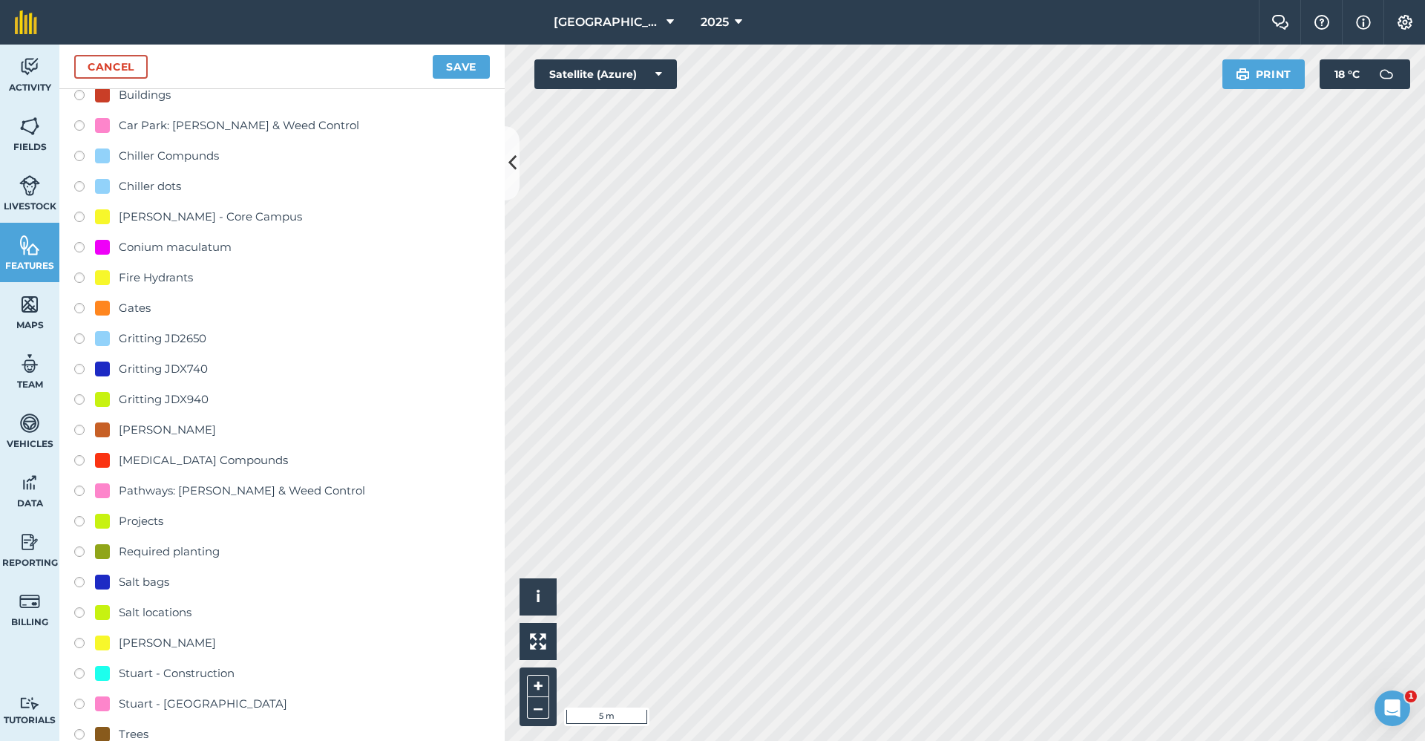
scroll to position [0, 0]
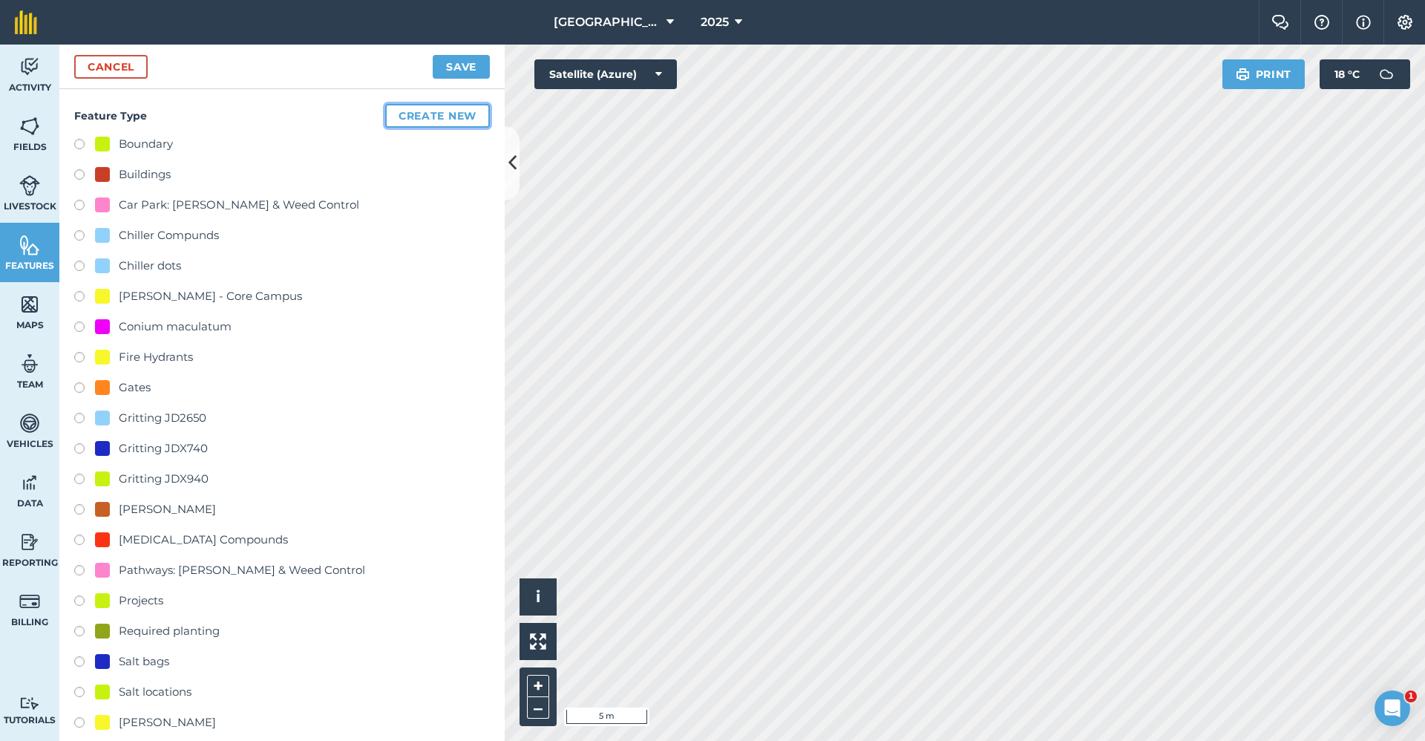
click at [437, 119] on button "Create new" at bounding box center [437, 116] width 105 height 24
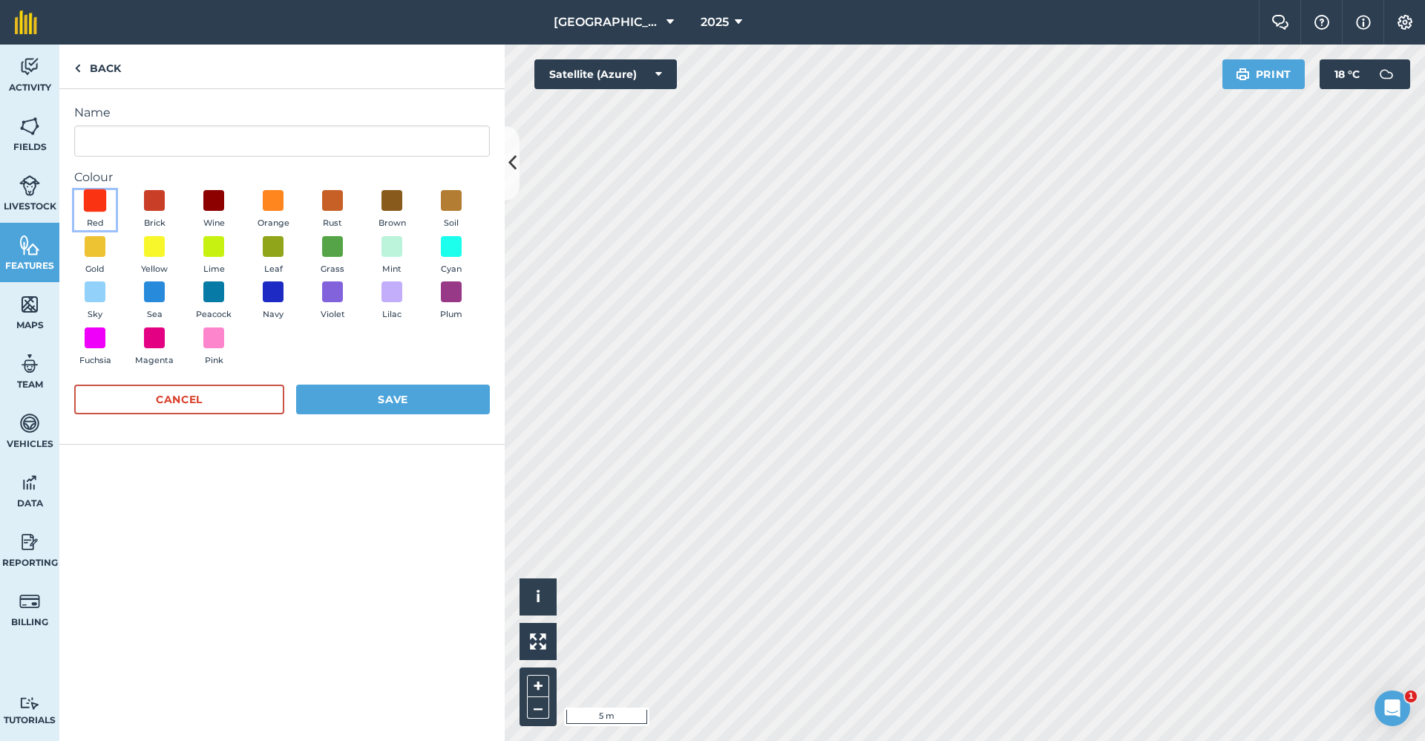
click at [98, 197] on span at bounding box center [95, 200] width 23 height 23
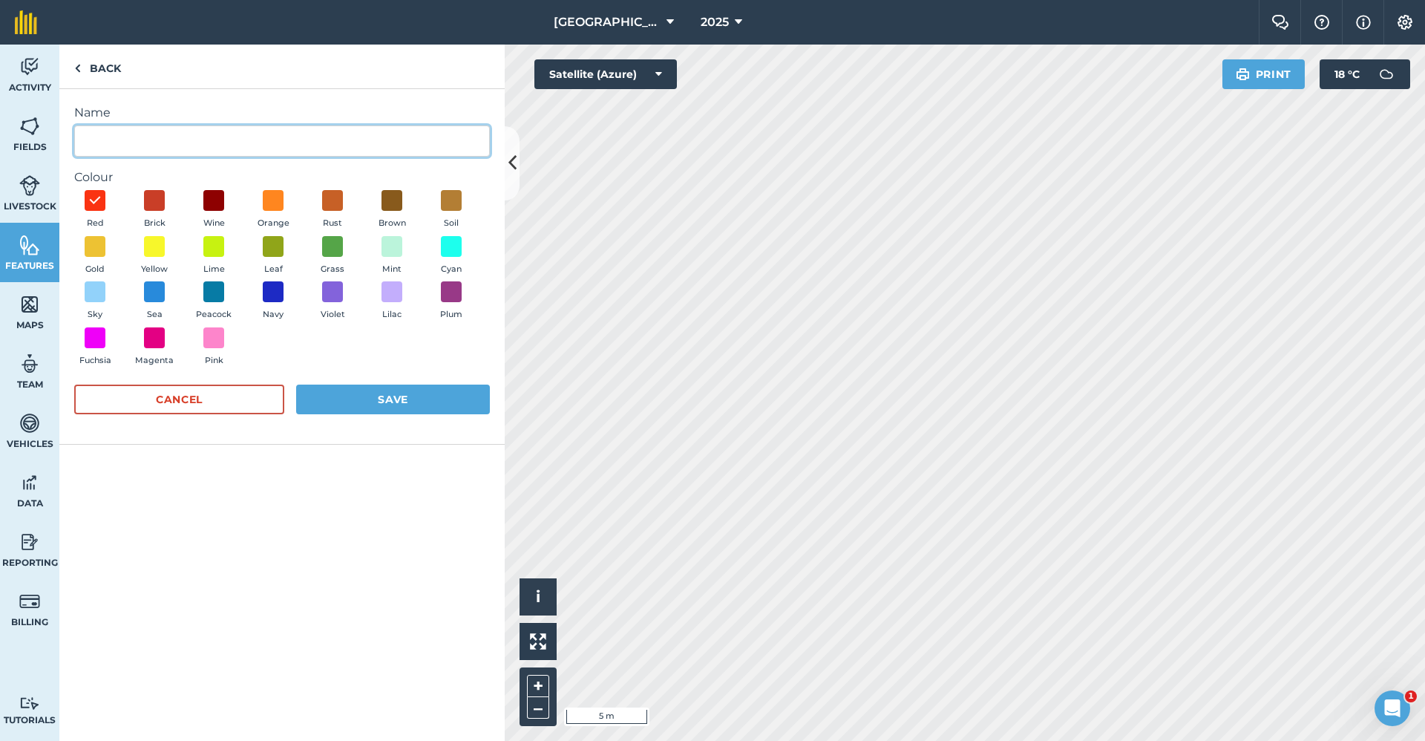
click at [120, 130] on input "Name" at bounding box center [282, 140] width 416 height 31
type input "Demolition"
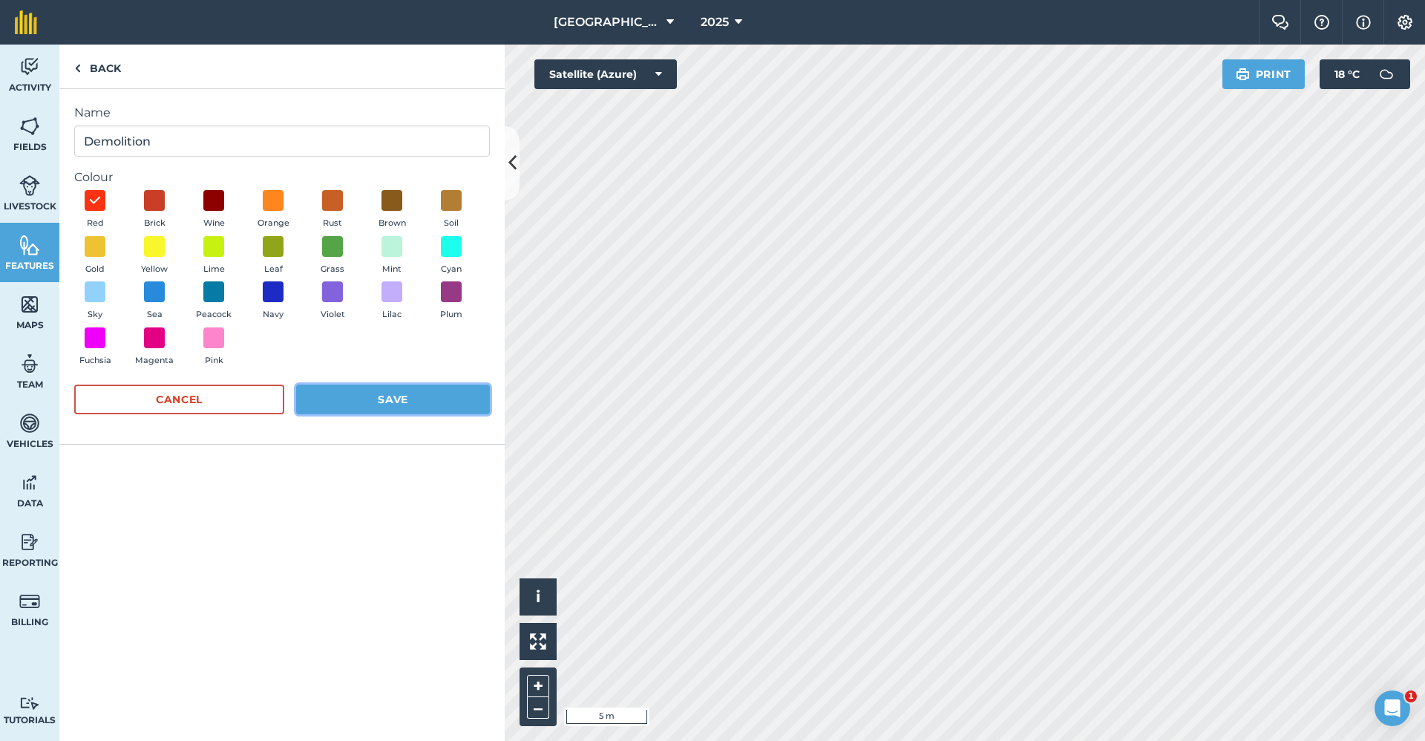
click at [369, 398] on button "Save" at bounding box center [393, 400] width 194 height 30
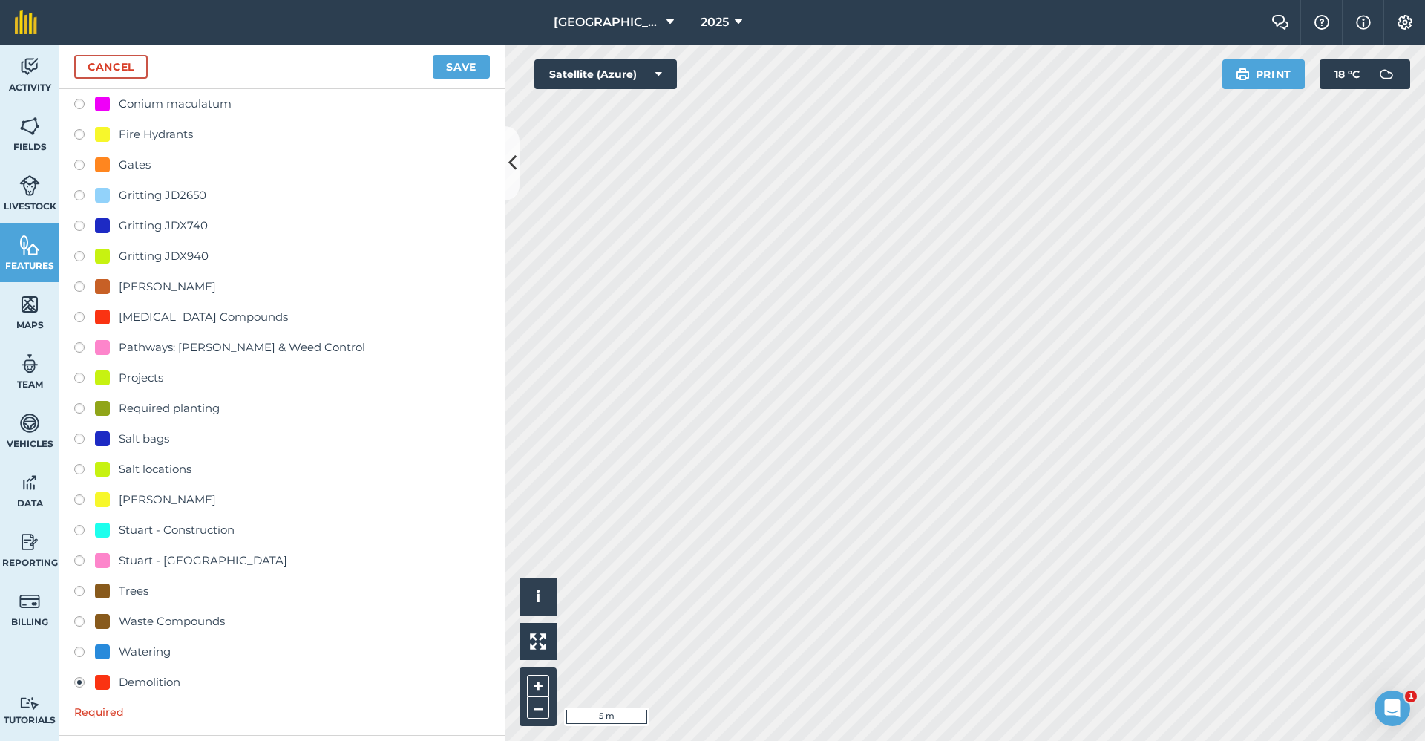
scroll to position [481, 0]
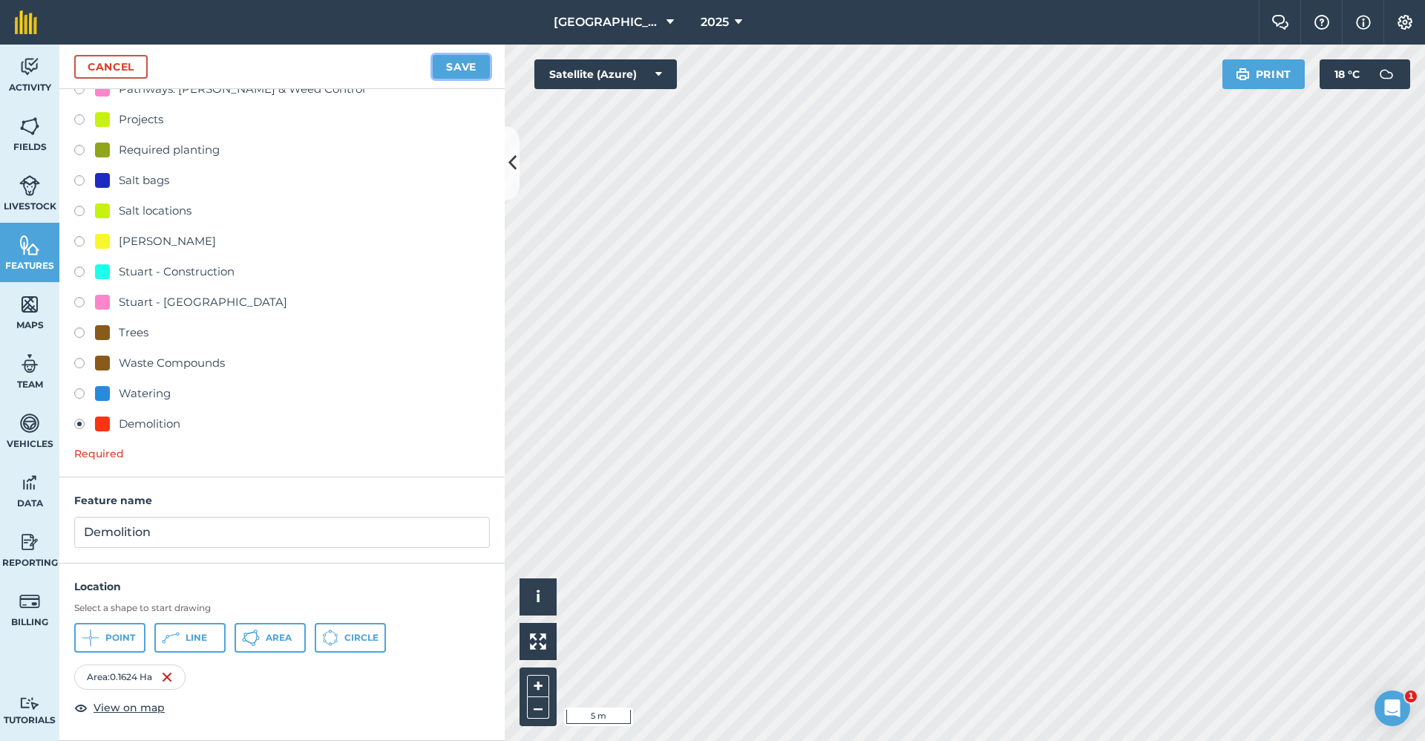
click at [436, 69] on button "Save" at bounding box center [461, 67] width 57 height 24
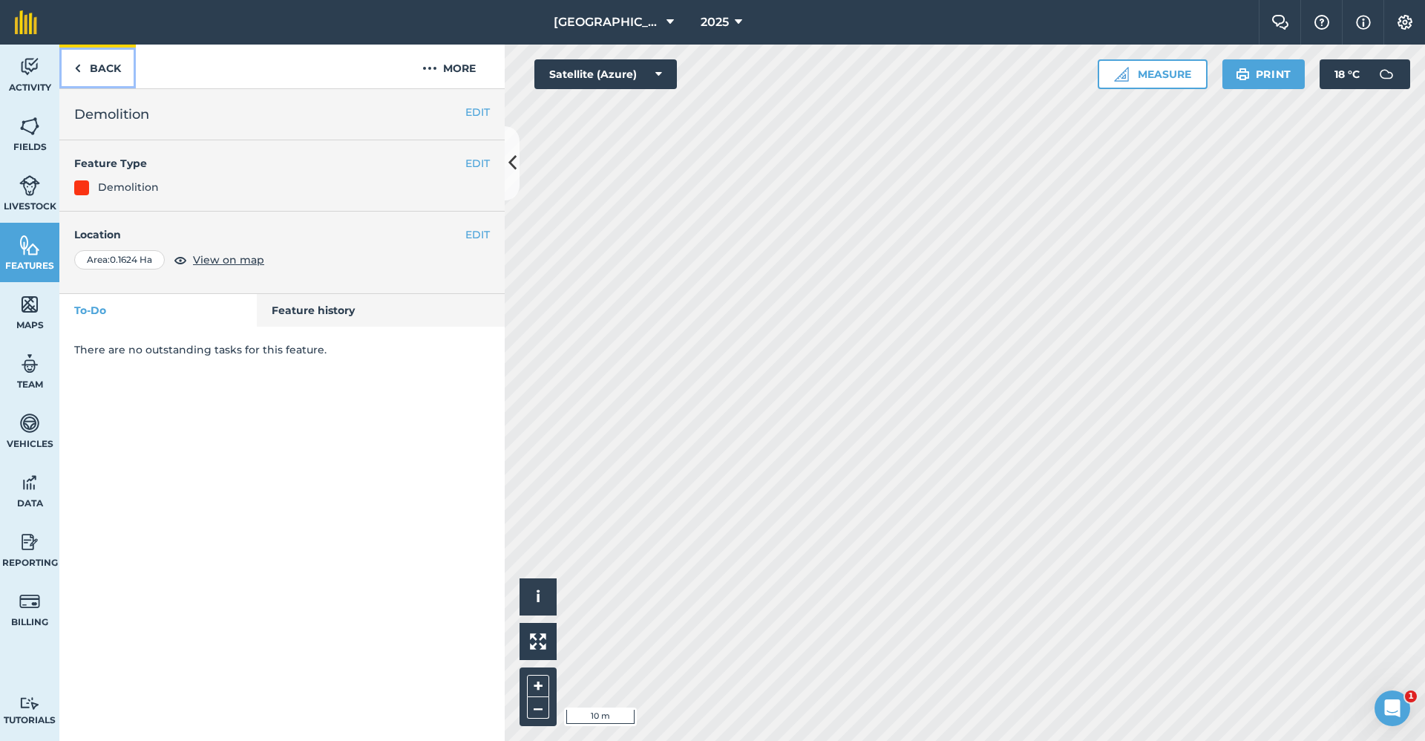
click at [110, 65] on link "Back" at bounding box center [97, 67] width 76 height 44
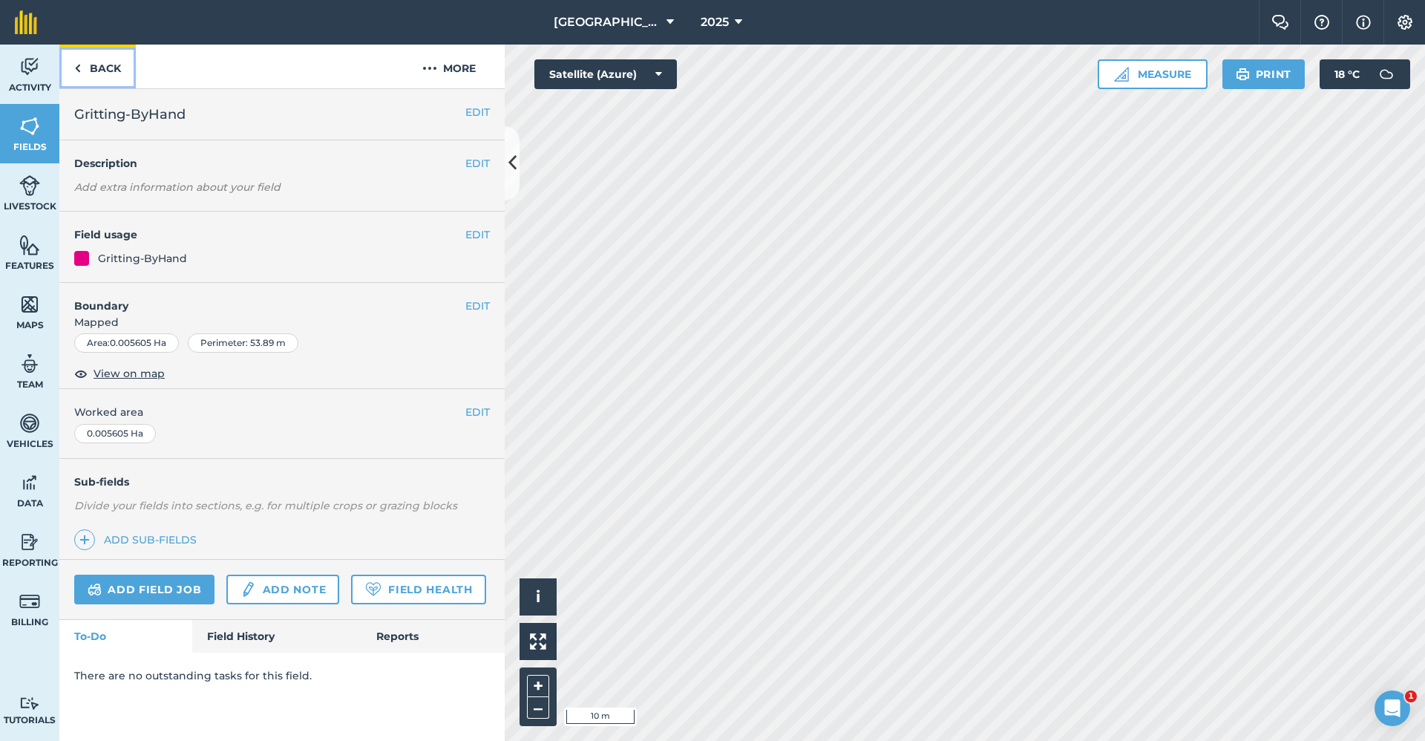
click at [103, 63] on link "Back" at bounding box center [97, 67] width 76 height 44
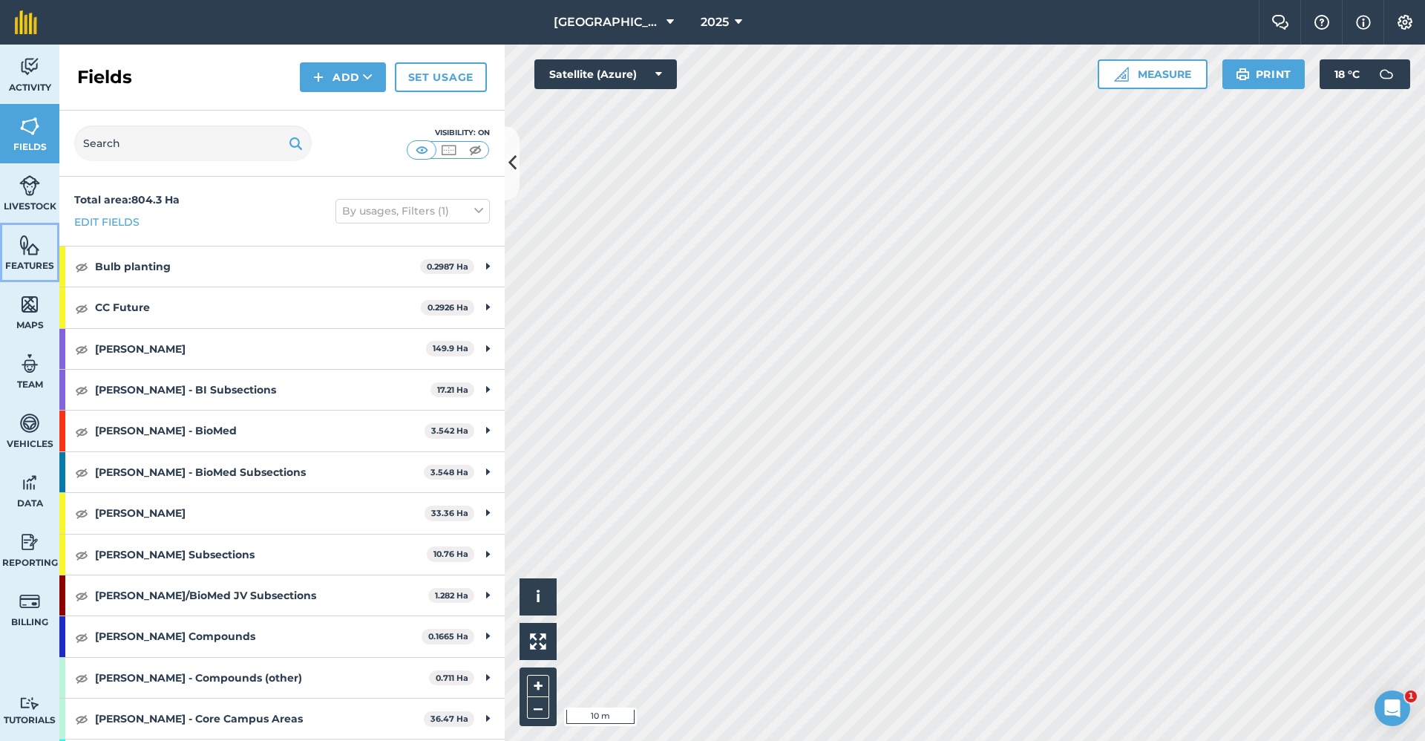
click at [34, 245] on img at bounding box center [29, 245] width 21 height 22
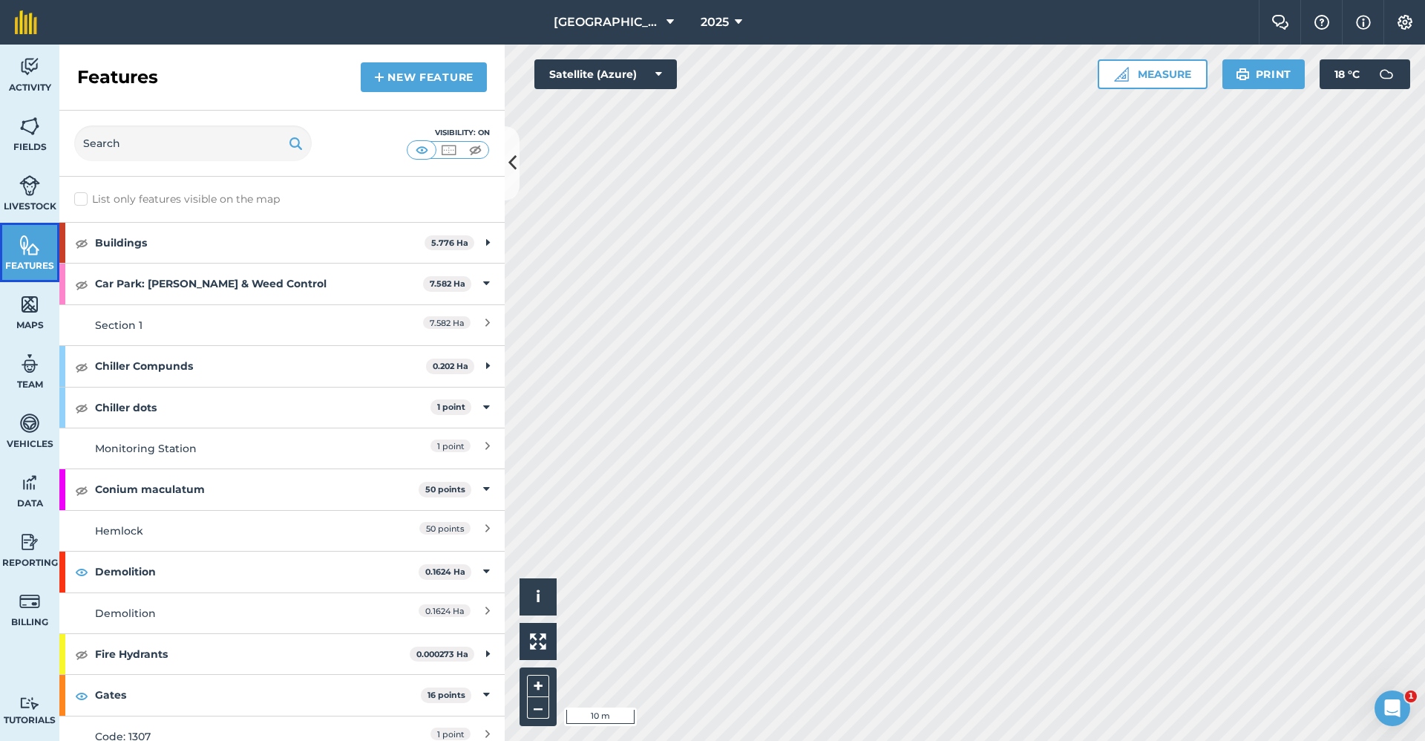
scroll to position [74, 0]
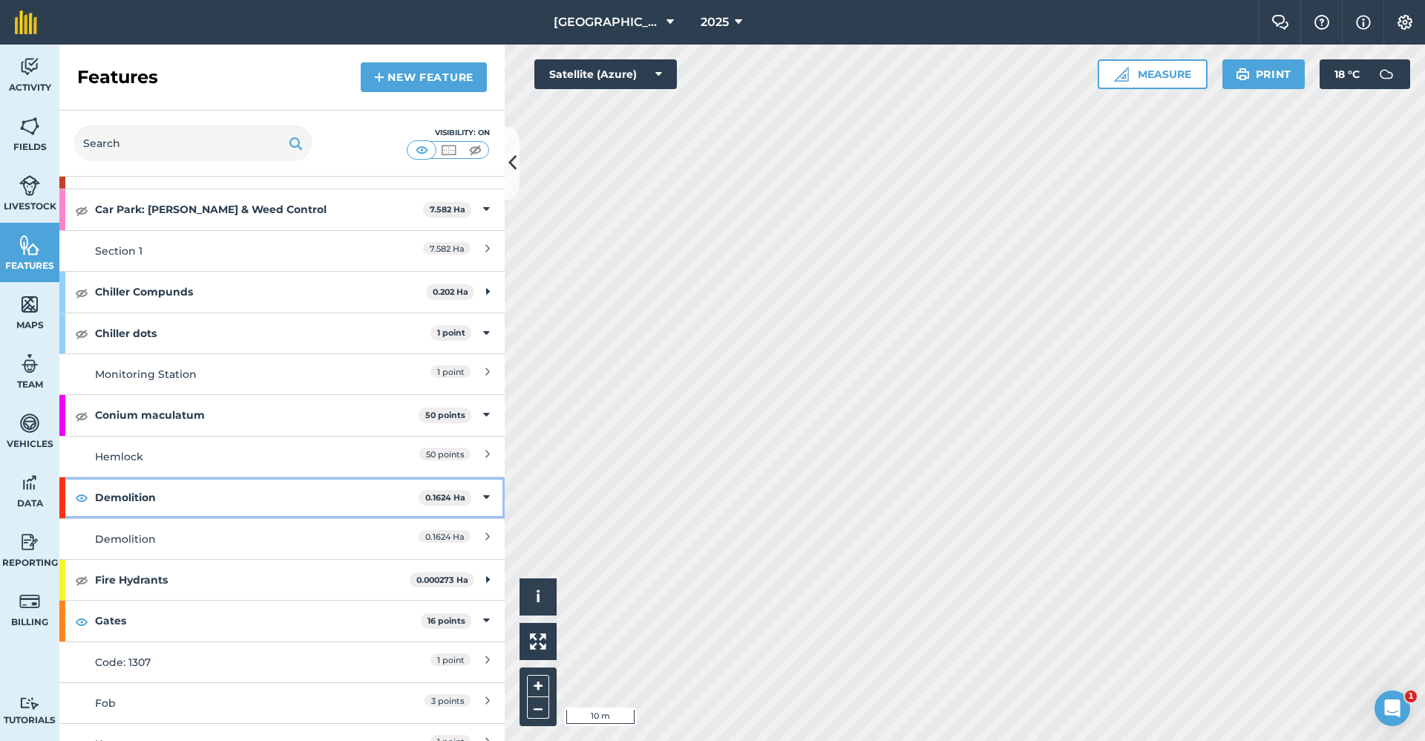
click at [309, 494] on strong "Demolition" at bounding box center [257, 497] width 324 height 40
click at [309, 494] on strong "Demolition" at bounding box center [258, 497] width 327 height 40
click at [137, 536] on div "Demolition" at bounding box center [227, 539] width 264 height 16
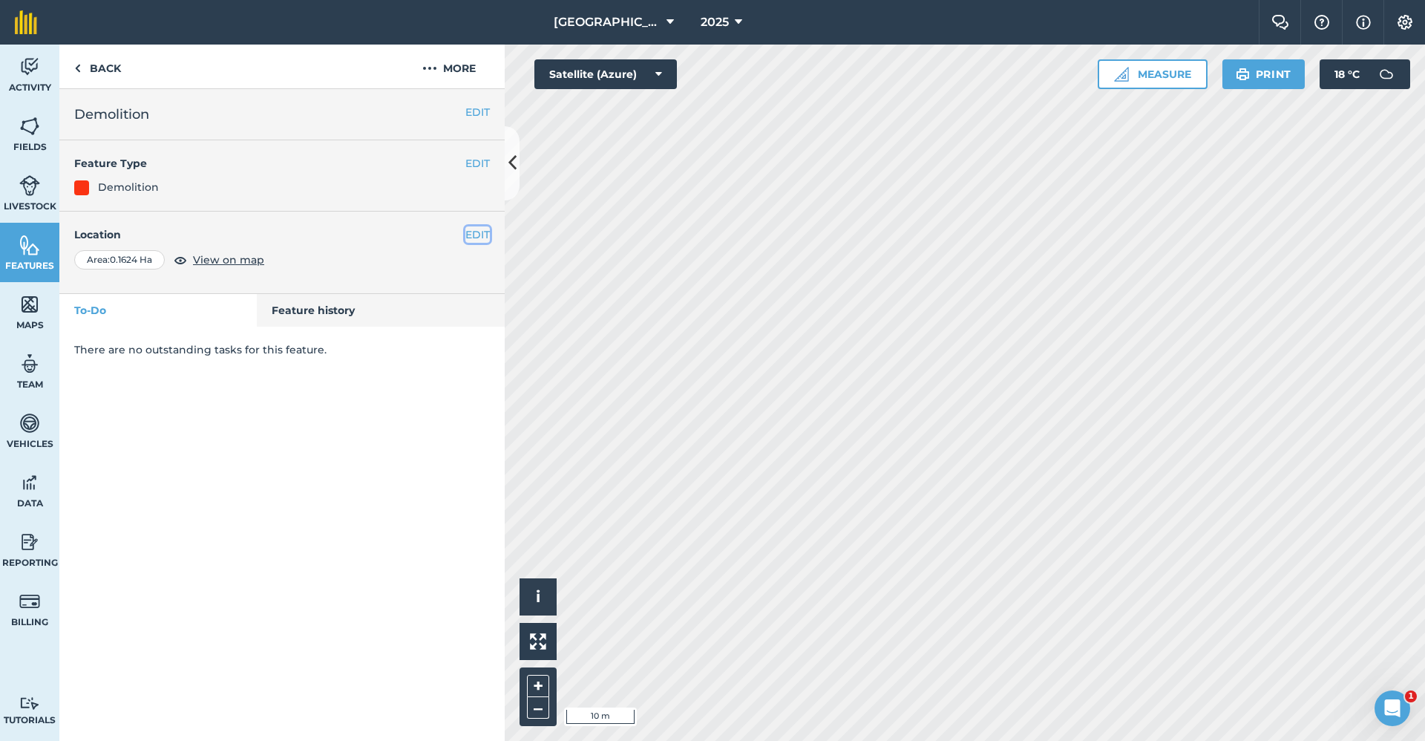
click at [475, 236] on button "EDIT" at bounding box center [477, 234] width 24 height 16
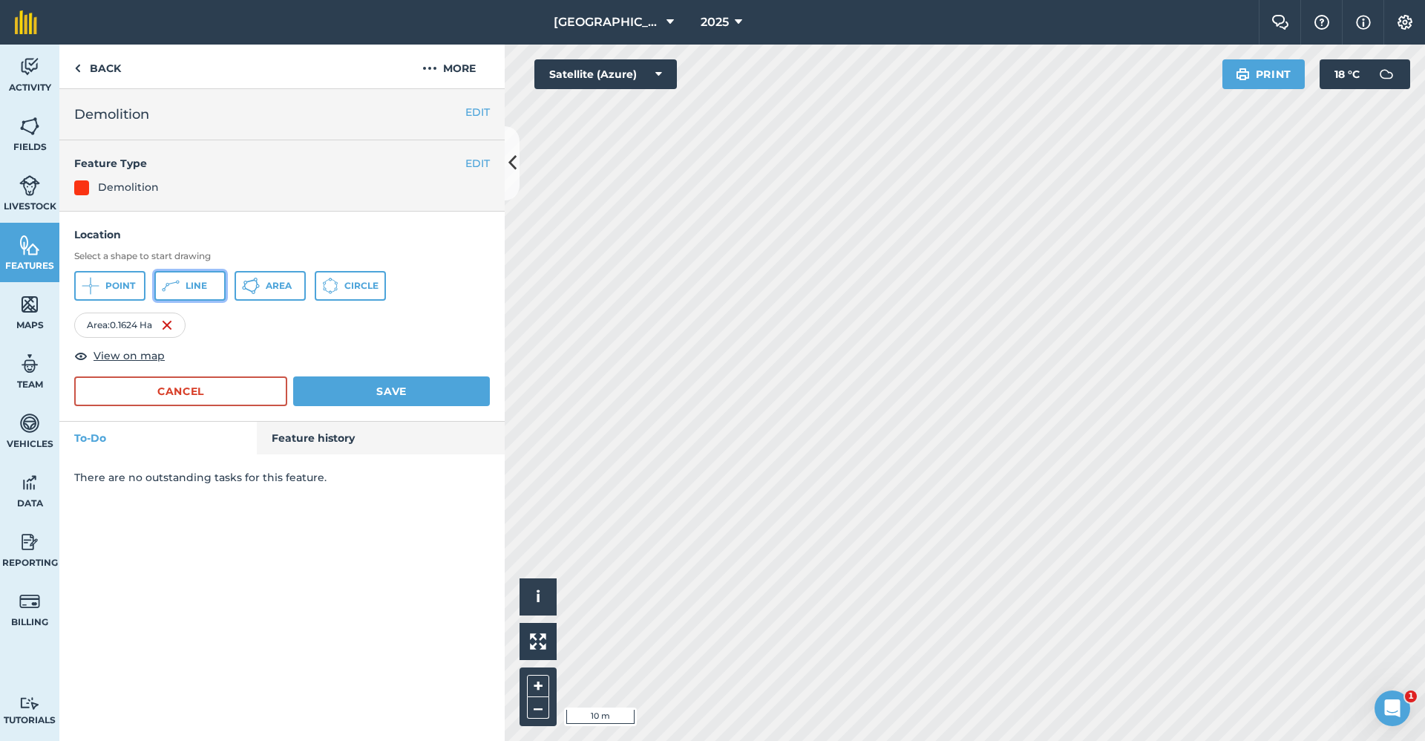
click at [202, 292] on span "Line" at bounding box center [197, 286] width 22 height 12
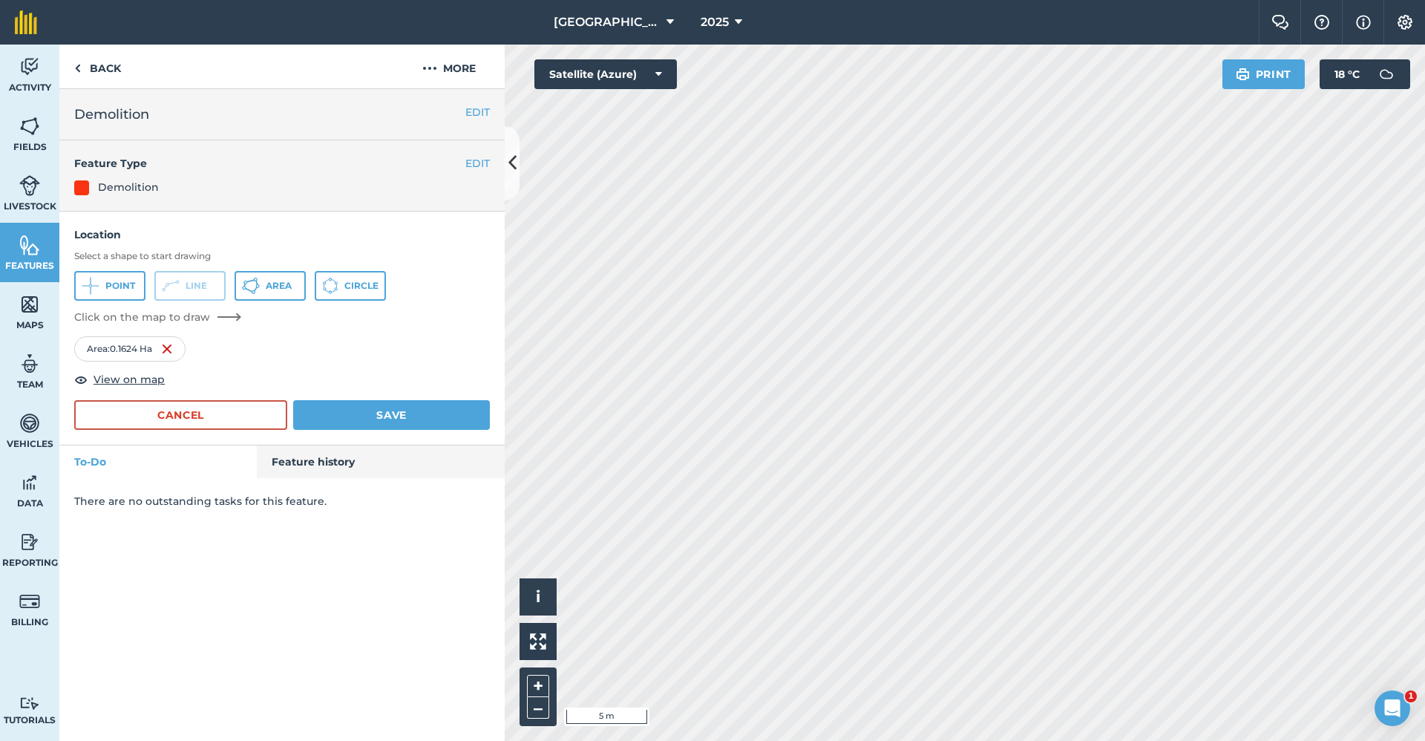
click at [1186, 33] on div "Babraham Research Campus (Gardens) 2025 Farm Chat Help Info Settings Babraham R…" at bounding box center [712, 370] width 1425 height 741
click at [256, 409] on button "Cancel" at bounding box center [180, 415] width 213 height 30
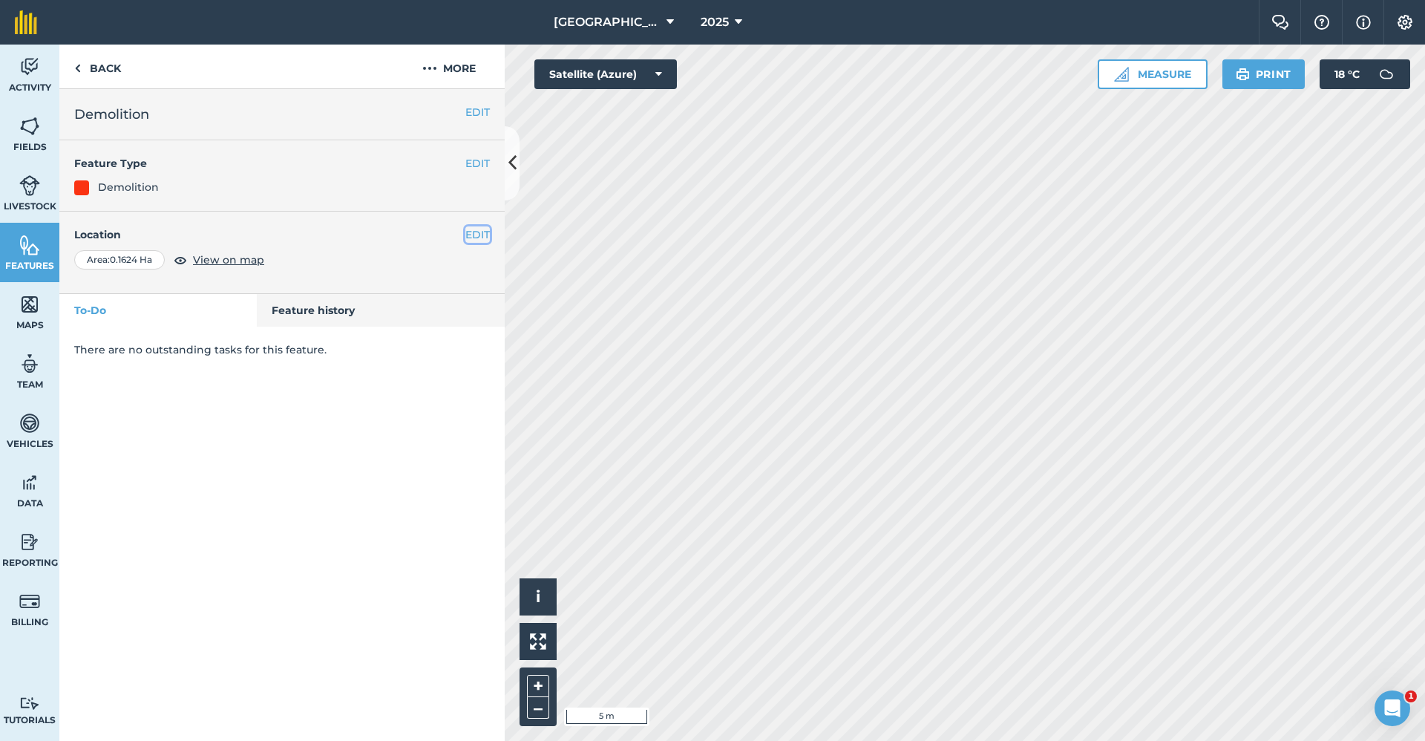
click at [474, 226] on button "EDIT" at bounding box center [477, 234] width 24 height 16
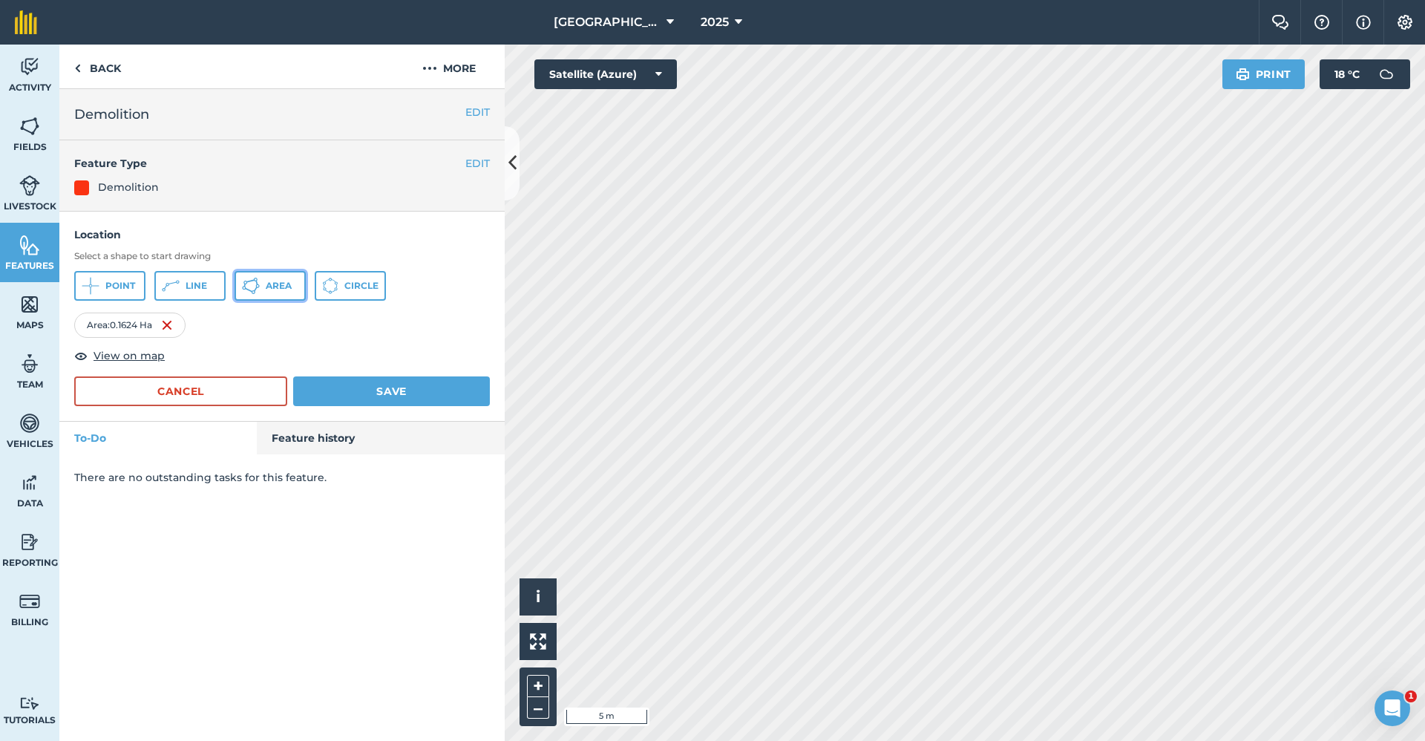
click at [285, 283] on span "Area" at bounding box center [279, 286] width 26 height 12
click at [885, 740] on html "Babraham Research Campus (Gardens) 2025 Farm Chat Help Info Settings Babraham R…" at bounding box center [712, 370] width 1425 height 741
click at [1408, 76] on div "Click to start drawing i © 2025 TomTom, Microsoft 5 m + – Satellite (Azure) Pri…" at bounding box center [965, 393] width 921 height 696
click at [471, 396] on button "Save" at bounding box center [391, 391] width 197 height 30
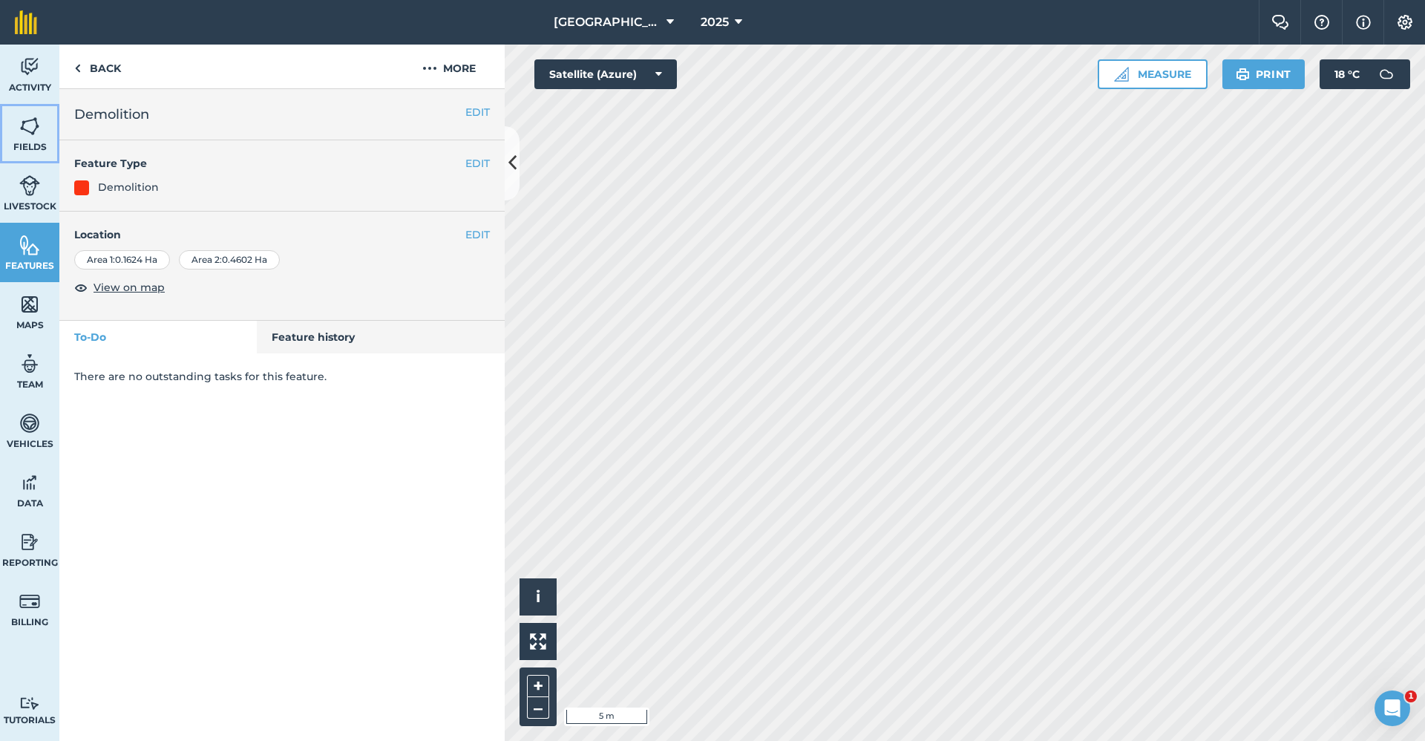
click at [29, 128] on img at bounding box center [29, 126] width 21 height 22
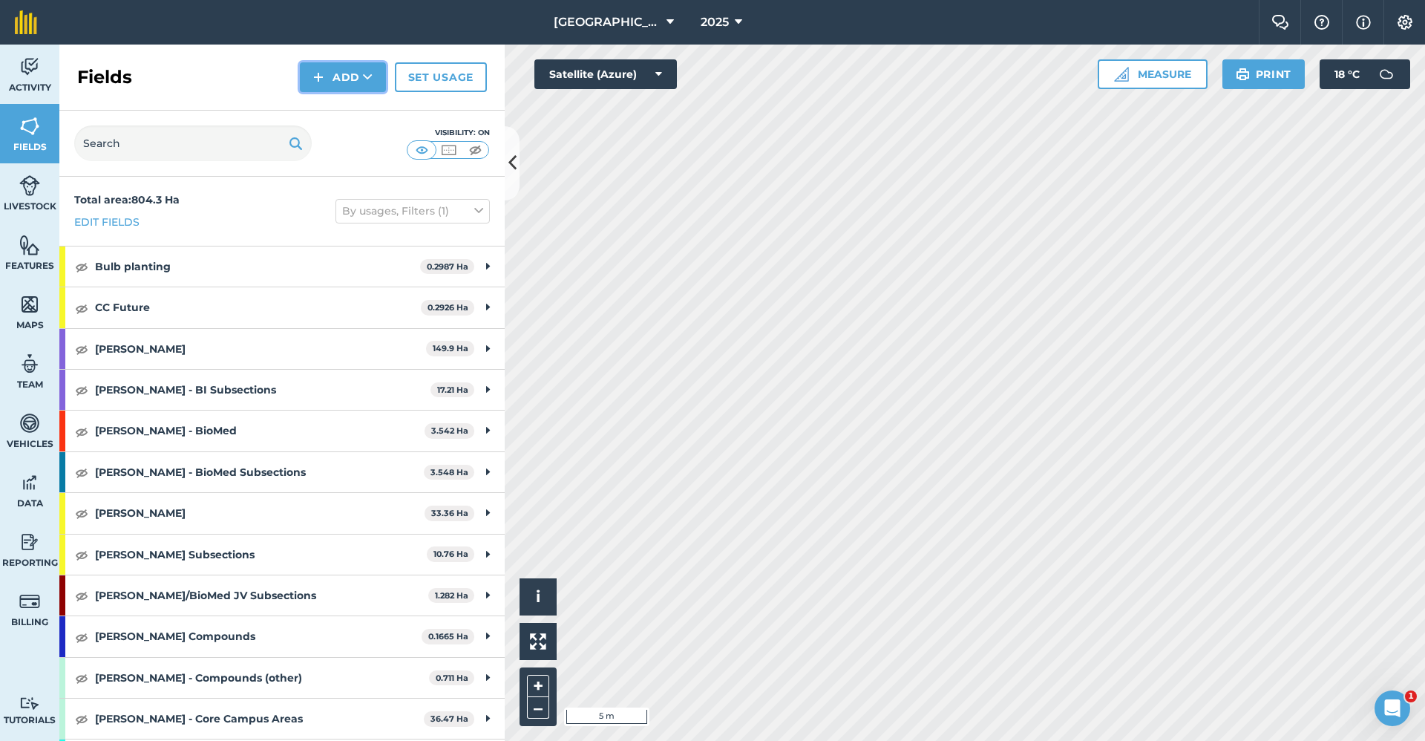
click at [347, 89] on button "Add" at bounding box center [343, 77] width 86 height 30
click at [346, 109] on link "Draw" at bounding box center [343, 110] width 82 height 33
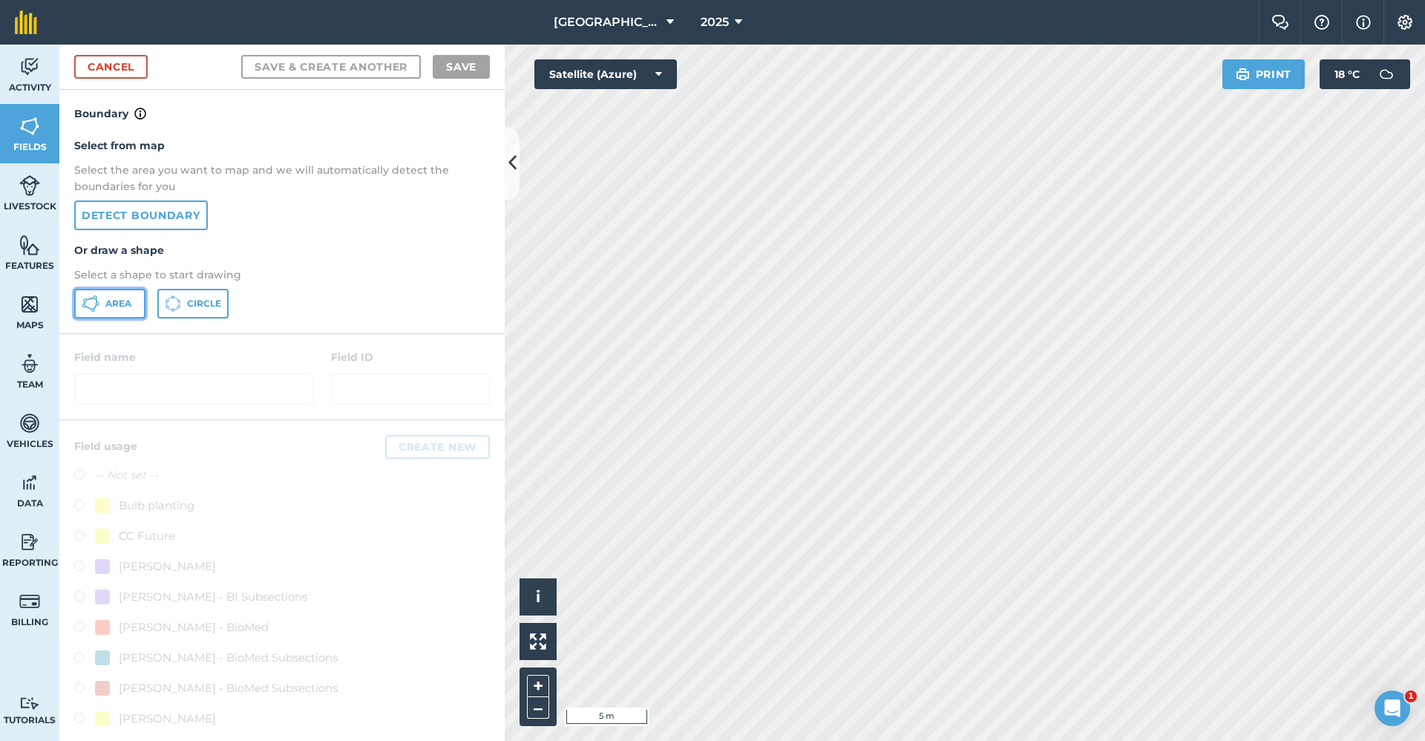
click at [115, 316] on button "Area" at bounding box center [109, 304] width 71 height 30
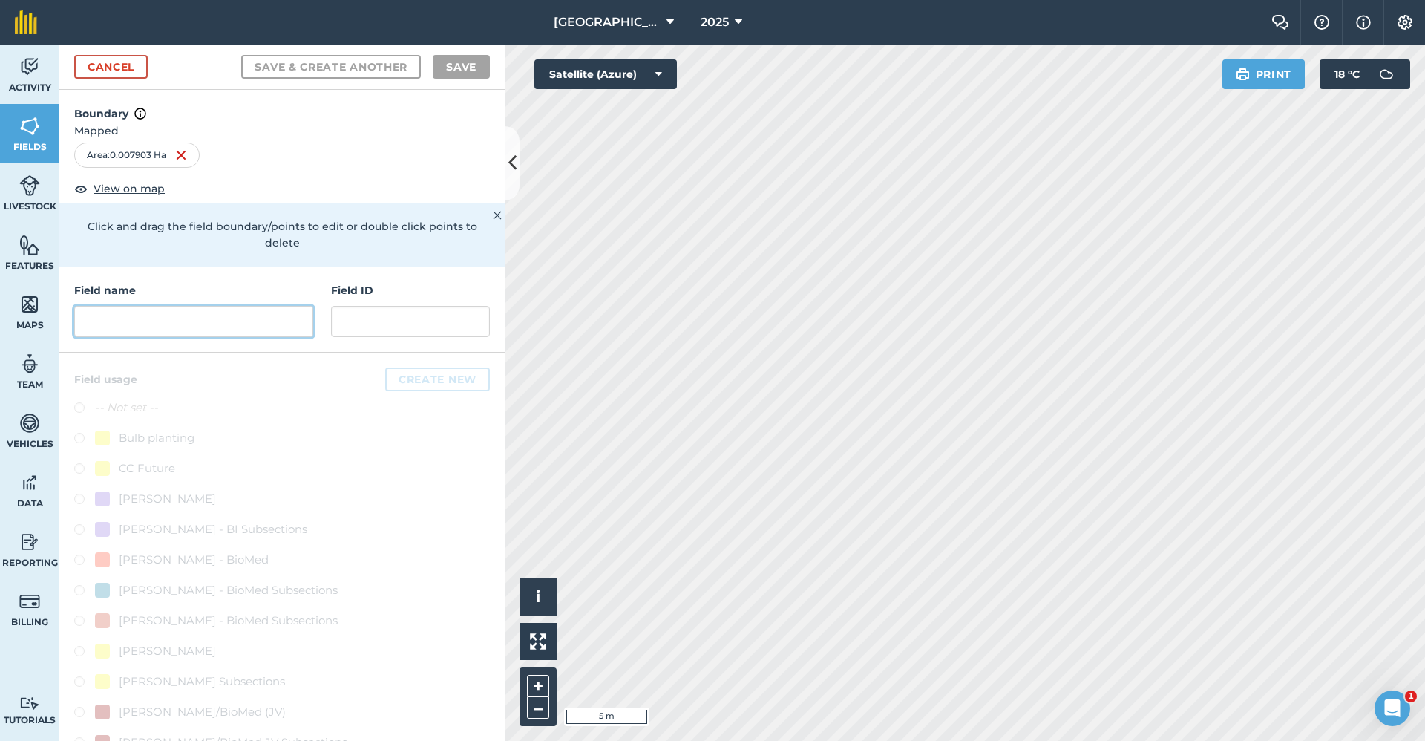
click at [157, 330] on input "text" at bounding box center [193, 321] width 239 height 31
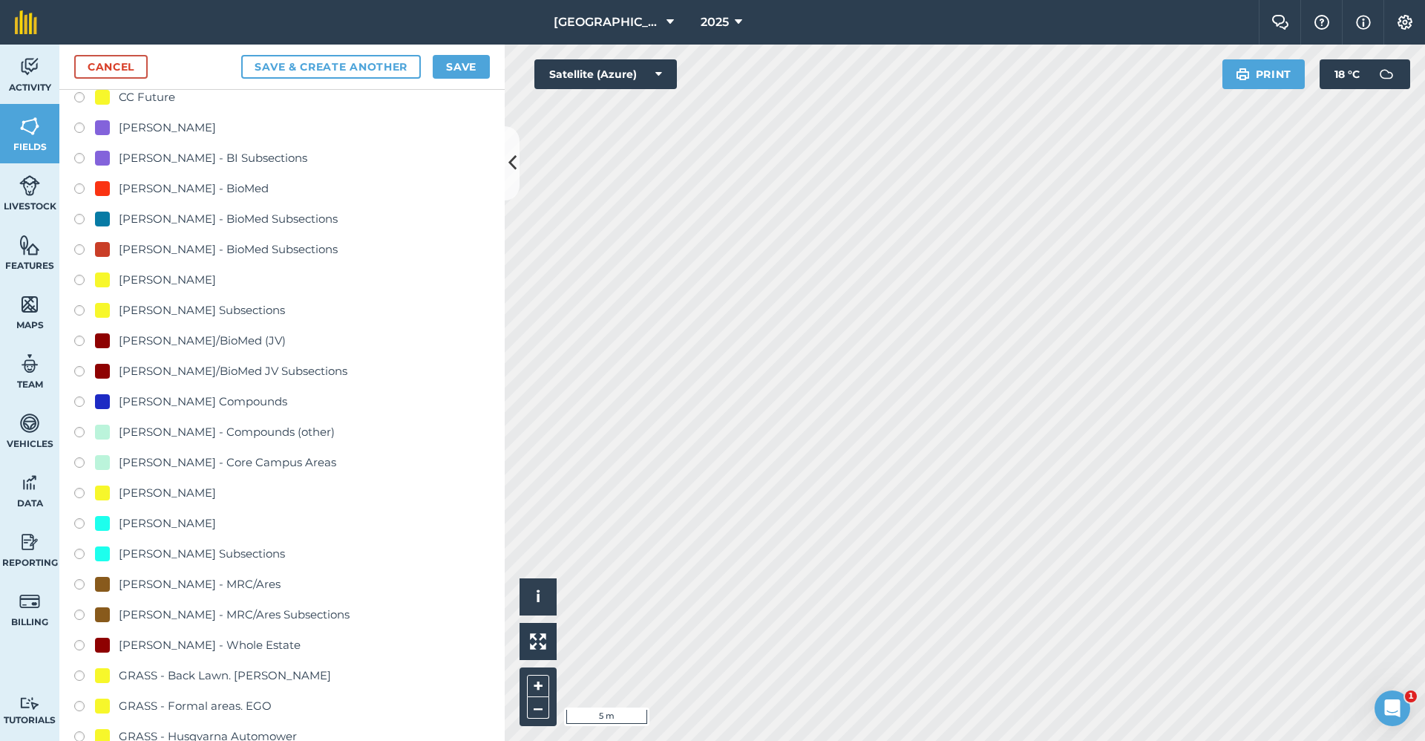
scroll to position [668, 0]
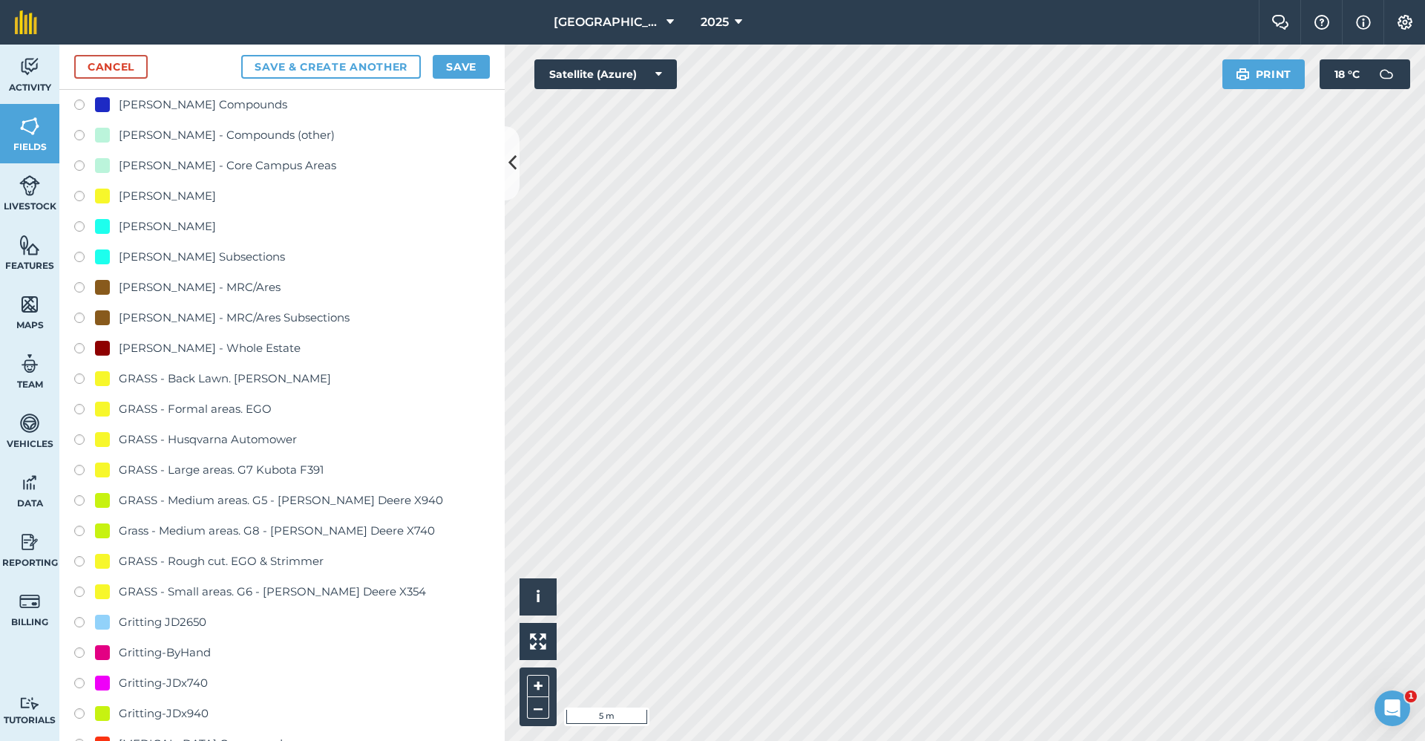
type input "Gritting-ByHand"
click at [179, 657] on div "Gritting-ByHand" at bounding box center [165, 653] width 92 height 18
radio input "true"
click at [450, 68] on button "Save" at bounding box center [461, 67] width 57 height 24
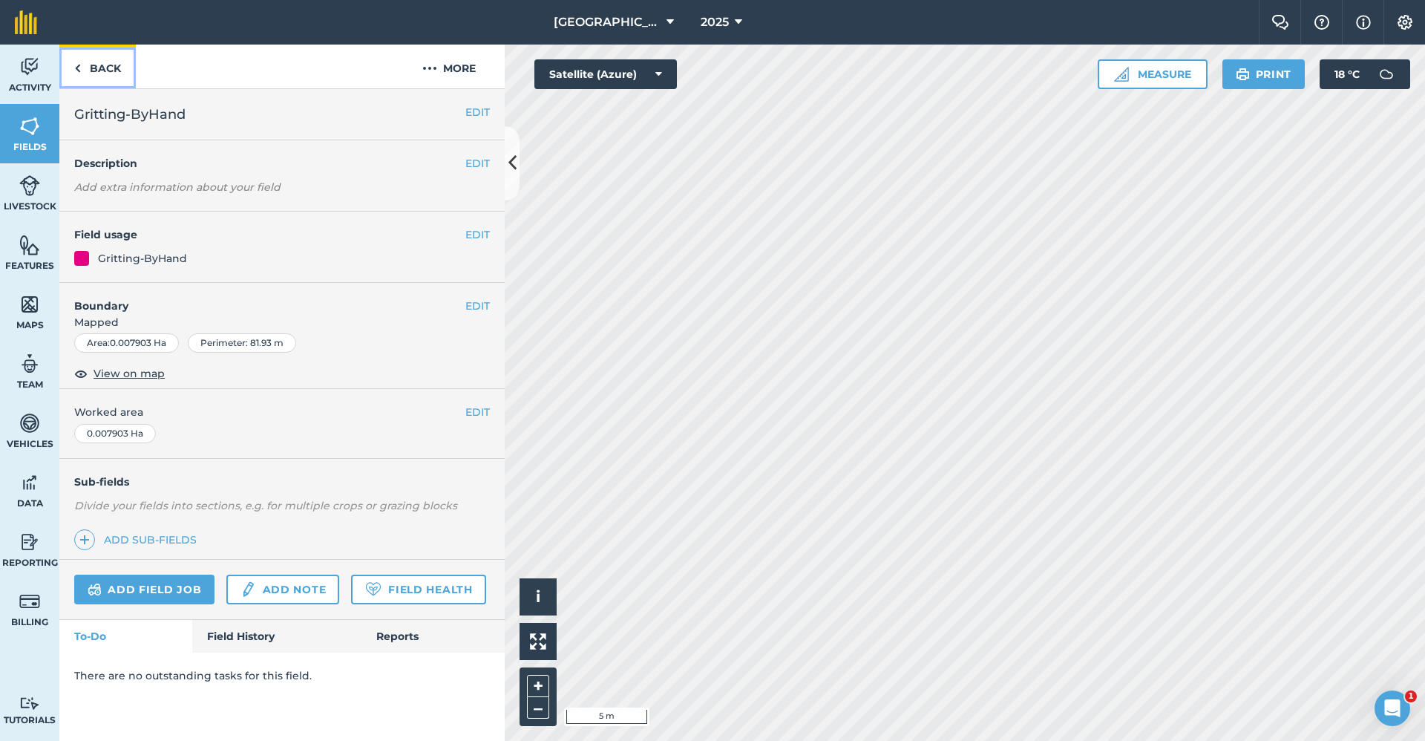
click at [104, 68] on link "Back" at bounding box center [97, 67] width 76 height 44
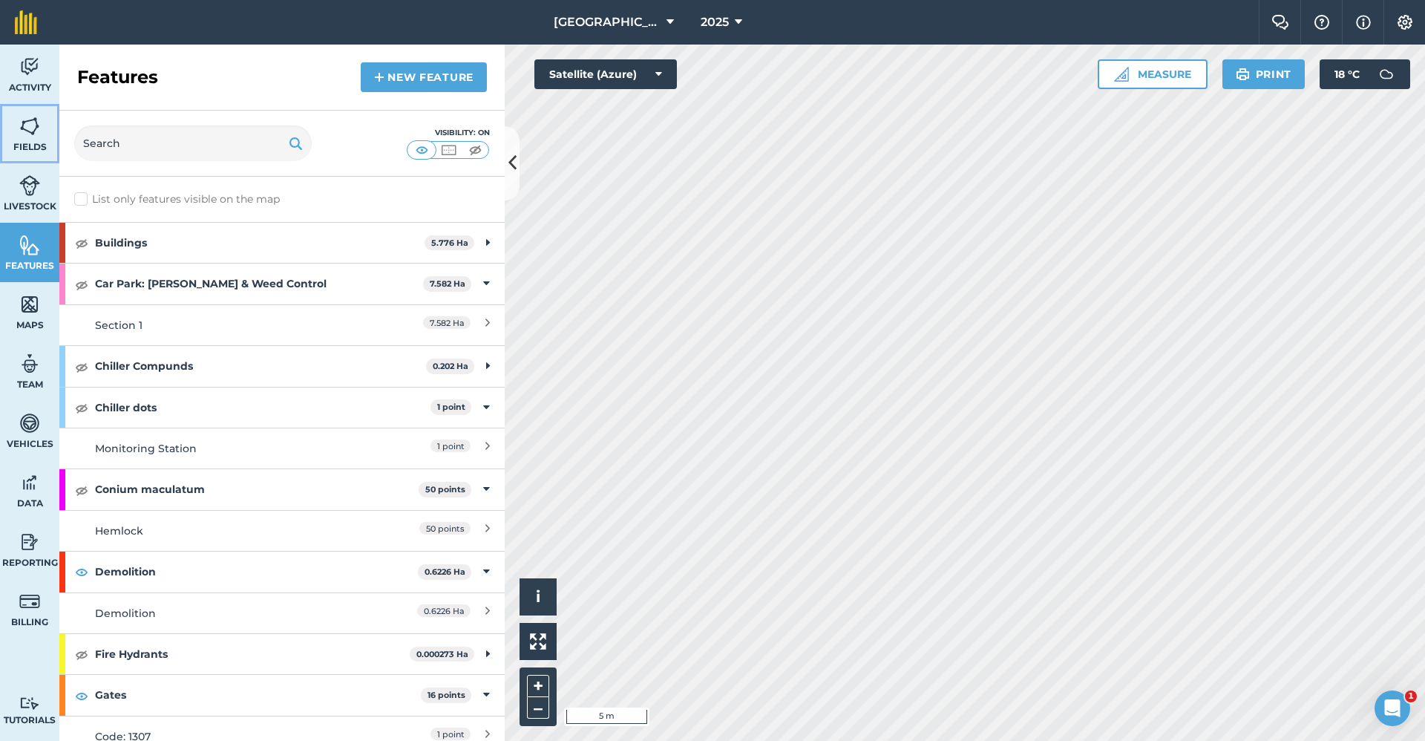
click at [30, 123] on img at bounding box center [29, 126] width 21 height 22
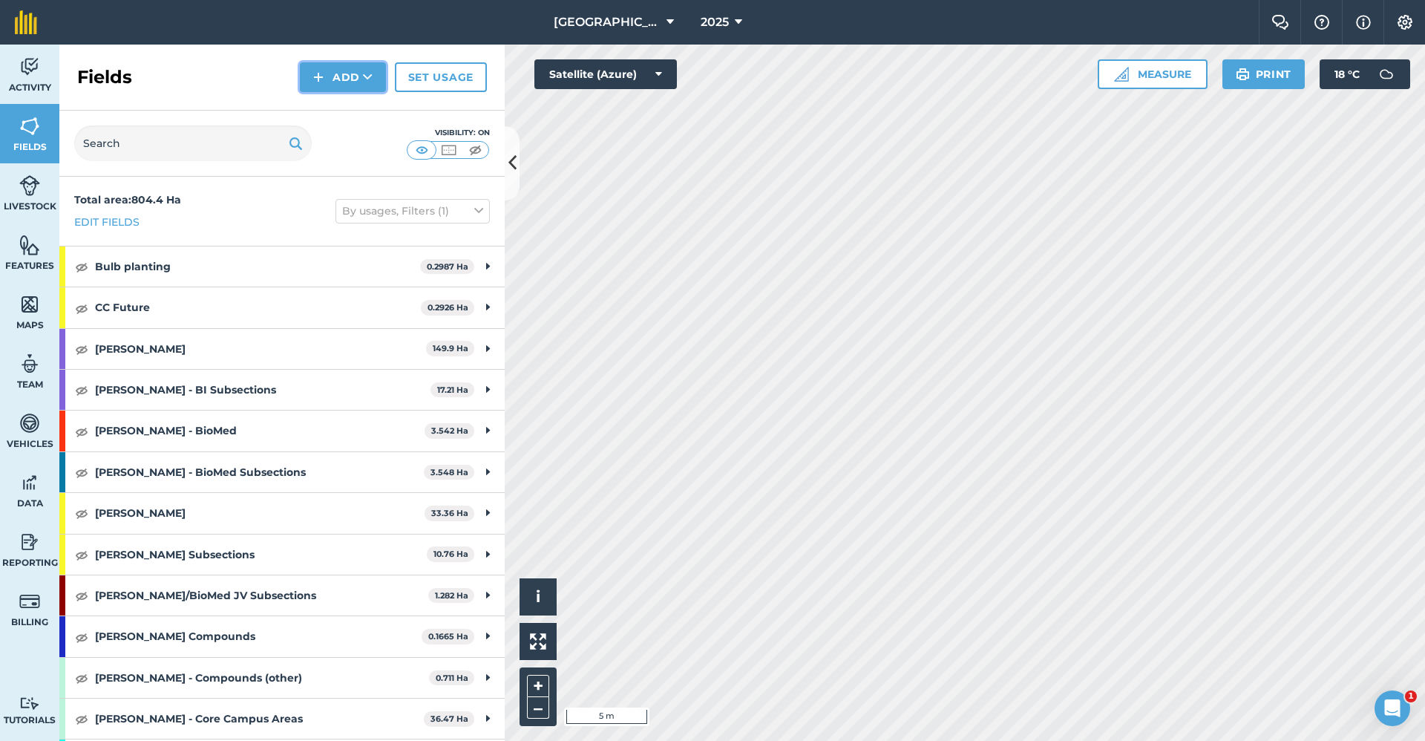
click at [339, 71] on button "Add" at bounding box center [343, 77] width 86 height 30
click at [344, 112] on link "Draw" at bounding box center [343, 110] width 82 height 33
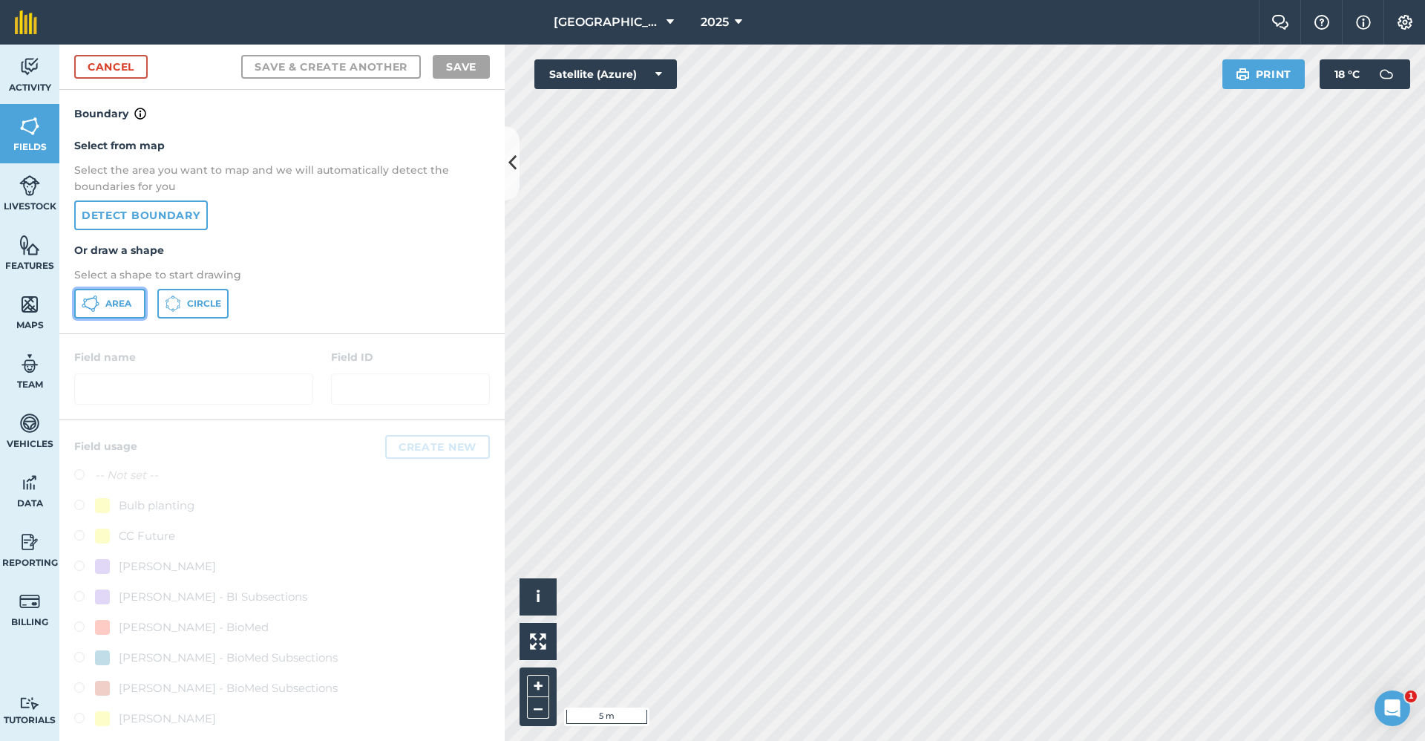
click at [126, 300] on span "Area" at bounding box center [118, 304] width 26 height 12
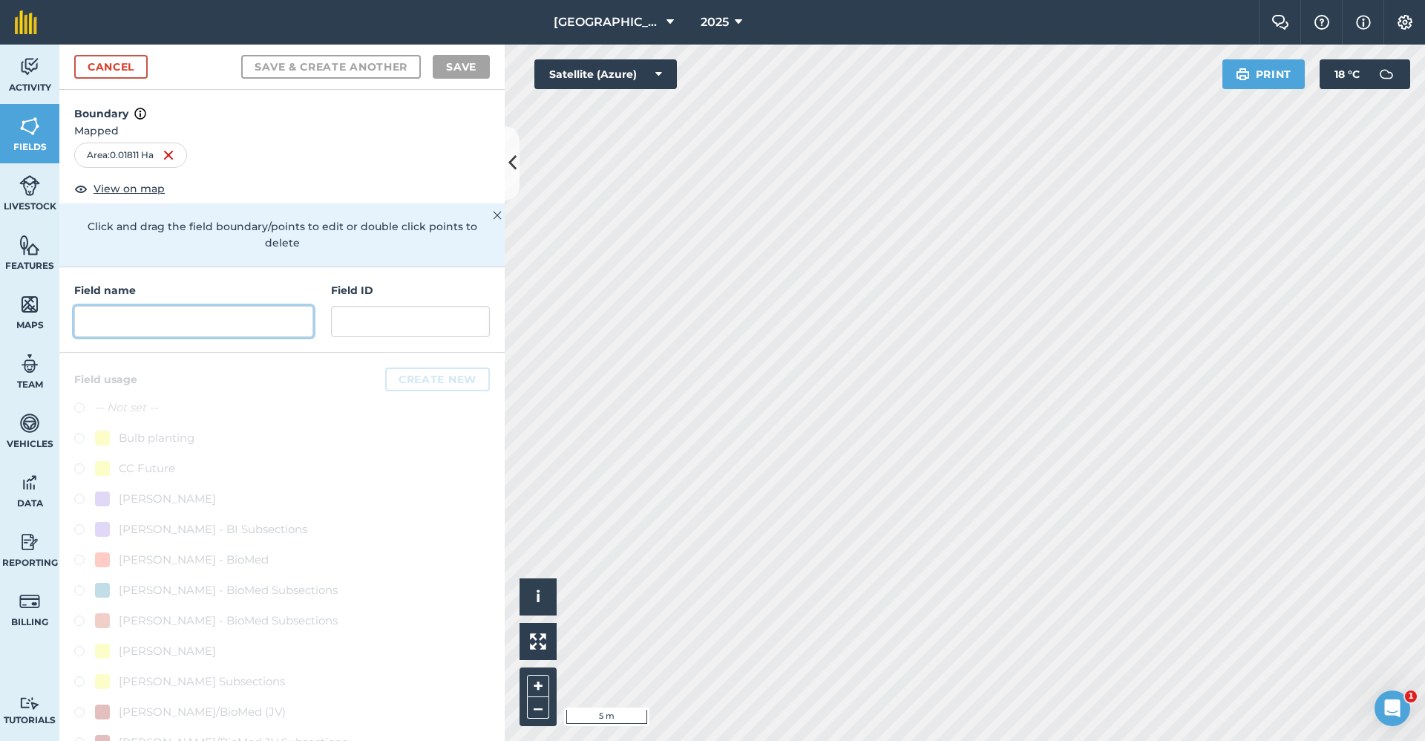
click at [204, 332] on input "text" at bounding box center [193, 321] width 239 height 31
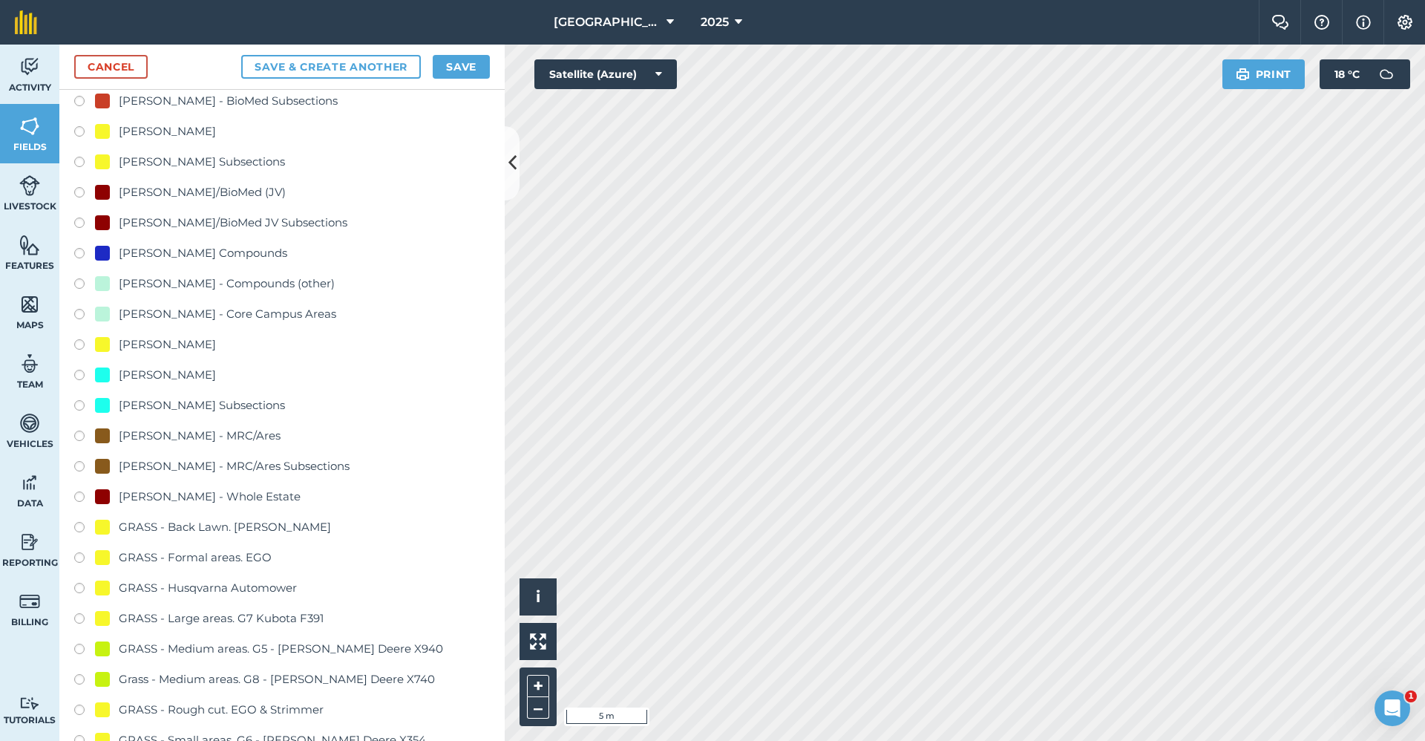
scroll to position [891, 0]
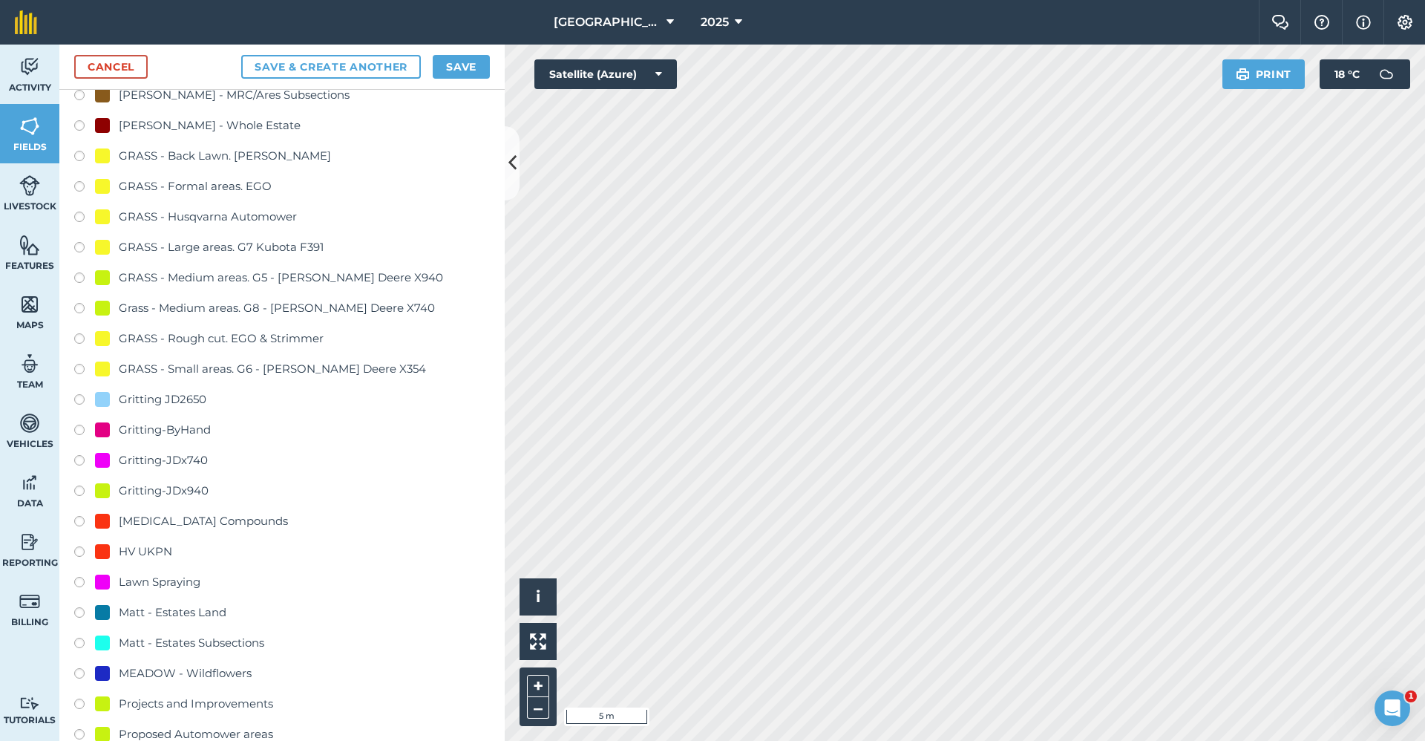
type input "Gritting-x740"
click at [195, 453] on div "Gritting-JDx740" at bounding box center [163, 460] width 89 height 18
radio input "true"
click at [460, 56] on button "Save" at bounding box center [461, 67] width 57 height 24
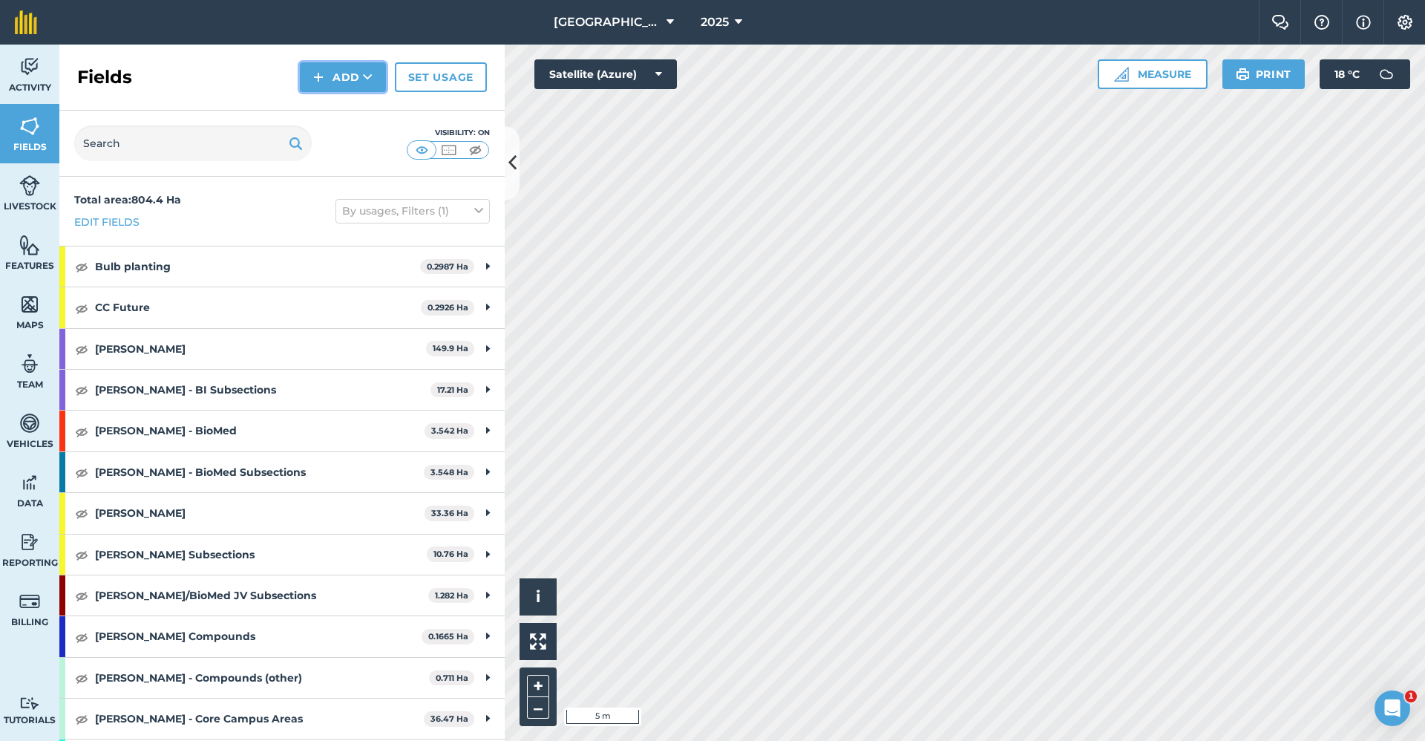
click at [330, 70] on button "Add" at bounding box center [343, 77] width 86 height 30
click at [330, 100] on link "Draw" at bounding box center [343, 110] width 82 height 33
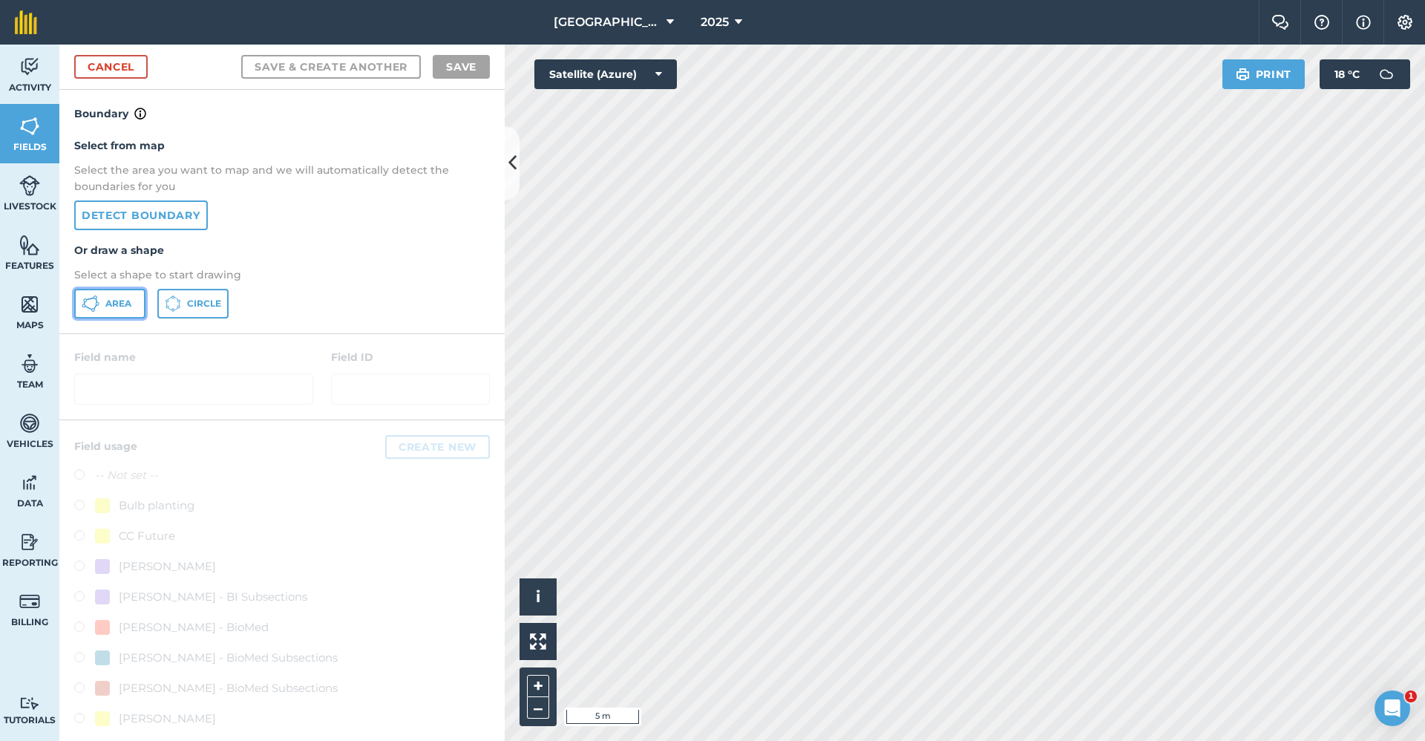
click at [121, 295] on button "Area" at bounding box center [109, 304] width 71 height 30
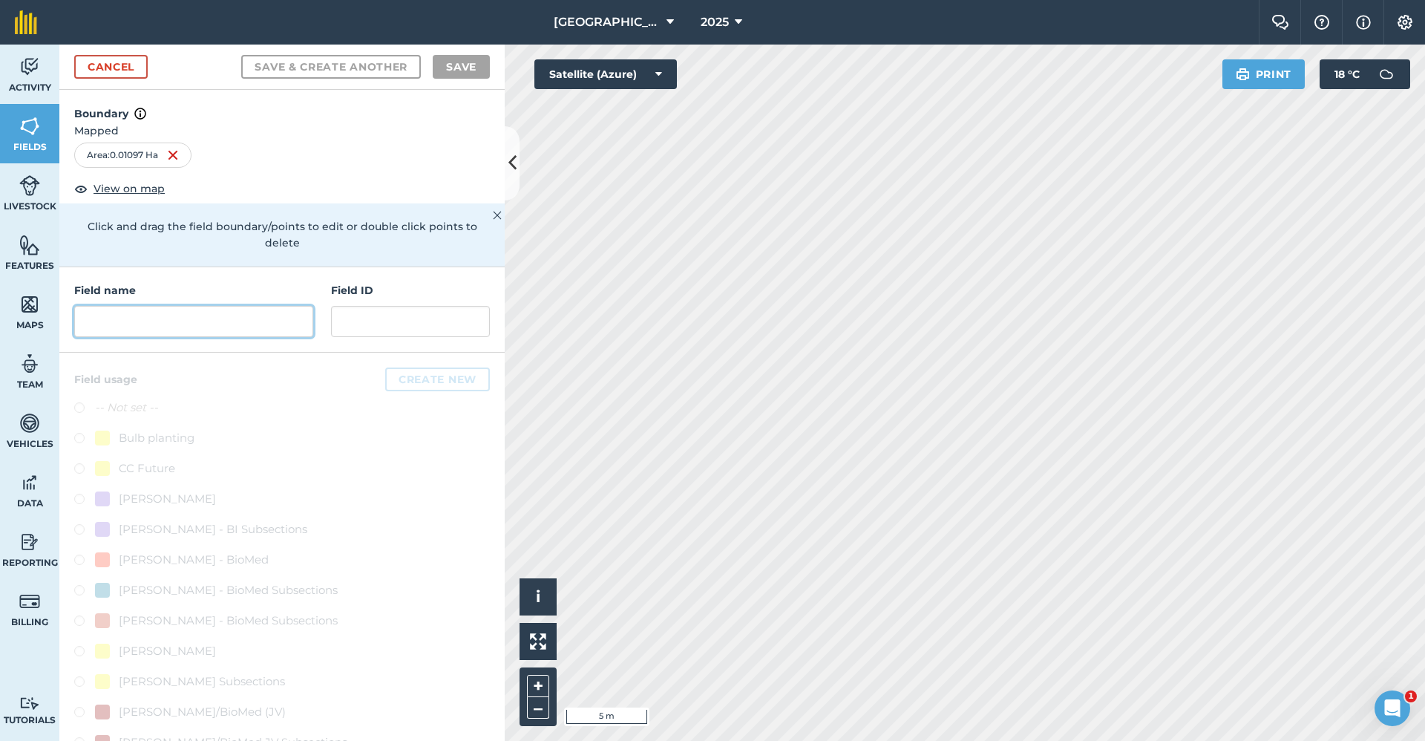
click at [234, 337] on input "text" at bounding box center [193, 321] width 239 height 31
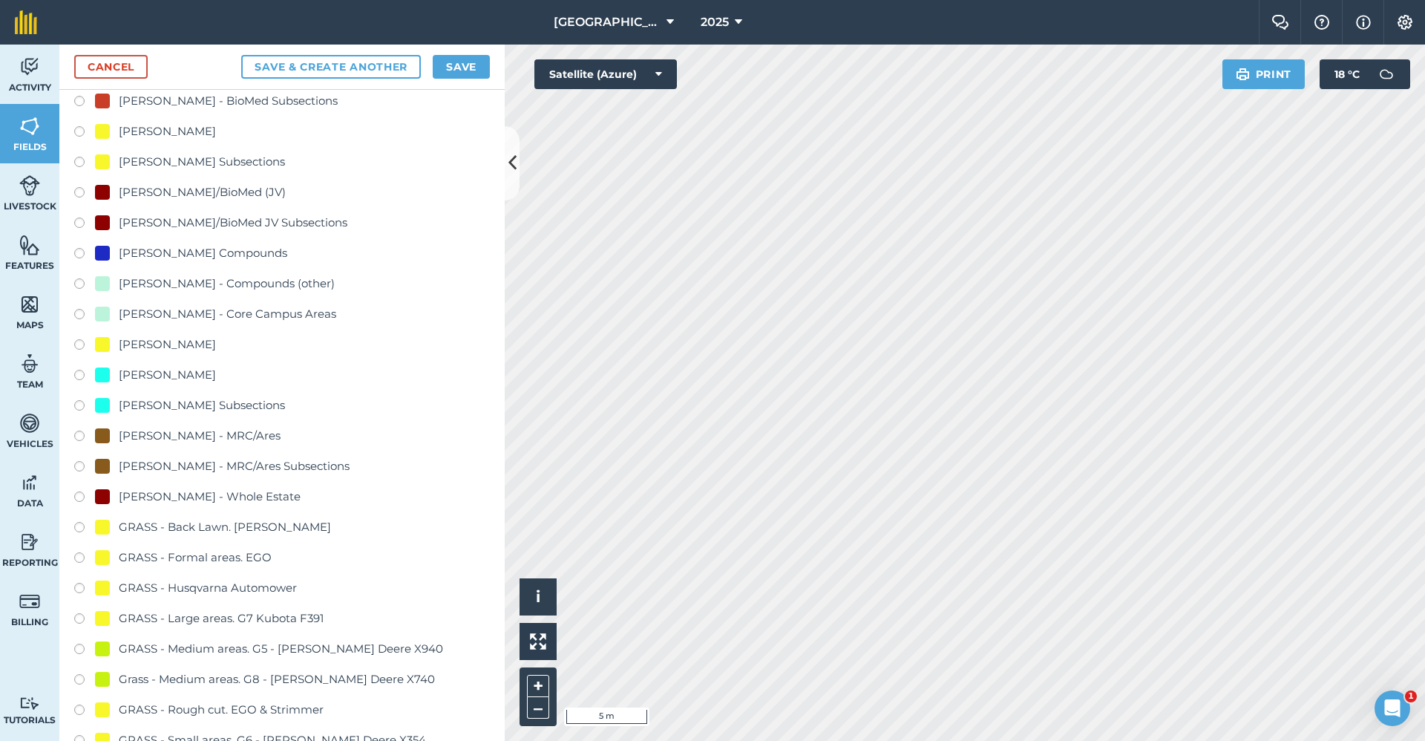
scroll to position [742, 0]
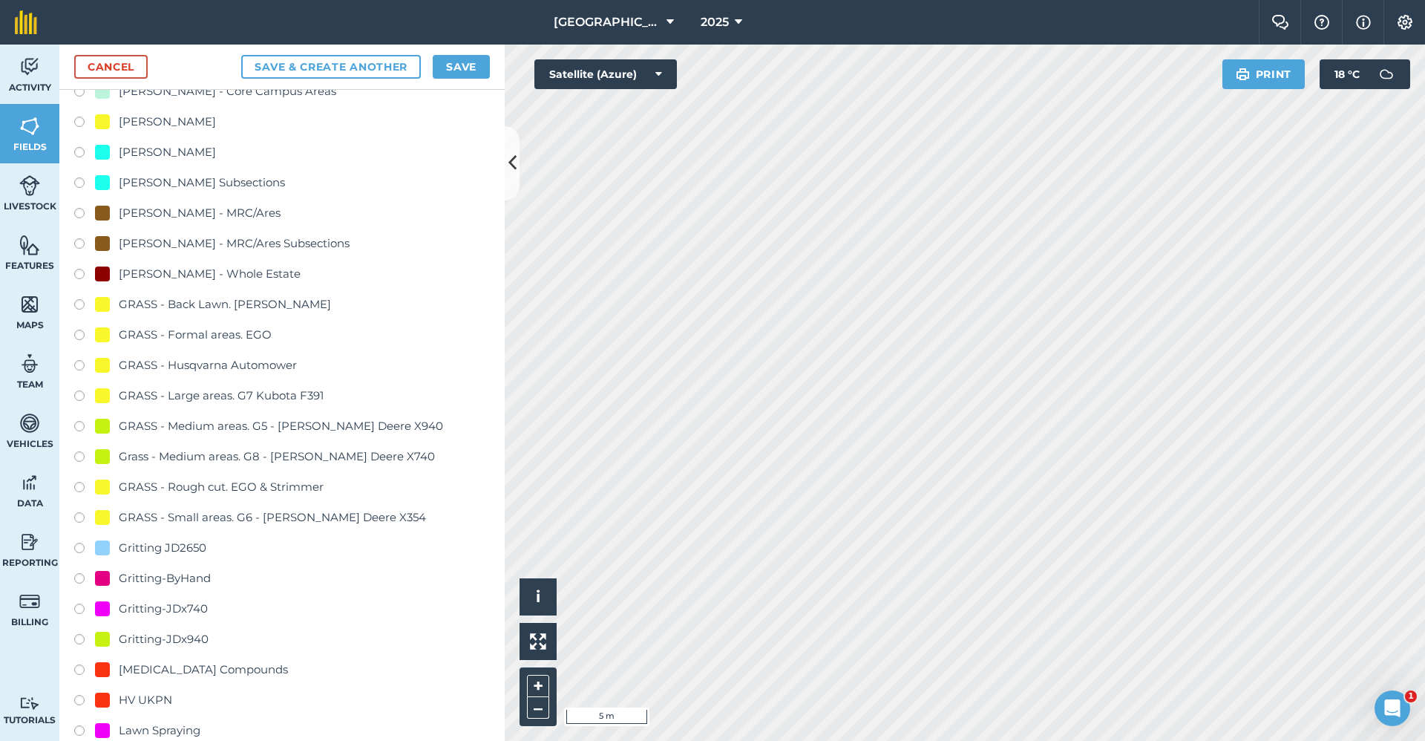
type input "Gritting-ByHand"
click at [189, 572] on div "Gritting-ByHand" at bounding box center [165, 578] width 92 height 18
radio input "true"
click at [462, 68] on button "Save" at bounding box center [461, 67] width 57 height 24
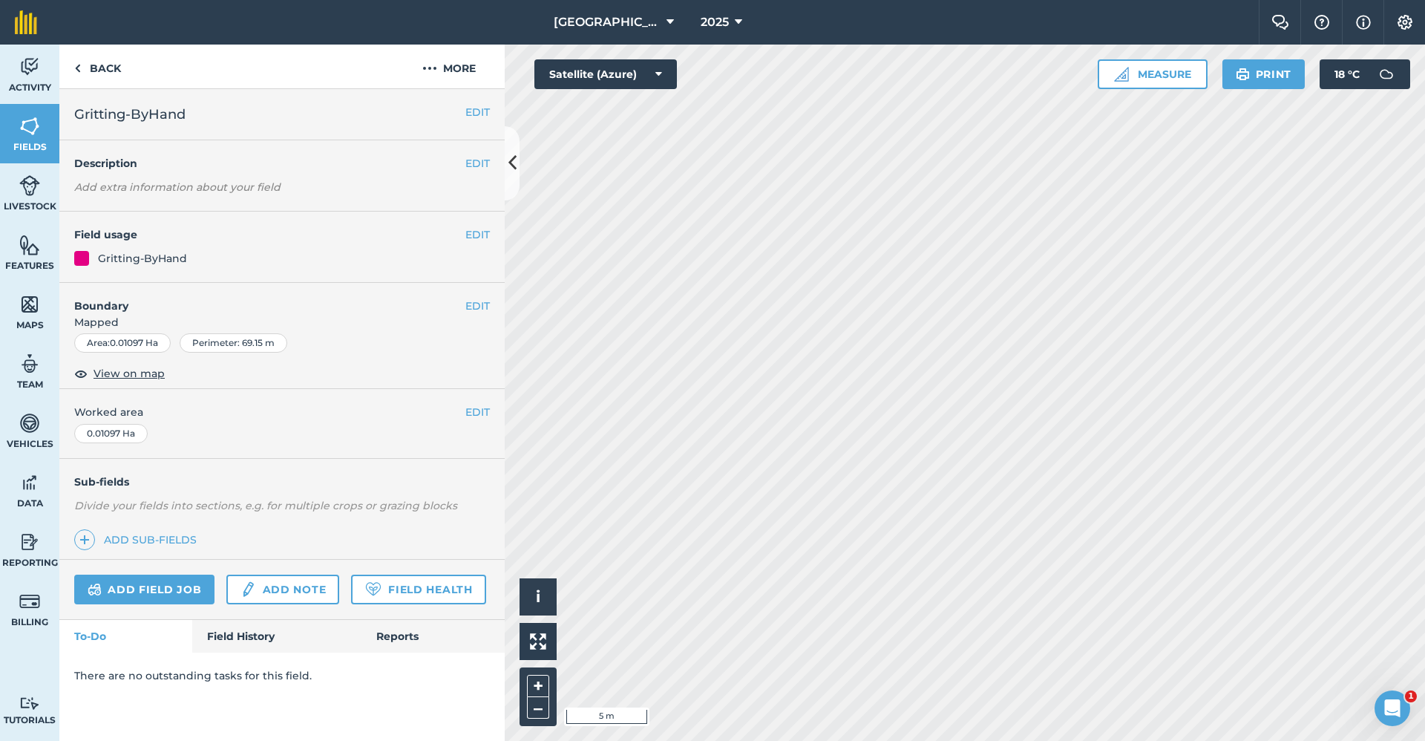
click at [492, 302] on div "EDIT Boundary Mapped Area : 0.01097 Ha Perimeter : 69.15 m View on map" at bounding box center [281, 336] width 445 height 107
click at [486, 304] on button "EDIT" at bounding box center [477, 306] width 24 height 16
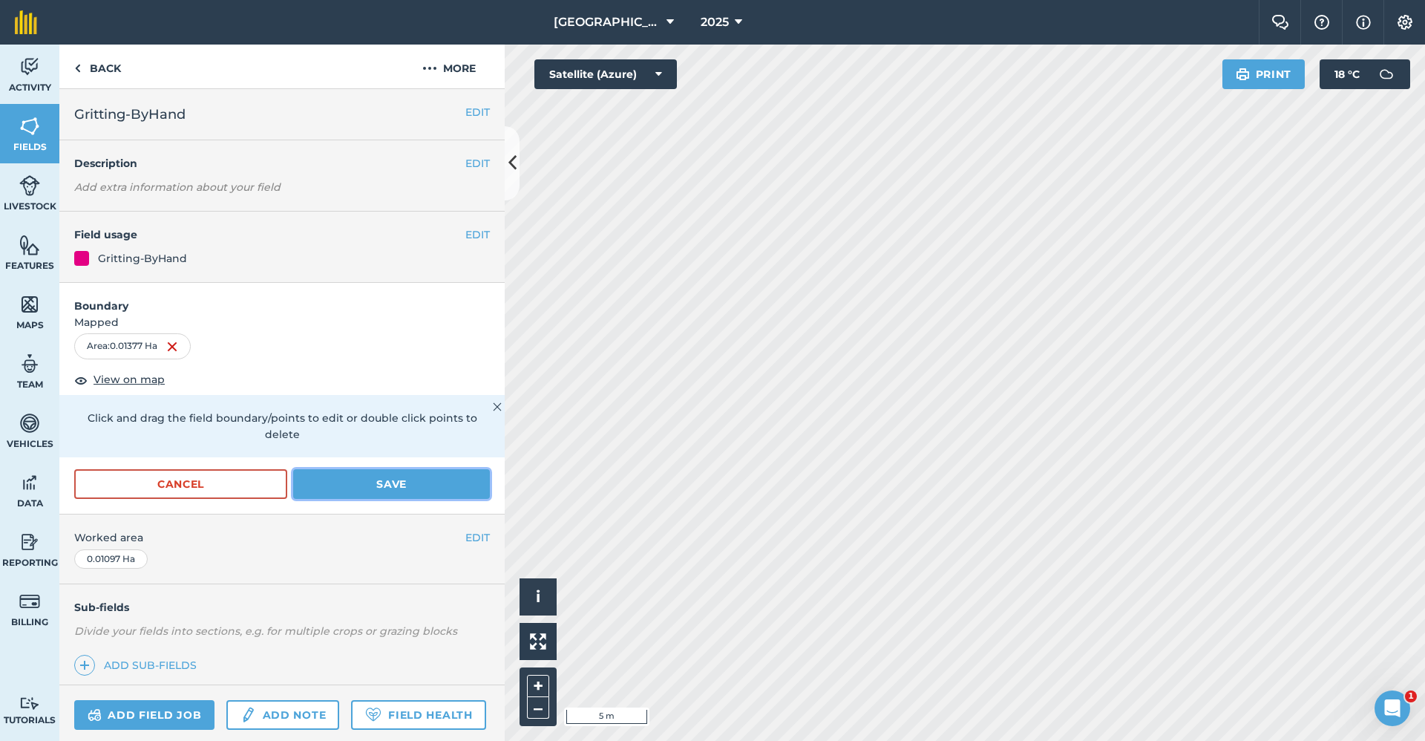
click at [330, 487] on button "Save" at bounding box center [391, 484] width 197 height 30
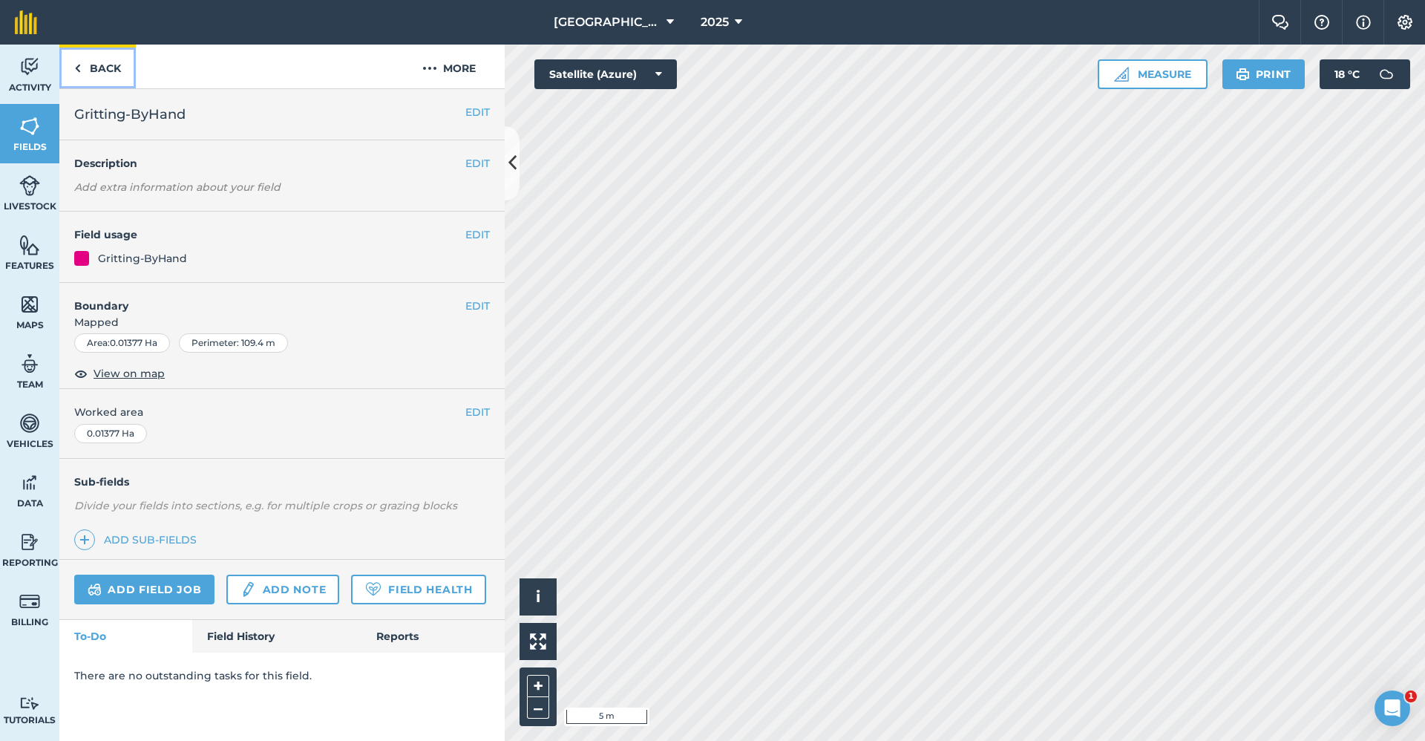
click at [108, 73] on link "Back" at bounding box center [97, 67] width 76 height 44
click at [111, 68] on link "Back" at bounding box center [97, 67] width 76 height 44
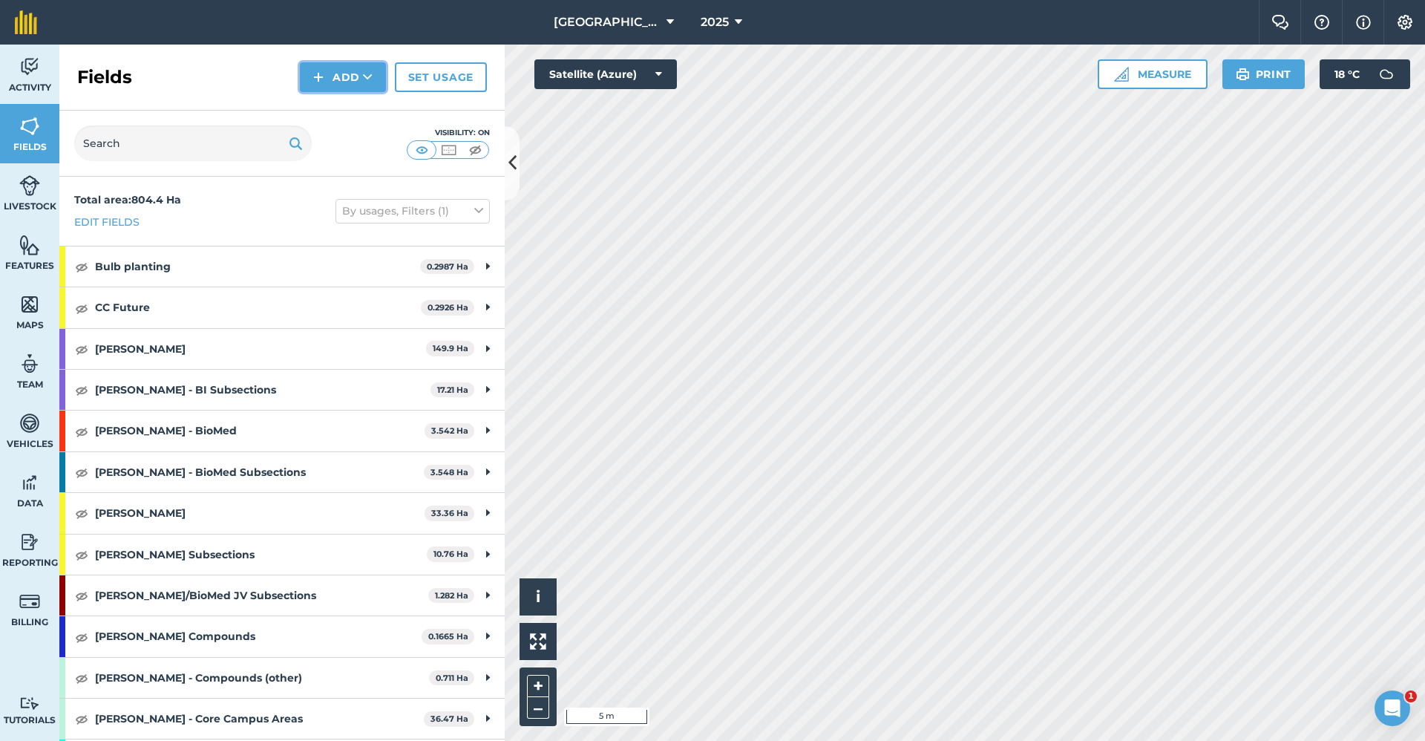
click at [377, 74] on button "Add" at bounding box center [343, 77] width 86 height 30
click at [358, 110] on link "Draw" at bounding box center [343, 110] width 82 height 33
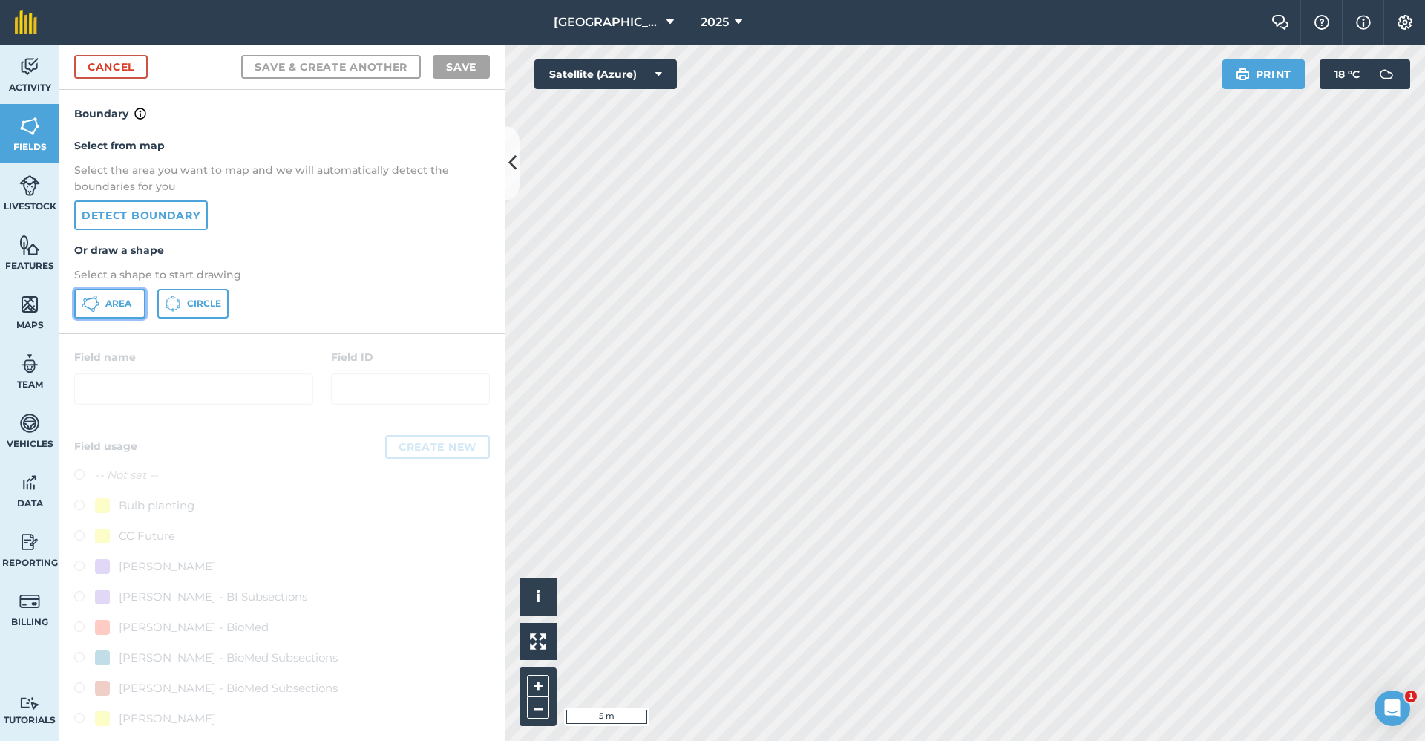
click at [117, 300] on span "Area" at bounding box center [118, 304] width 26 height 12
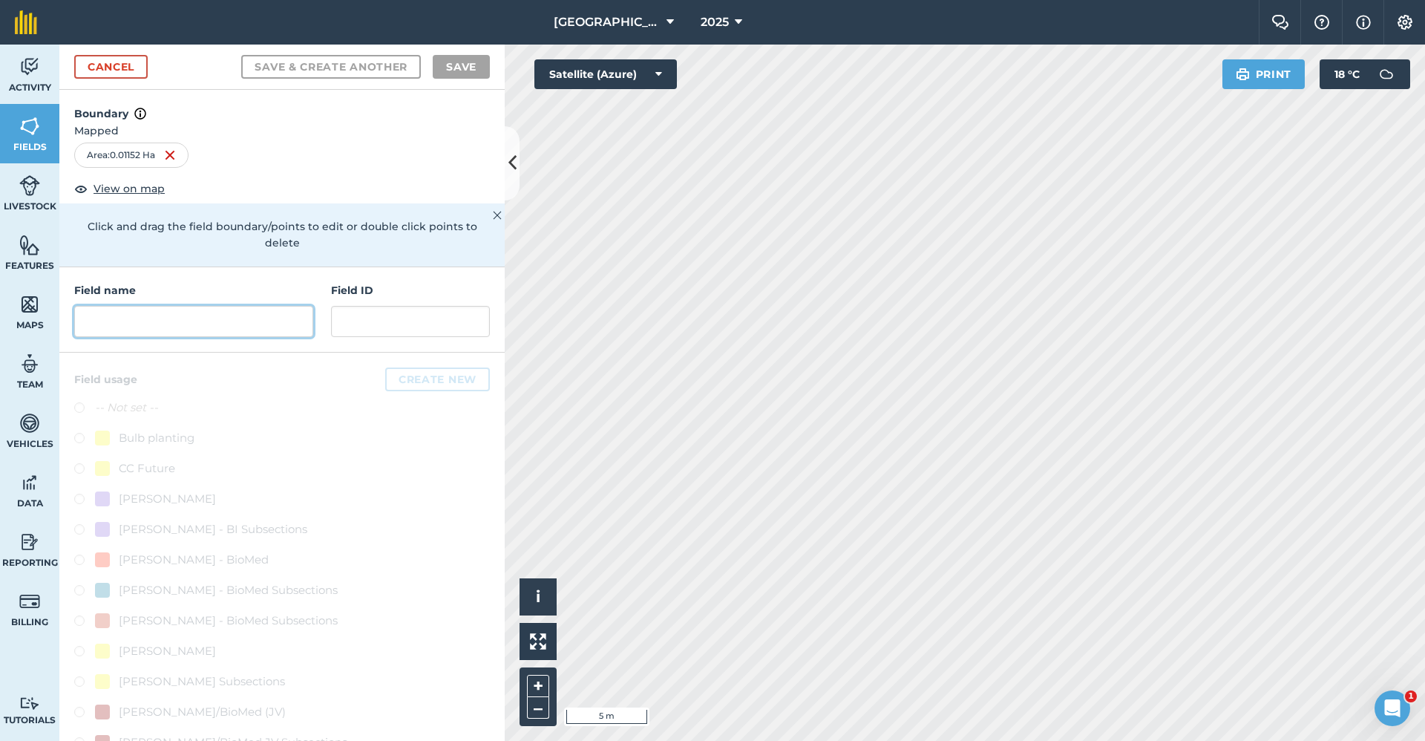
click at [174, 321] on input "text" at bounding box center [193, 321] width 239 height 31
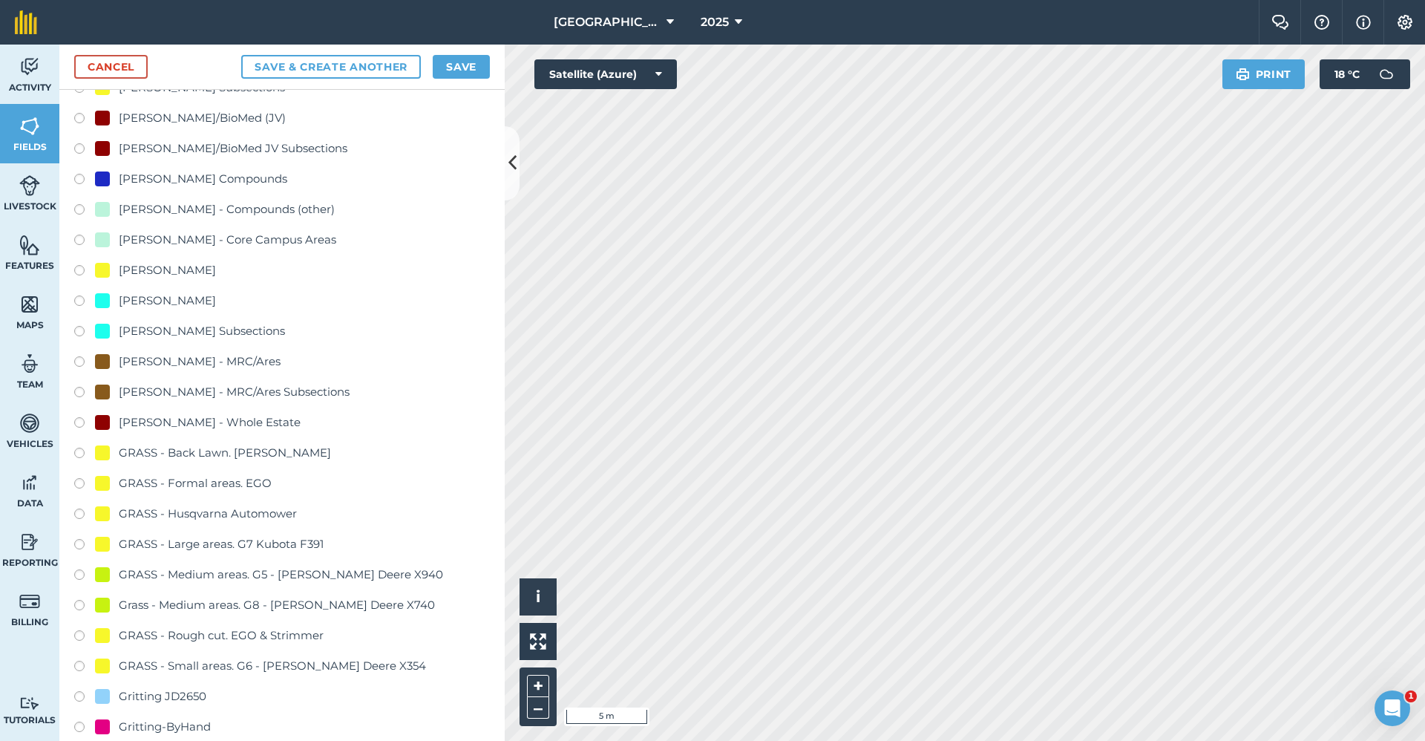
scroll to position [817, 0]
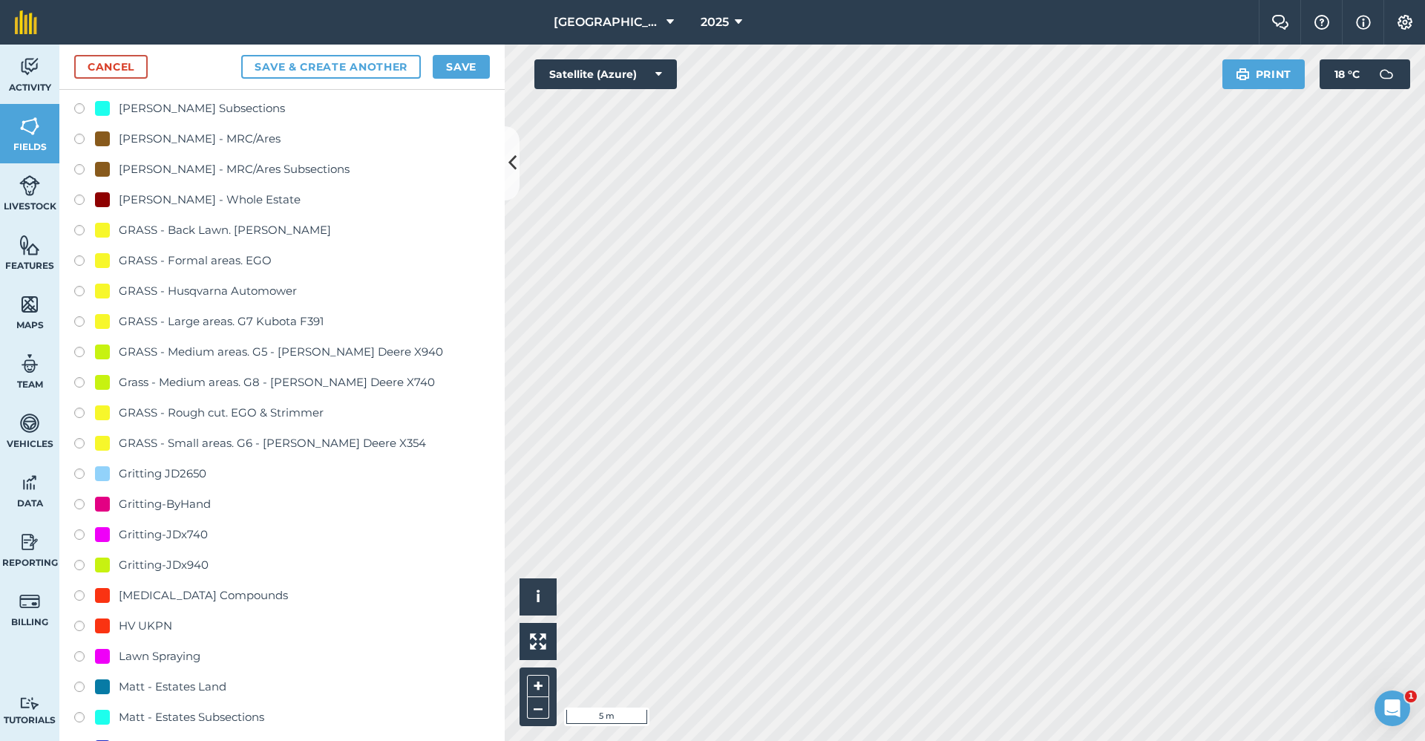
type input "Gritting-x740"
click at [182, 563] on div "Gritting-JDx940" at bounding box center [164, 565] width 90 height 18
radio input "true"
click at [137, 534] on div "Gritting-JDx740" at bounding box center [163, 535] width 89 height 18
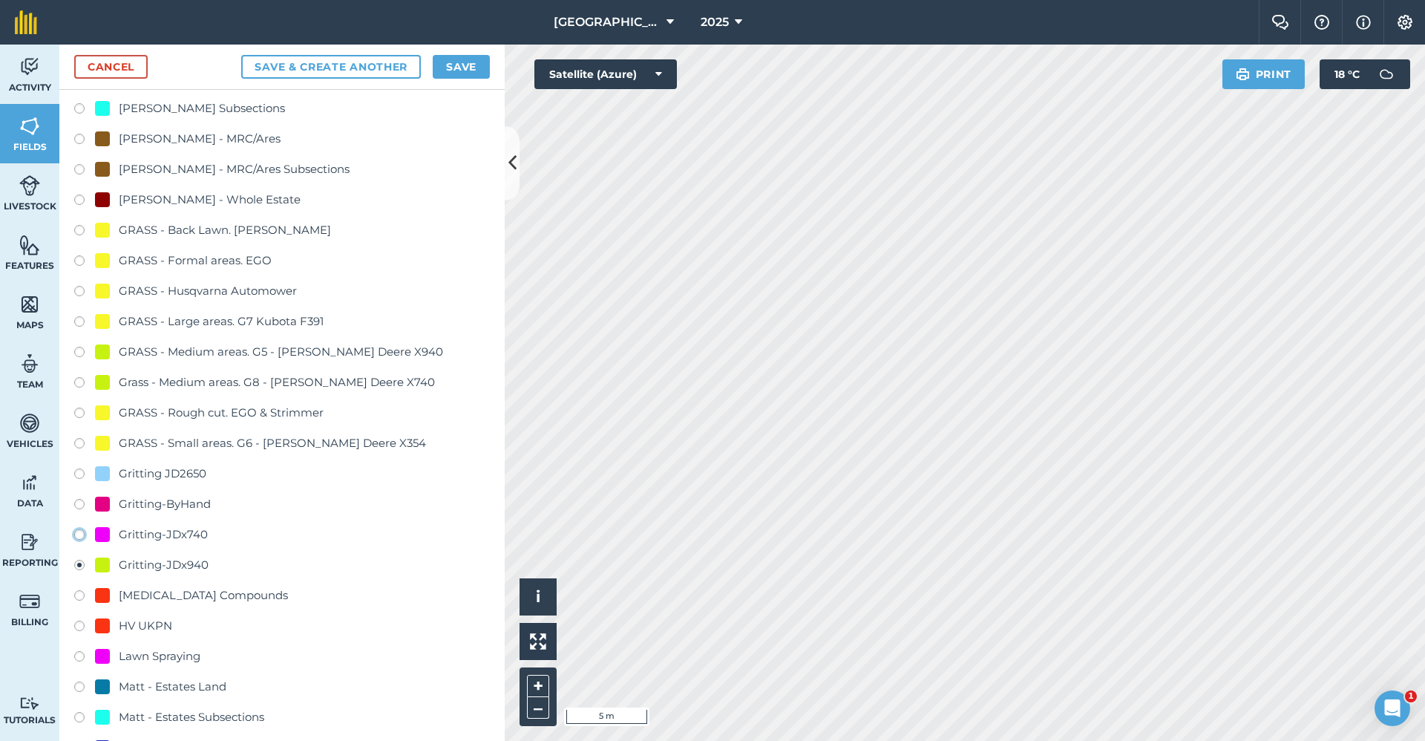
radio input "true"
click at [483, 61] on button "Save" at bounding box center [461, 67] width 57 height 24
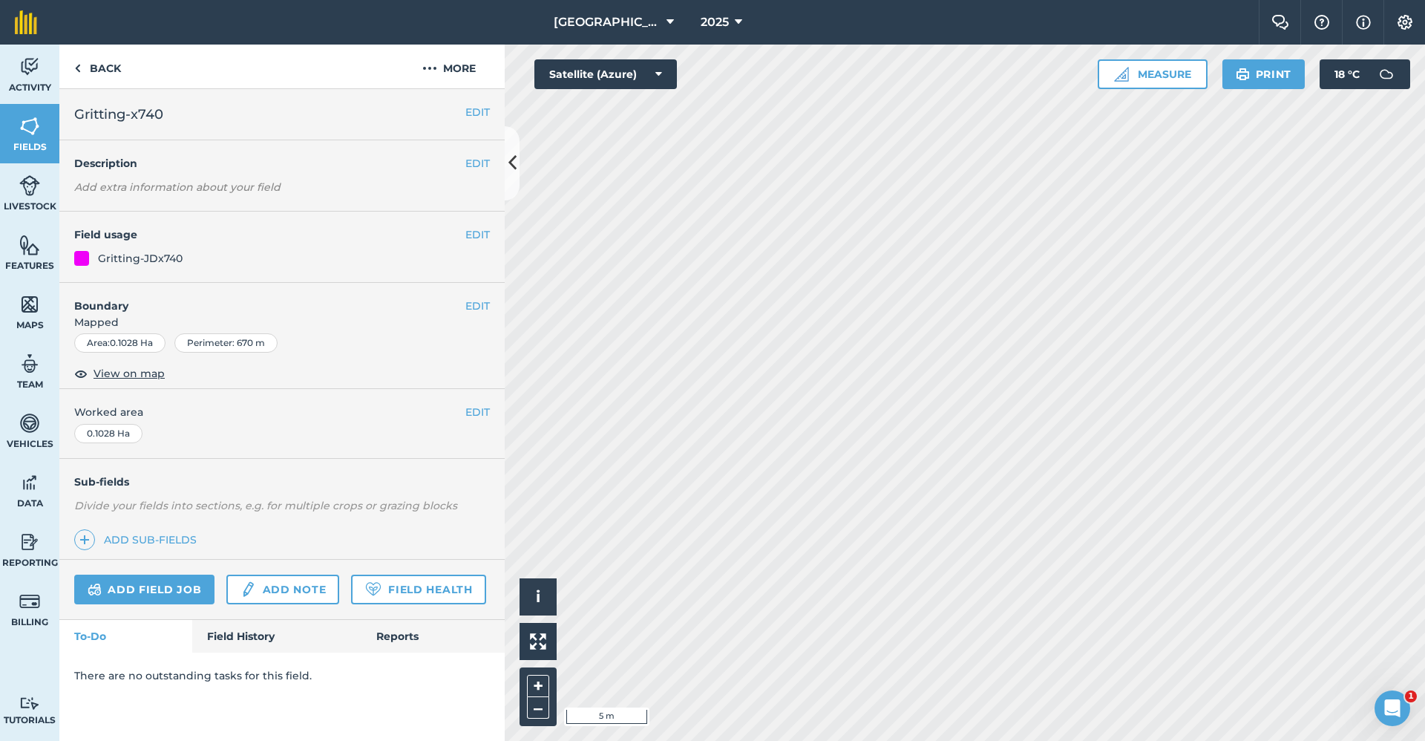
click at [495, 307] on div "EDIT Boundary Mapped Area : 0.1028 Ha Perimeter : 670 m View on map" at bounding box center [281, 336] width 445 height 107
click at [490, 306] on div "EDIT Boundary Mapped Area : 0.1028 Ha Perimeter : 670 m View on map" at bounding box center [281, 336] width 445 height 107
click at [477, 303] on button "EDIT" at bounding box center [477, 306] width 24 height 16
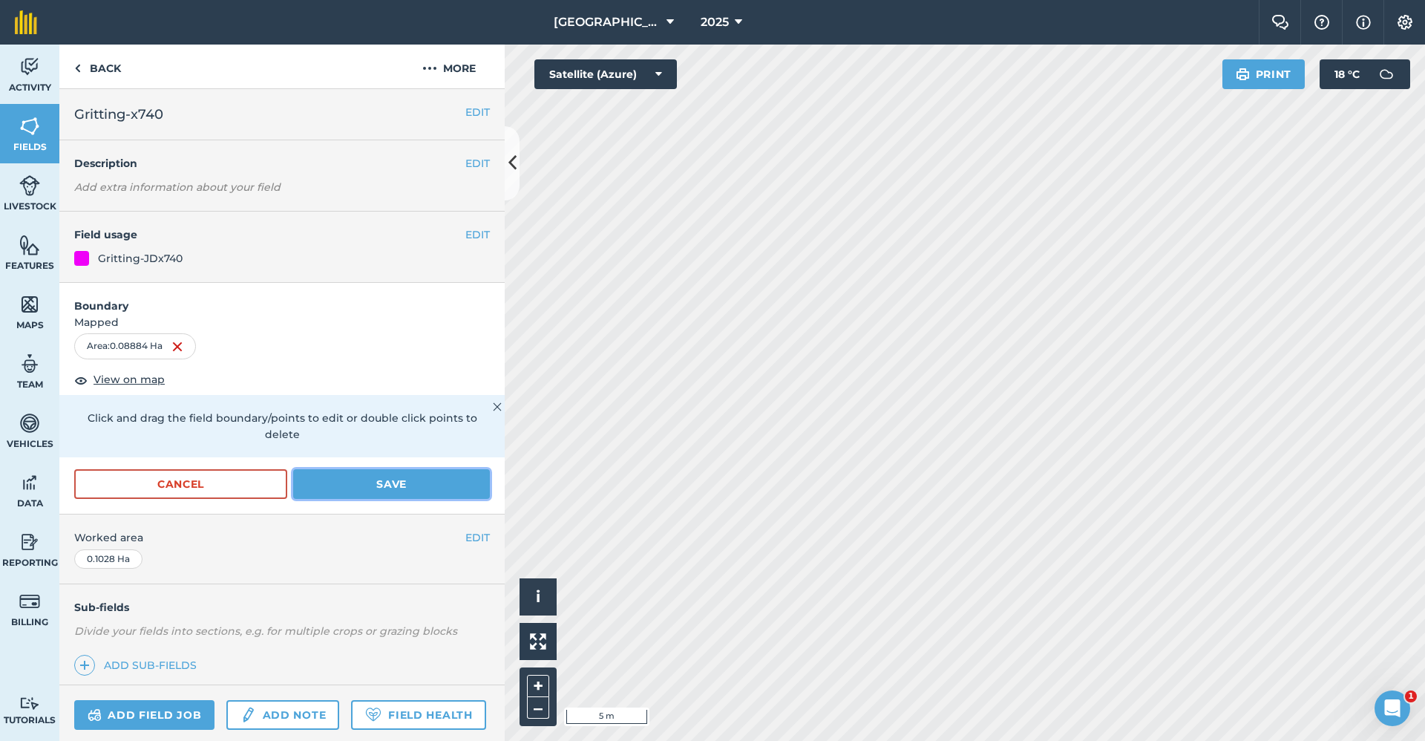
click at [416, 483] on button "Save" at bounding box center [391, 484] width 197 height 30
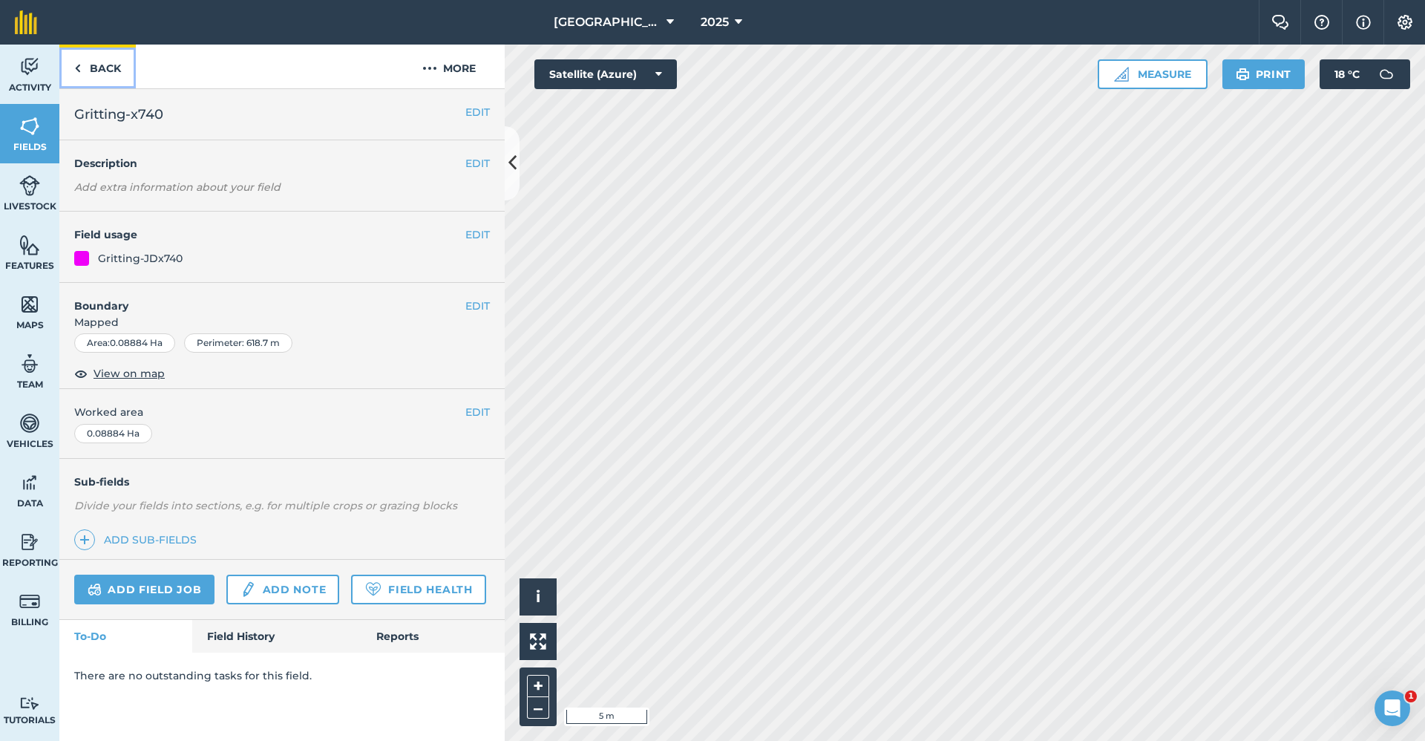
click at [88, 71] on link "Back" at bounding box center [97, 67] width 76 height 44
click at [117, 65] on link "Back" at bounding box center [97, 67] width 76 height 44
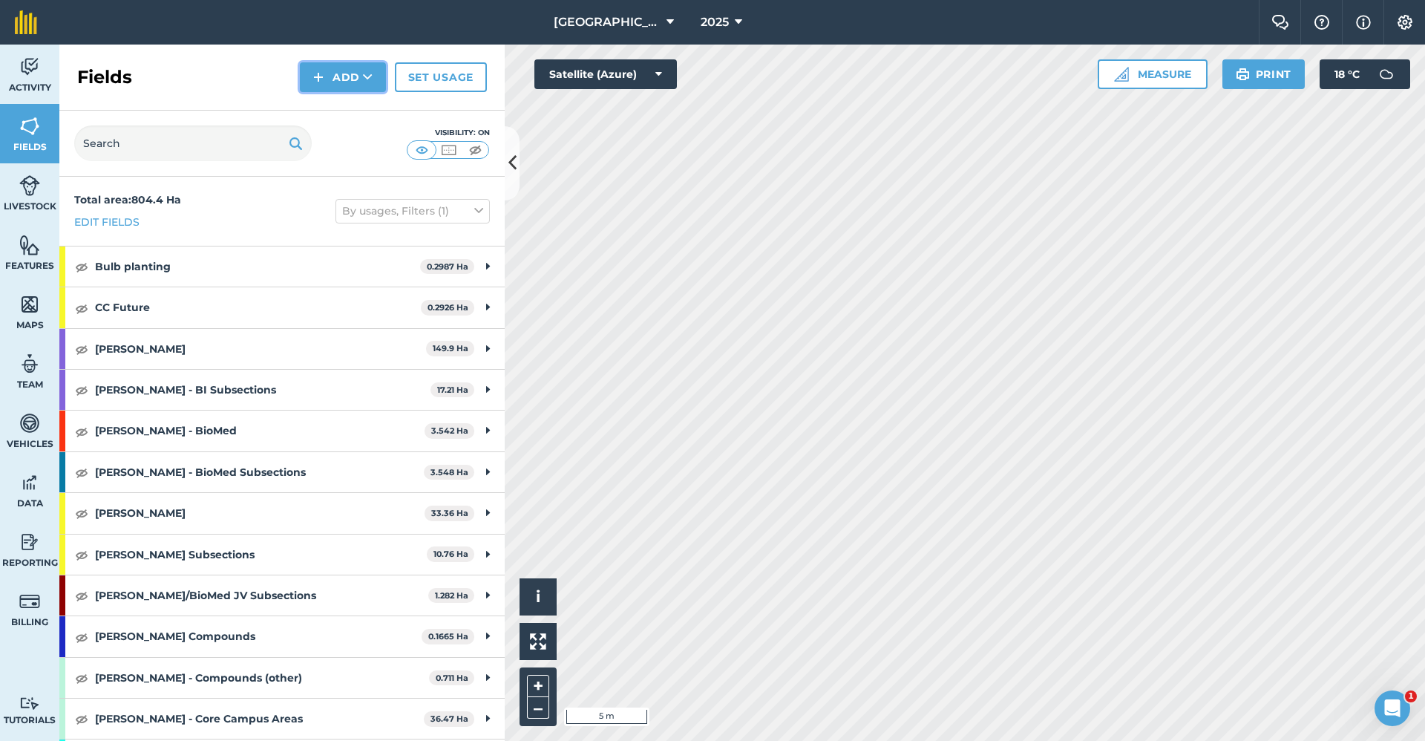
click at [361, 88] on button "Add" at bounding box center [343, 77] width 86 height 30
click at [349, 105] on link "Draw" at bounding box center [343, 110] width 82 height 33
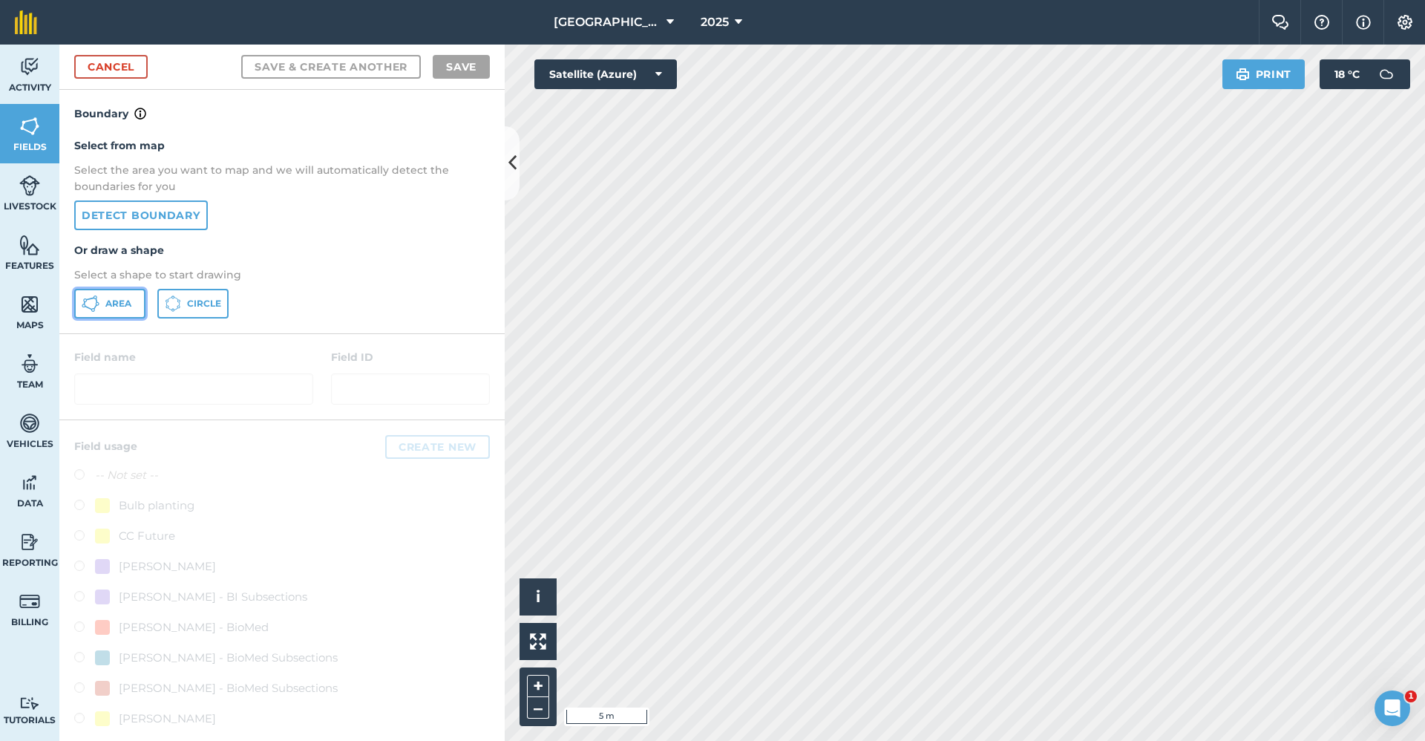
drag, startPoint x: 119, startPoint y: 306, endPoint x: 145, endPoint y: 303, distance: 26.2
click at [119, 307] on span "Area" at bounding box center [118, 304] width 26 height 12
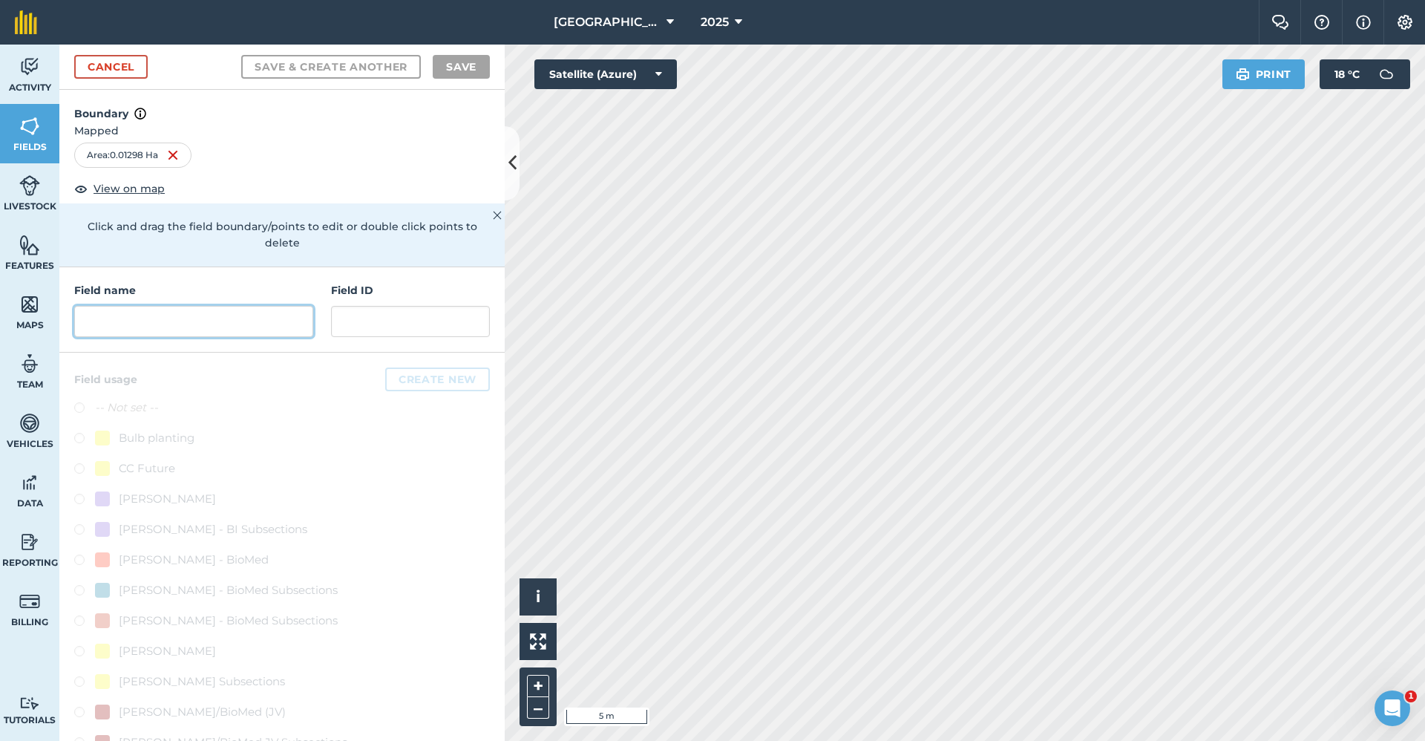
click at [132, 316] on input "text" at bounding box center [193, 321] width 239 height 31
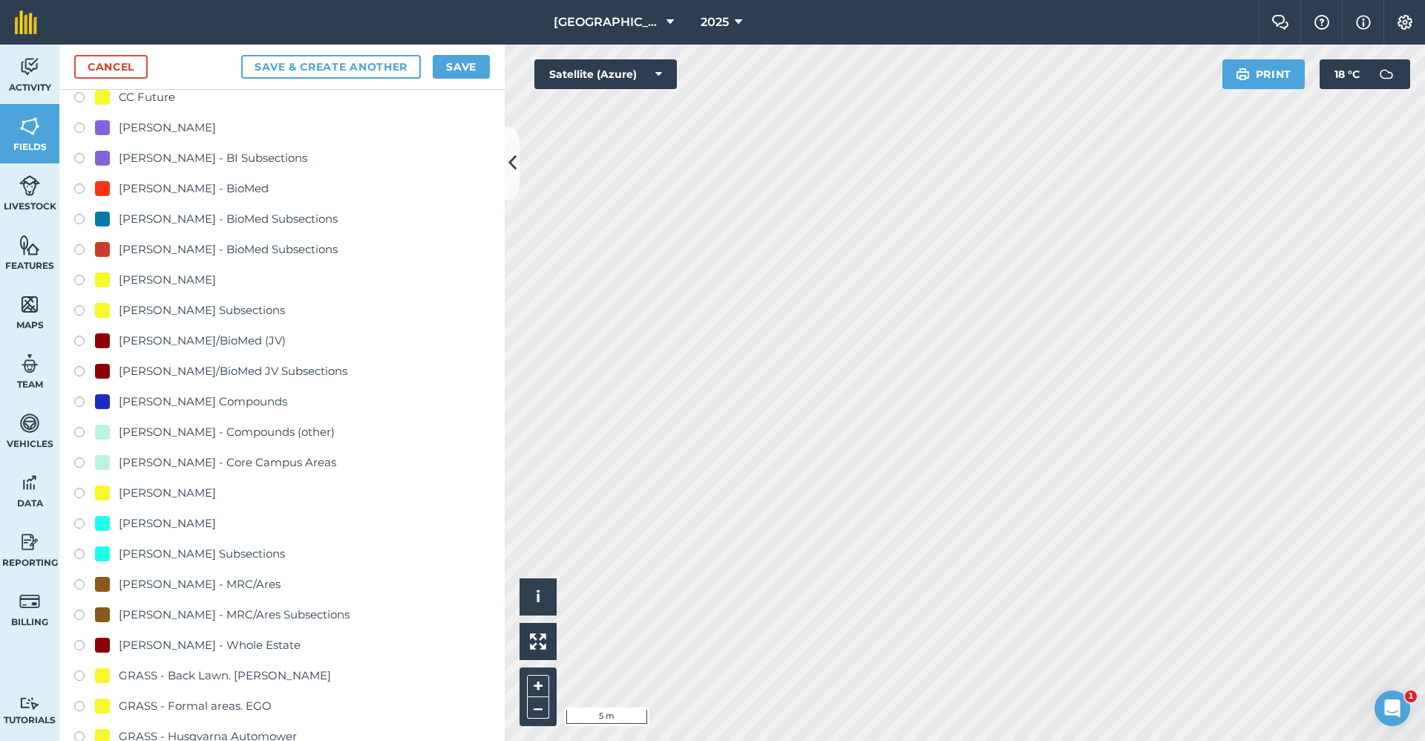
scroll to position [817, 0]
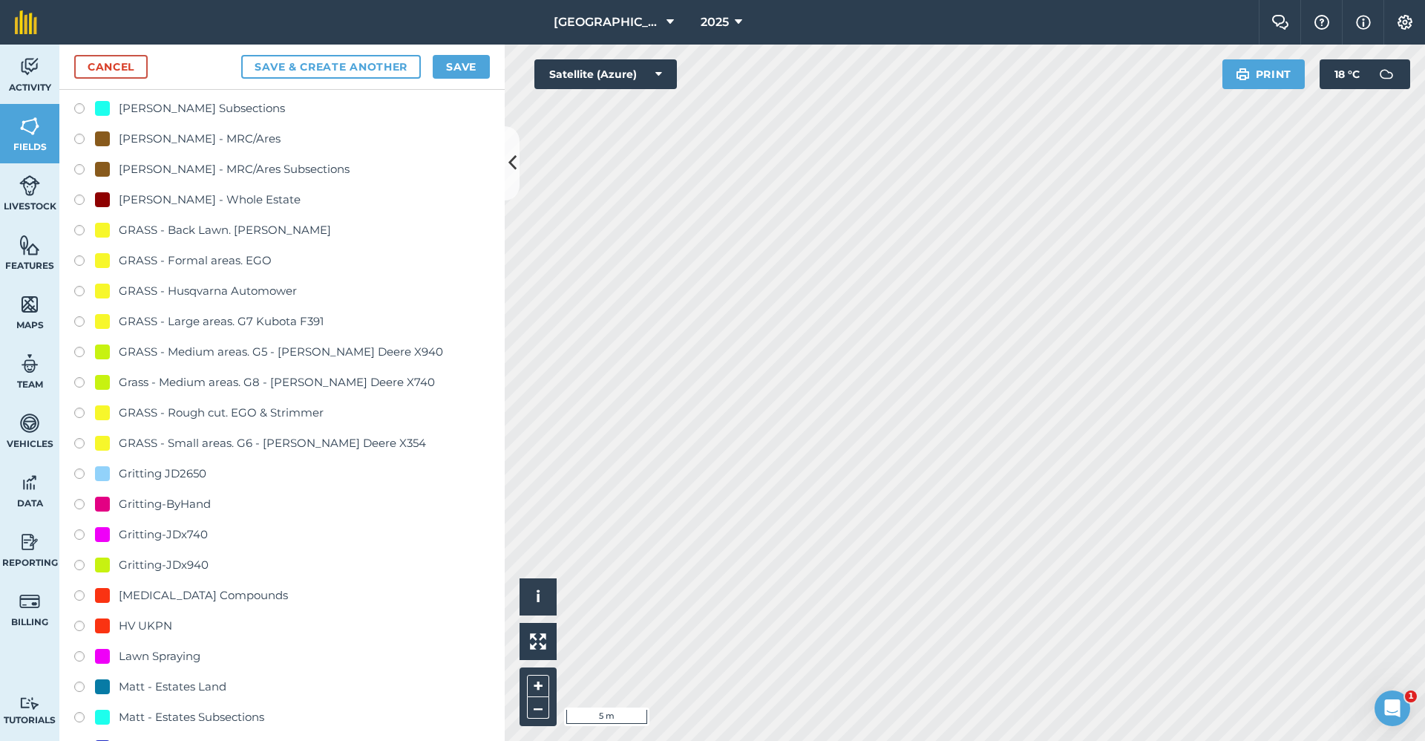
type input "Gritting-ByHand"
click at [206, 503] on div "Gritting-ByHand" at bounding box center [165, 504] width 92 height 18
radio input "true"
click at [448, 68] on button "Save" at bounding box center [461, 67] width 57 height 24
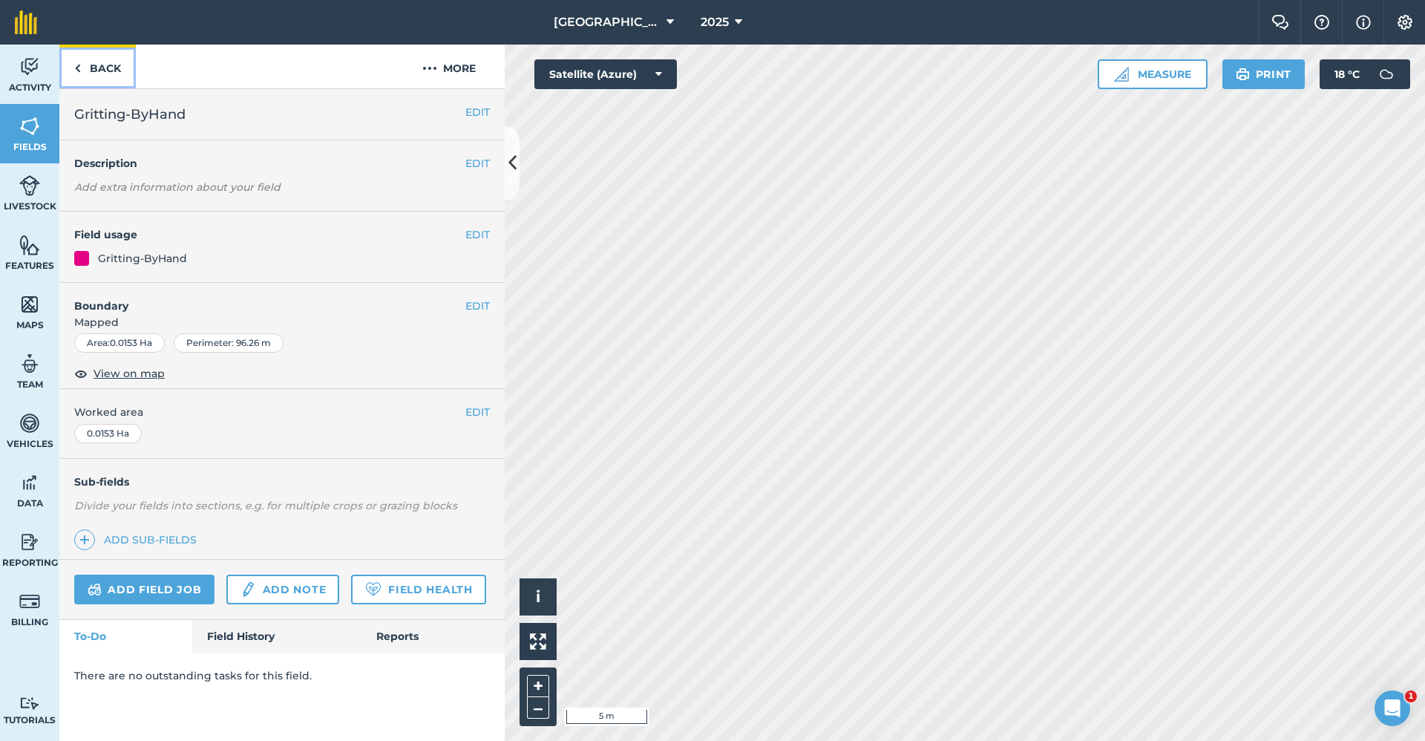
click at [118, 75] on link "Back" at bounding box center [97, 67] width 76 height 44
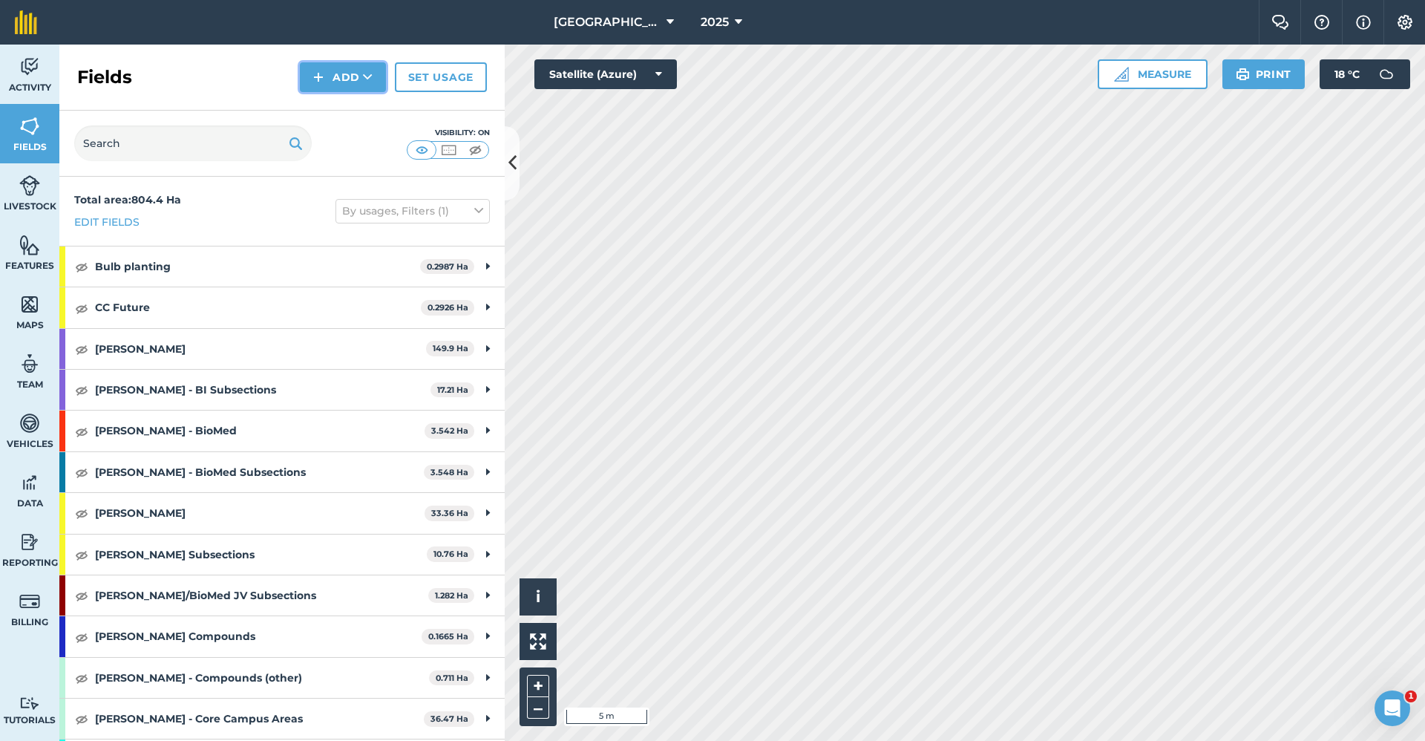
click at [358, 81] on button "Add" at bounding box center [343, 77] width 86 height 30
click at [344, 118] on link "Draw" at bounding box center [343, 110] width 82 height 33
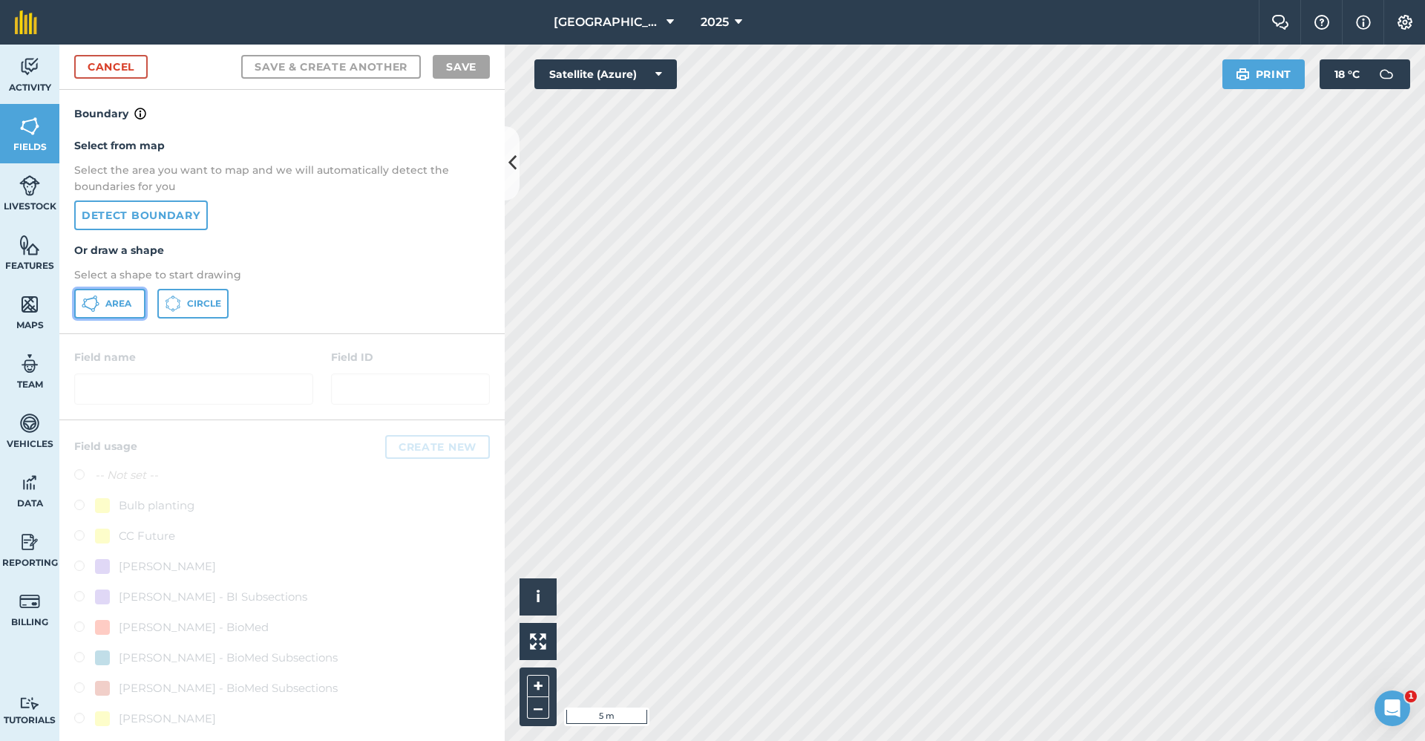
click at [117, 301] on span "Area" at bounding box center [118, 304] width 26 height 12
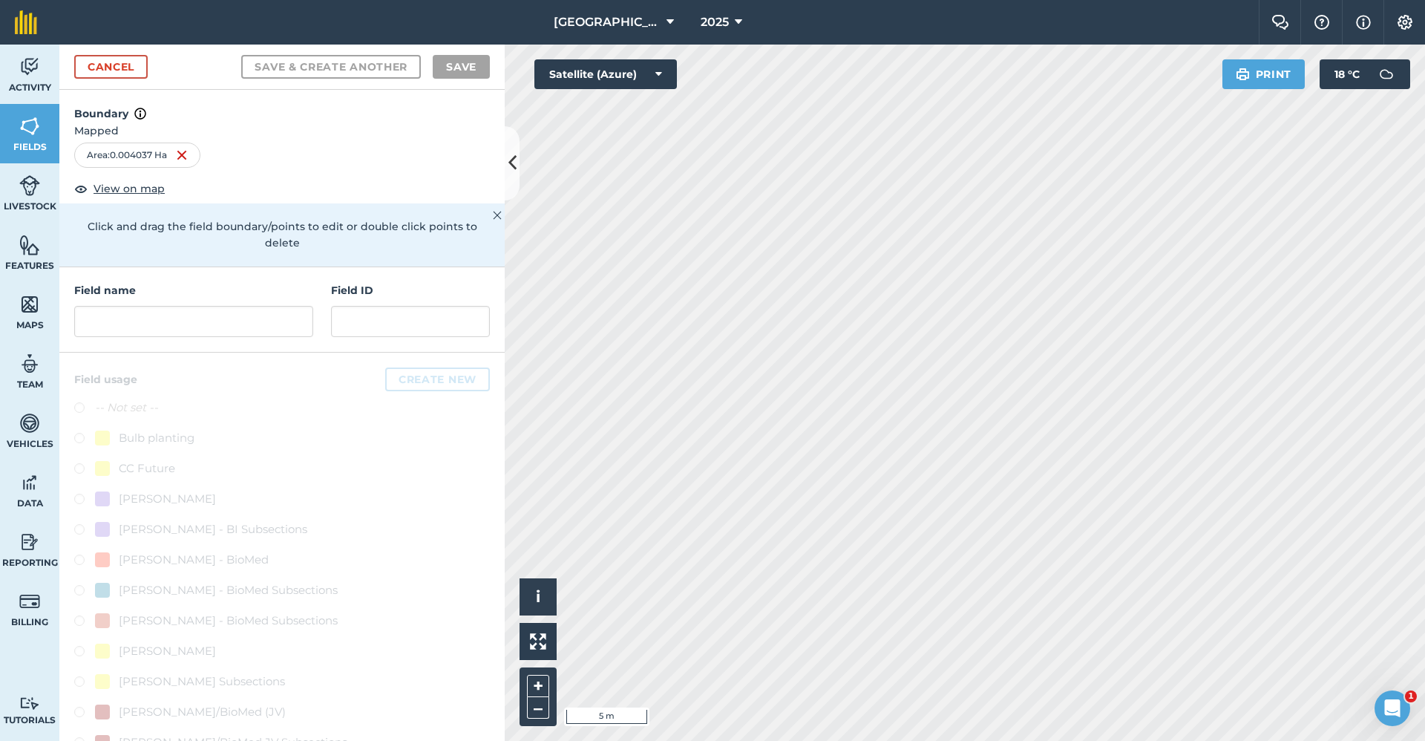
click at [184, 304] on div "Field name" at bounding box center [193, 309] width 239 height 55
click at [181, 315] on input "text" at bounding box center [193, 321] width 239 height 31
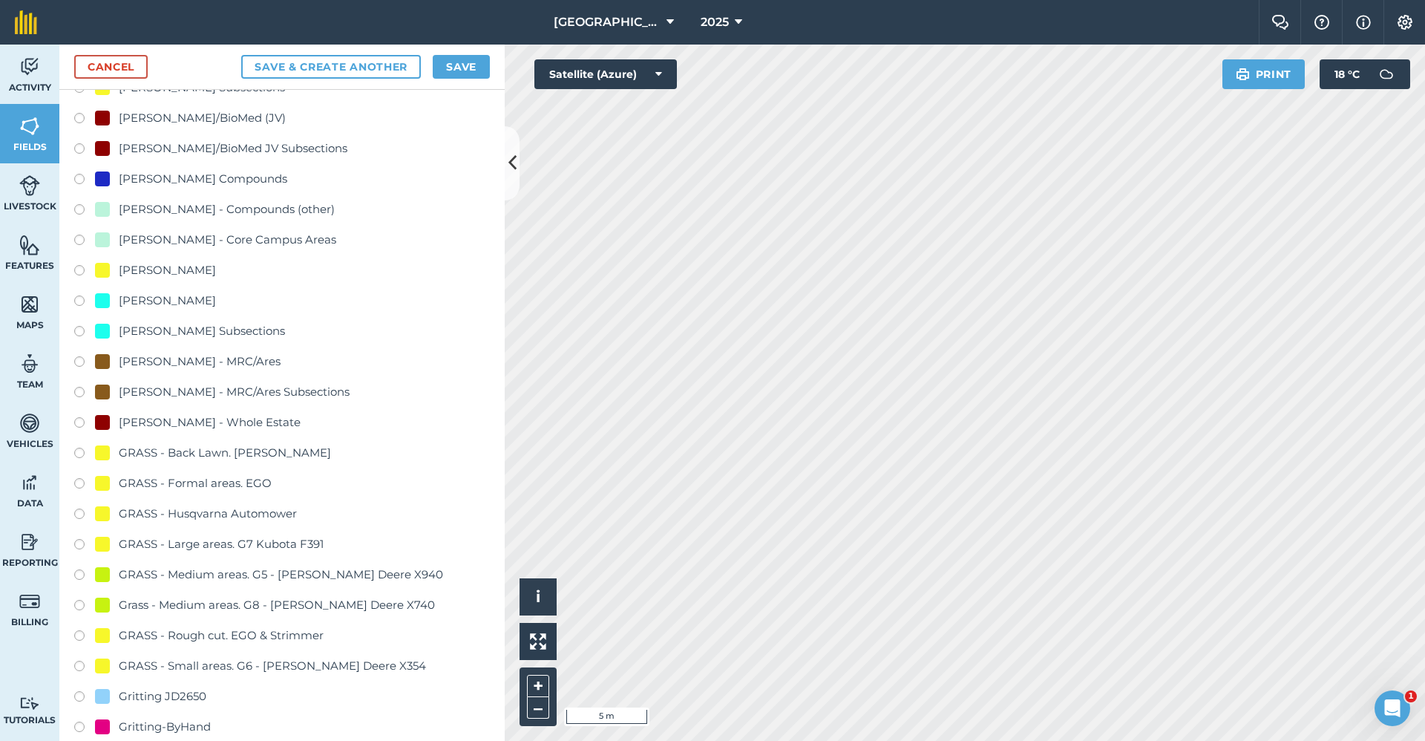
scroll to position [742, 0]
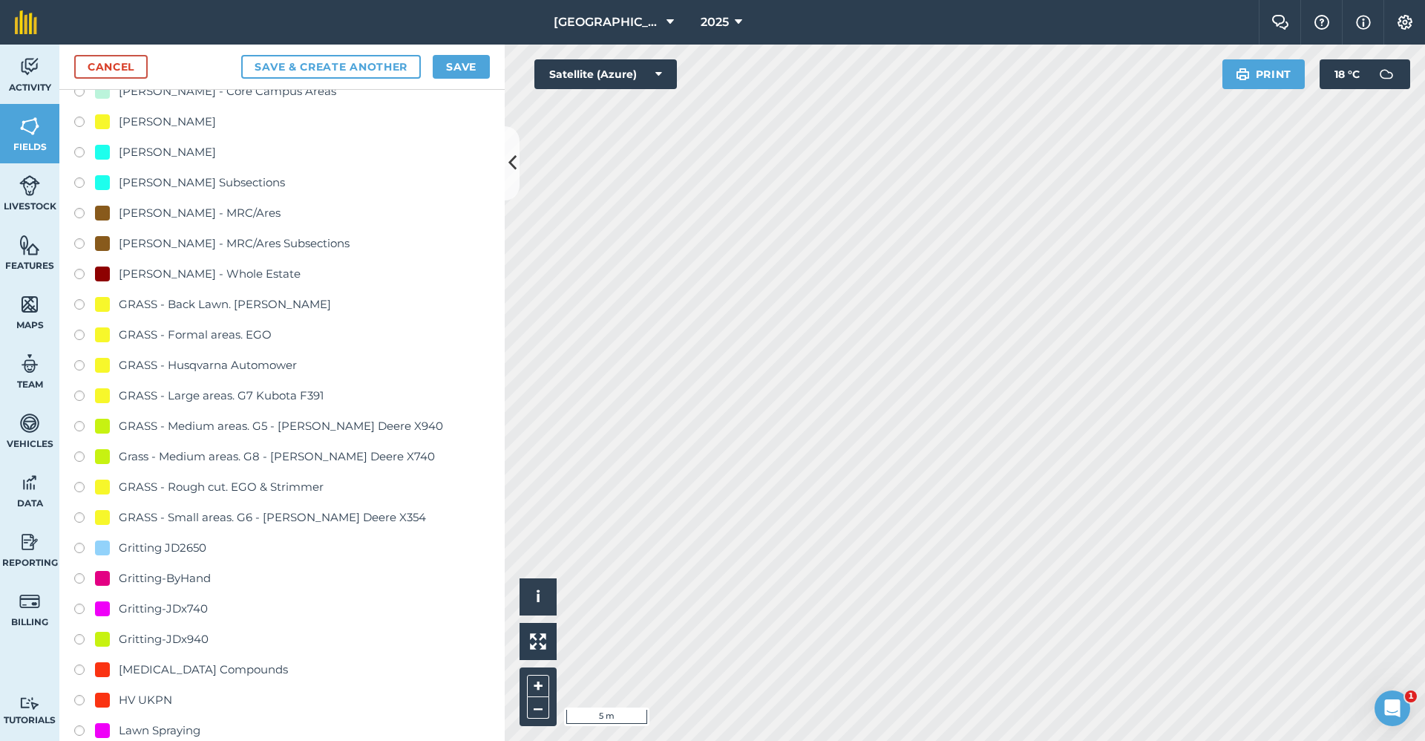
type input "Gritting-ByHand"
click at [196, 569] on div "-- Not set -- Bulb planting CC Future [PERSON_NAME] - BI [PERSON_NAME] - BI Sub…" at bounding box center [282, 488] width 416 height 1665
click at [195, 574] on div "Gritting-ByHand" at bounding box center [165, 578] width 92 height 18
radio input "true"
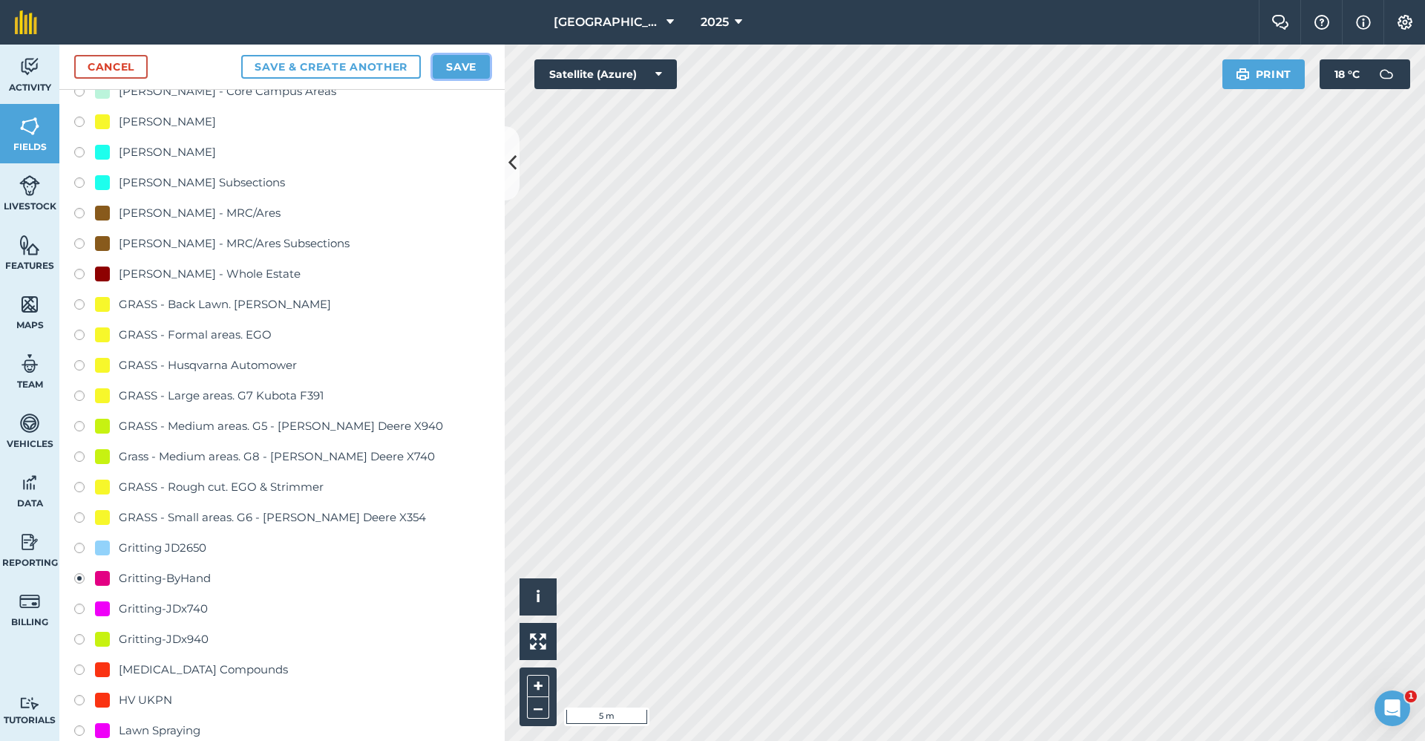
click at [473, 57] on button "Save" at bounding box center [461, 67] width 57 height 24
